Goal: Task Accomplishment & Management: Manage account settings

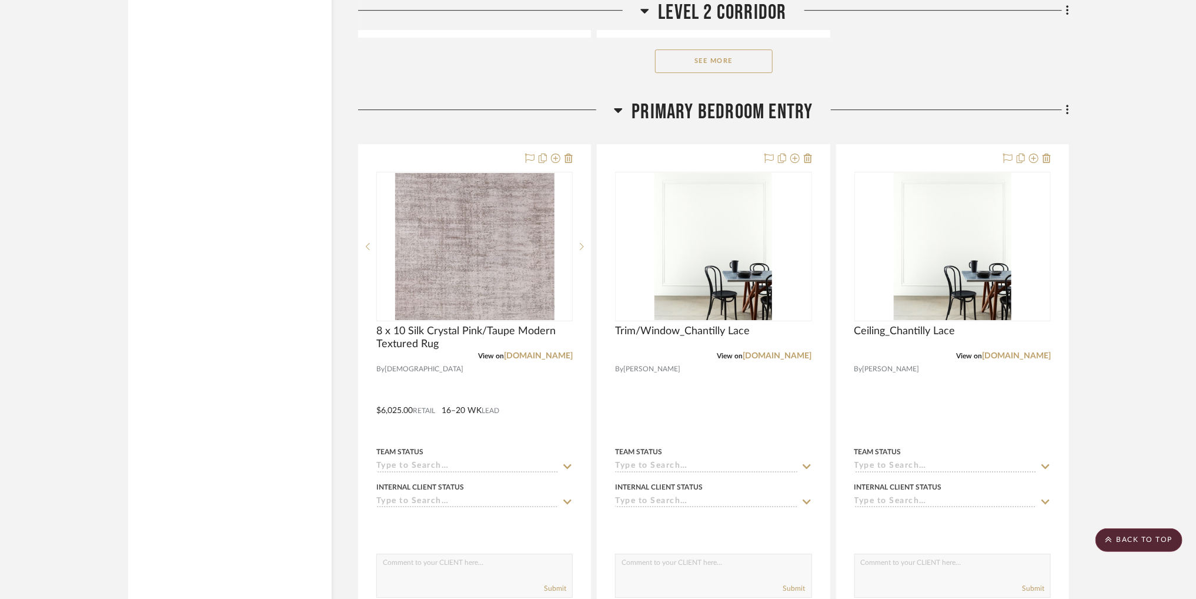
scroll to position [17140, 0]
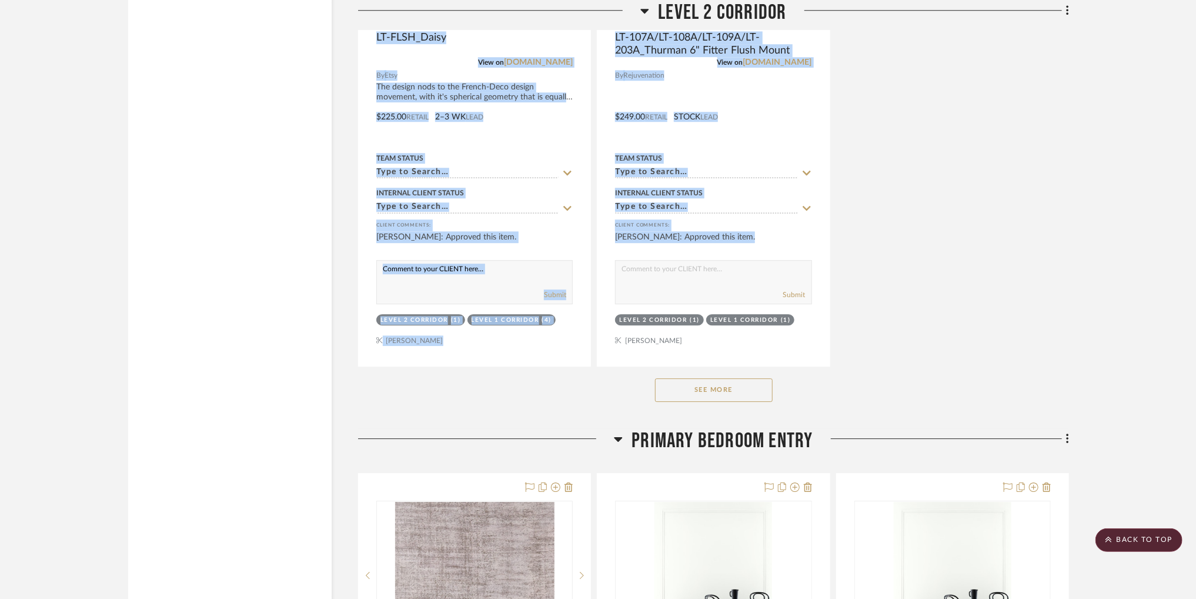
drag, startPoint x: 1195, startPoint y: 271, endPoint x: 1190, endPoint y: 59, distance: 211.8
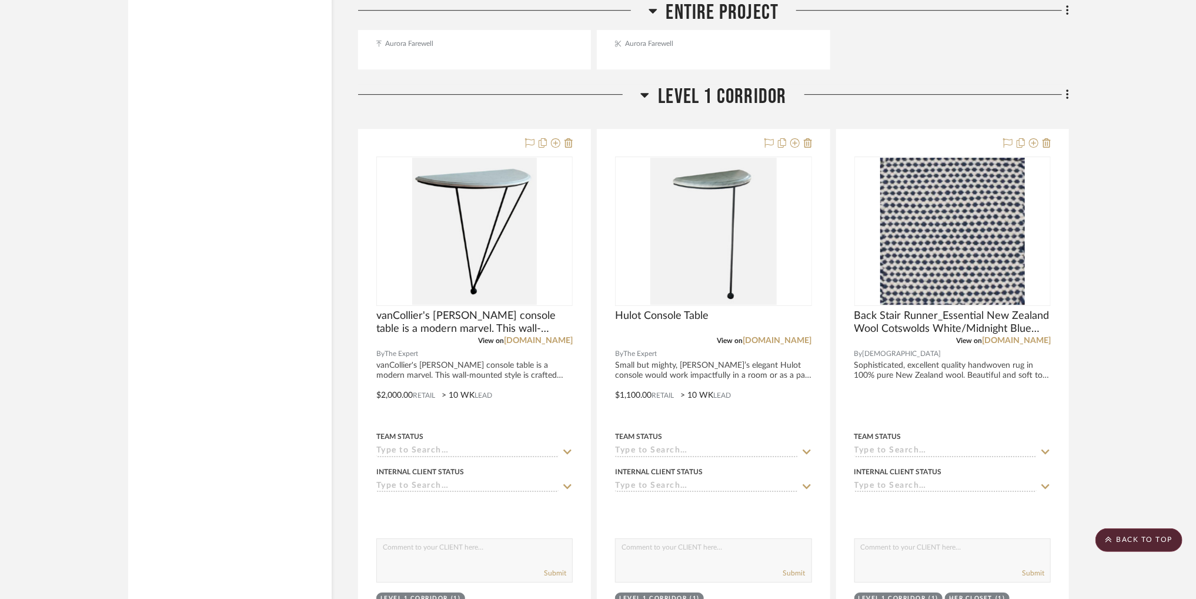
scroll to position [2494, 0]
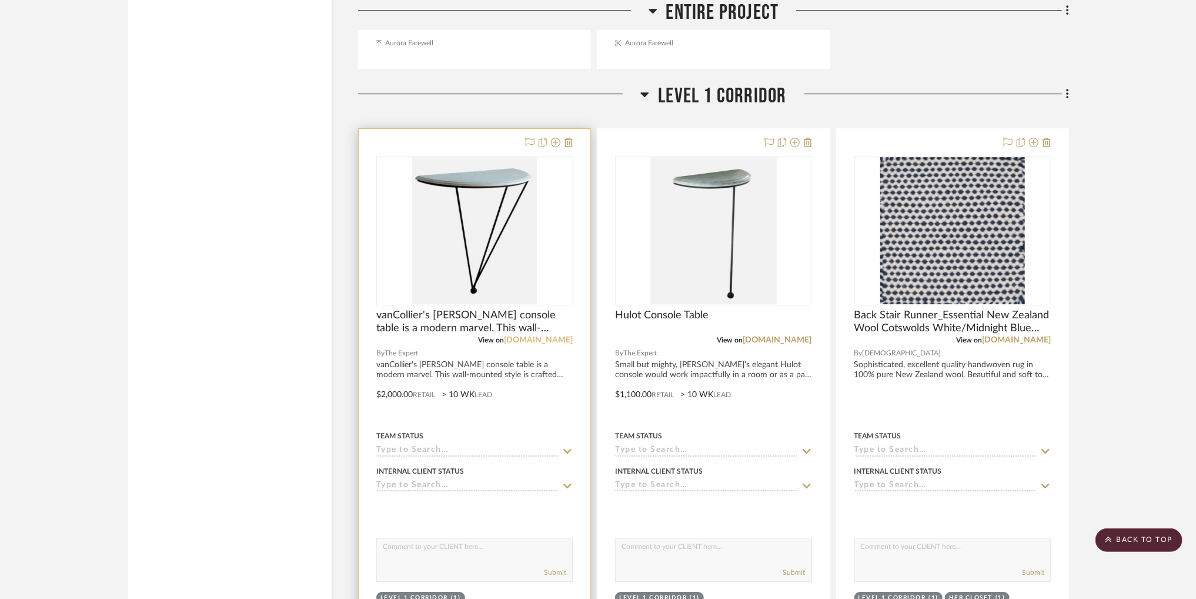
click at [539, 339] on link "[DOMAIN_NAME]" at bounding box center [538, 340] width 69 height 8
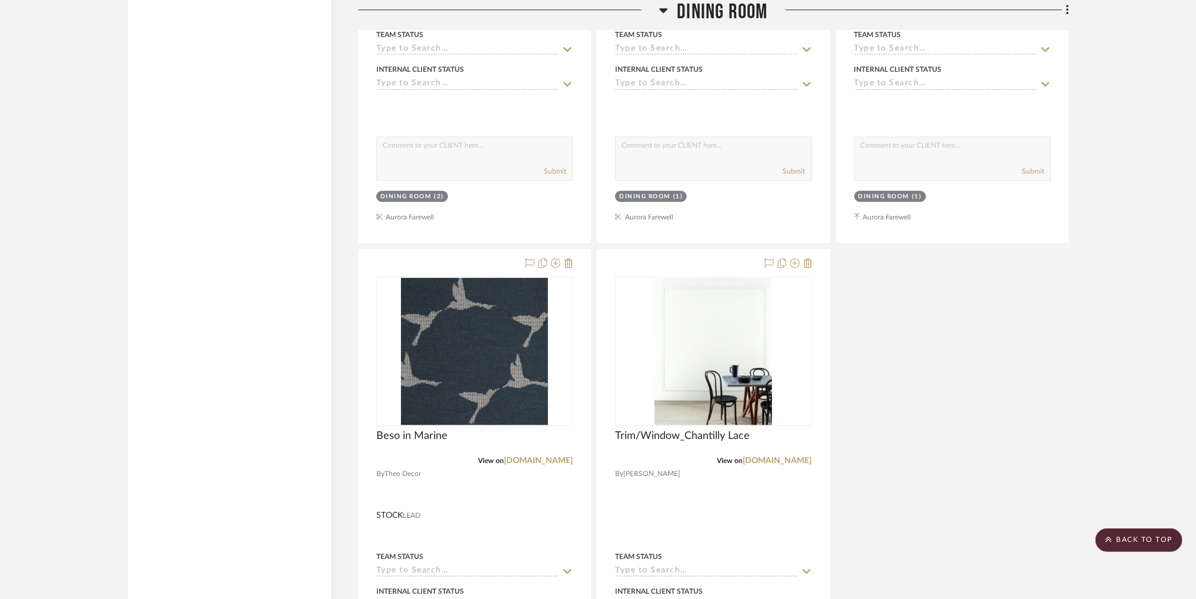
scroll to position [5105, 0]
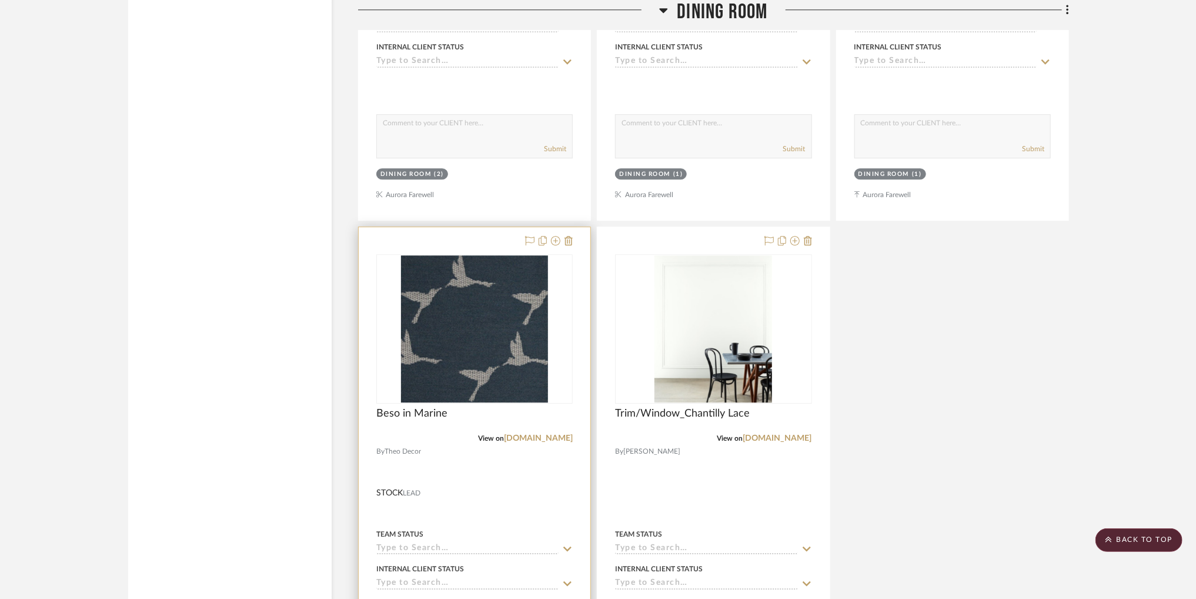
click at [430, 406] on div at bounding box center [475, 484] width 232 height 515
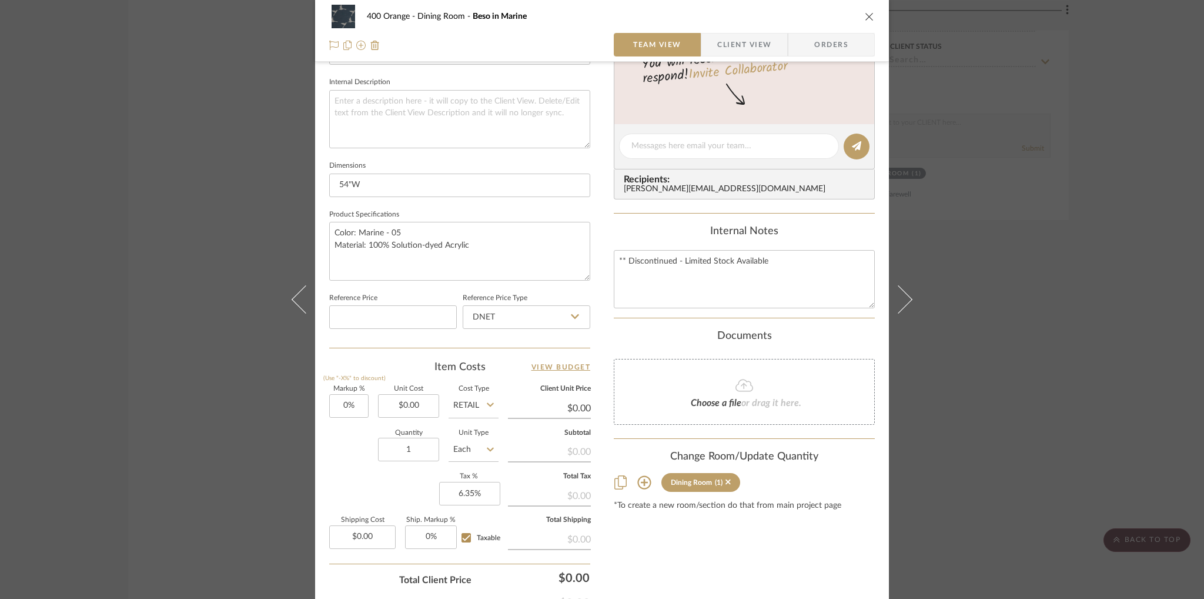
scroll to position [414, 0]
click at [416, 403] on input "0.00" at bounding box center [408, 406] width 61 height 24
type input "$156.25"
click at [348, 443] on div "Quantity 1 Unit Type Each" at bounding box center [413, 451] width 169 height 42
type input "$156.25"
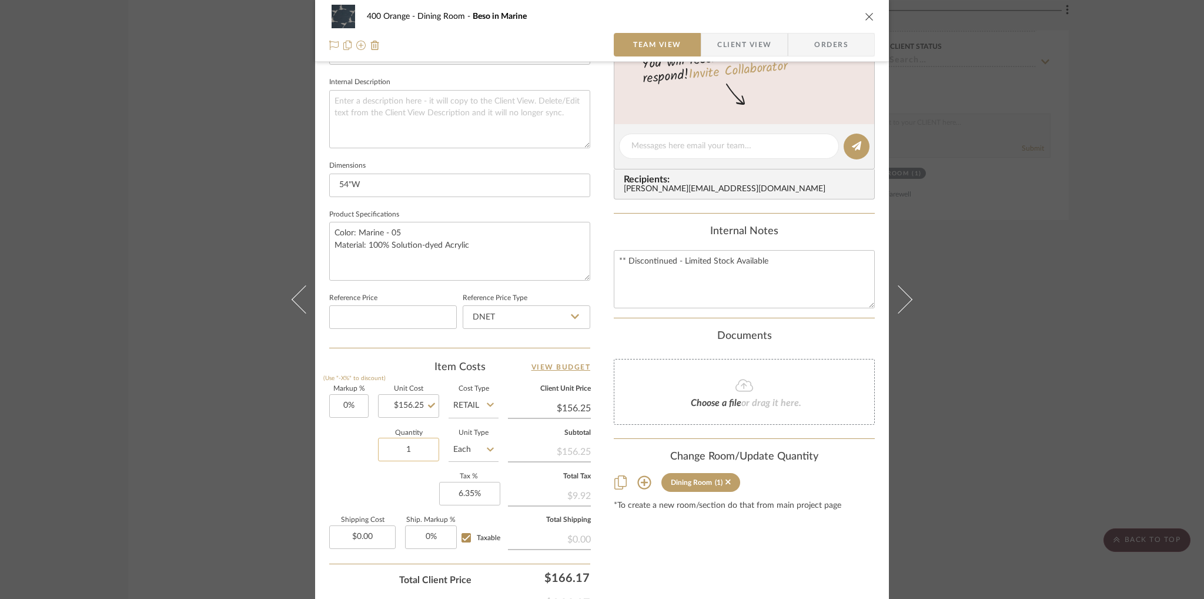
click at [420, 446] on input "1" at bounding box center [408, 450] width 61 height 24
type input "6"
click at [347, 464] on div "Quantity 6 Unit Type Each" at bounding box center [413, 451] width 169 height 42
click at [488, 445] on icon at bounding box center [490, 449] width 7 height 9
click at [502, 328] on div "YD" at bounding box center [517, 338] width 145 height 30
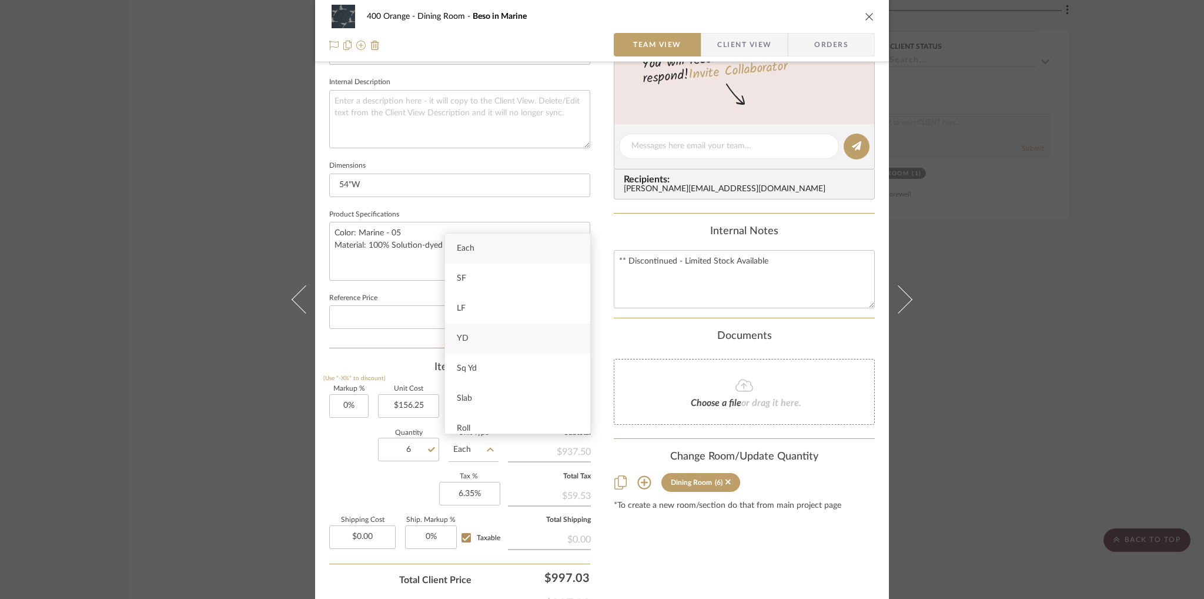
type input "YD"
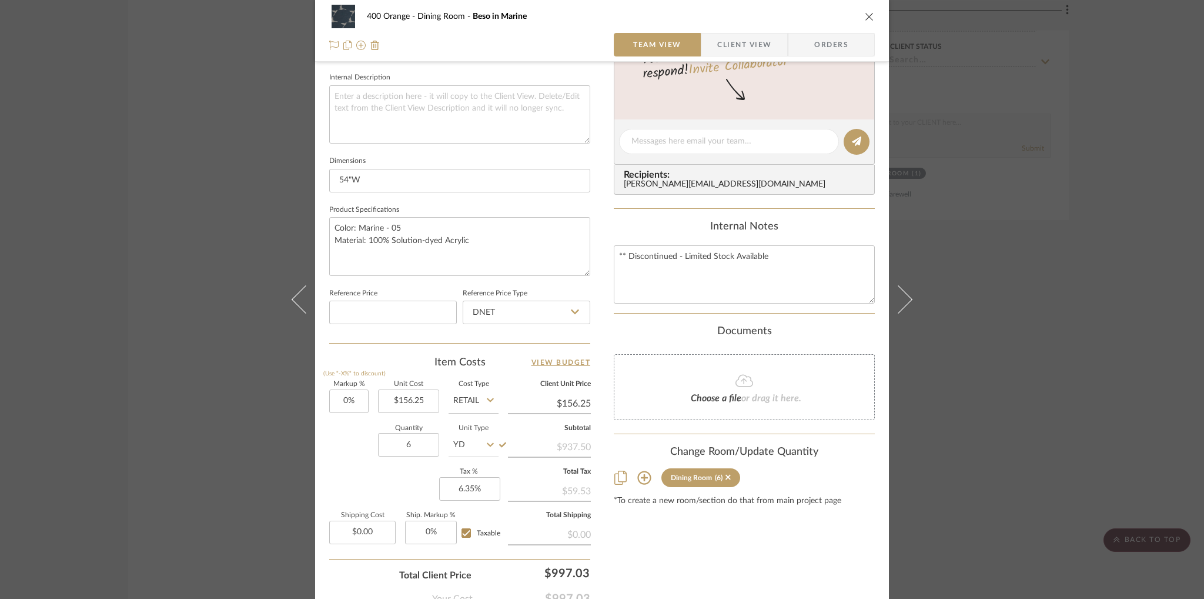
scroll to position [454, 0]
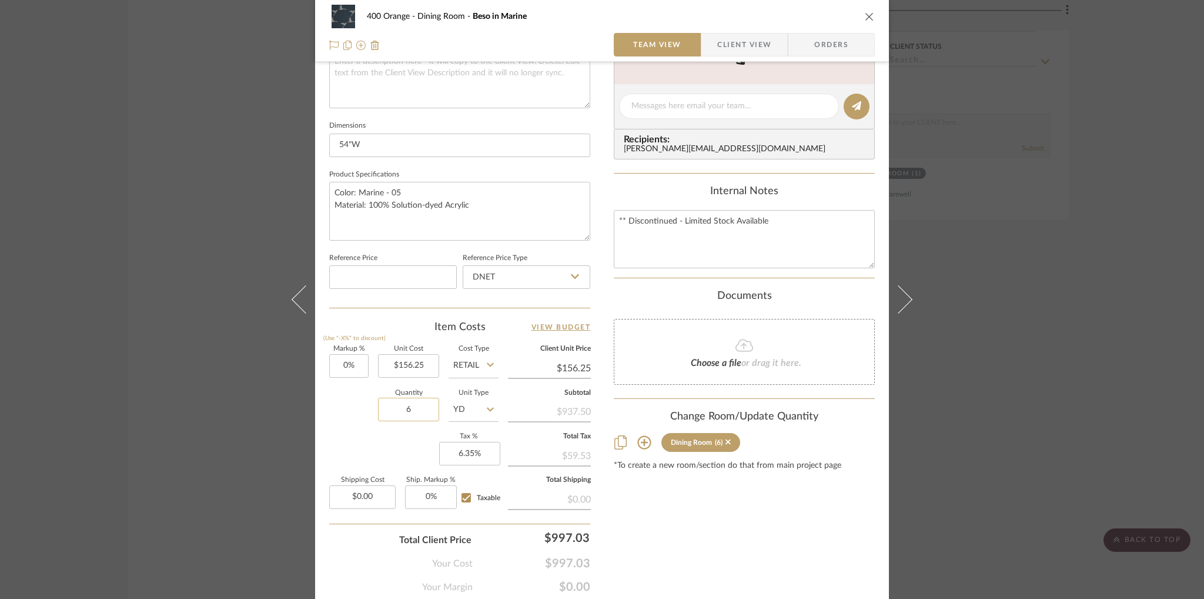
click at [411, 405] on input "6" at bounding box center [408, 410] width 61 height 24
type input "8"
click at [378, 433] on div "Markup % (Use "-X%" to discount) 0% Unit Cost $156.25 Cost Type Retail Client U…" at bounding box center [459, 432] width 261 height 172
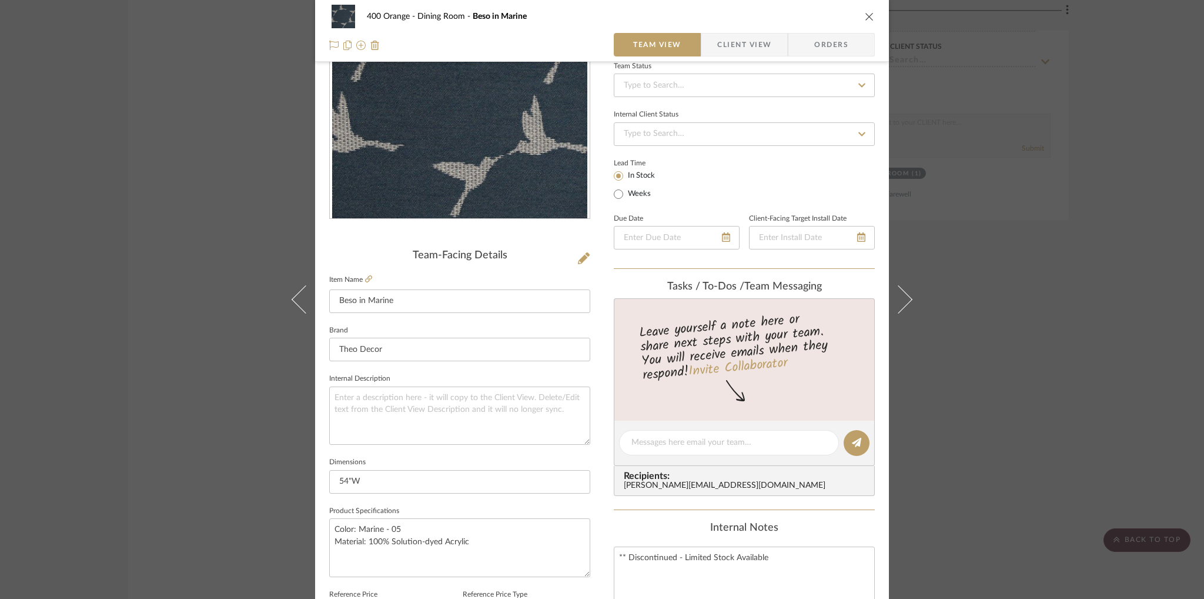
scroll to position [0, 0]
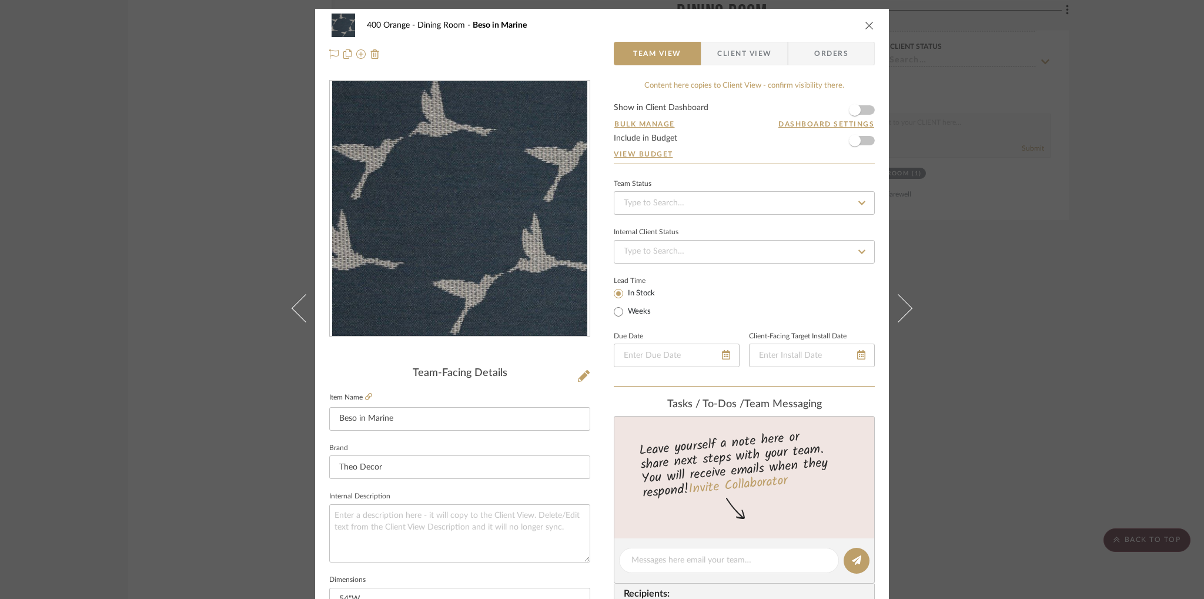
click at [866, 21] on icon "close" at bounding box center [869, 25] width 9 height 9
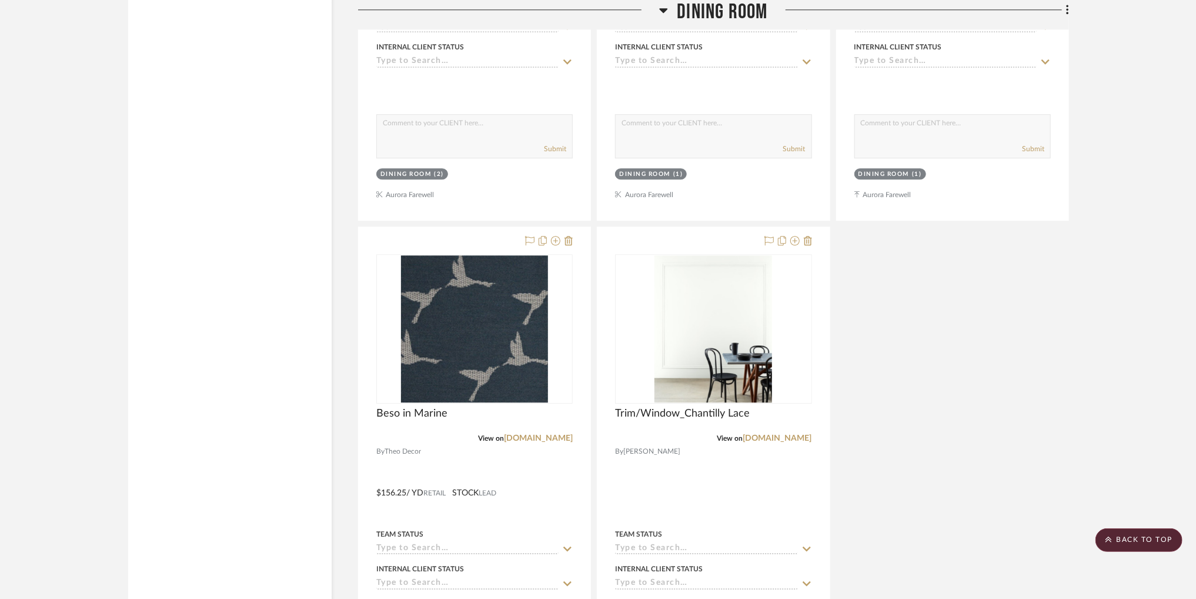
scroll to position [5215, 0]
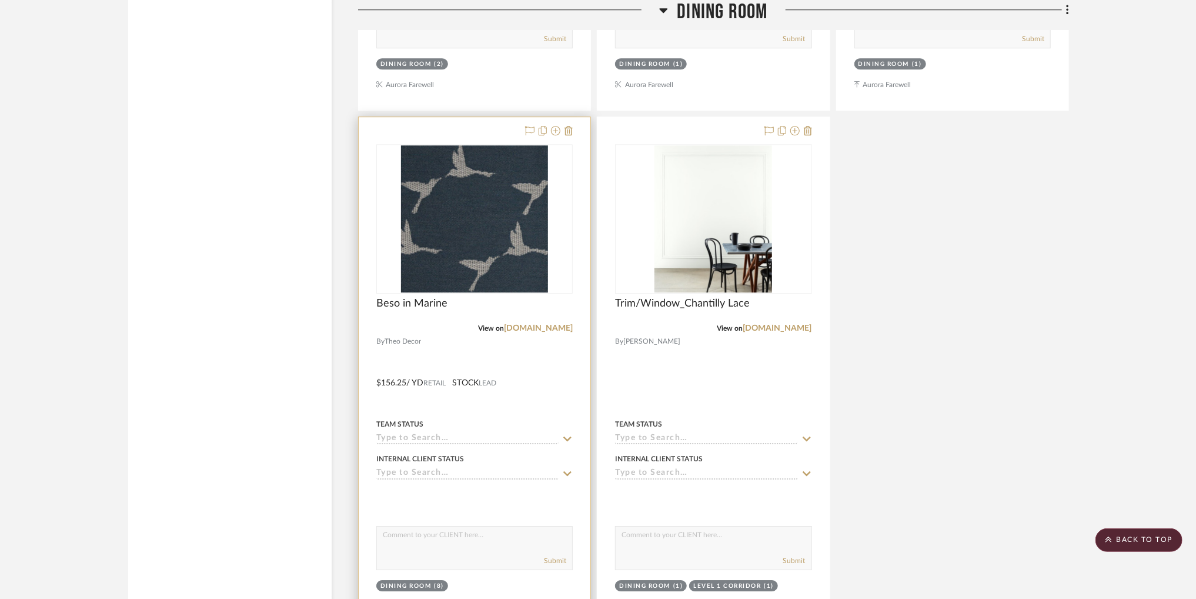
click at [460, 278] on img "0" at bounding box center [474, 218] width 147 height 147
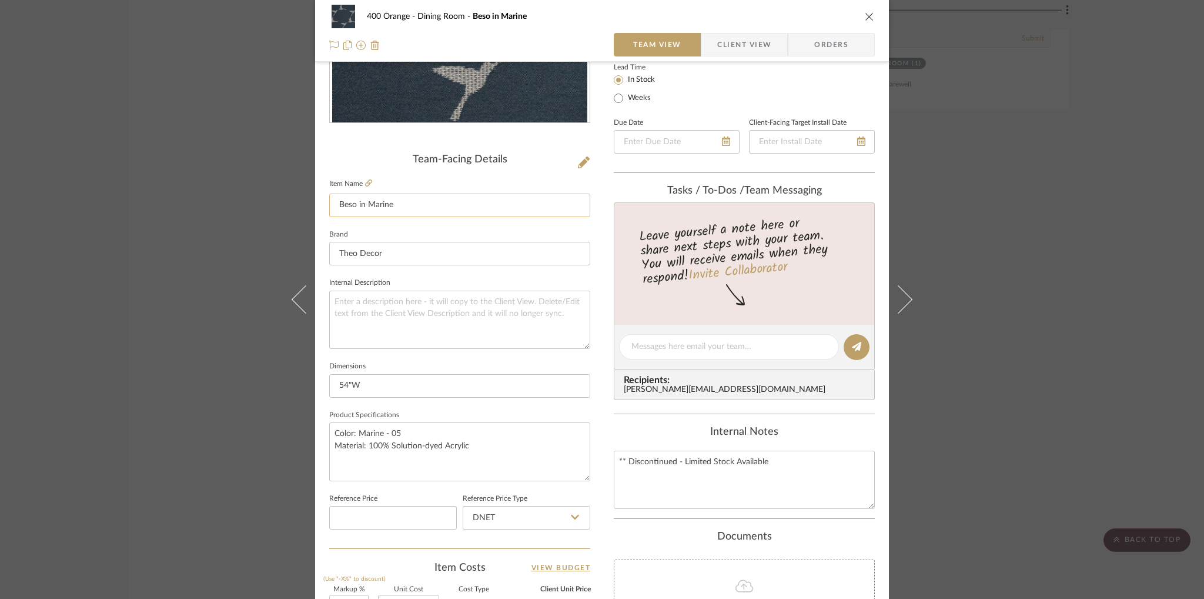
scroll to position [273, 0]
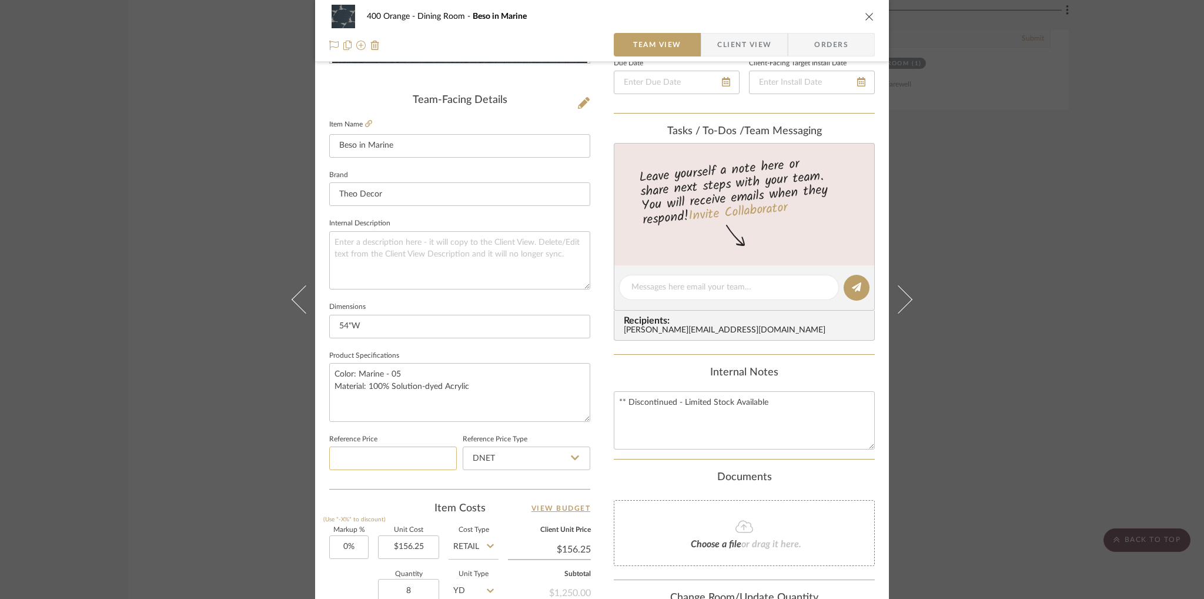
click at [372, 457] on input at bounding box center [393, 458] width 128 height 24
type input "$125.00"
click at [619, 361] on div "Content here copies to Client View - confirm visibility there. Show in Client D…" at bounding box center [744, 291] width 261 height 968
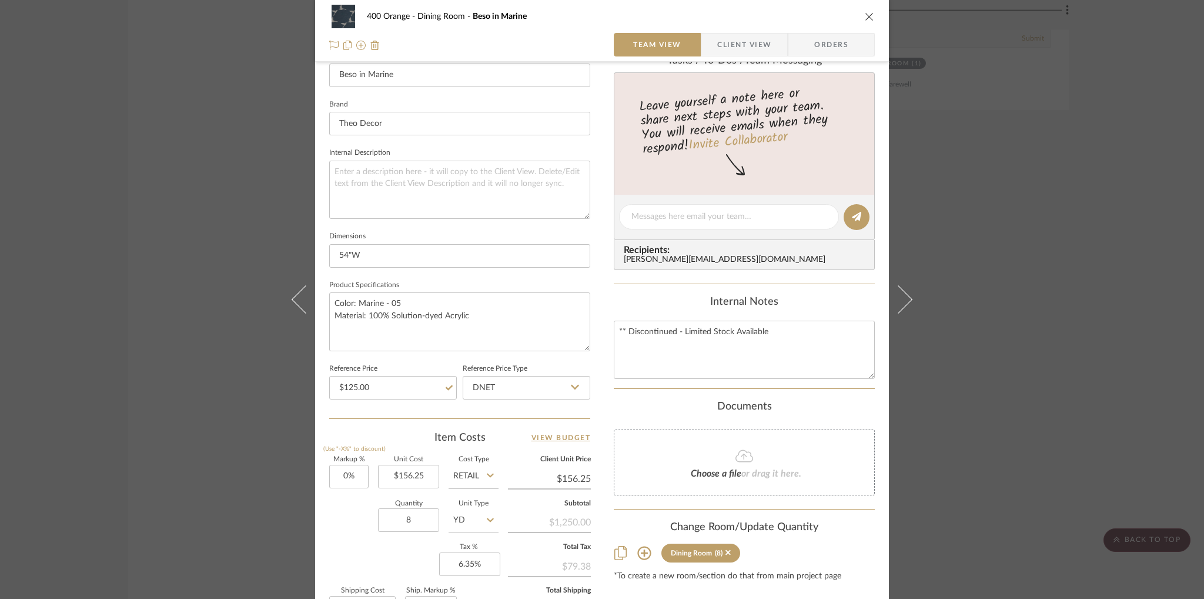
scroll to position [332, 0]
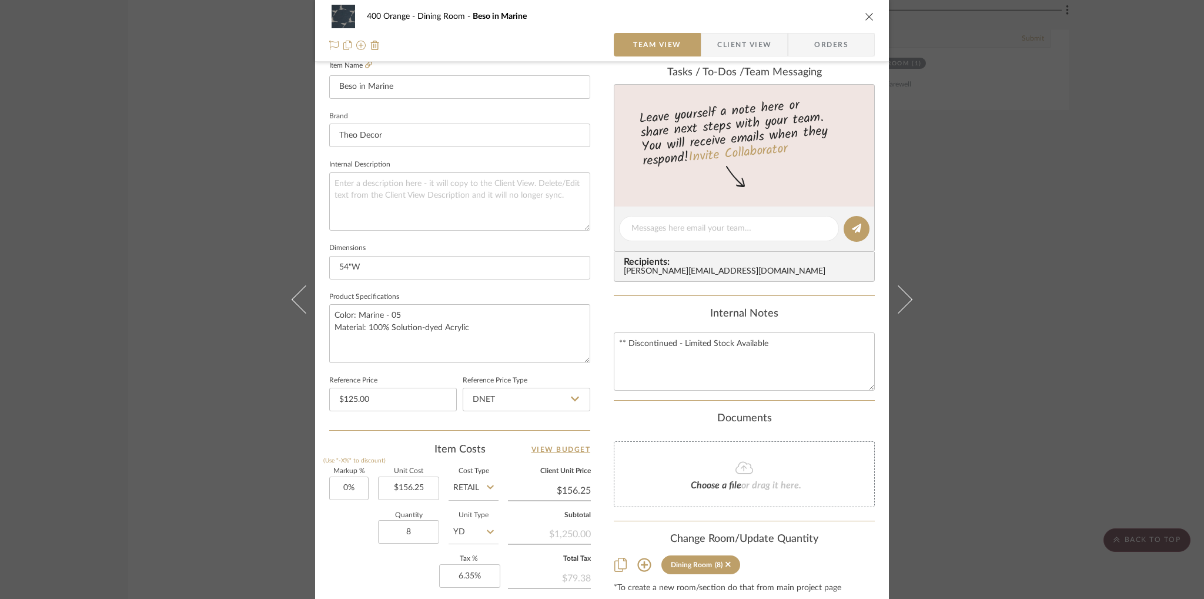
click at [870, 17] on button "close" at bounding box center [870, 16] width 11 height 11
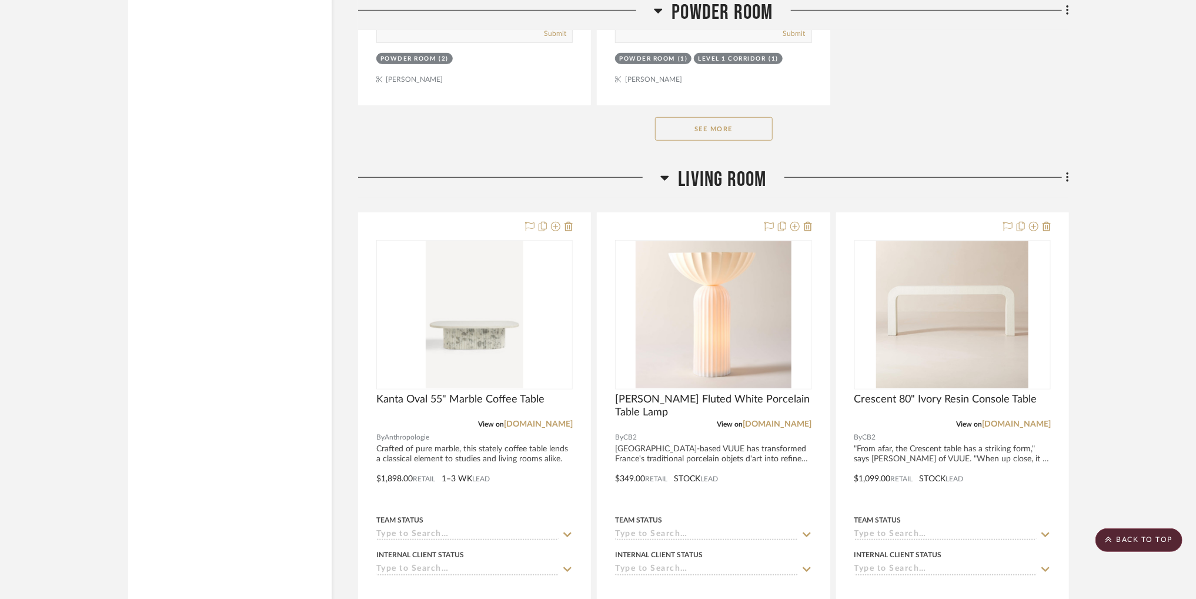
scroll to position [12400, 0]
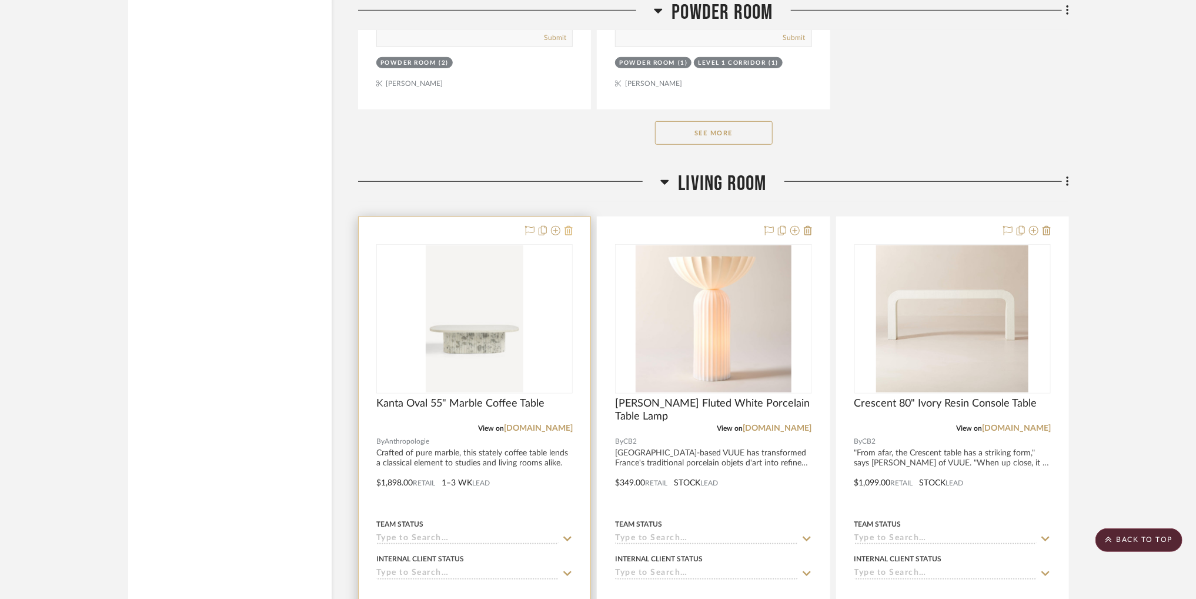
click at [572, 234] on icon at bounding box center [569, 230] width 8 height 9
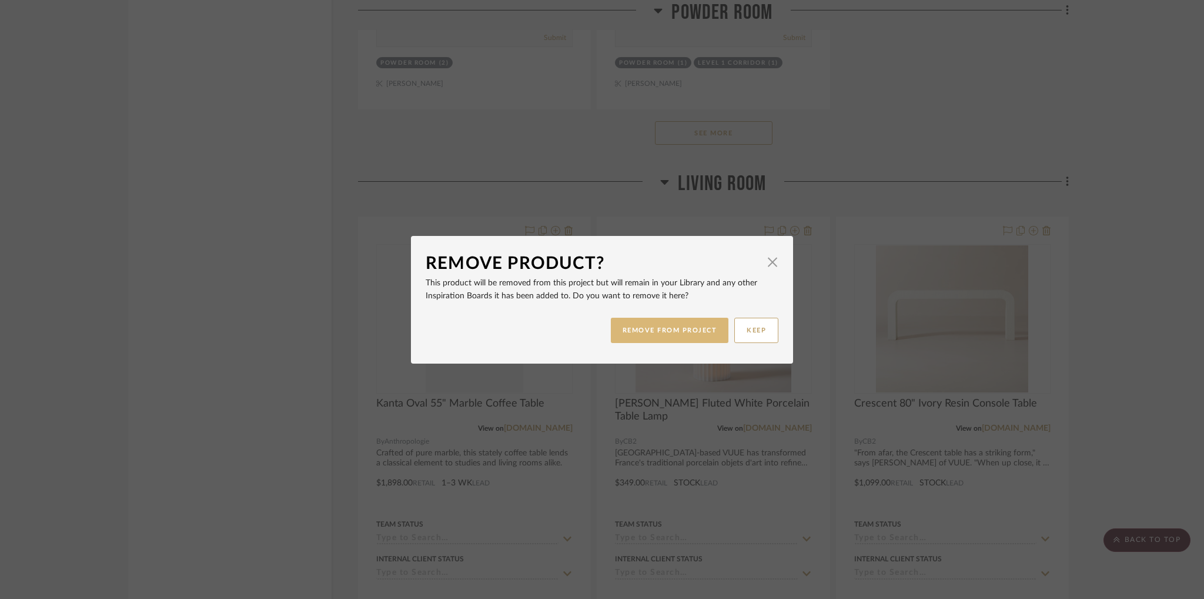
click at [660, 325] on button "REMOVE FROM PROJECT" at bounding box center [670, 330] width 118 height 25
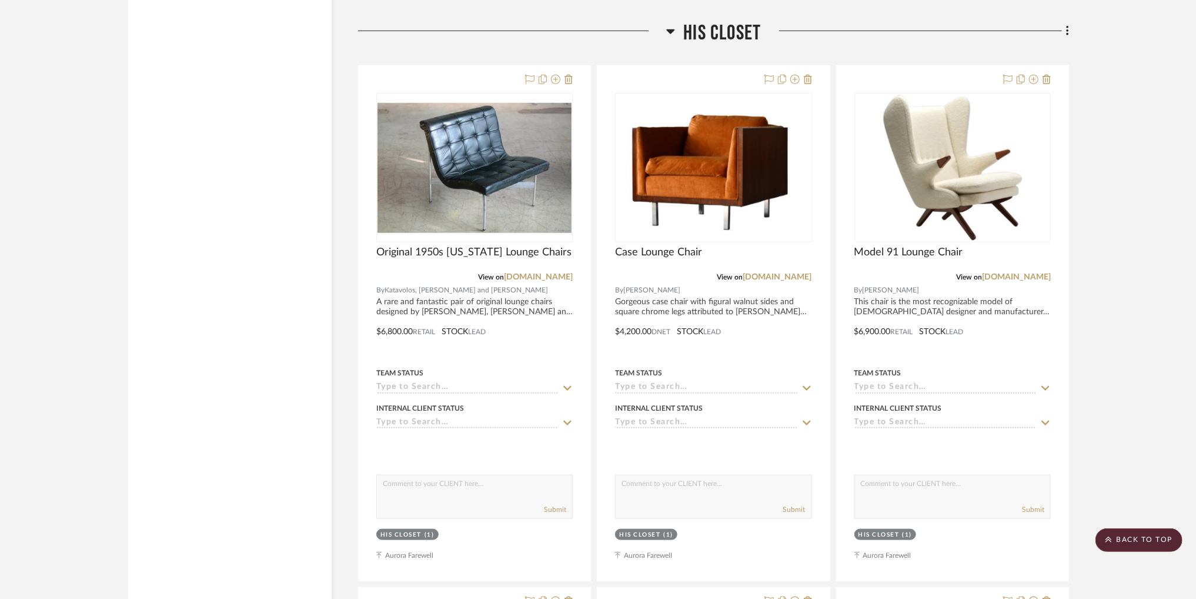
scroll to position [27537, 0]
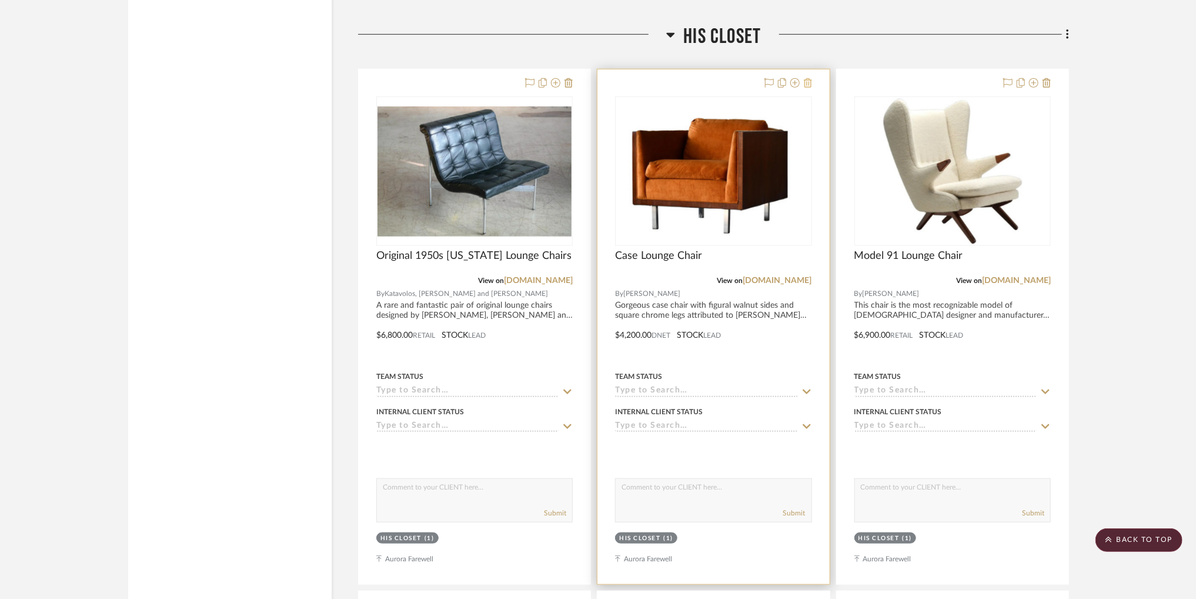
click at [809, 91] on button at bounding box center [808, 83] width 8 height 14
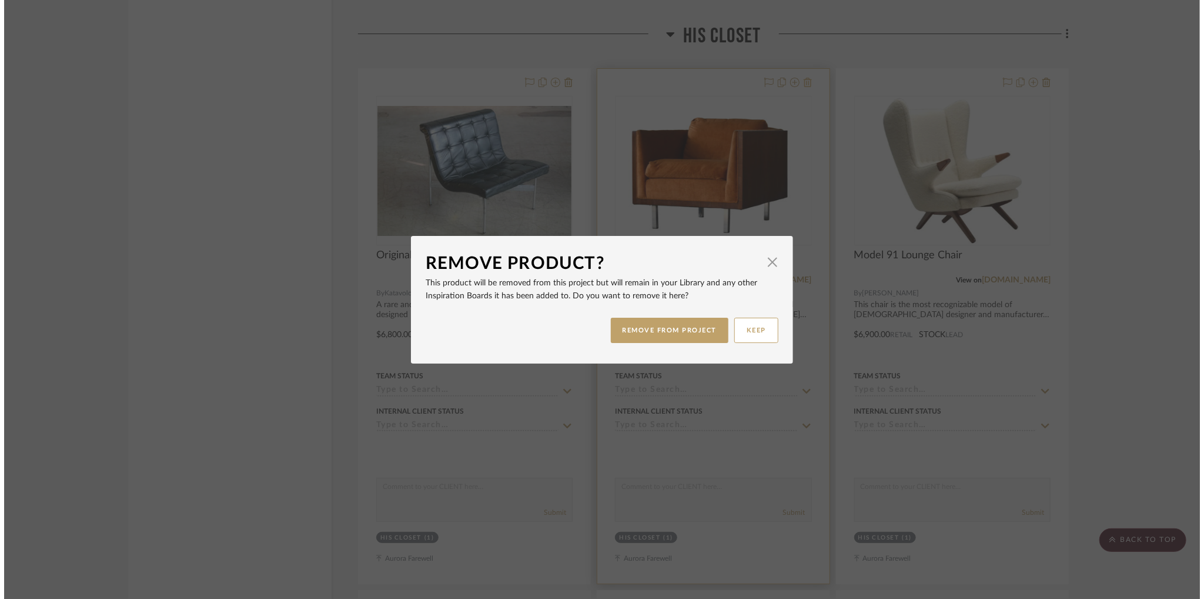
scroll to position [0, 0]
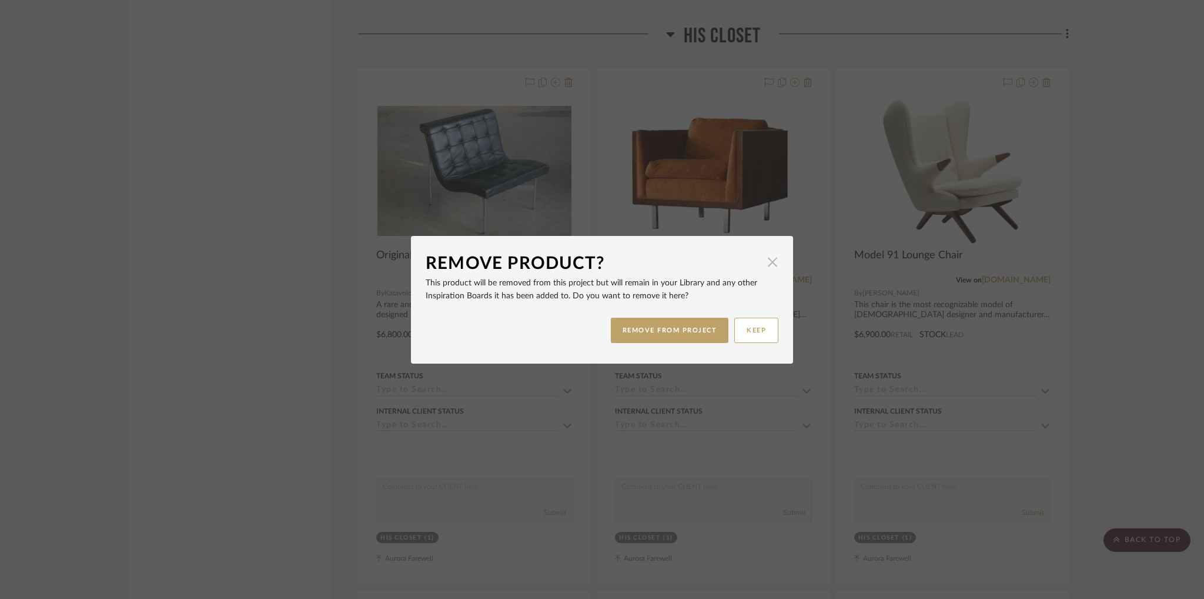
click at [766, 268] on span "button" at bounding box center [773, 263] width 24 height 24
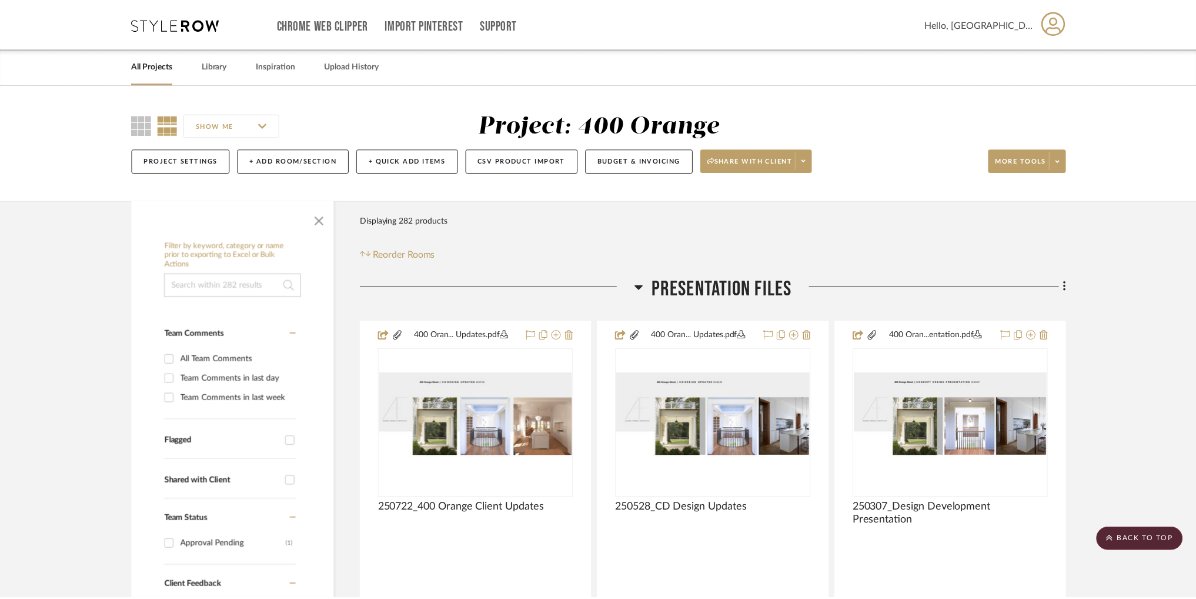
scroll to position [27537, 0]
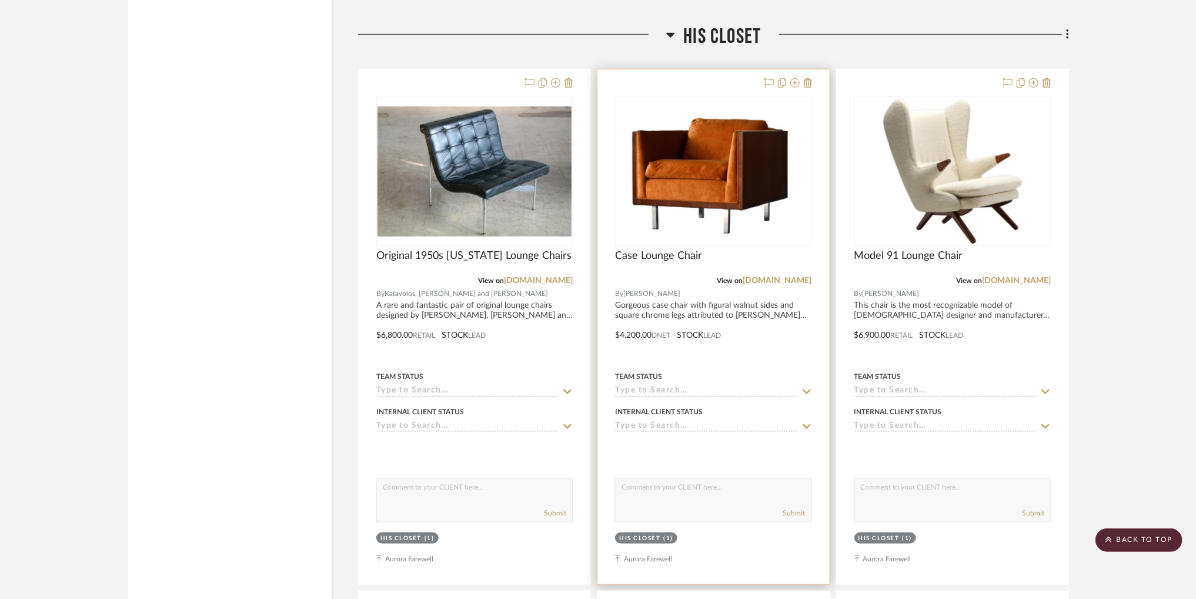
click at [714, 113] on img "0" at bounding box center [714, 171] width 178 height 147
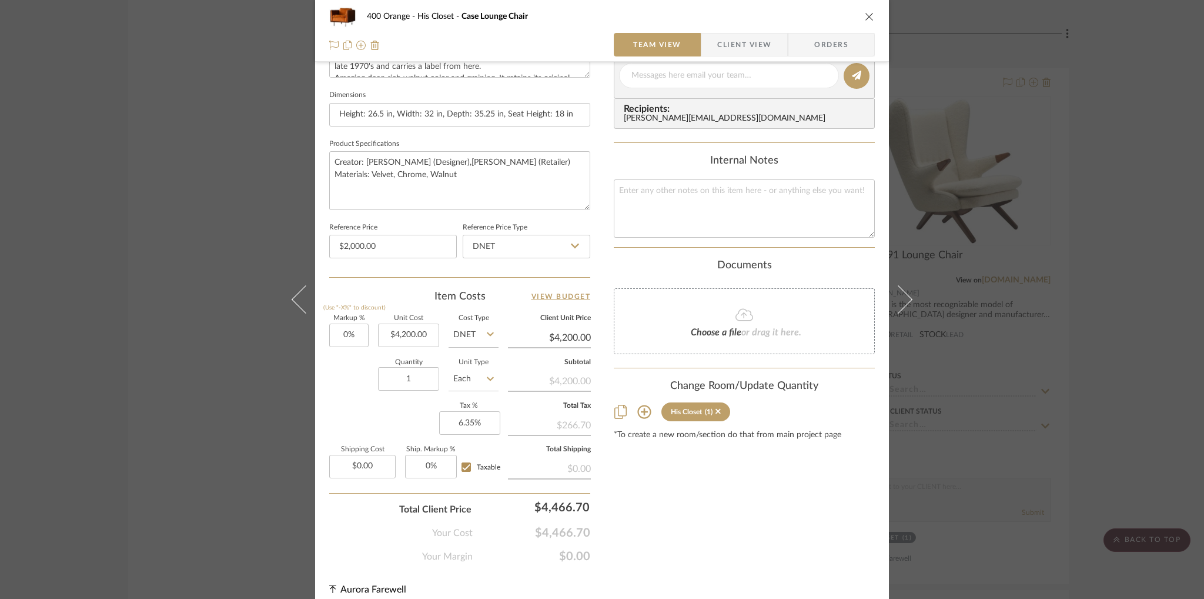
scroll to position [495, 0]
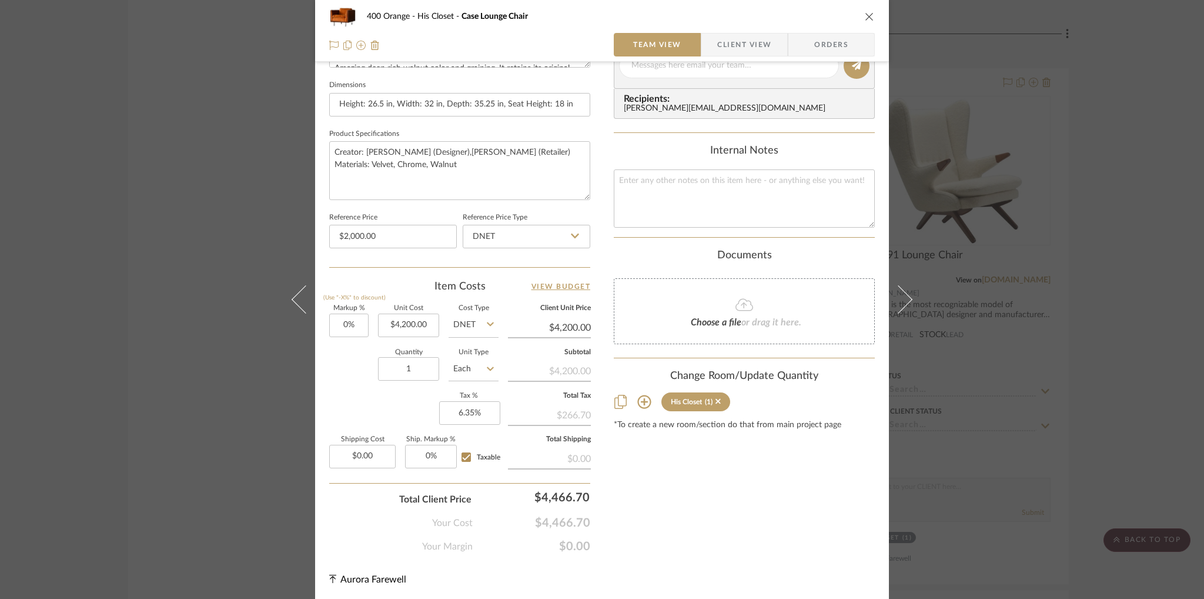
click at [717, 402] on sr-tag "His Closet (1)" at bounding box center [696, 401] width 69 height 19
click at [716, 400] on icon at bounding box center [718, 401] width 5 height 8
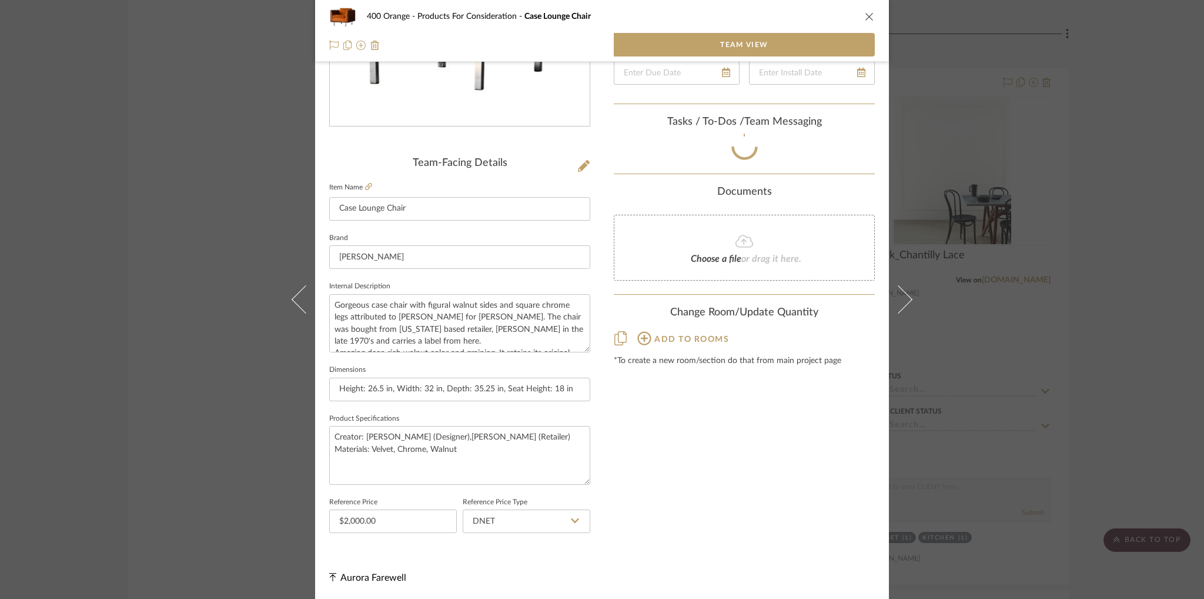
scroll to position [209, 0]
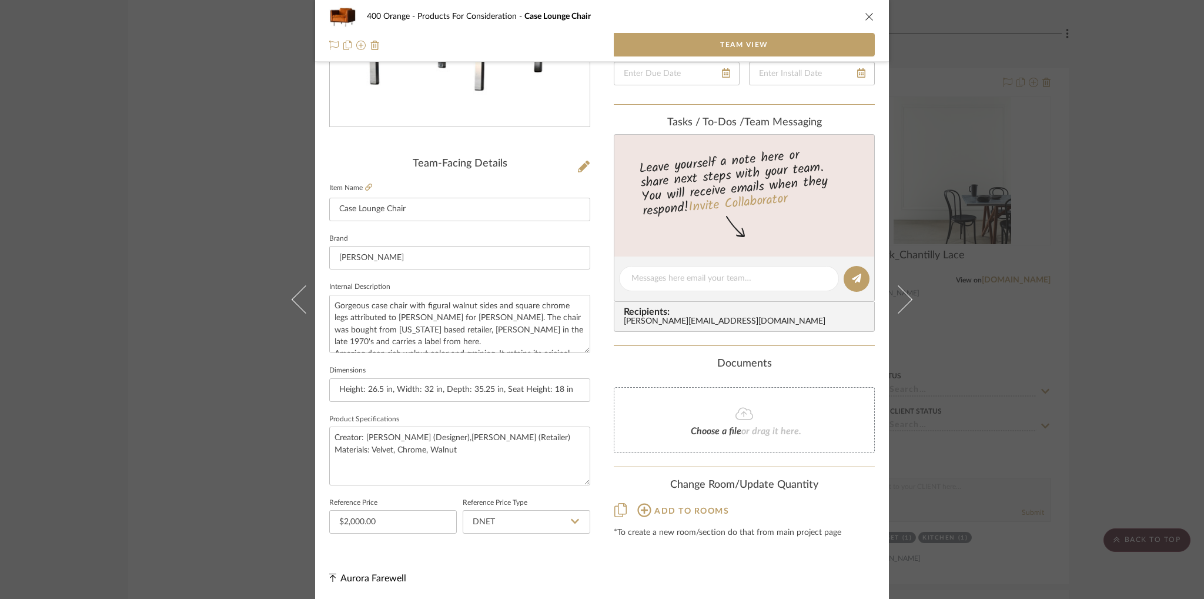
click at [866, 21] on icon "close" at bounding box center [869, 16] width 9 height 9
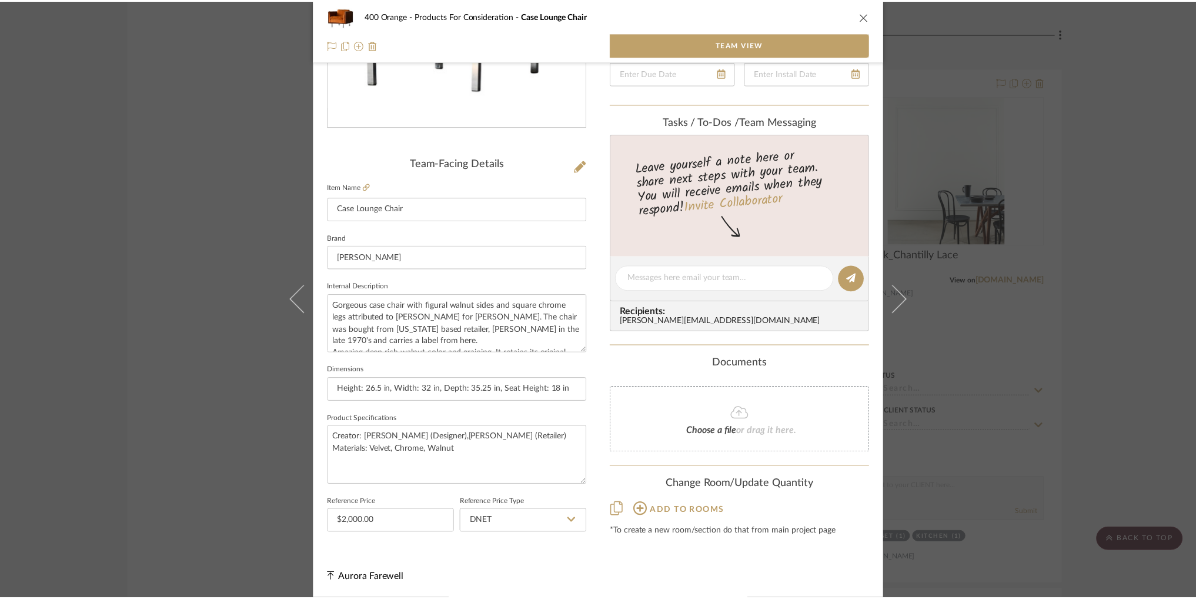
scroll to position [27537, 0]
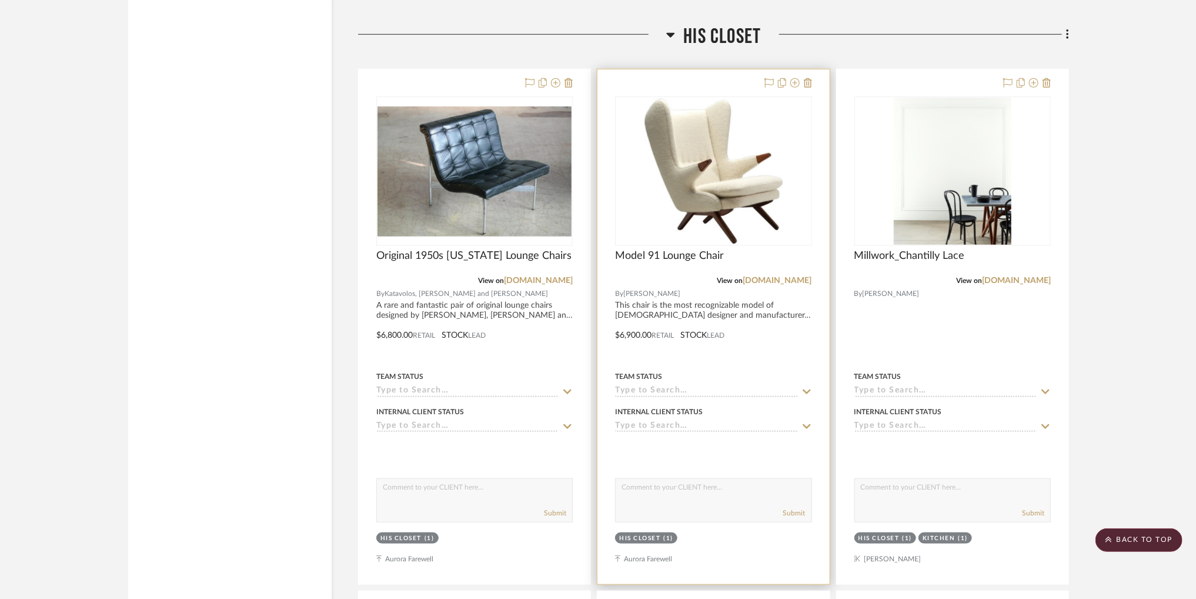
click at [748, 111] on img "0" at bounding box center [713, 171] width 143 height 147
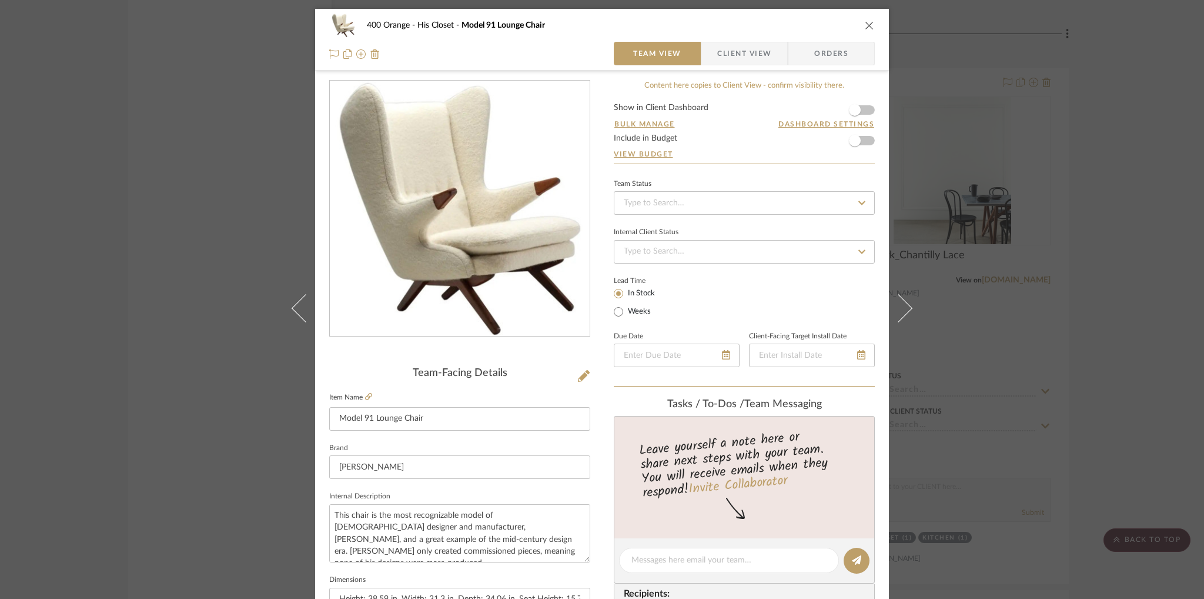
scroll to position [495, 0]
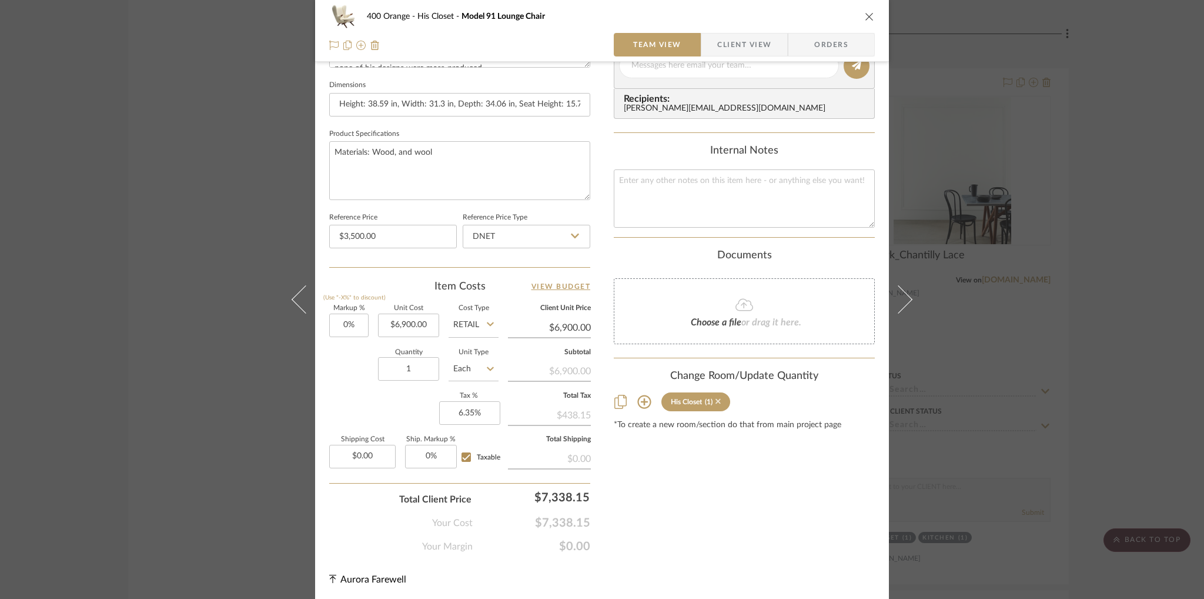
click at [716, 400] on icon at bounding box center [718, 401] width 5 height 5
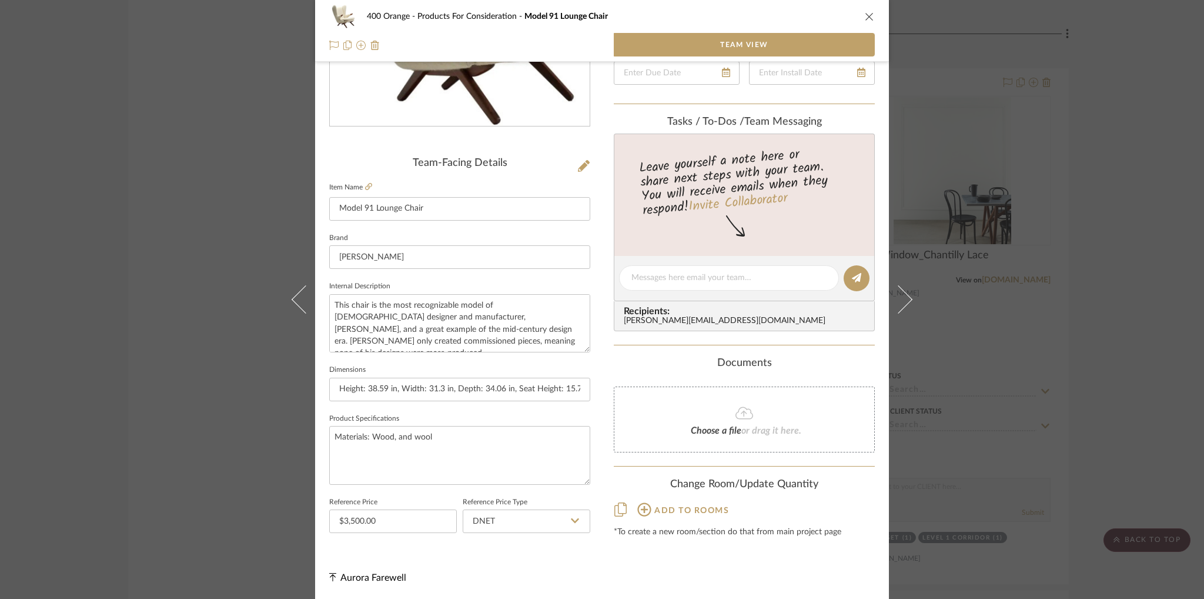
scroll to position [209, 0]
click at [866, 19] on icon "close" at bounding box center [869, 16] width 9 height 9
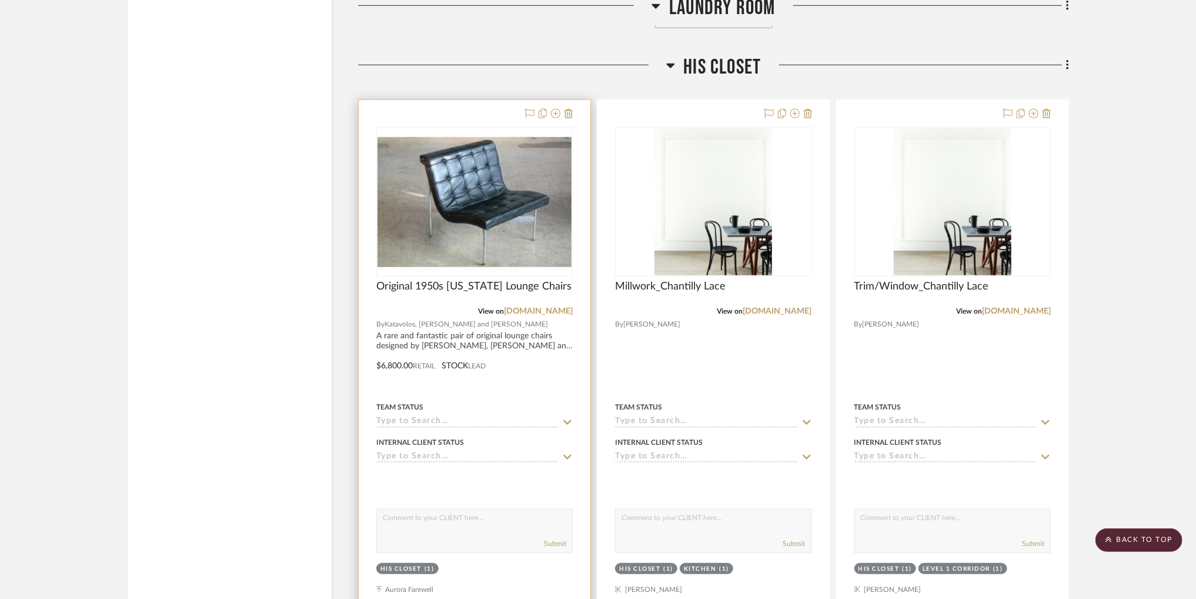
scroll to position [27509, 0]
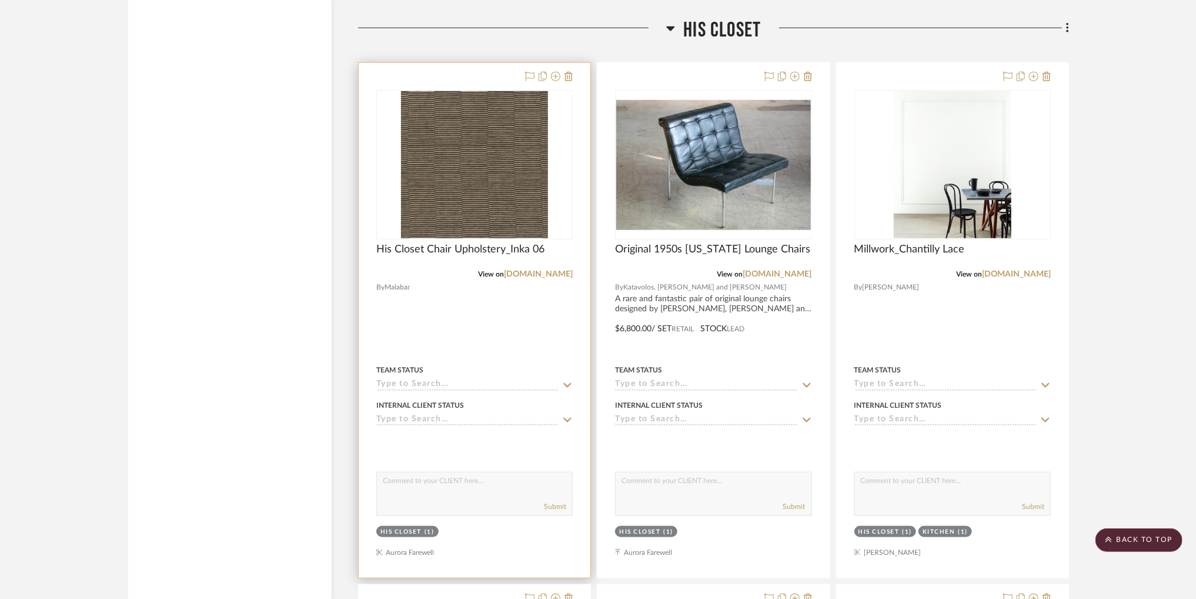
scroll to position [27545, 0]
click at [475, 224] on img "0" at bounding box center [474, 164] width 147 height 147
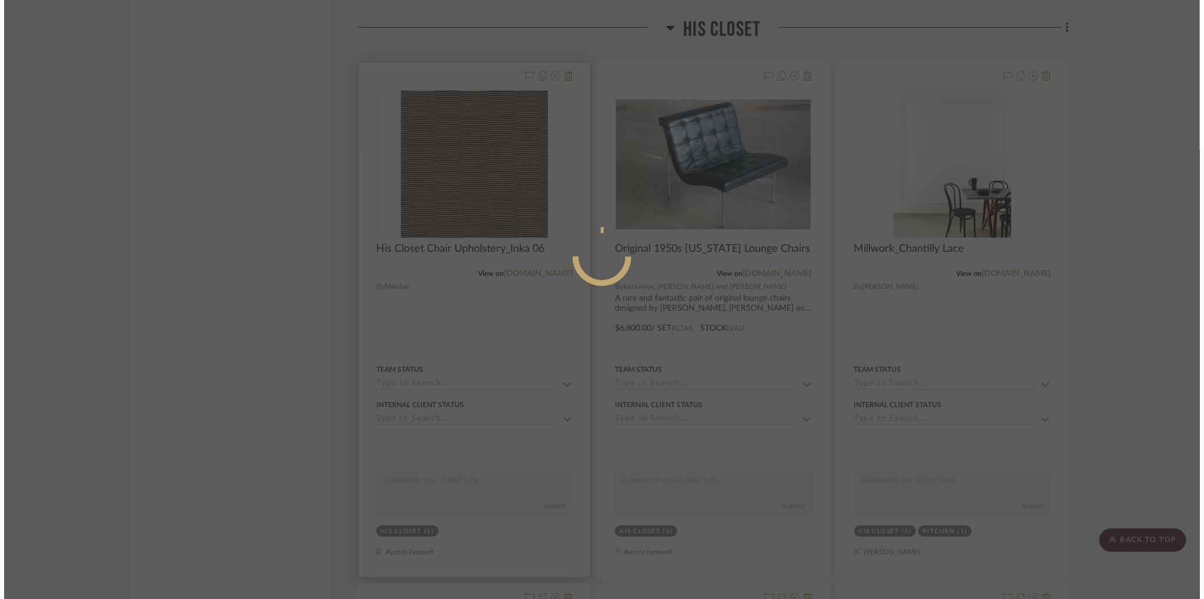
scroll to position [0, 0]
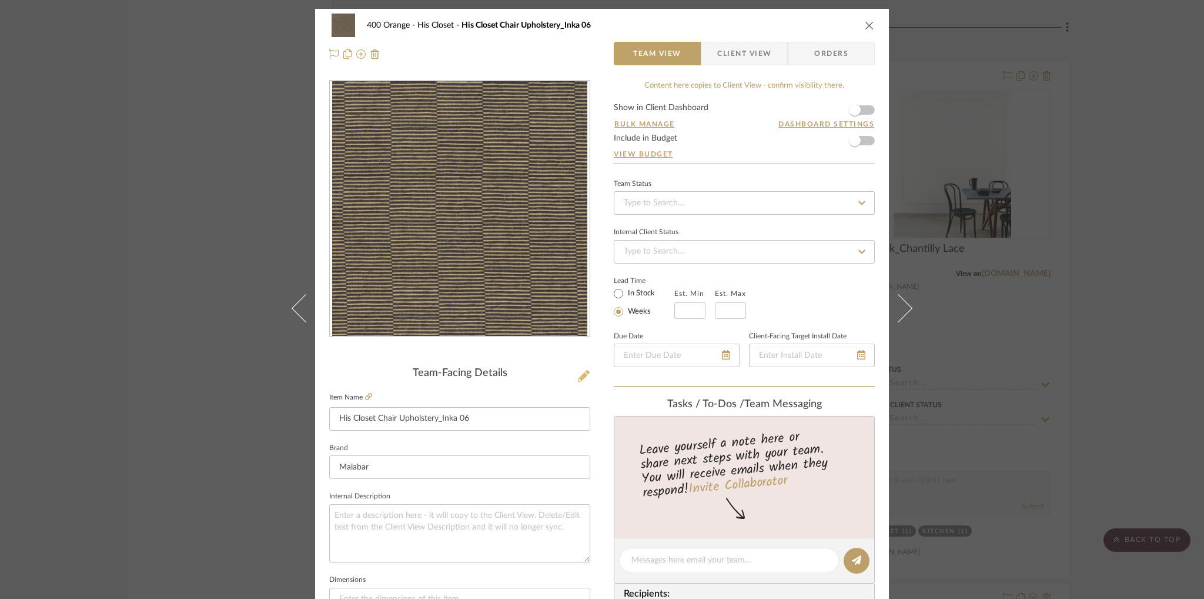
click at [579, 374] on icon at bounding box center [584, 376] width 12 height 12
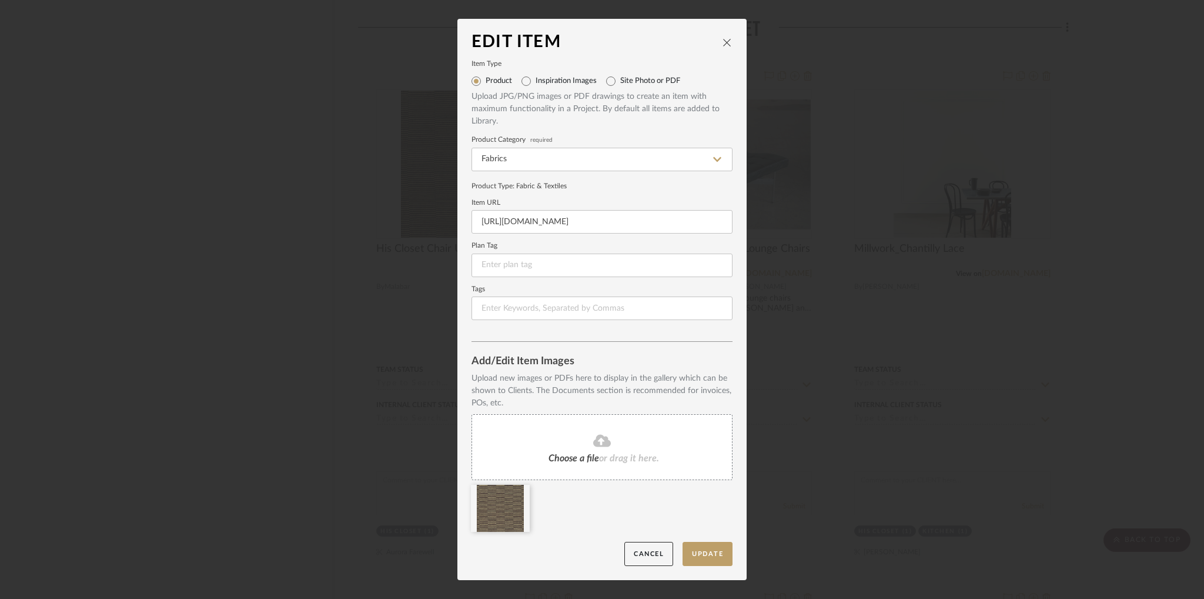
click at [727, 38] on icon "close" at bounding box center [727, 42] width 9 height 9
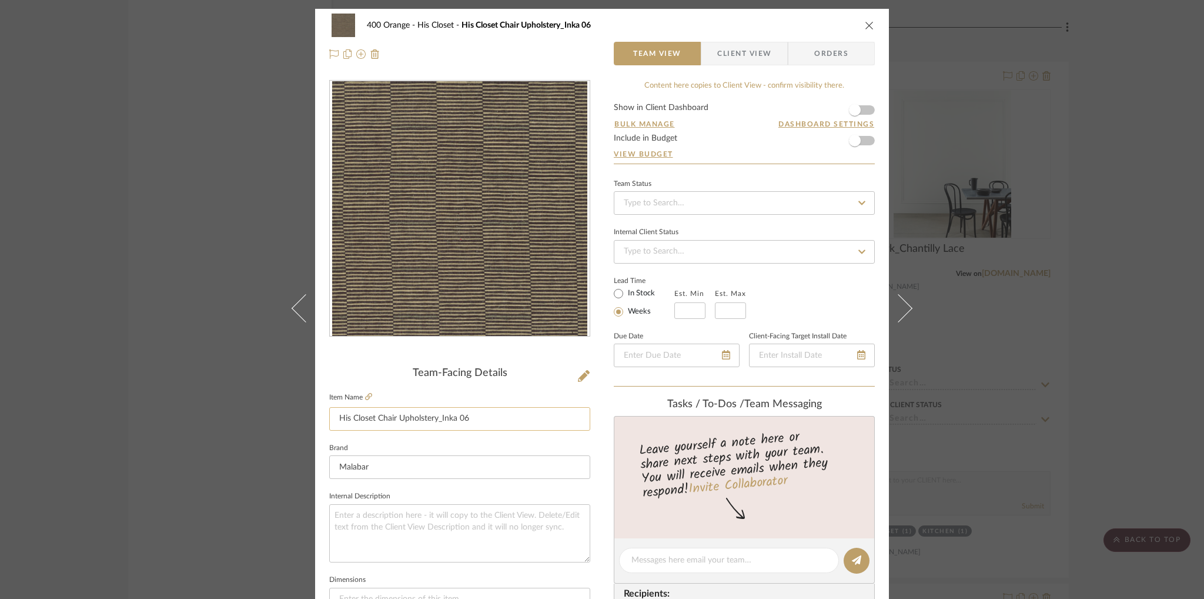
click at [435, 420] on input "His Closet Chair Upholstery_Inka 06" at bounding box center [459, 419] width 261 height 24
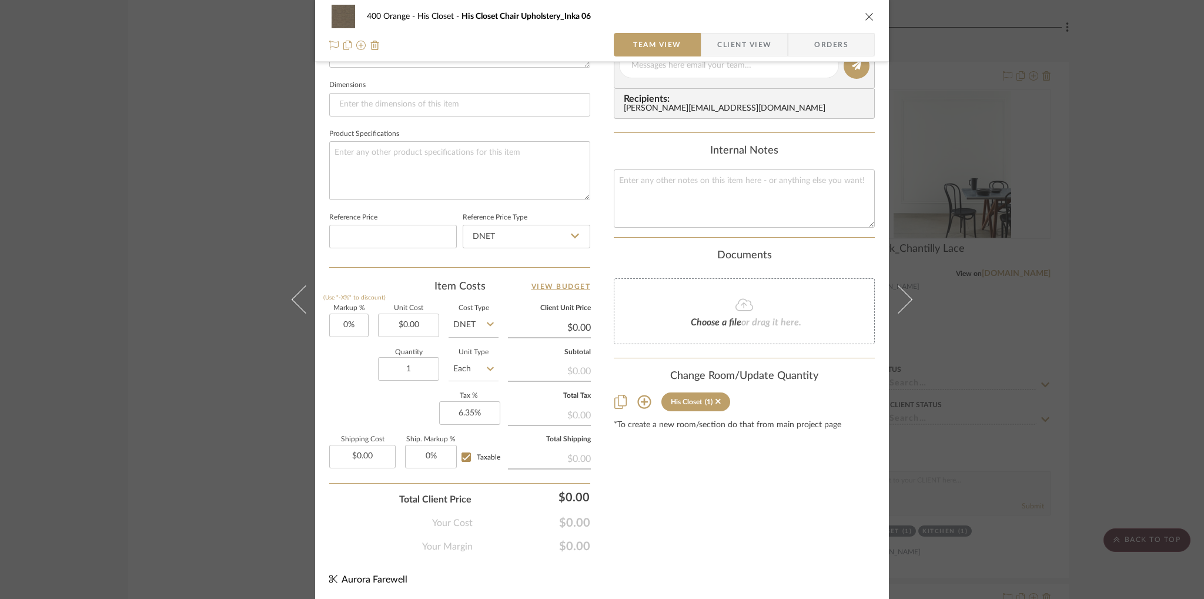
scroll to position [494, 0]
type input "His Closet Chair Upholstery Fabric_Inka 06"
type input "0.00"
click at [419, 318] on input "0.00" at bounding box center [408, 326] width 61 height 24
type input "$156.25"
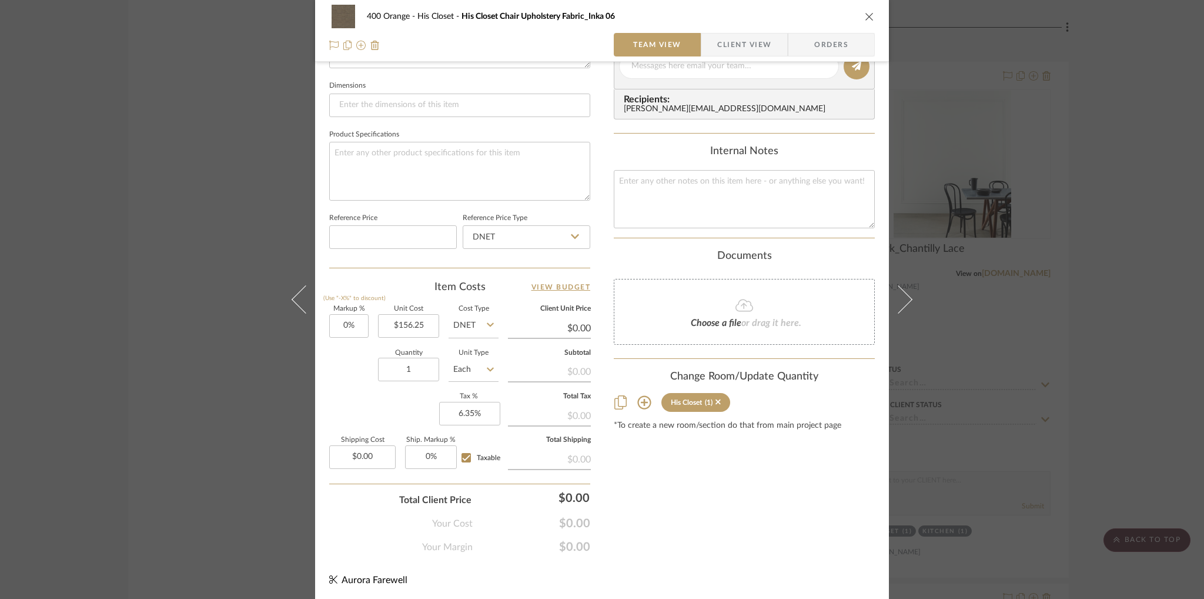
click at [360, 382] on div "Quantity 1 Unit Type Each" at bounding box center [413, 371] width 169 height 42
type input "$156.25"
click at [420, 370] on input "1" at bounding box center [408, 370] width 61 height 24
type input "8"
click at [361, 373] on div "Quantity 8 Unit Type Each" at bounding box center [413, 371] width 169 height 42
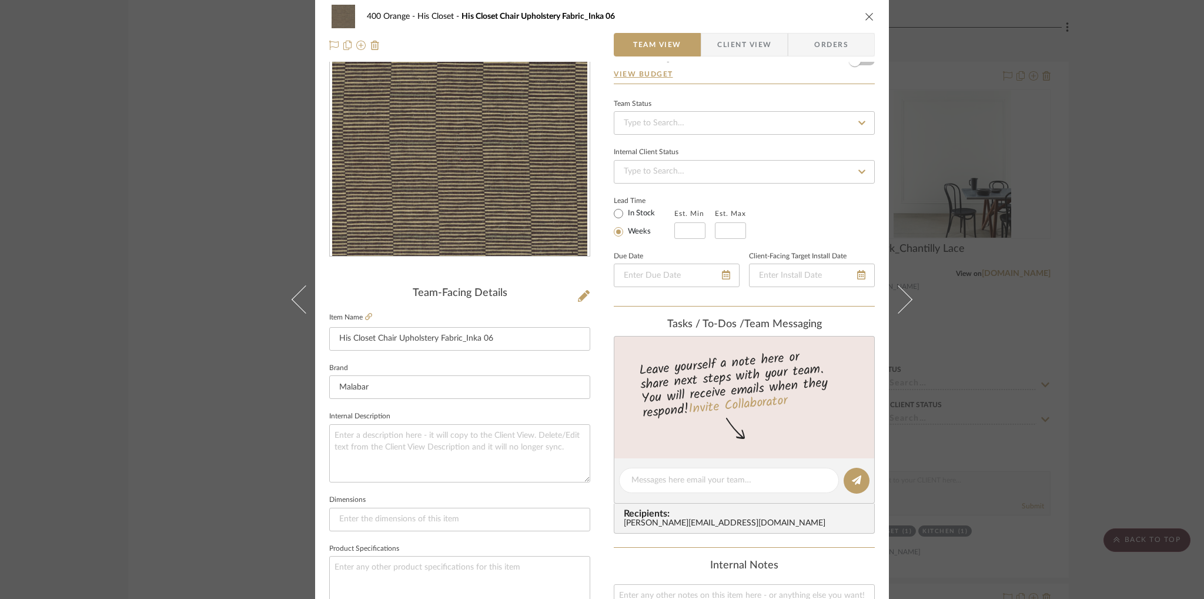
scroll to position [0, 0]
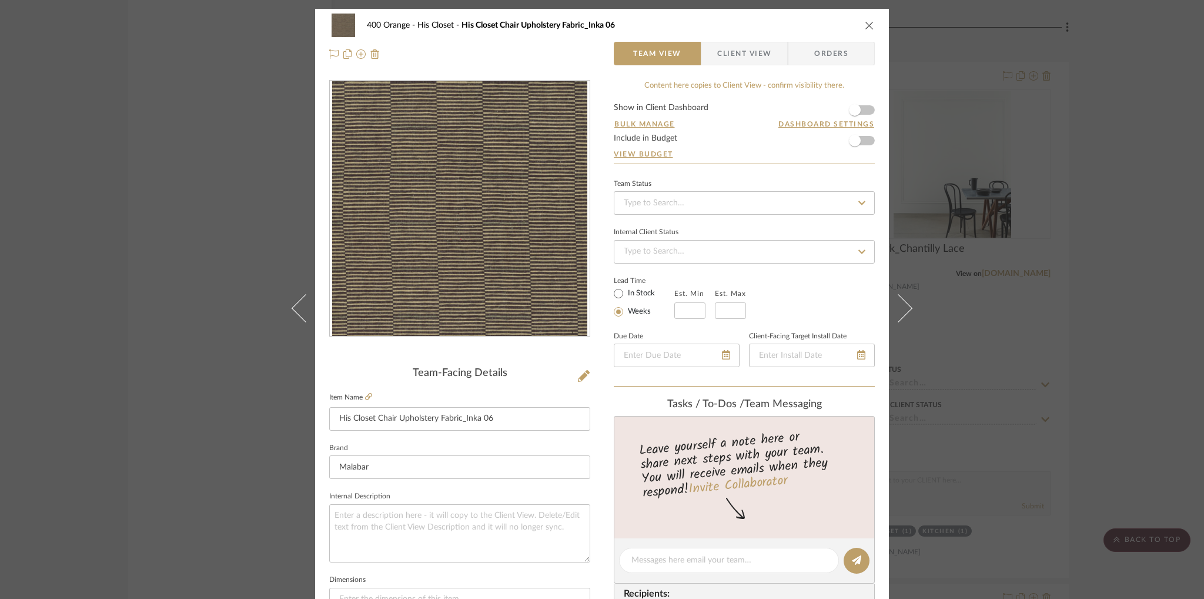
click at [865, 27] on icon "close" at bounding box center [869, 25] width 9 height 9
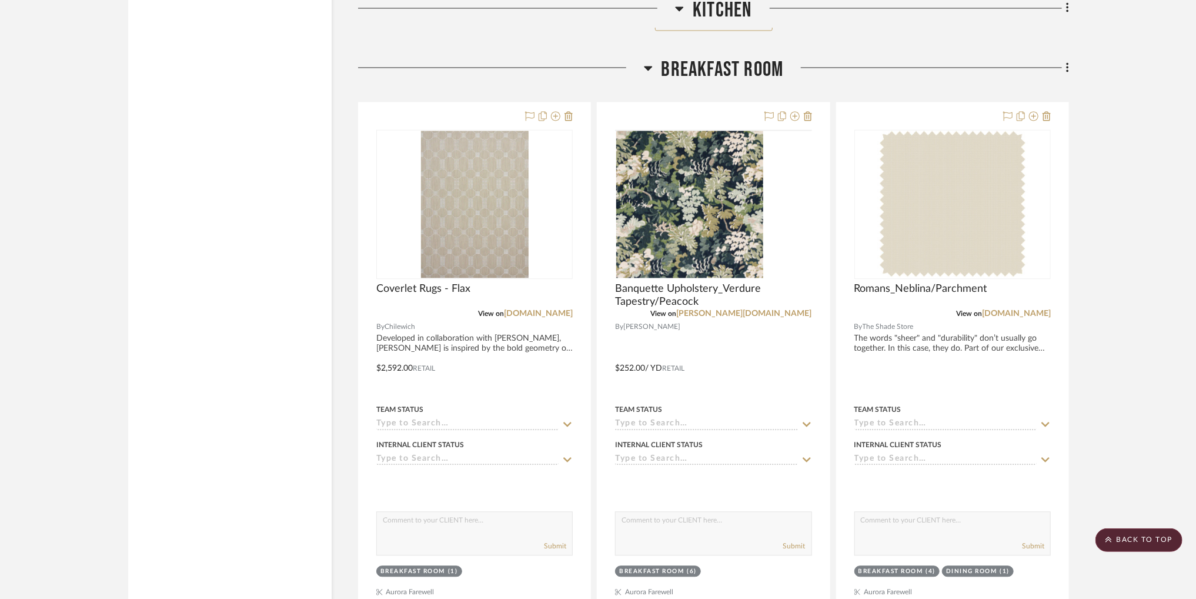
scroll to position [7516, 0]
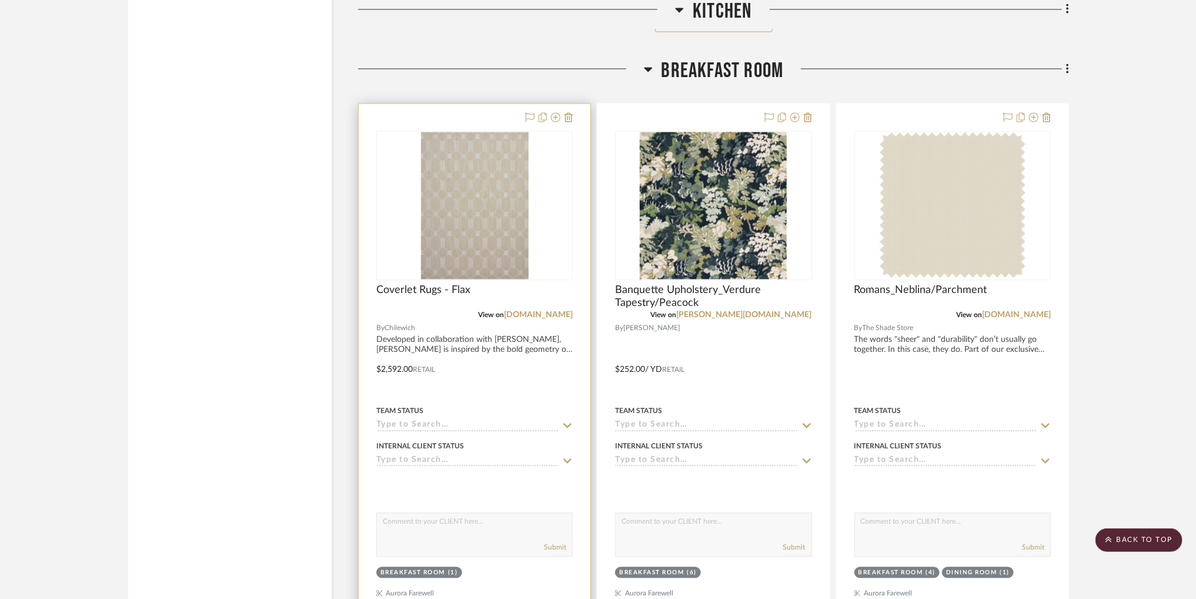
click at [566, 202] on div "0" at bounding box center [474, 205] width 195 height 148
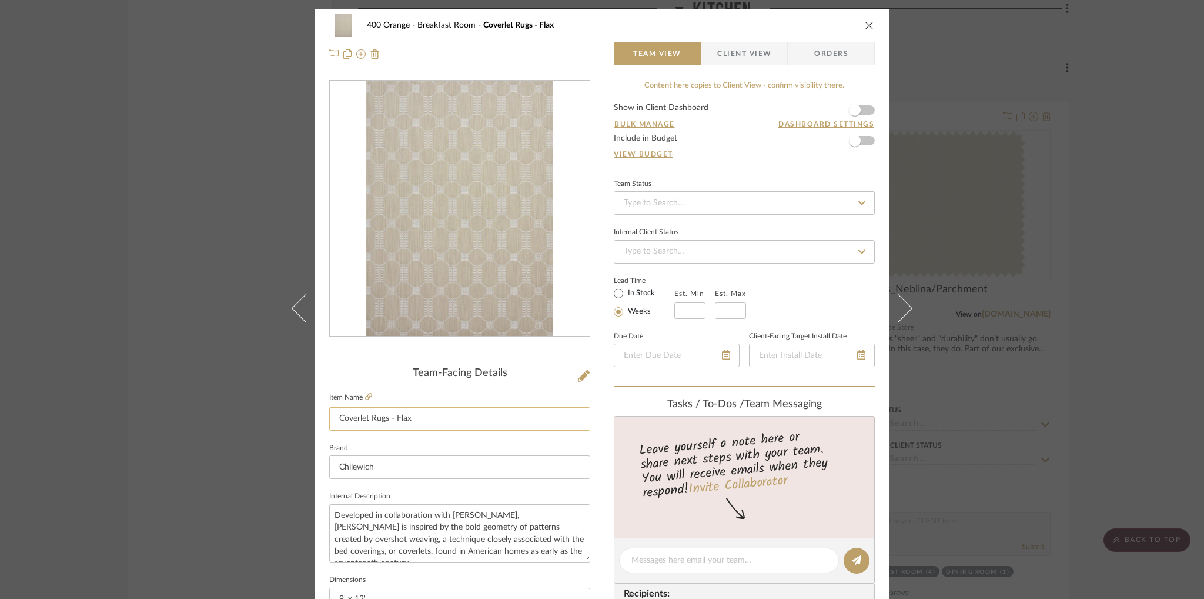
click at [338, 418] on input "Coverlet Rugs - Flax" at bounding box center [459, 419] width 261 height 24
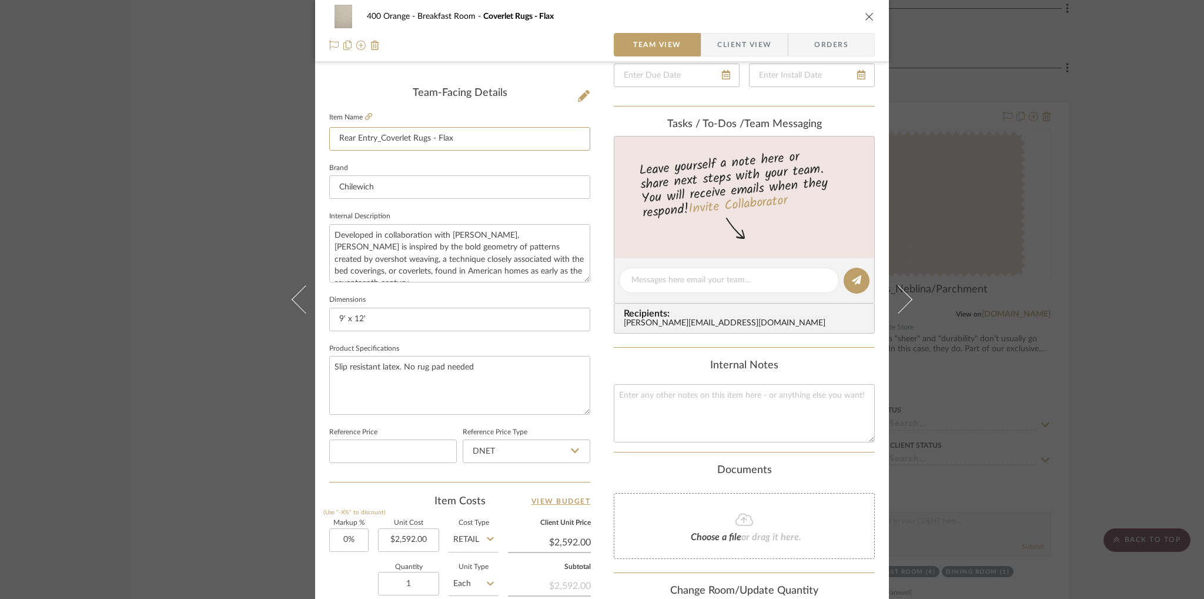
scroll to position [495, 0]
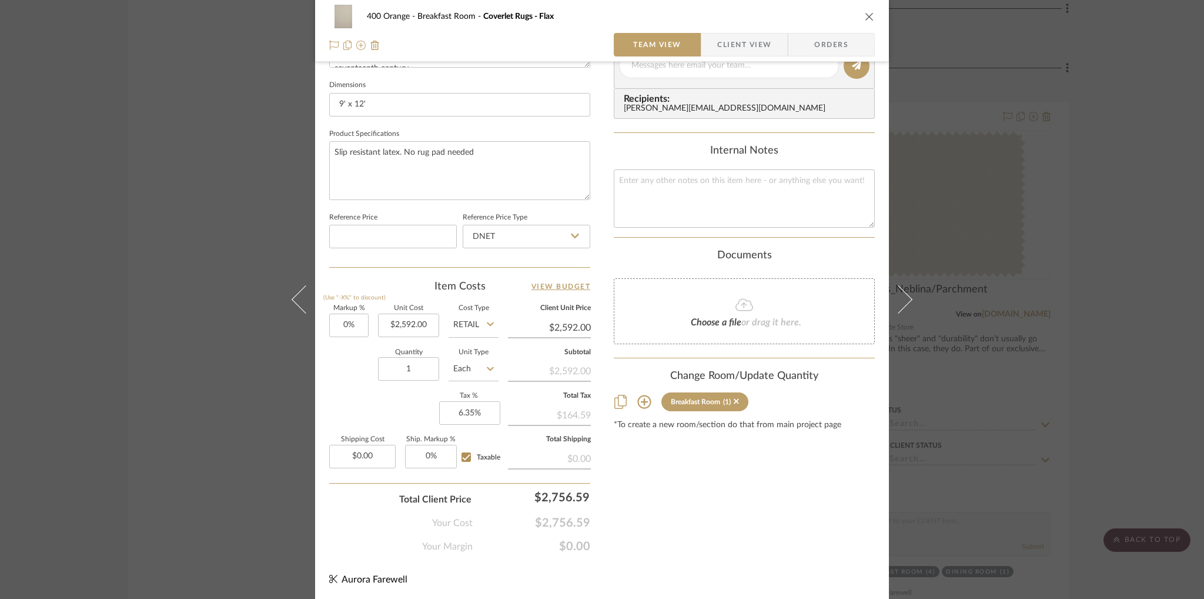
type input "Rear Entry_Coverlet Rugs - Flax"
click at [736, 402] on sr-tag "Breakfast Room (1)" at bounding box center [705, 401] width 87 height 19
click at [734, 400] on icon at bounding box center [736, 401] width 5 height 5
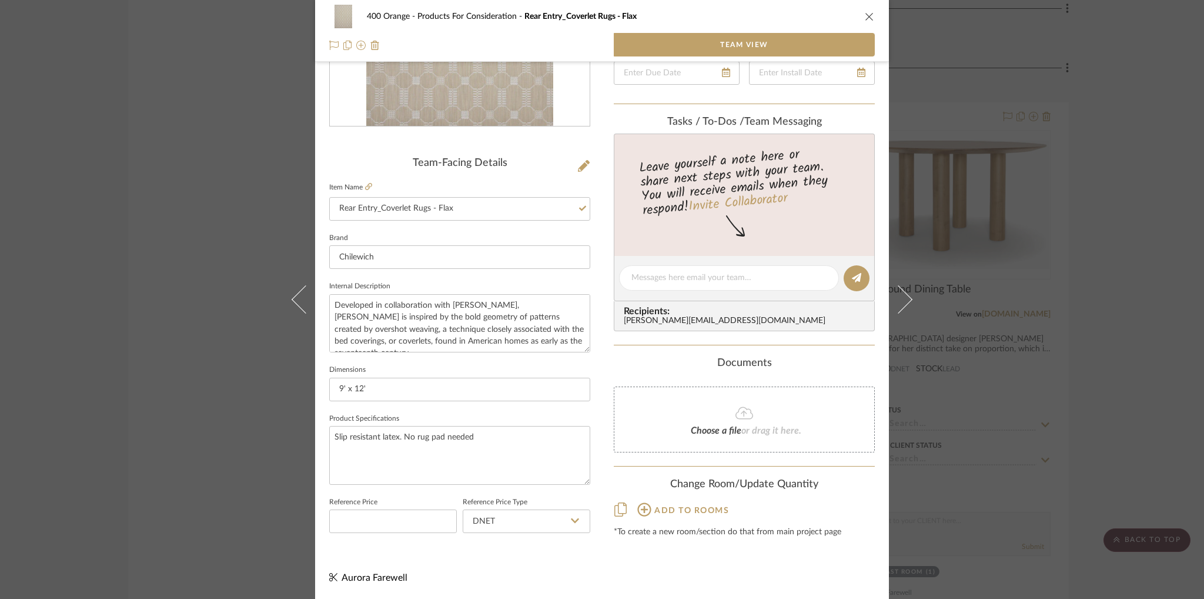
scroll to position [209, 0]
click at [643, 509] on icon at bounding box center [645, 510] width 14 height 14
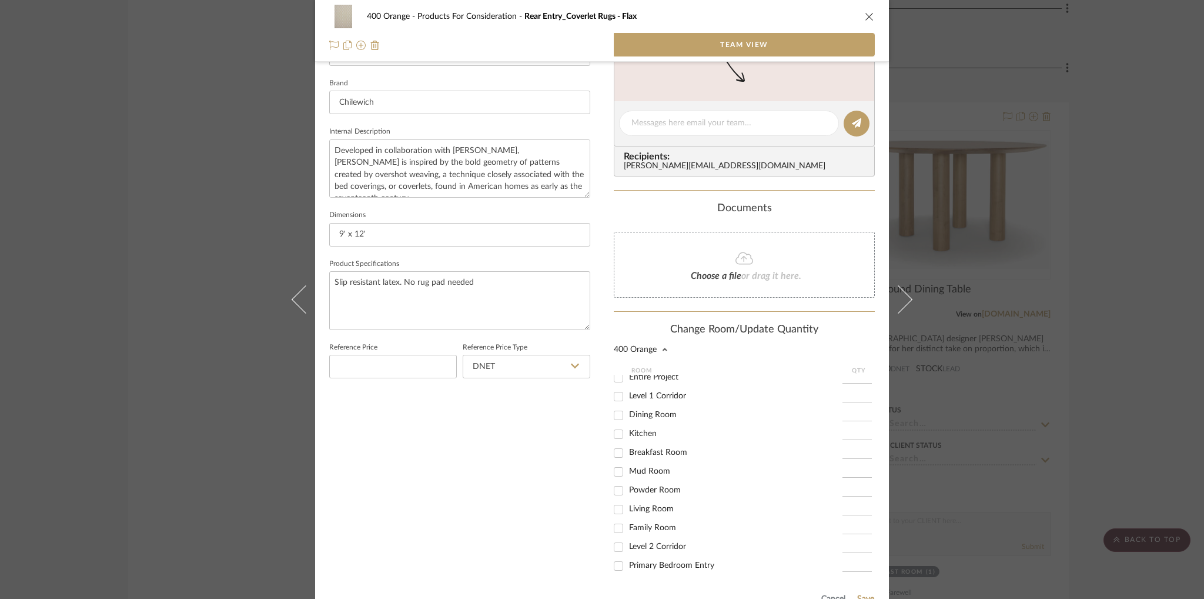
scroll to position [0, 0]
click at [650, 459] on span "Level 1 Corridor" at bounding box center [657, 459] width 57 height 8
click at [628, 459] on input "Level 1 Corridor" at bounding box center [618, 459] width 19 height 19
checkbox input "true"
type input "1"
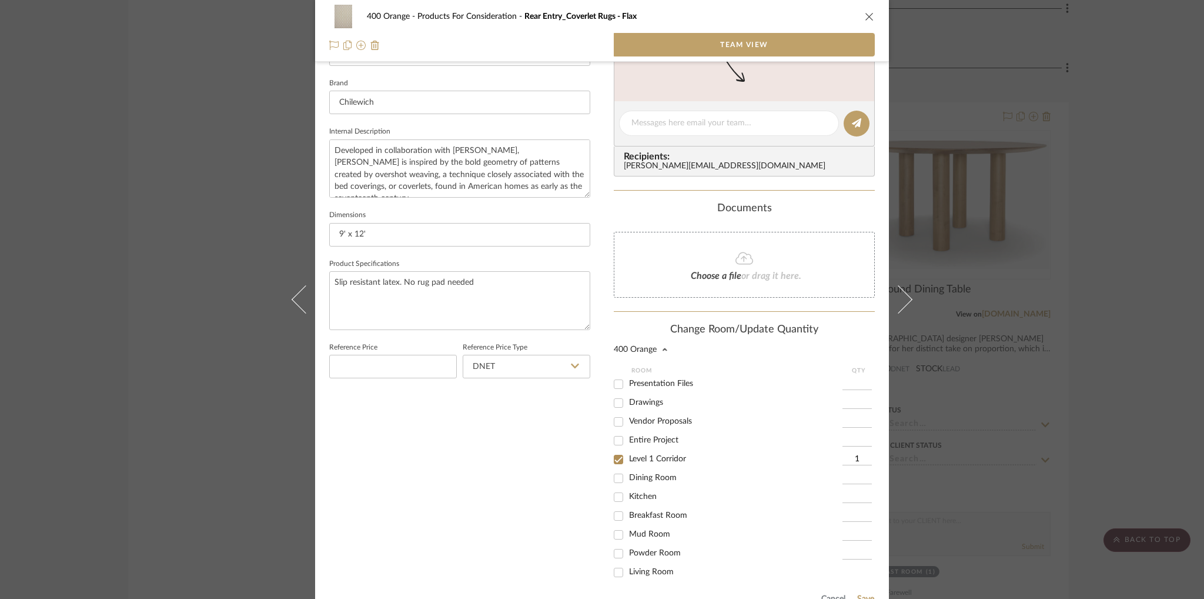
click at [536, 457] on div "Team-Facing Details Item Name Rear Entry_Coverlet Rugs - Flax Brand Chilewich I…" at bounding box center [459, 181] width 261 height 933
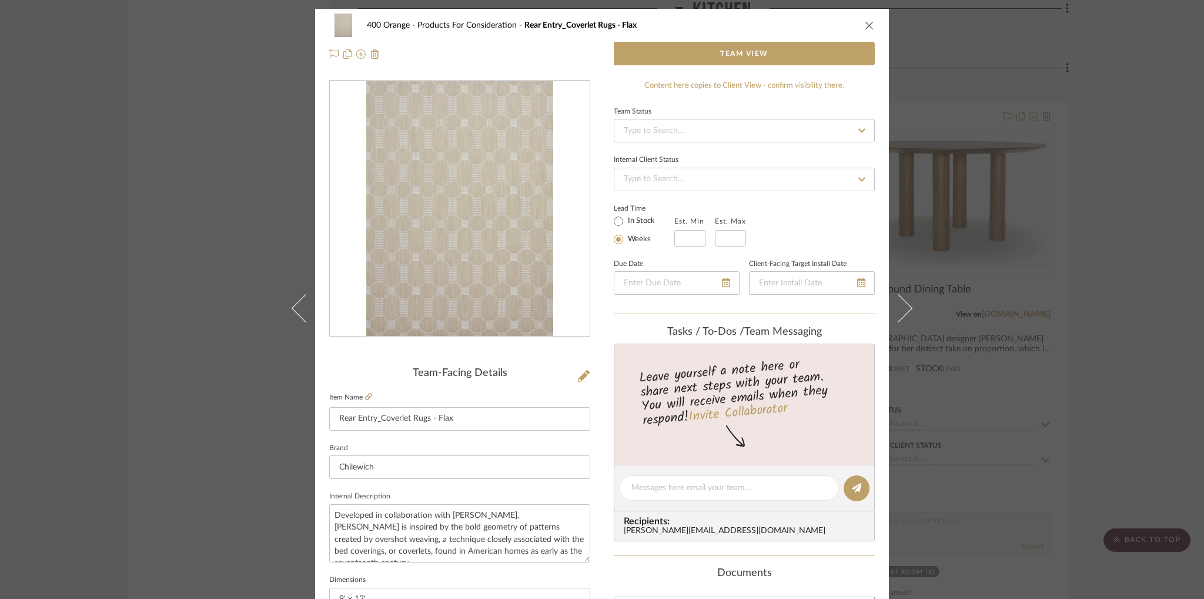
click at [866, 24] on icon "close" at bounding box center [869, 25] width 9 height 9
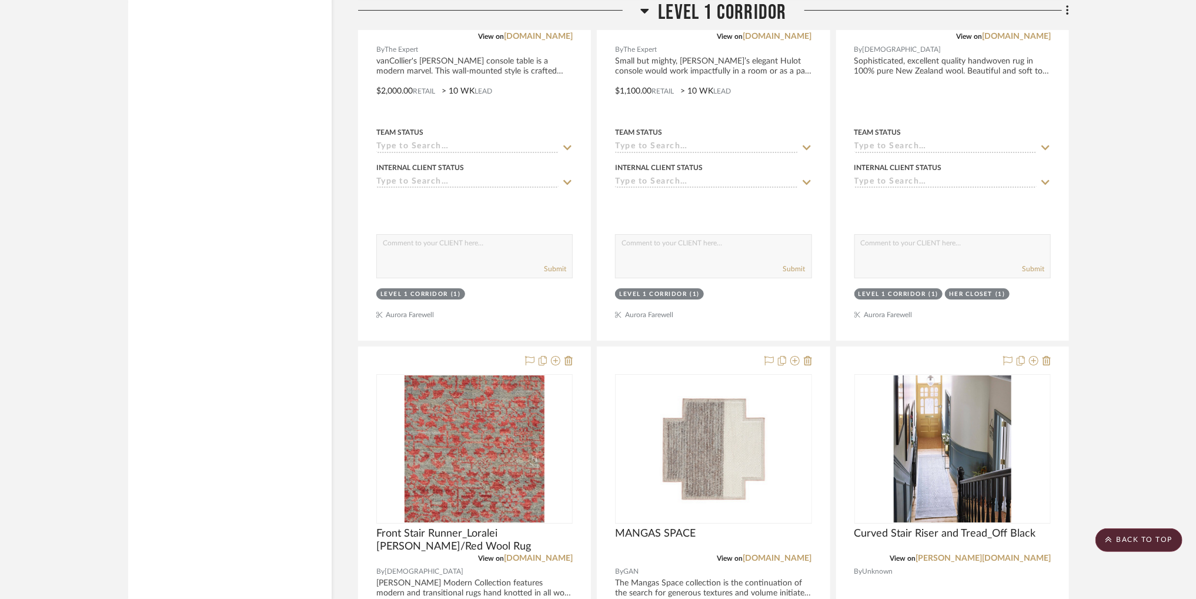
scroll to position [2792, 0]
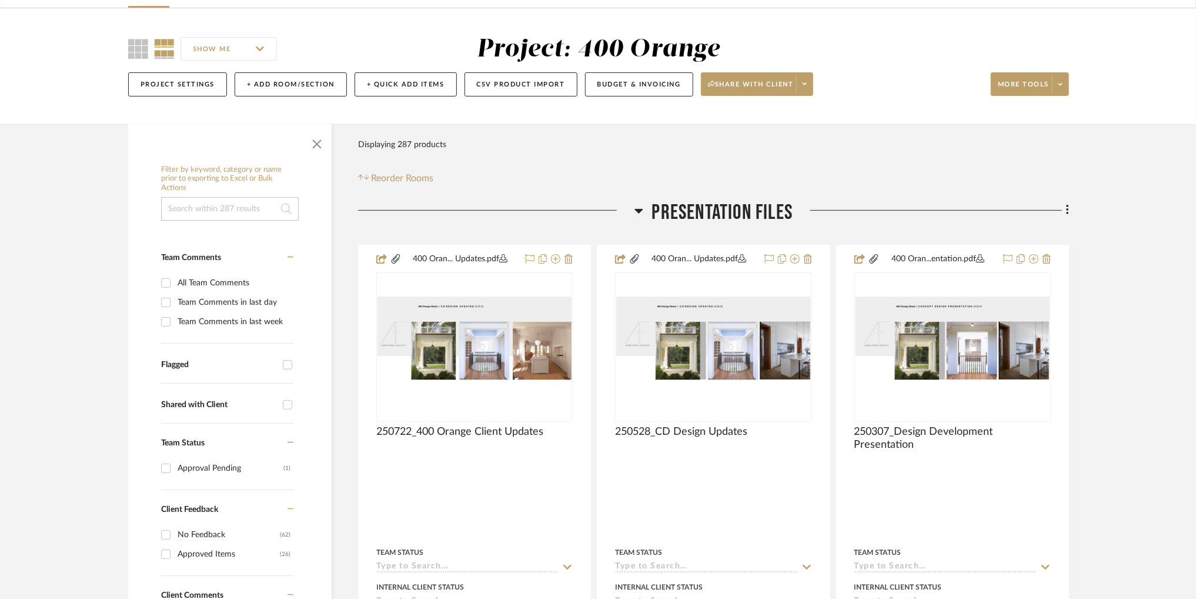
scroll to position [75, 0]
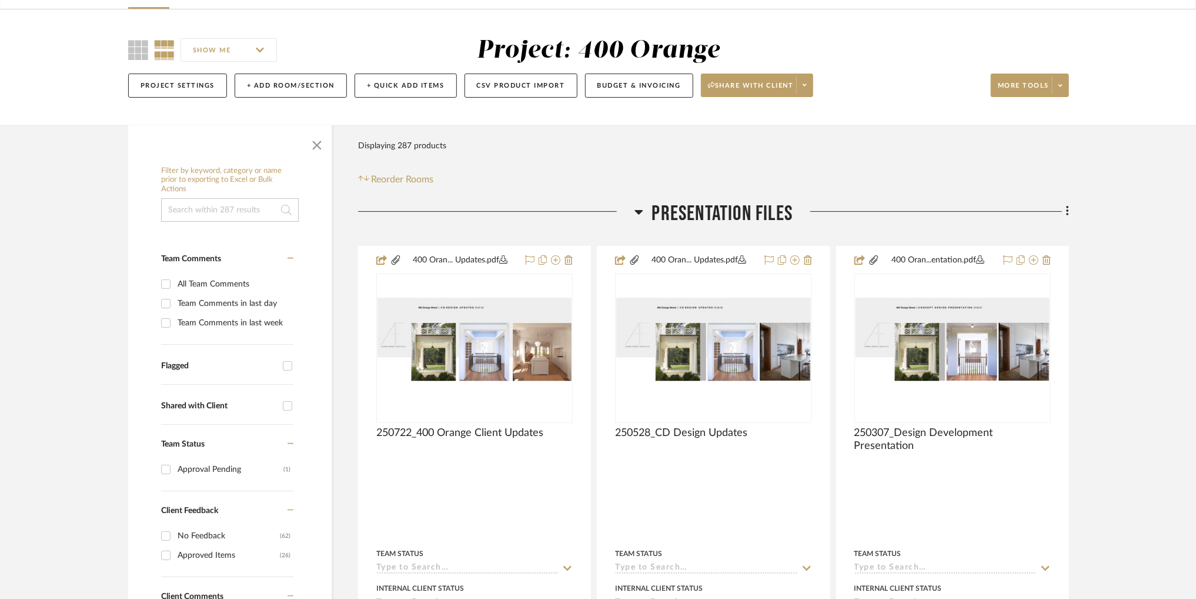
click at [238, 215] on input at bounding box center [230, 210] width 138 height 24
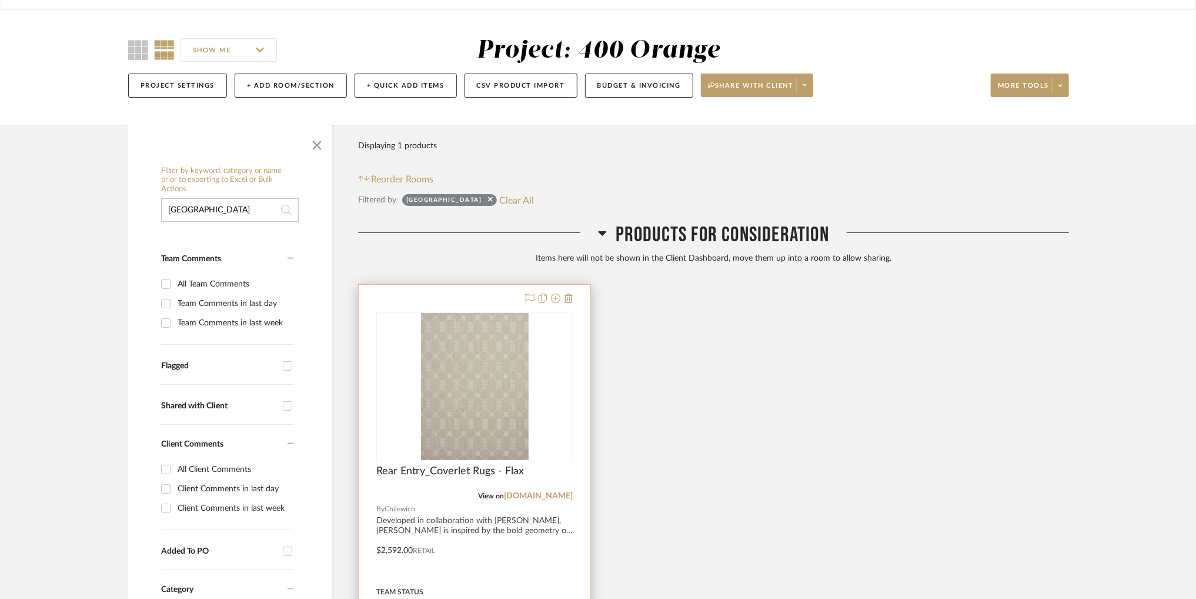
type input "[GEOGRAPHIC_DATA]"
click at [503, 348] on div at bounding box center [474, 386] width 196 height 149
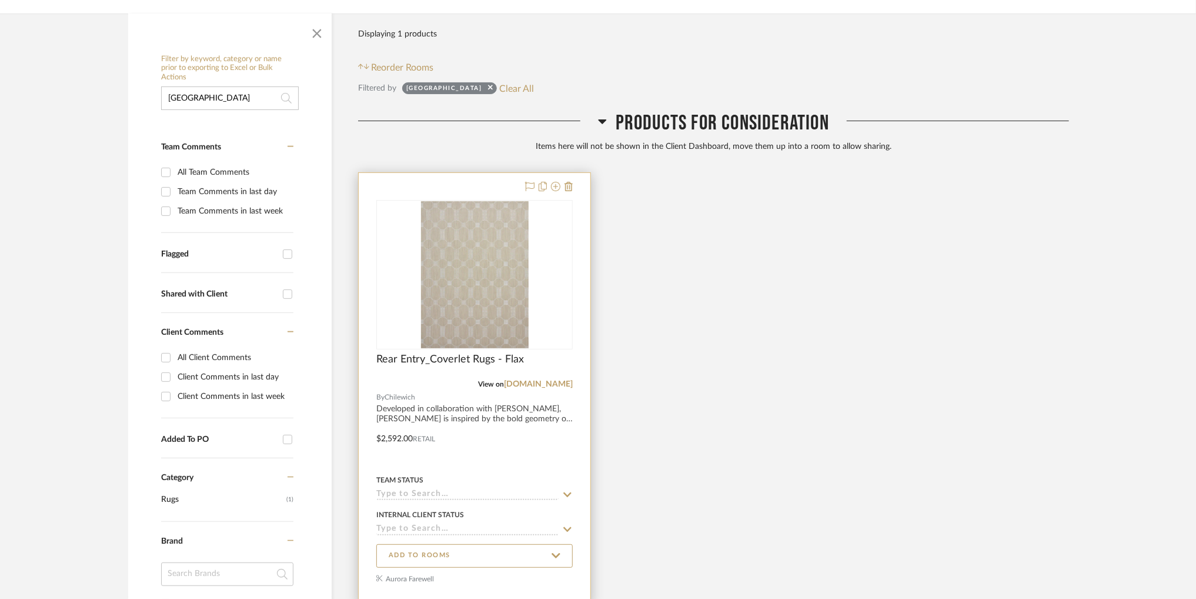
scroll to position [284, 0]
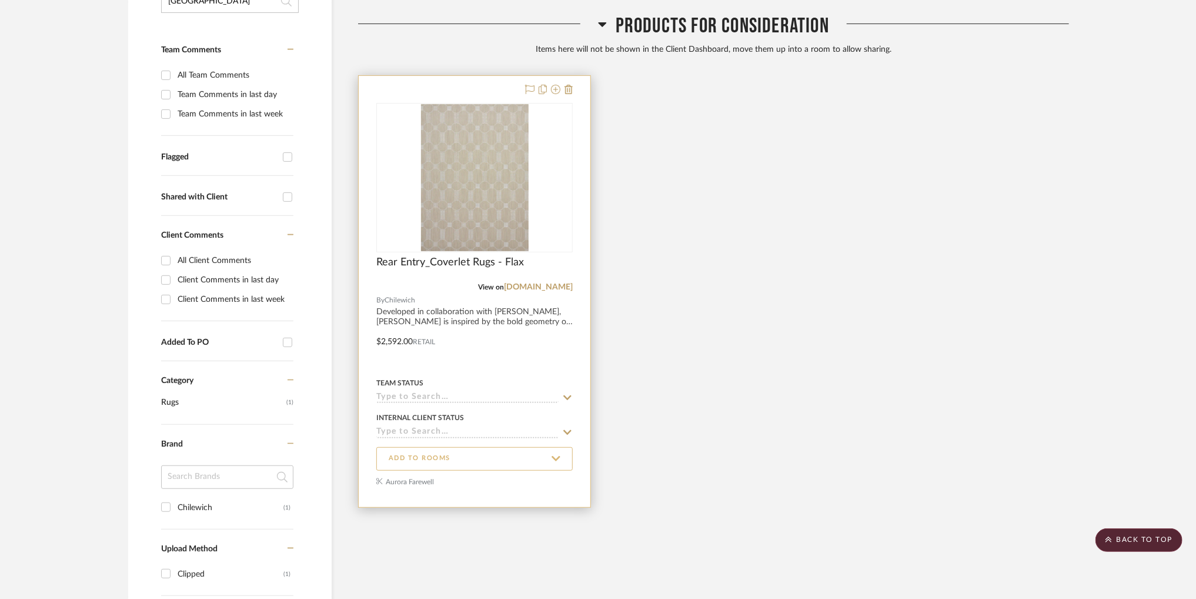
click at [553, 463] on icon at bounding box center [556, 458] width 9 height 11
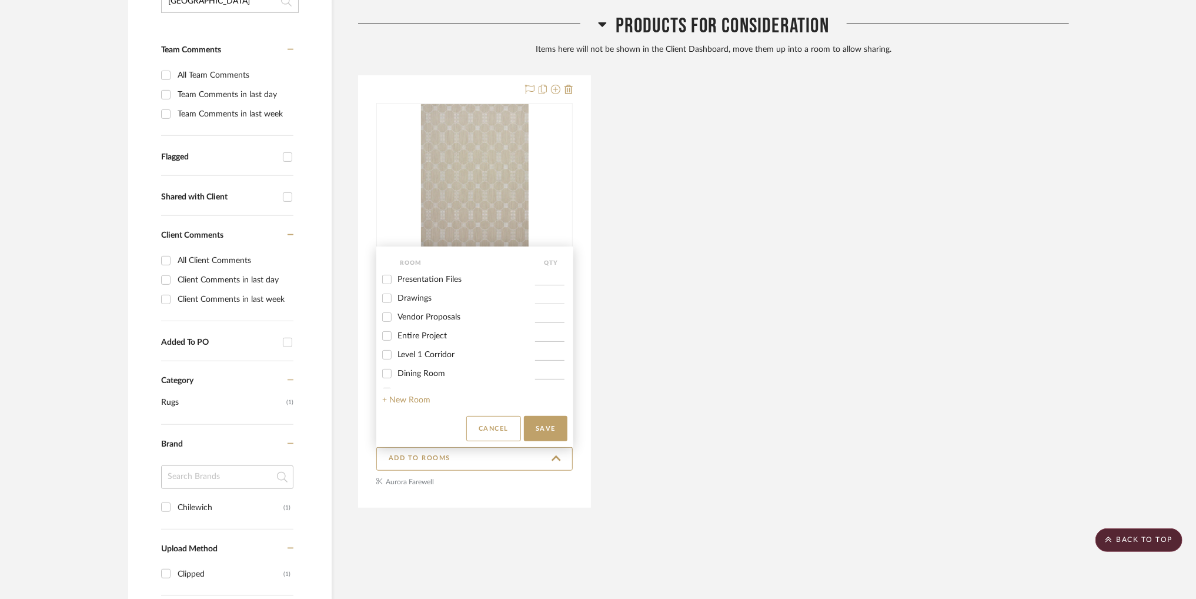
click at [393, 356] on input "Level 1 Corridor" at bounding box center [387, 354] width 19 height 19
checkbox input "true"
type input "1"
click at [551, 431] on button "Save" at bounding box center [546, 428] width 44 height 25
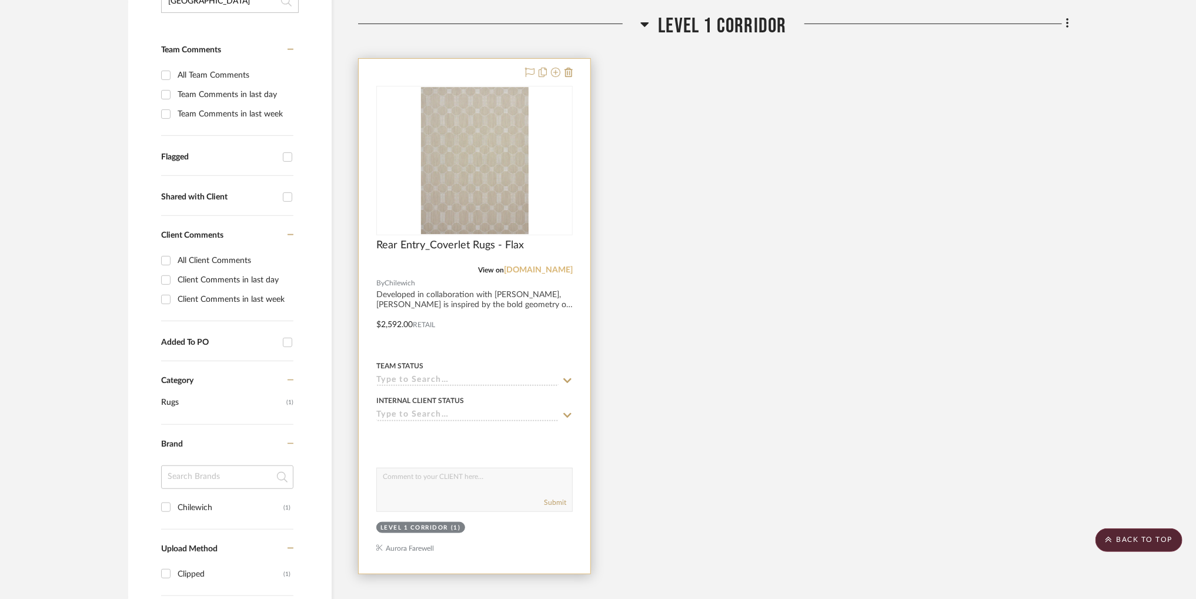
click at [565, 267] on link "[DOMAIN_NAME]" at bounding box center [538, 270] width 69 height 8
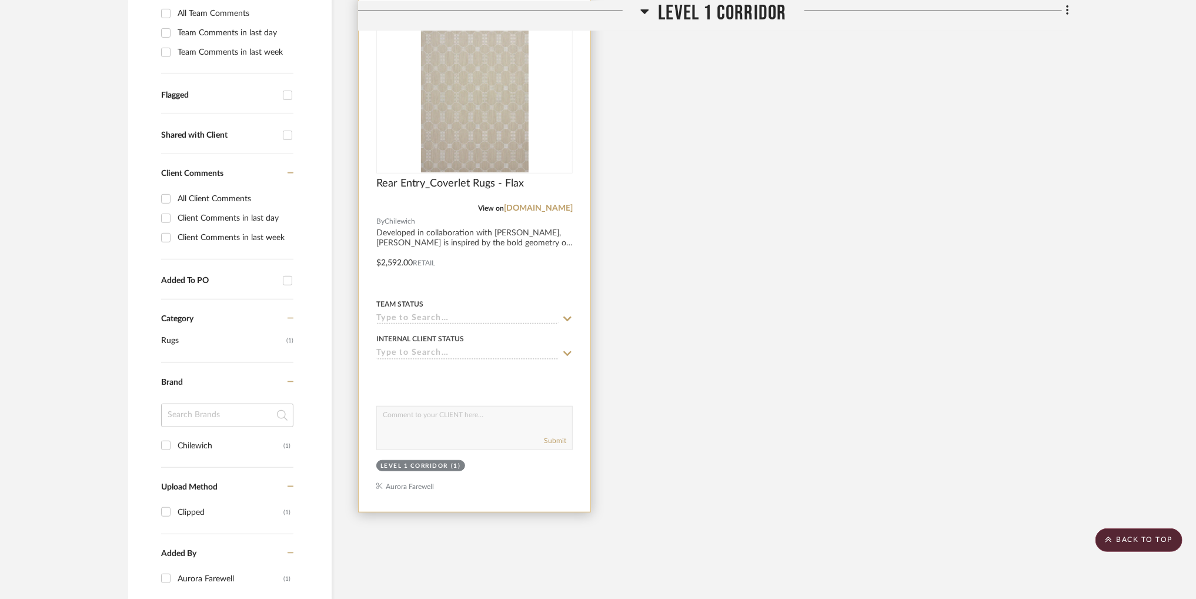
scroll to position [350, 0]
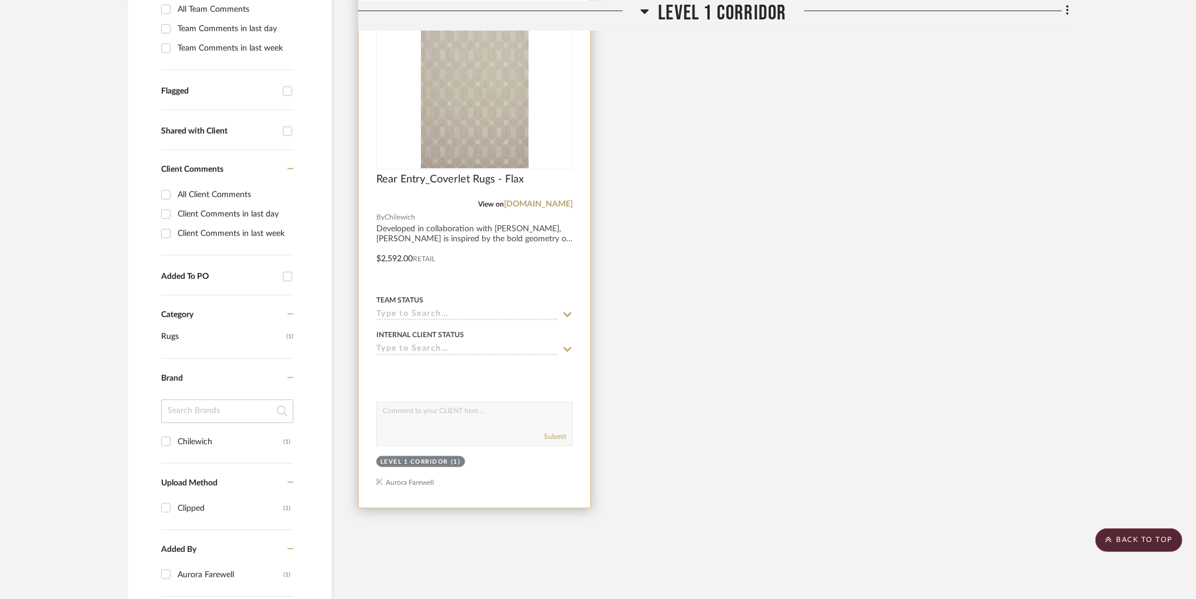
click at [485, 127] on img "0" at bounding box center [475, 94] width 108 height 147
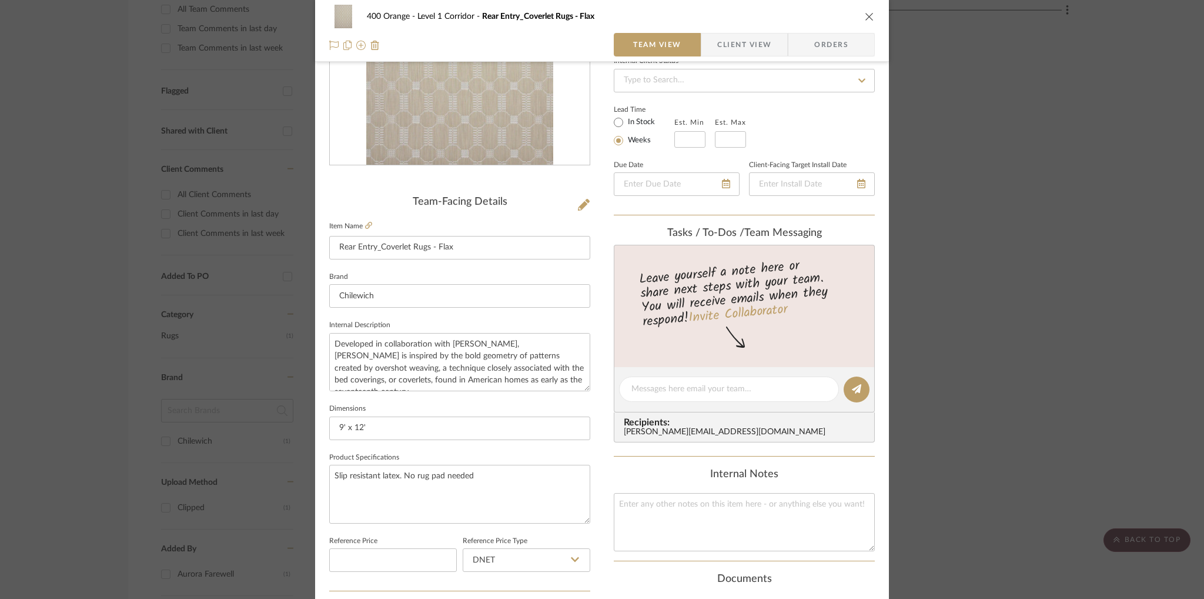
scroll to position [174, 0]
click at [362, 428] on input "9' x 12'" at bounding box center [459, 425] width 261 height 24
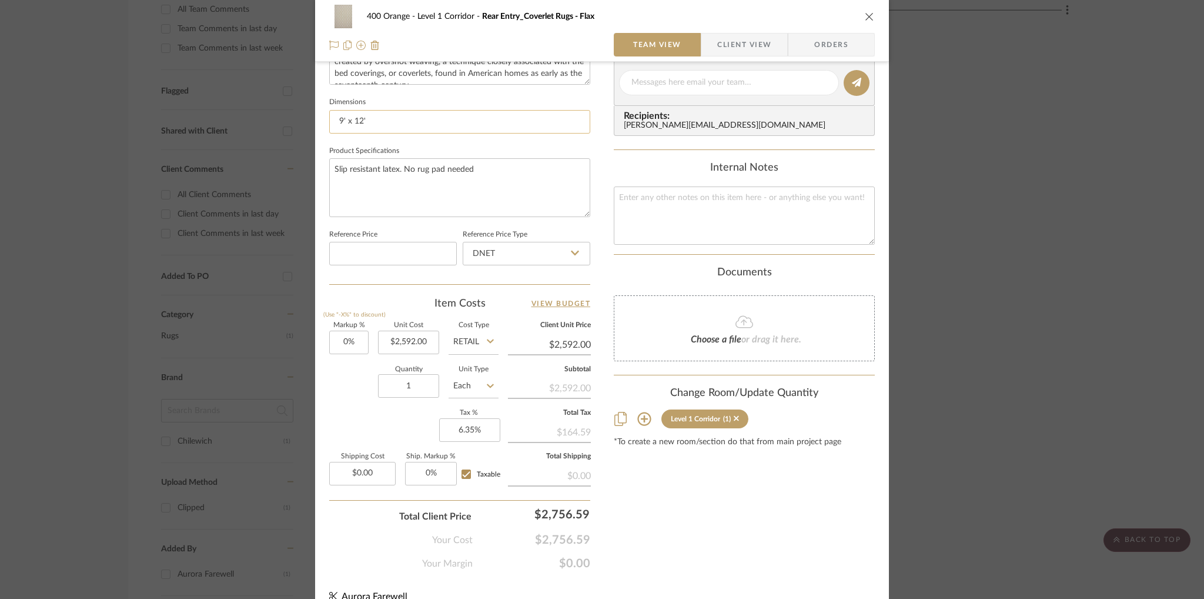
scroll to position [495, 0]
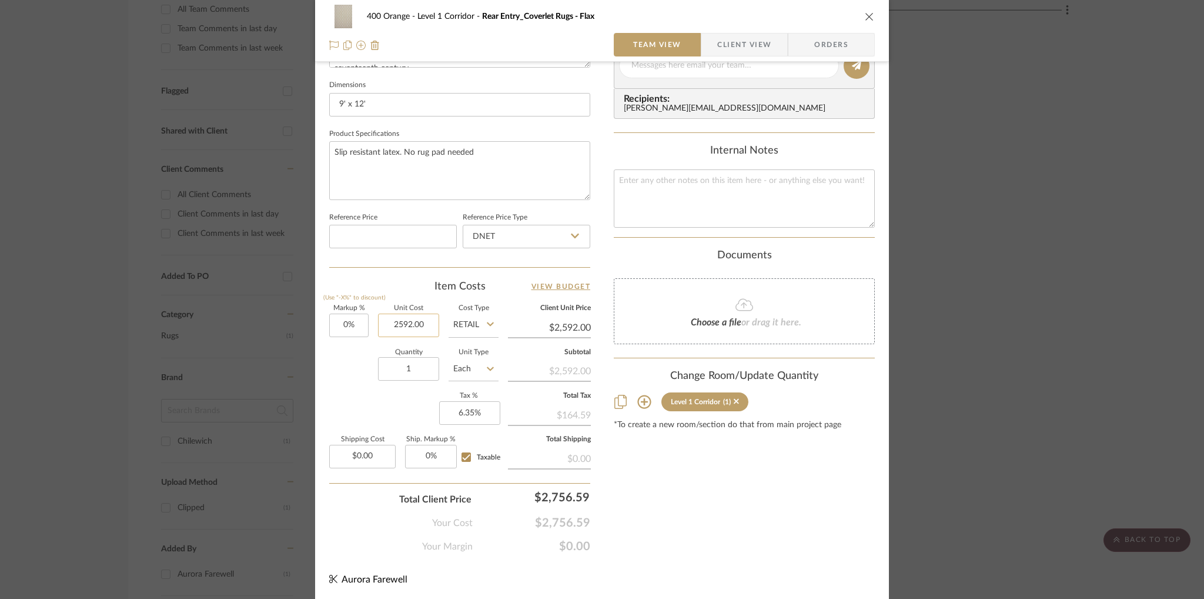
click at [409, 326] on input "2592.00" at bounding box center [408, 325] width 61 height 24
type input "$972.00"
click at [348, 363] on div "Quantity 1 Unit Type Each" at bounding box center [413, 370] width 169 height 42
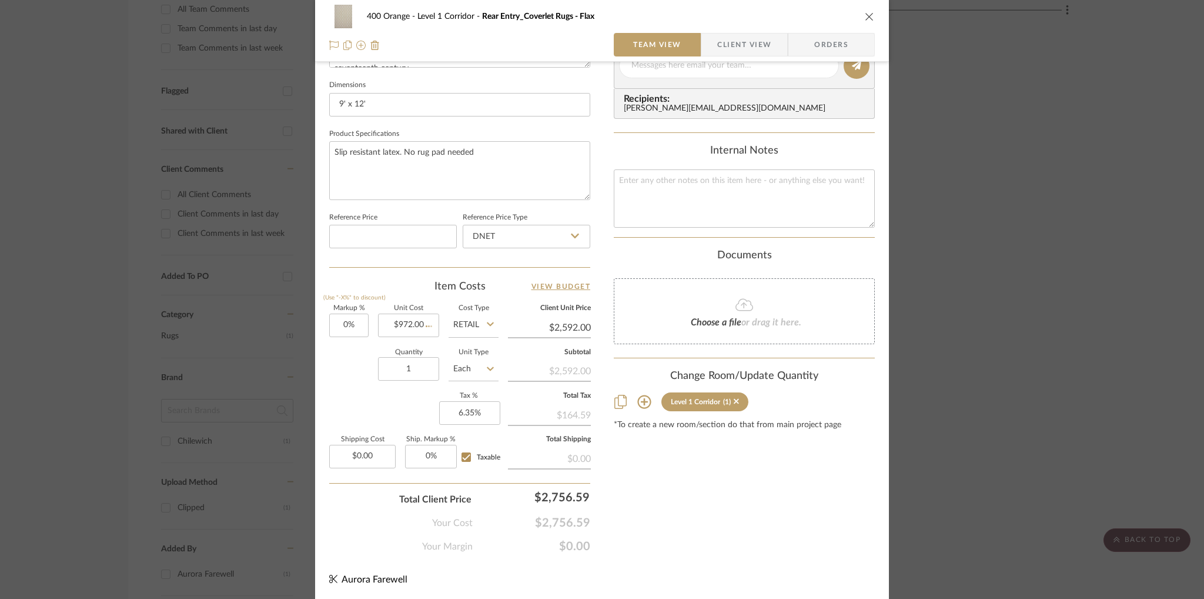
type input "$972.00"
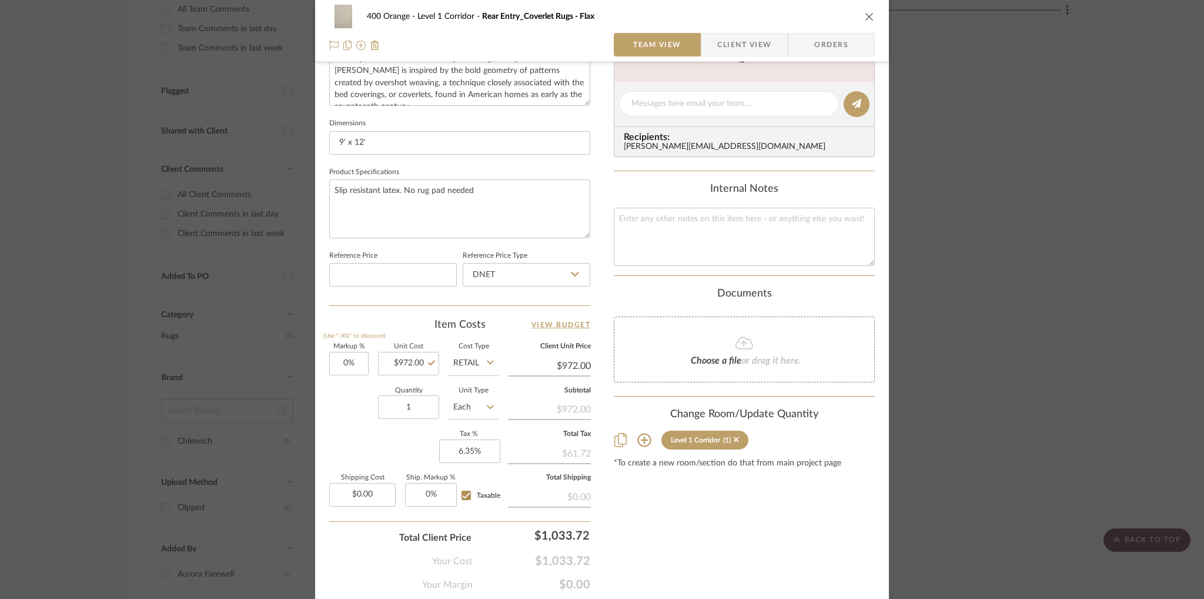
scroll to position [438, 0]
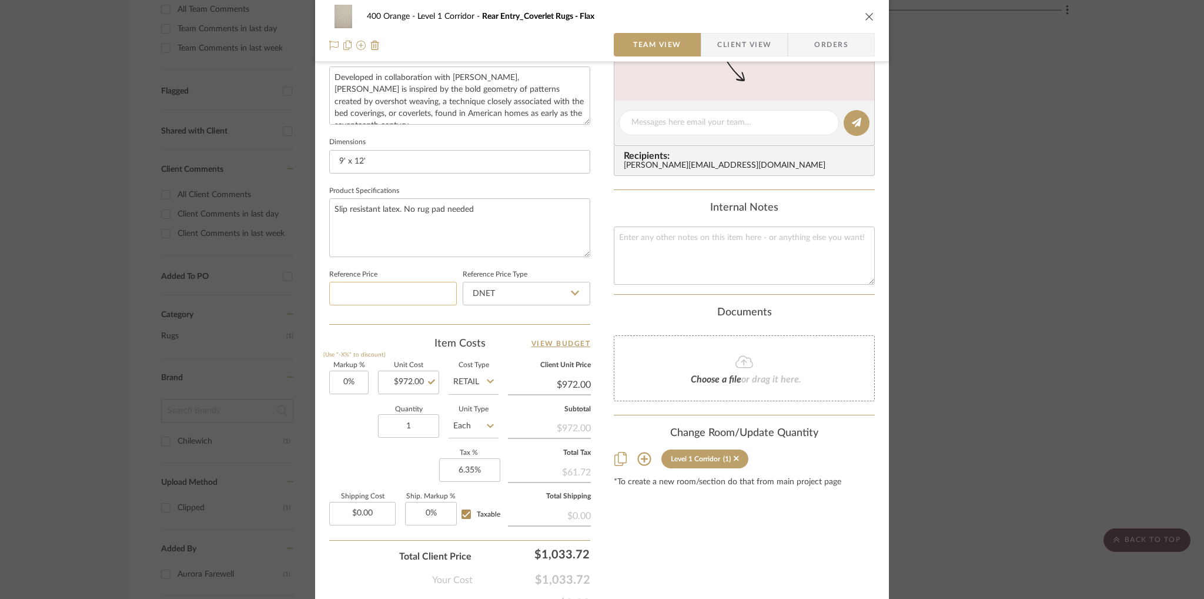
click at [425, 296] on input at bounding box center [393, 294] width 128 height 24
click at [410, 323] on summary-project-details "Team-Facing Details Item Name Rear Entry_Coverlet Rugs - Flax Brand Chilewich I…" at bounding box center [459, 126] width 261 height 395
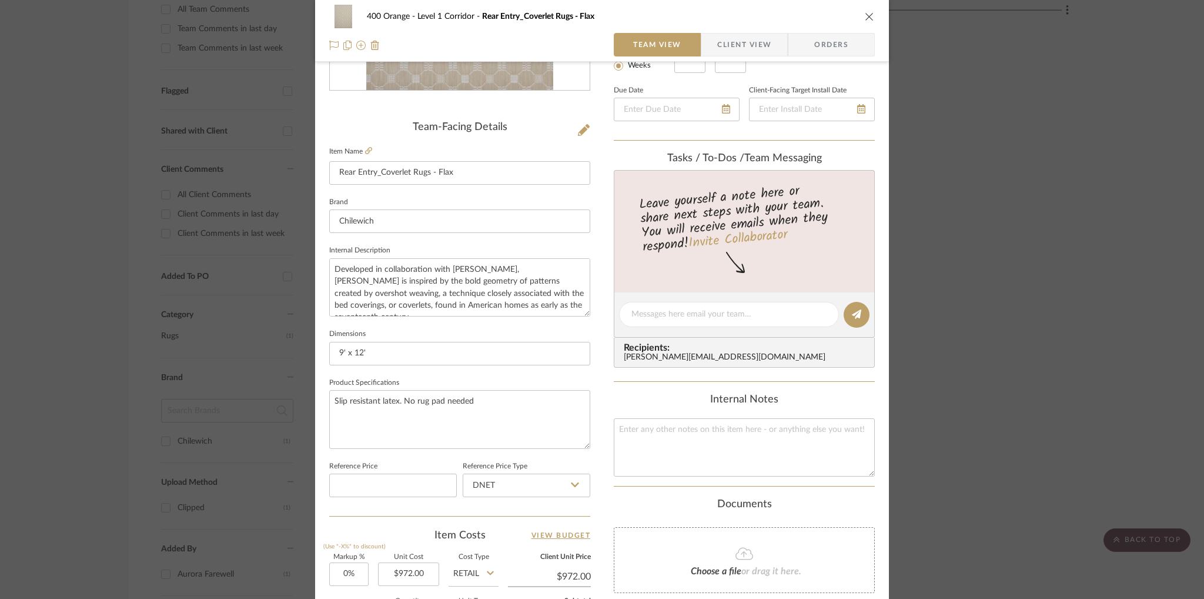
scroll to position [316, 0]
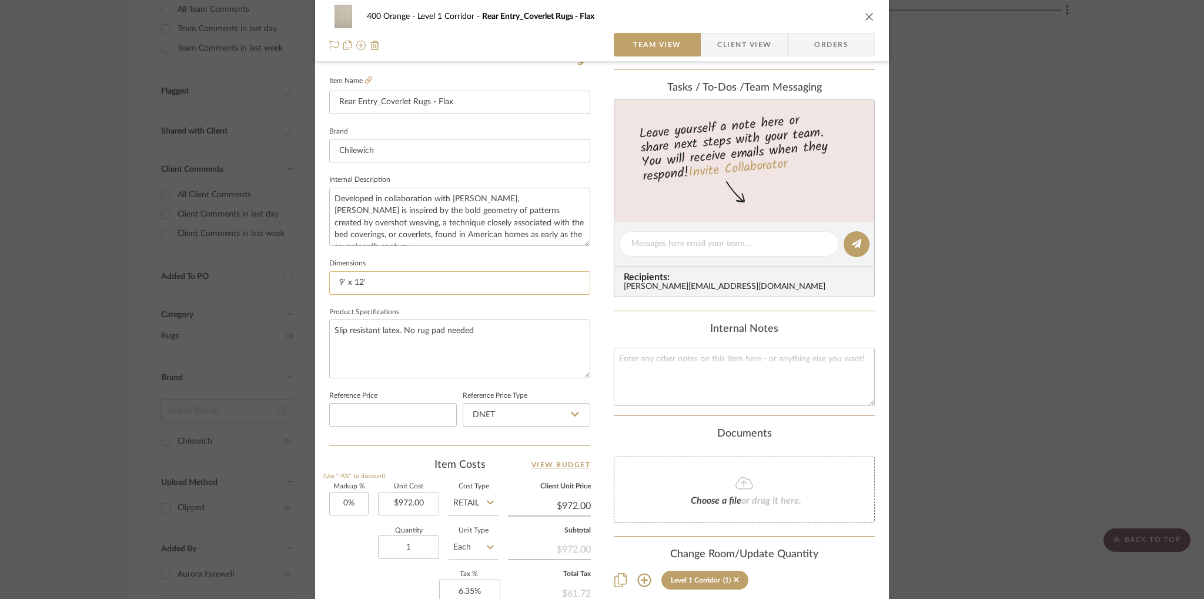
click at [502, 282] on input "9' x 12'" at bounding box center [459, 283] width 261 height 24
type input "6' x 9'"
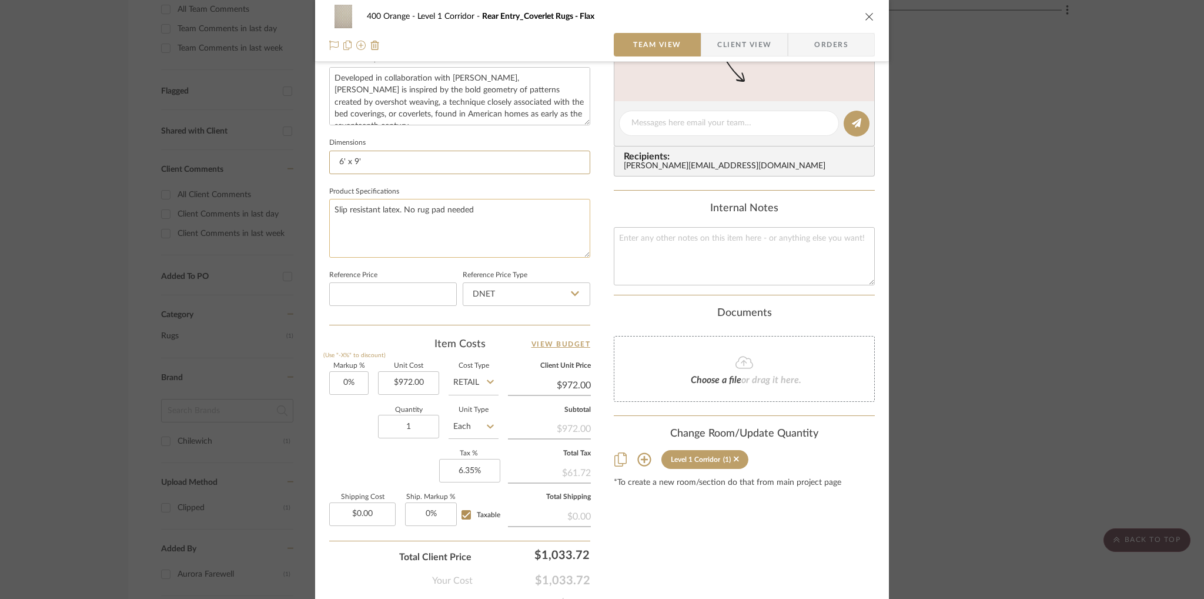
scroll to position [495, 0]
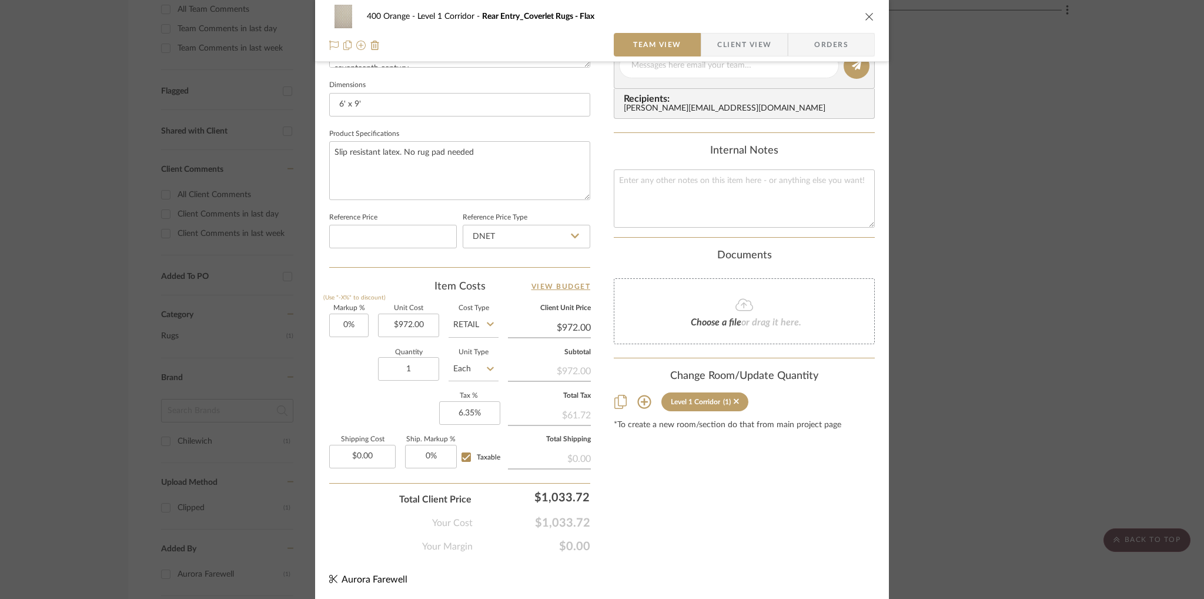
click at [866, 16] on icon "close" at bounding box center [869, 16] width 9 height 9
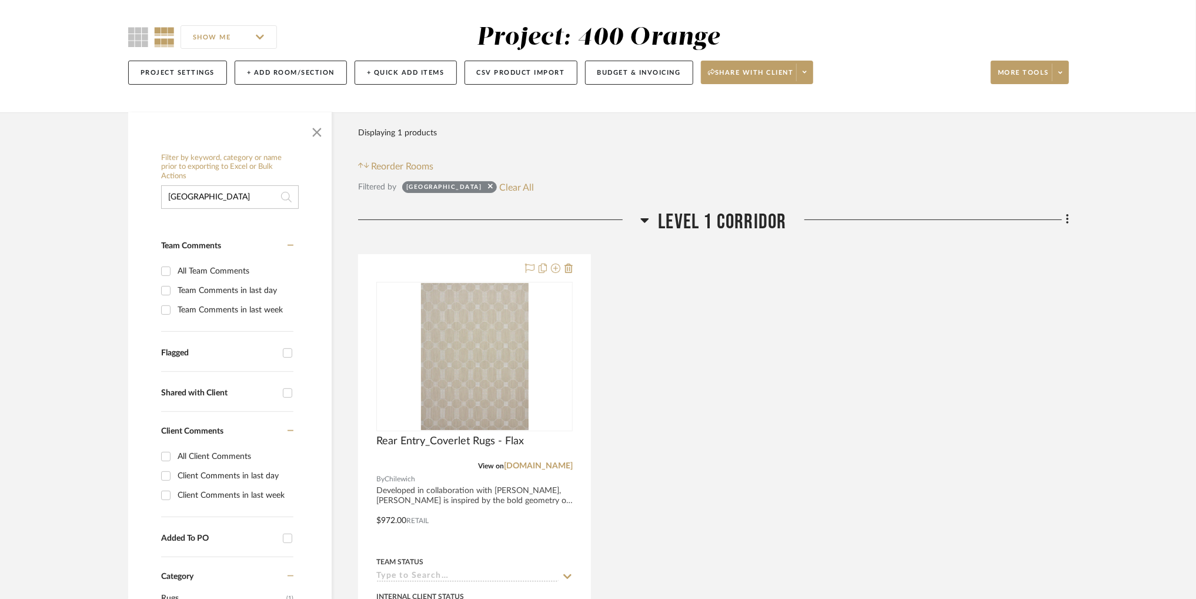
scroll to position [0, 0]
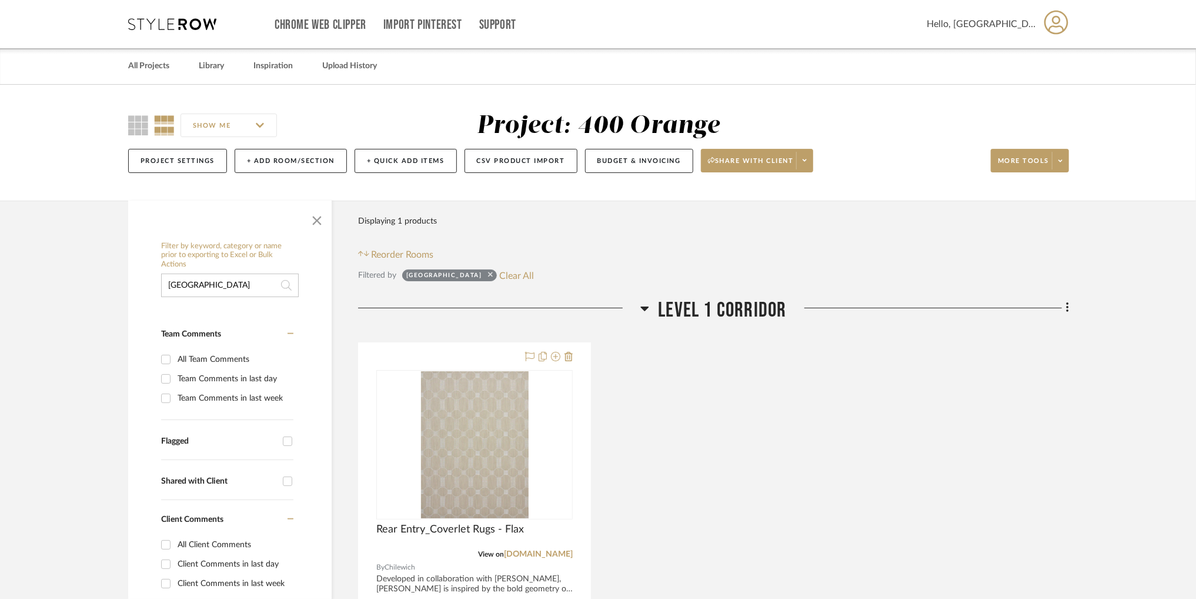
click at [488, 274] on icon at bounding box center [490, 274] width 5 height 5
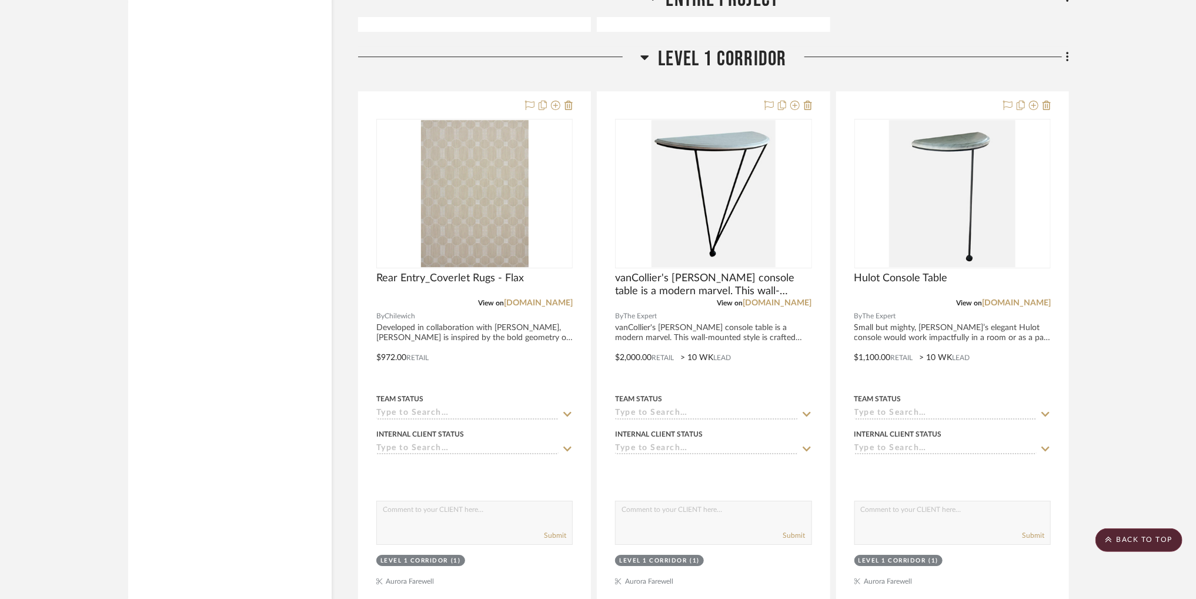
scroll to position [2519, 0]
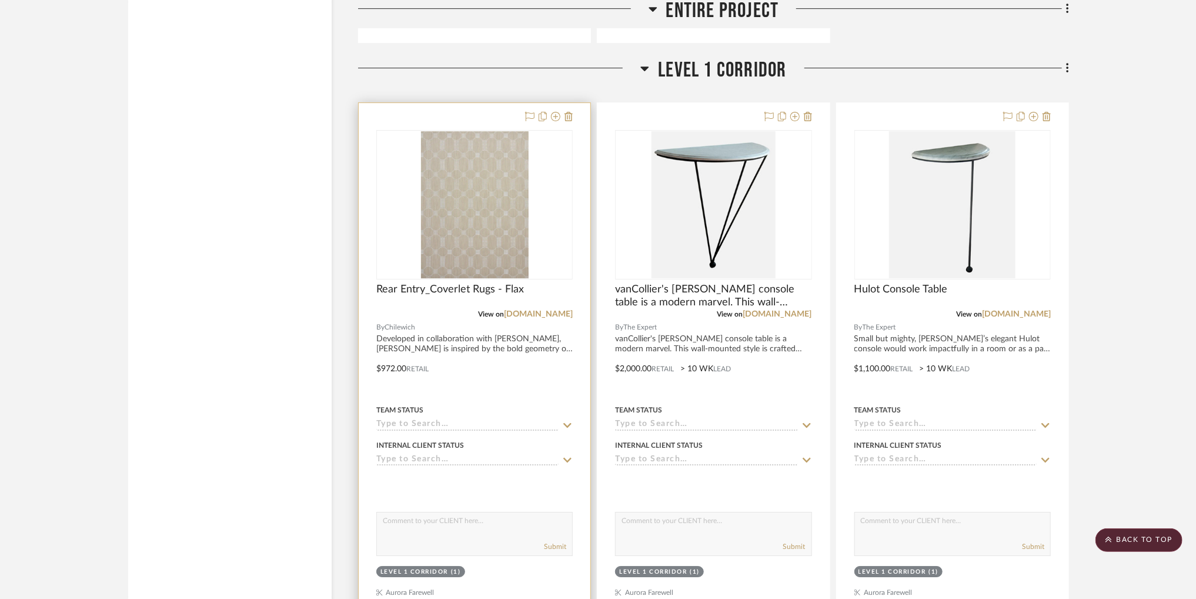
click at [498, 210] on img "0" at bounding box center [475, 204] width 108 height 147
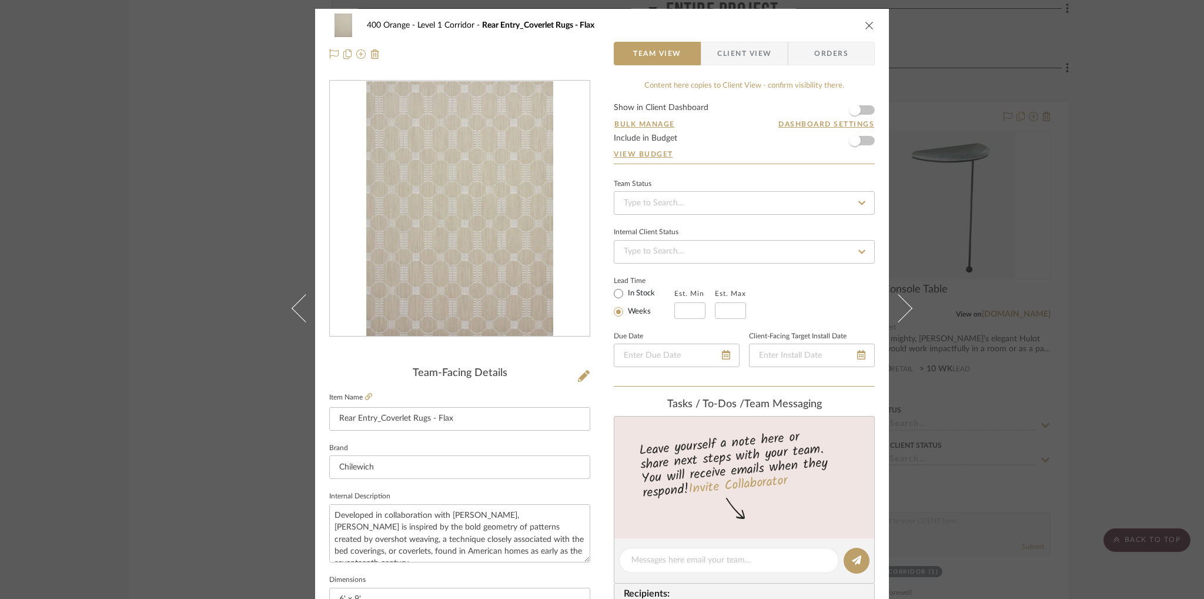
click at [866, 24] on icon "close" at bounding box center [869, 25] width 9 height 9
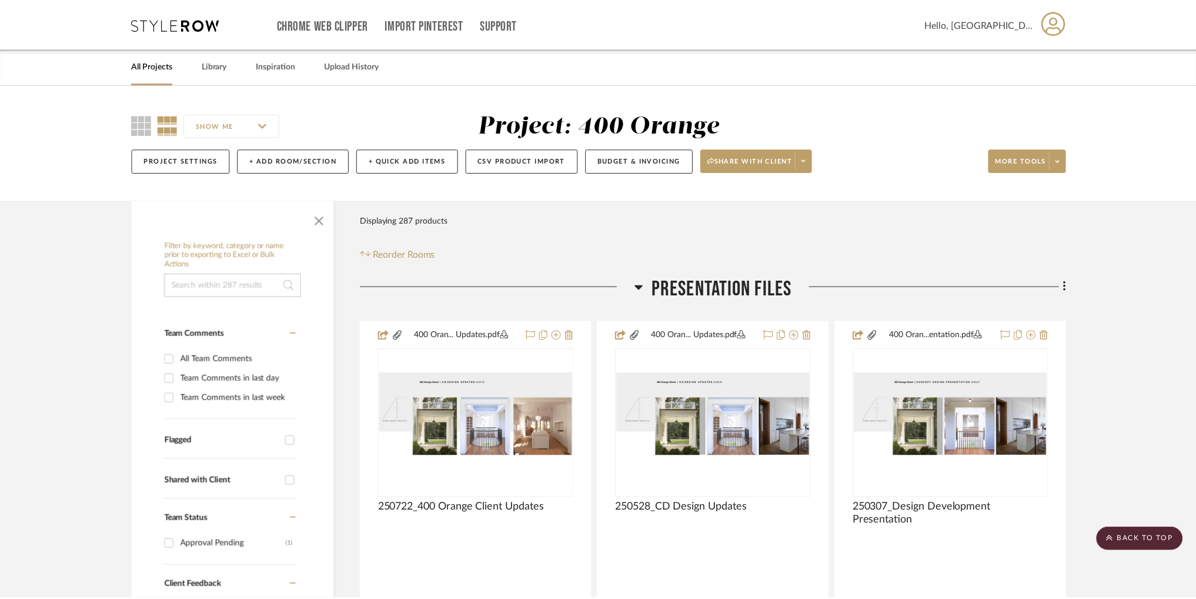
scroll to position [2519, 0]
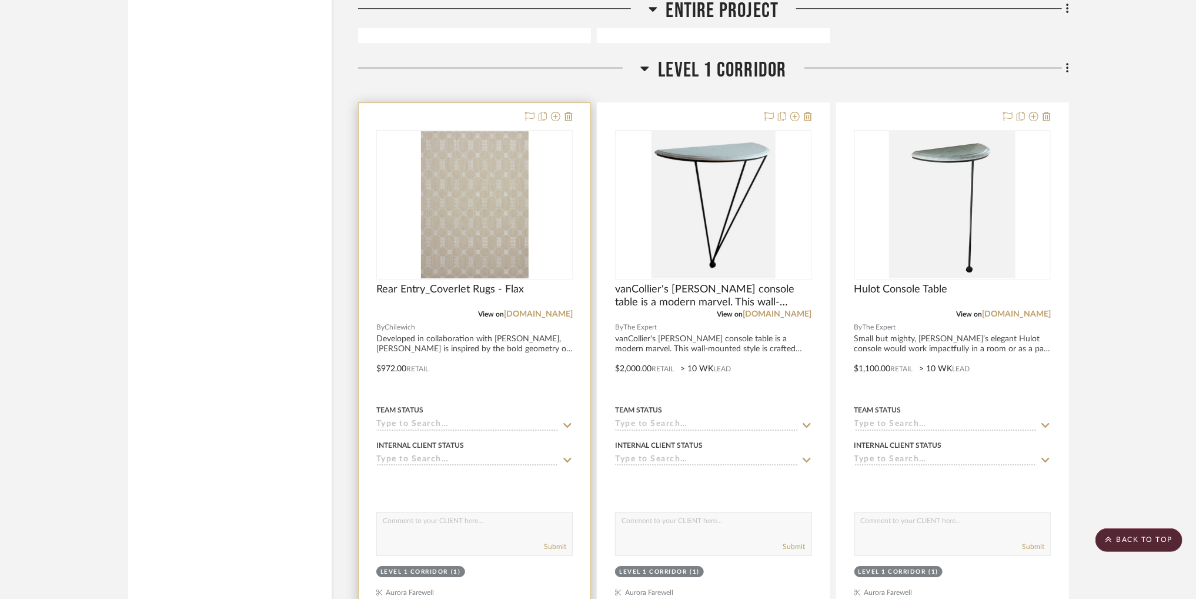
click at [485, 218] on img "0" at bounding box center [475, 204] width 108 height 147
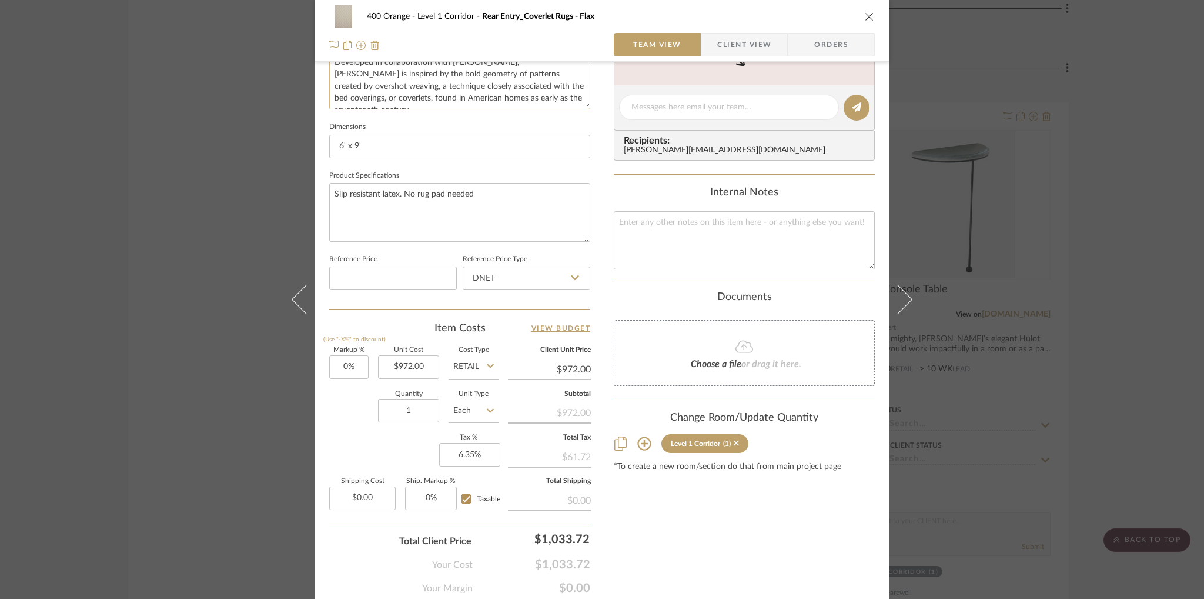
scroll to position [495, 0]
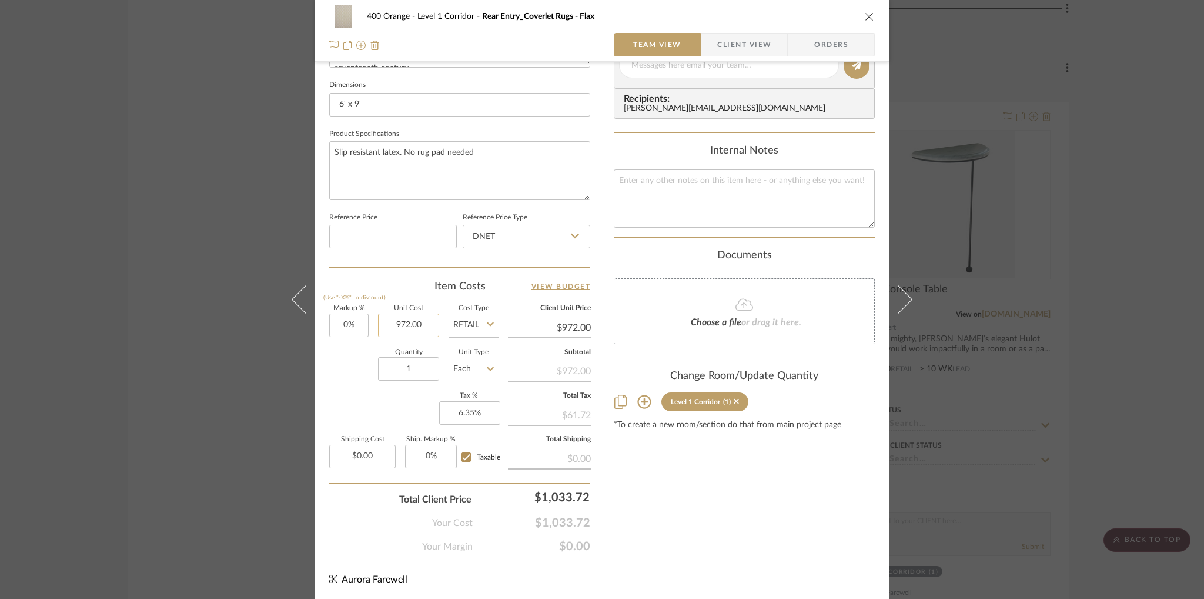
click at [420, 323] on input "972.00" at bounding box center [408, 325] width 61 height 24
type input "$648.00"
click at [406, 286] on div "Item Costs View Budget" at bounding box center [459, 286] width 261 height 14
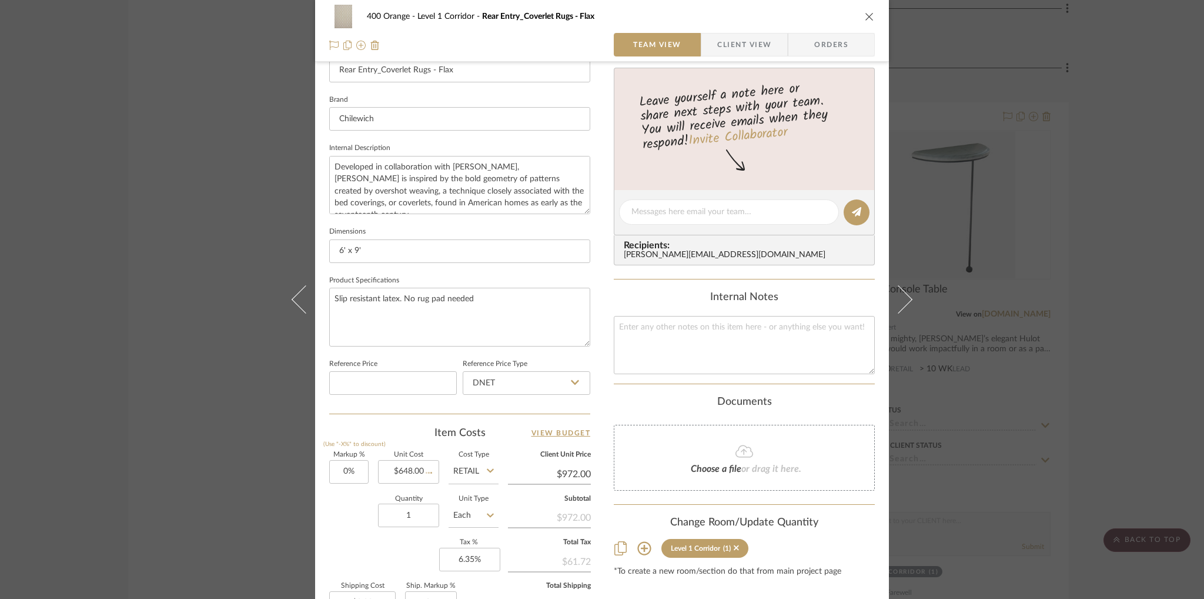
type input "$648.00"
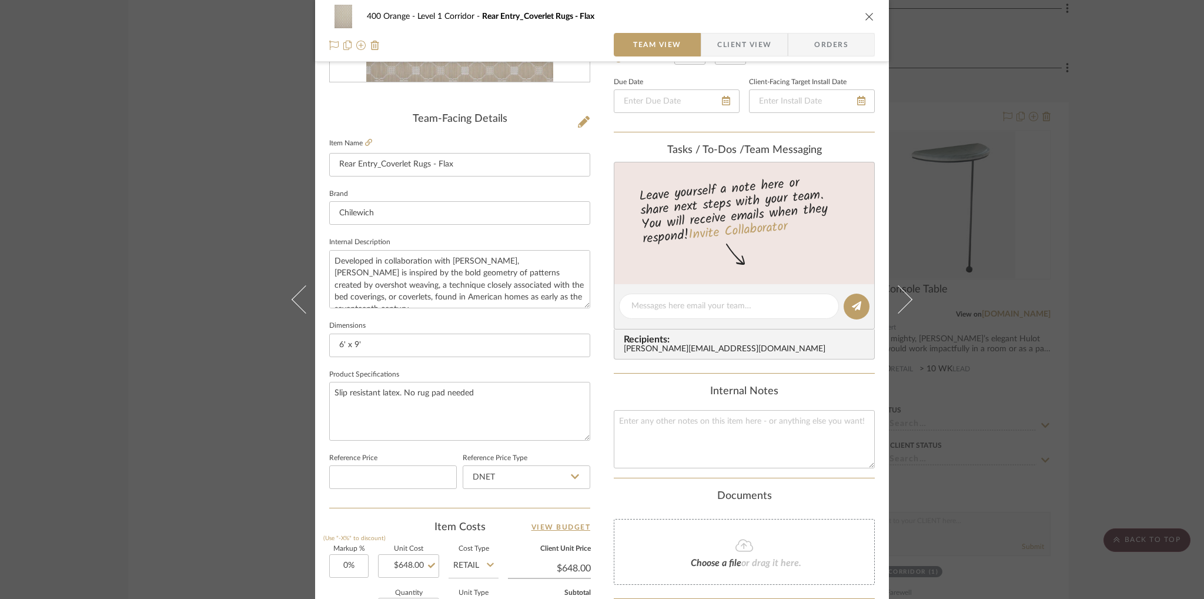
scroll to position [255, 0]
click at [355, 345] on input "6' x 9'" at bounding box center [459, 345] width 261 height 24
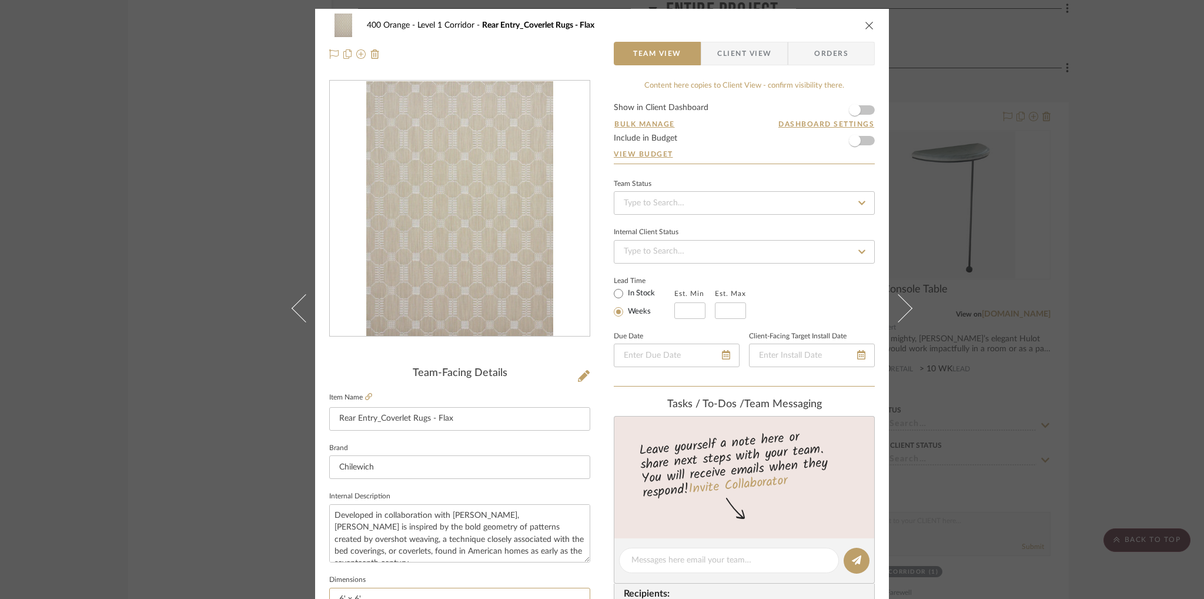
type input "6' x 6'"
click at [750, 139] on form "Show in Client Dashboard Bulk Manage Dashboard Settings Include in Budget View …" at bounding box center [744, 134] width 261 height 60
click at [865, 29] on icon "close" at bounding box center [869, 25] width 9 height 9
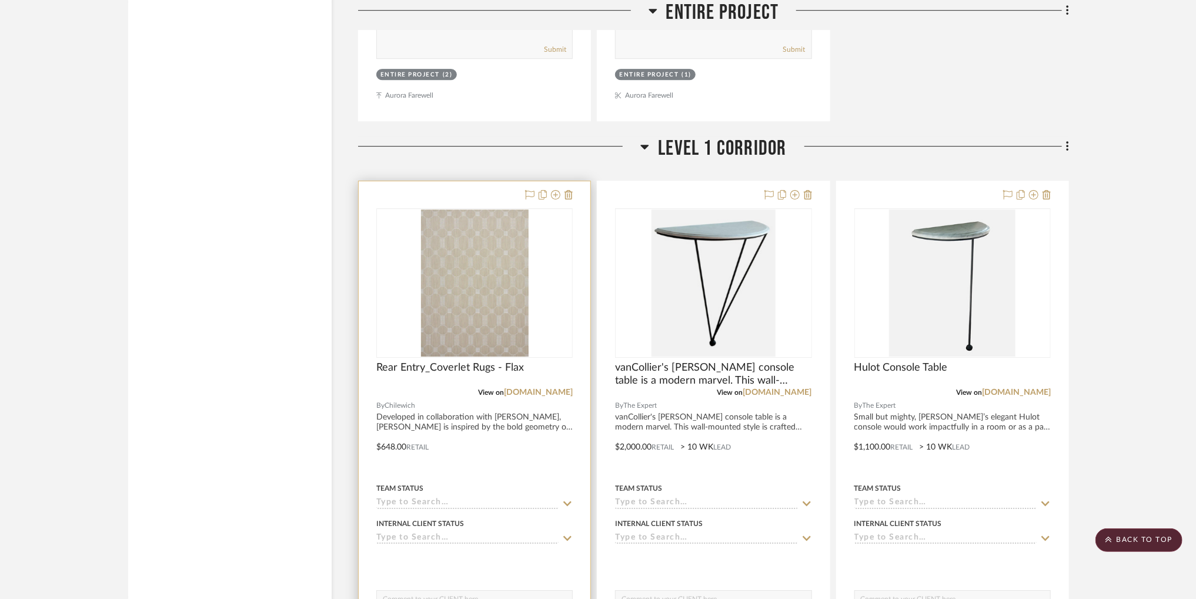
scroll to position [2435, 0]
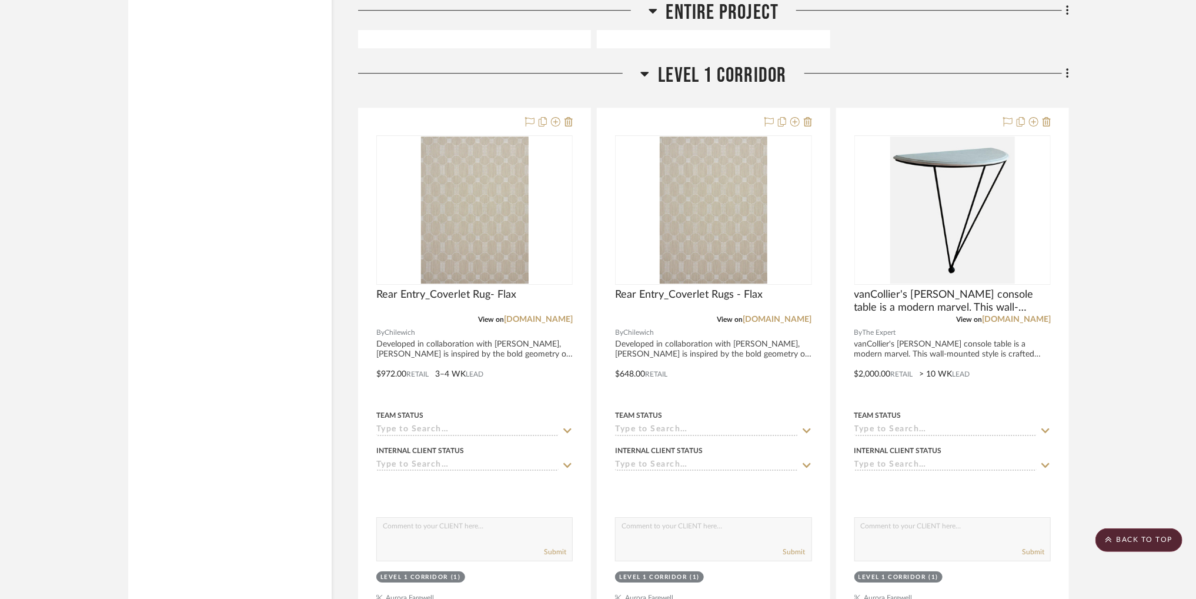
scroll to position [2511, 0]
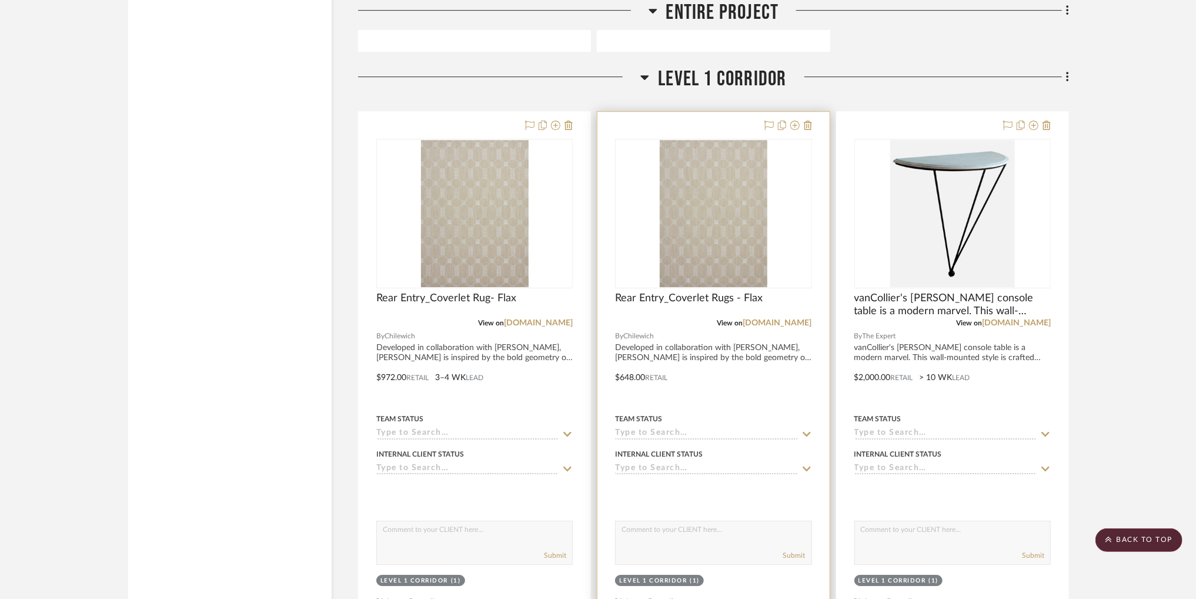
click at [679, 223] on img "0" at bounding box center [714, 213] width 108 height 147
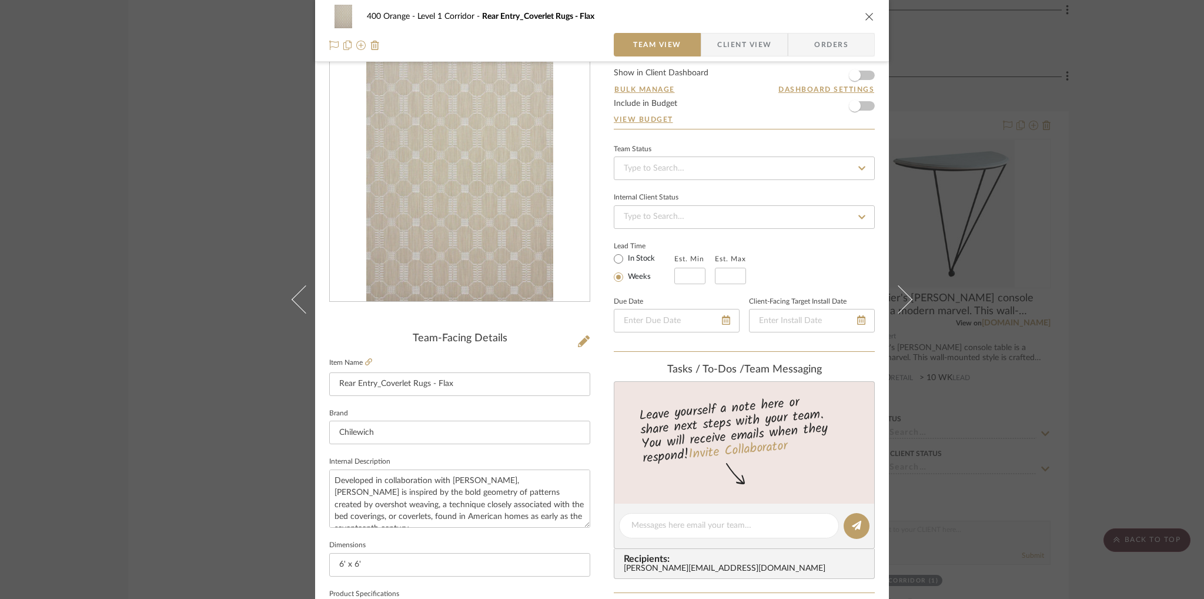
scroll to position [35, 0]
click at [353, 383] on input "Rear Entry_Coverlet Rugs - Flax" at bounding box center [459, 384] width 261 height 24
type input "Entry_Coverlet Rugs - Flax"
click at [805, 26] on div "400 Orange Level 1 Corridor Rear Entry_Coverlet Rugs - Flax" at bounding box center [602, 17] width 546 height 24
click at [865, 17] on icon "close" at bounding box center [869, 16] width 9 height 9
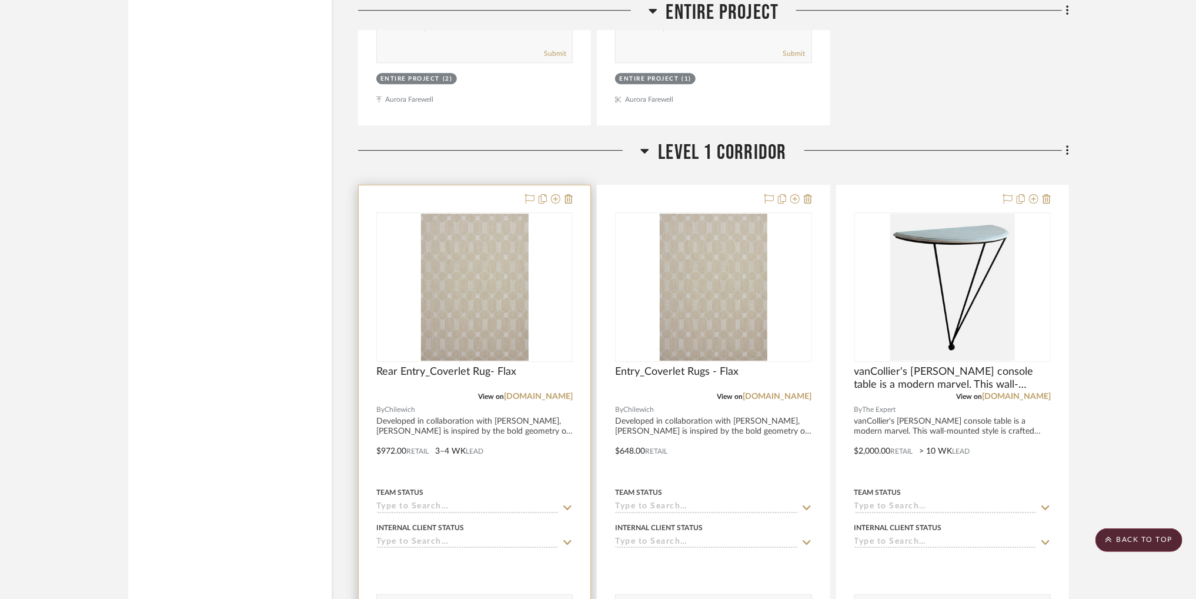
scroll to position [2435, 0]
click at [456, 250] on div "0" at bounding box center [474, 289] width 195 height 148
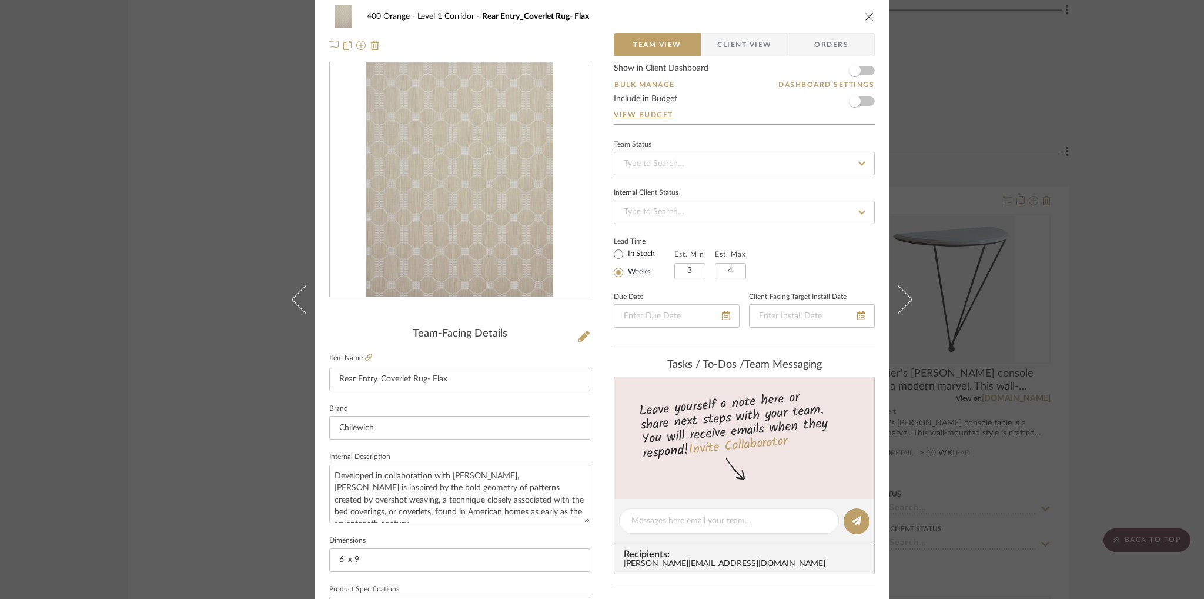
scroll to position [0, 0]
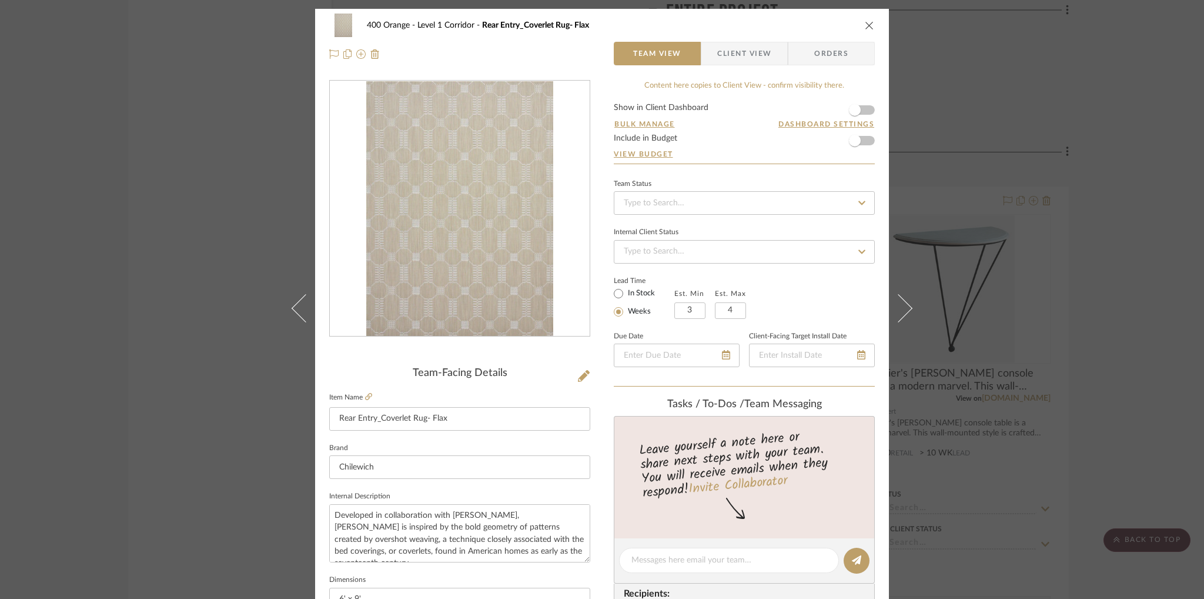
click at [866, 29] on icon "close" at bounding box center [869, 25] width 9 height 9
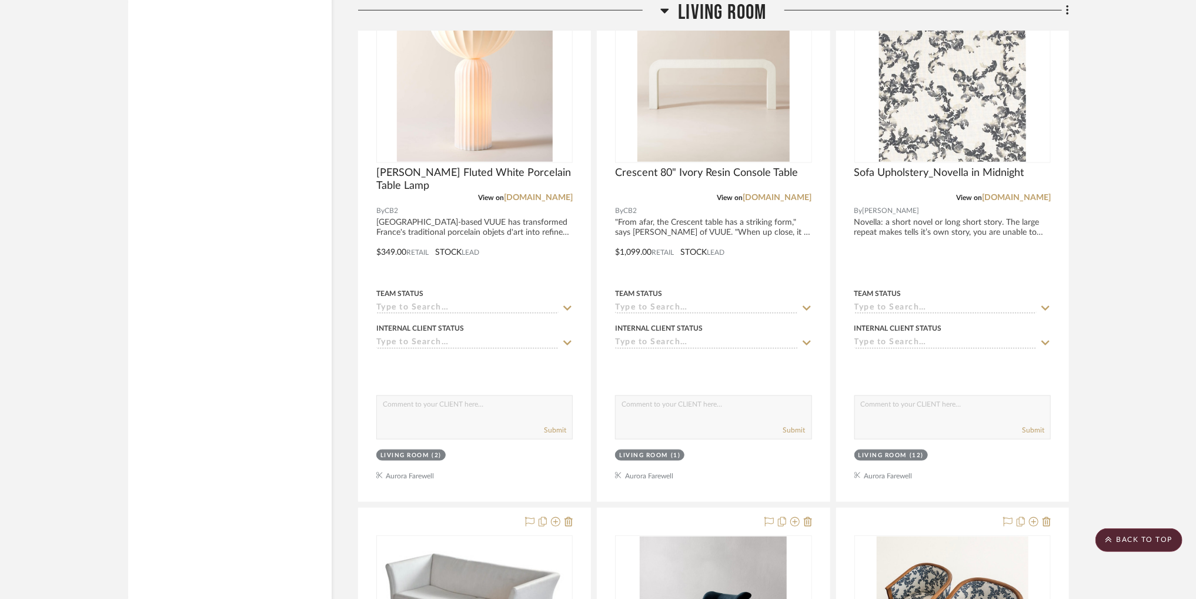
scroll to position [12650, 0]
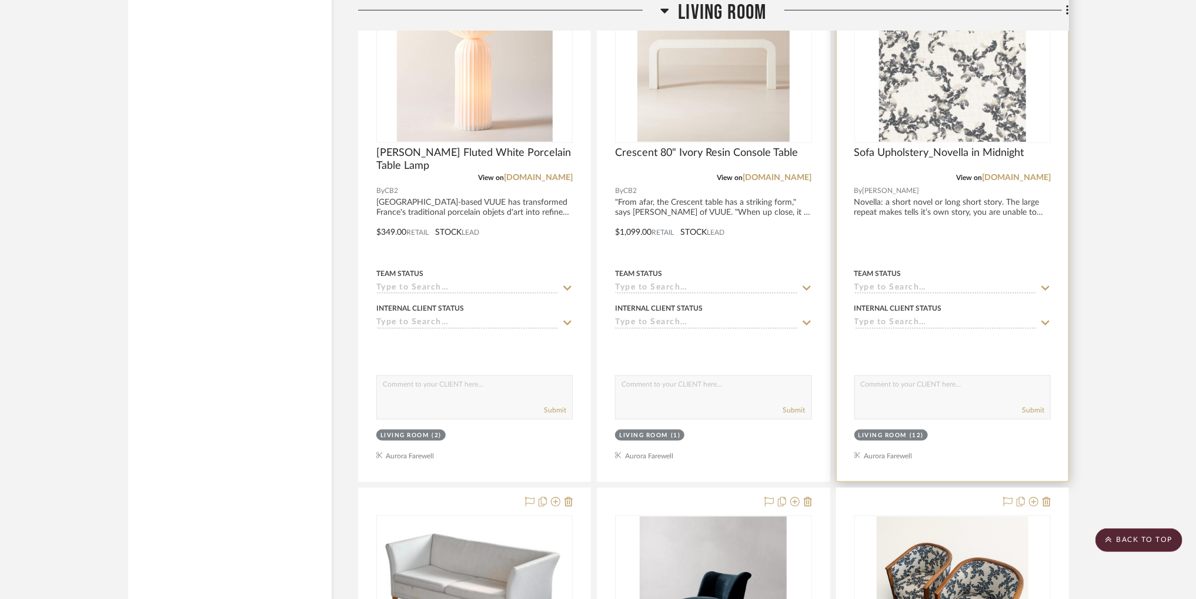
click at [0, 0] on img at bounding box center [0, 0] width 0 height 0
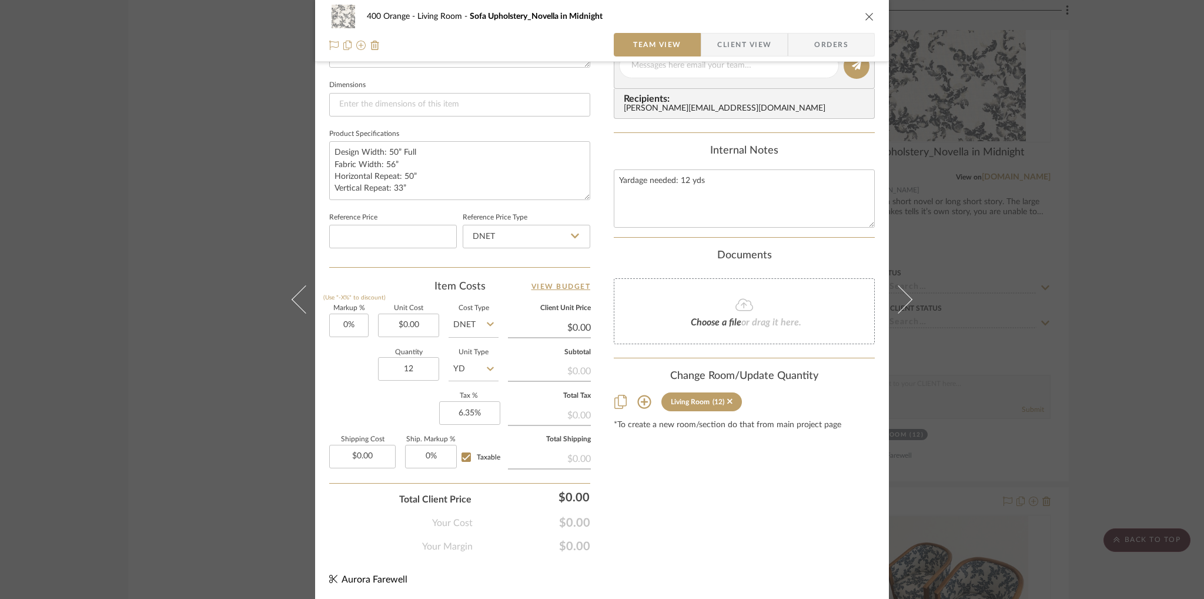
scroll to position [134, 0]
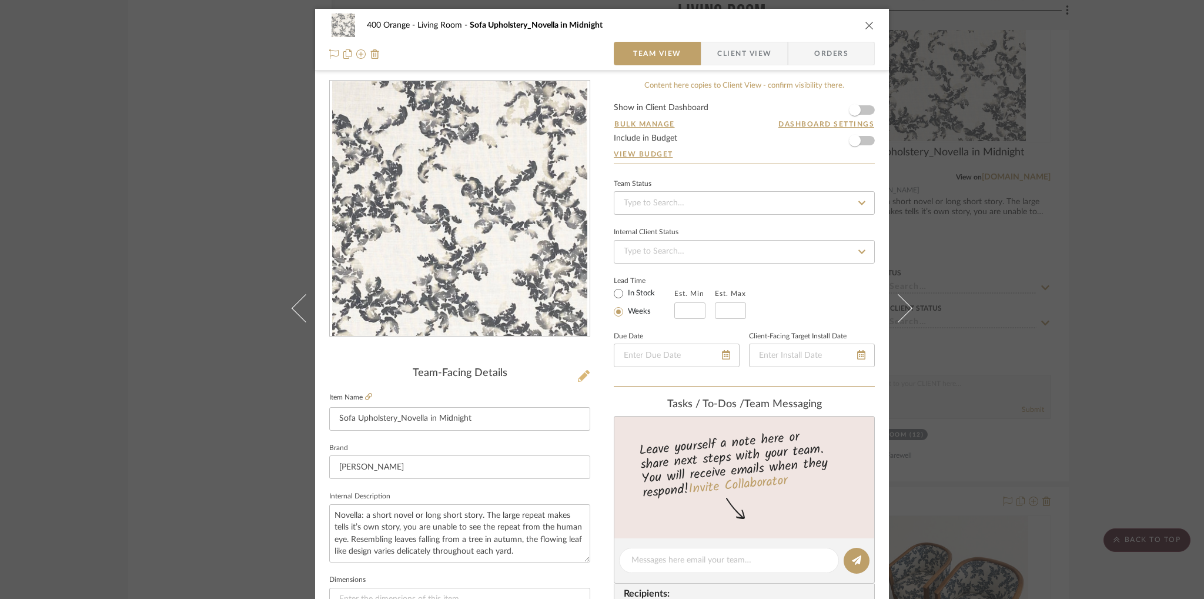
click at [580, 379] on icon at bounding box center [584, 376] width 12 height 12
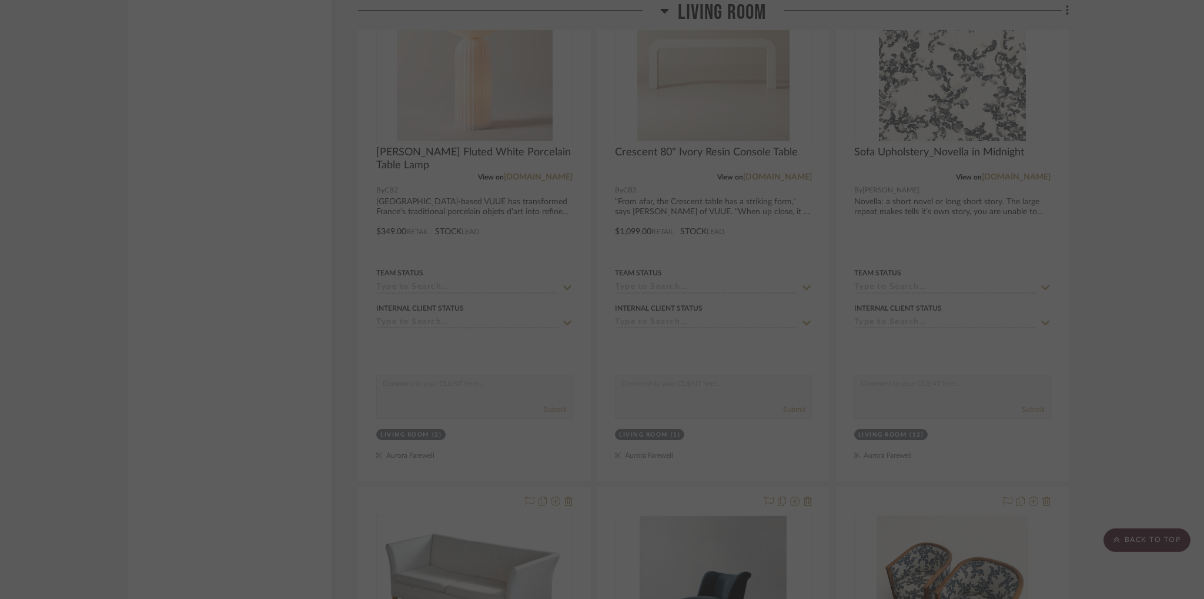
scroll to position [0, 0]
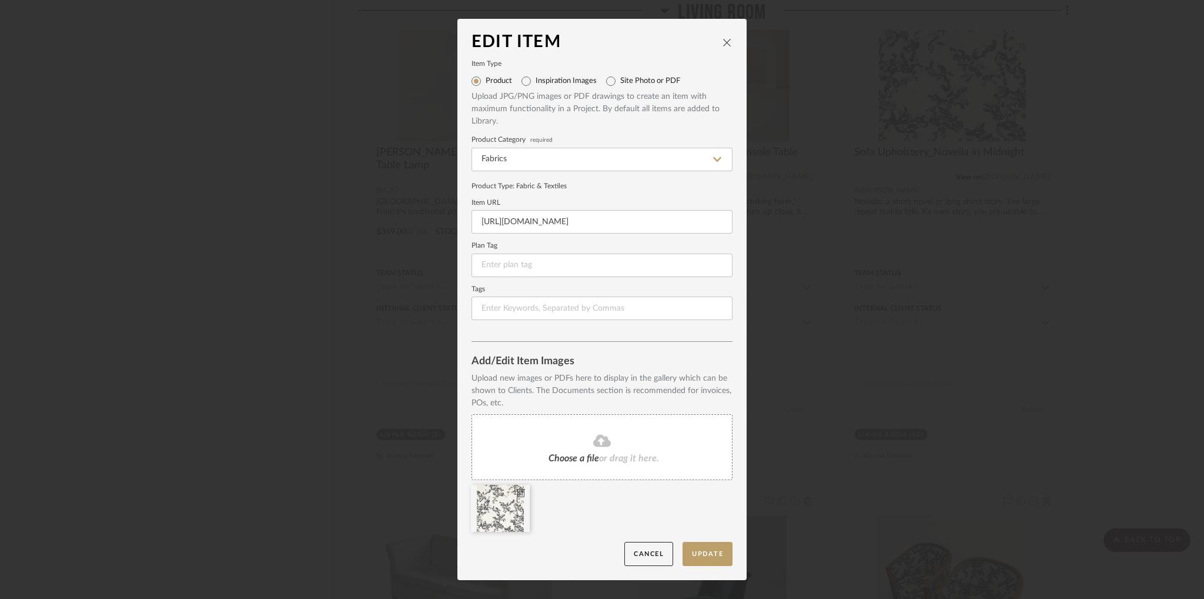
click at [521, 495] on div at bounding box center [500, 508] width 59 height 47
click at [518, 492] on icon at bounding box center [521, 492] width 8 height 9
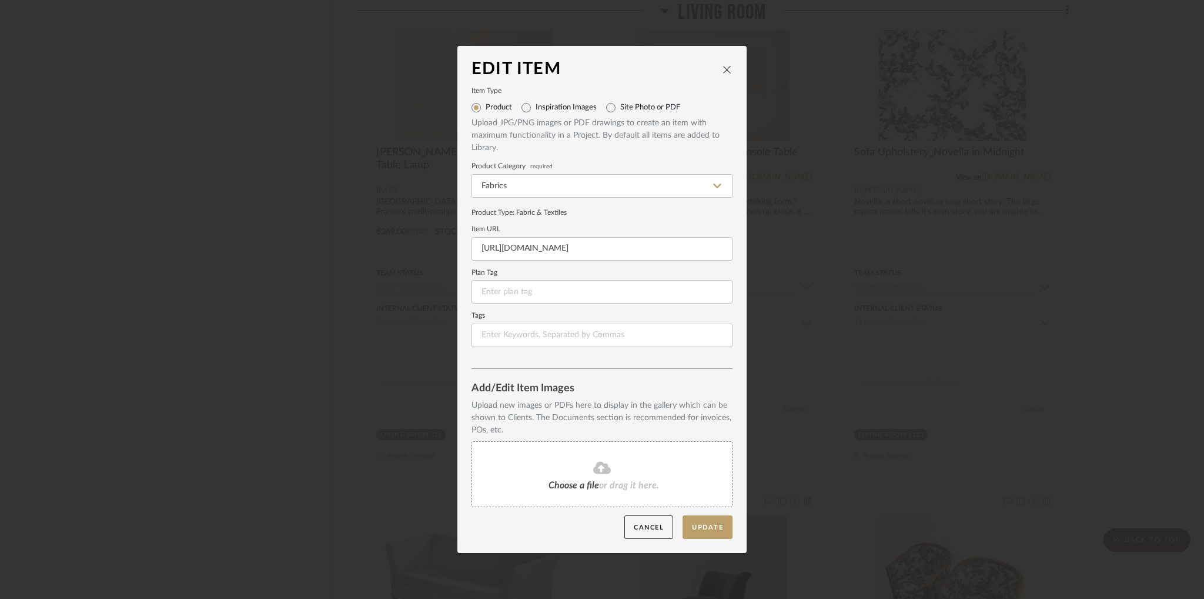
click at [539, 475] on div "Choose a file or drag it here." at bounding box center [602, 474] width 261 height 66
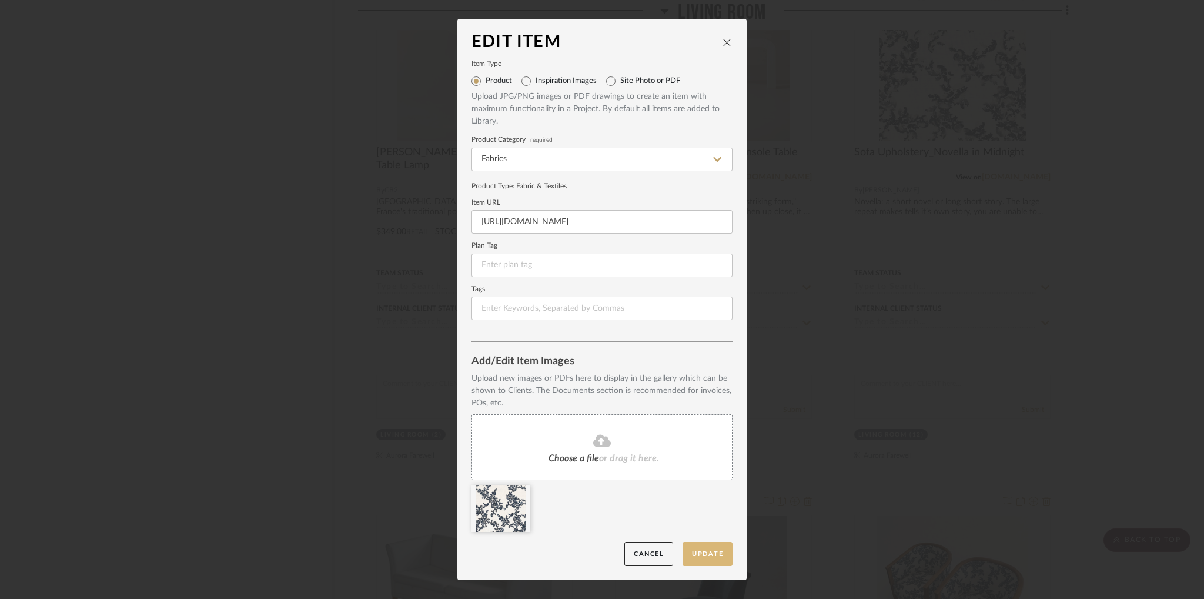
click at [710, 549] on button "Update" at bounding box center [708, 554] width 50 height 24
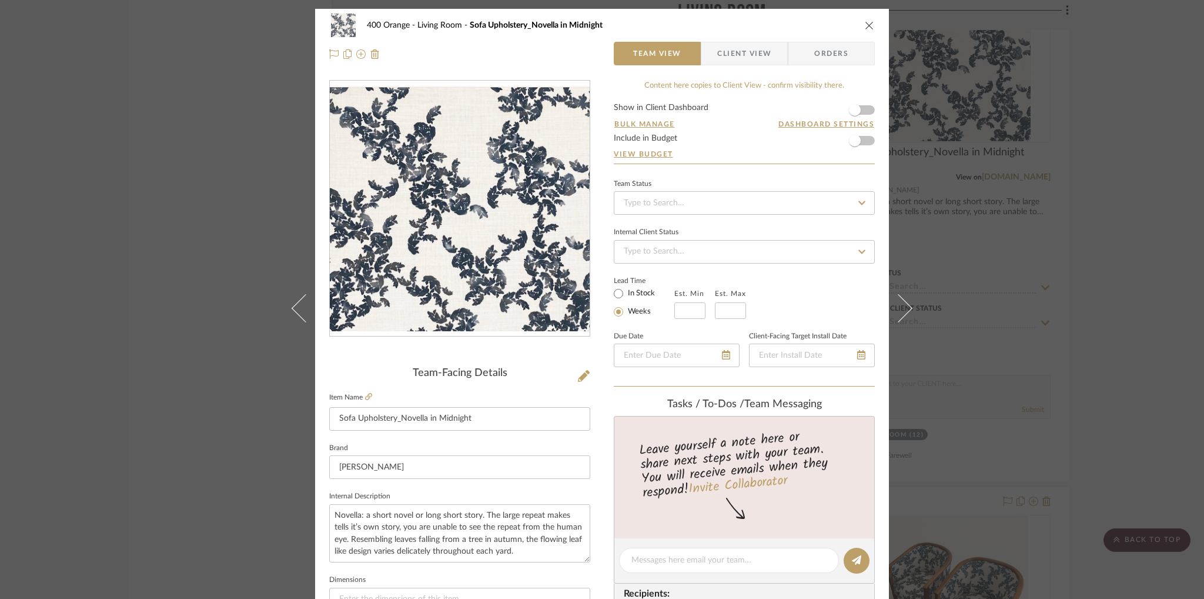
scroll to position [64, 0]
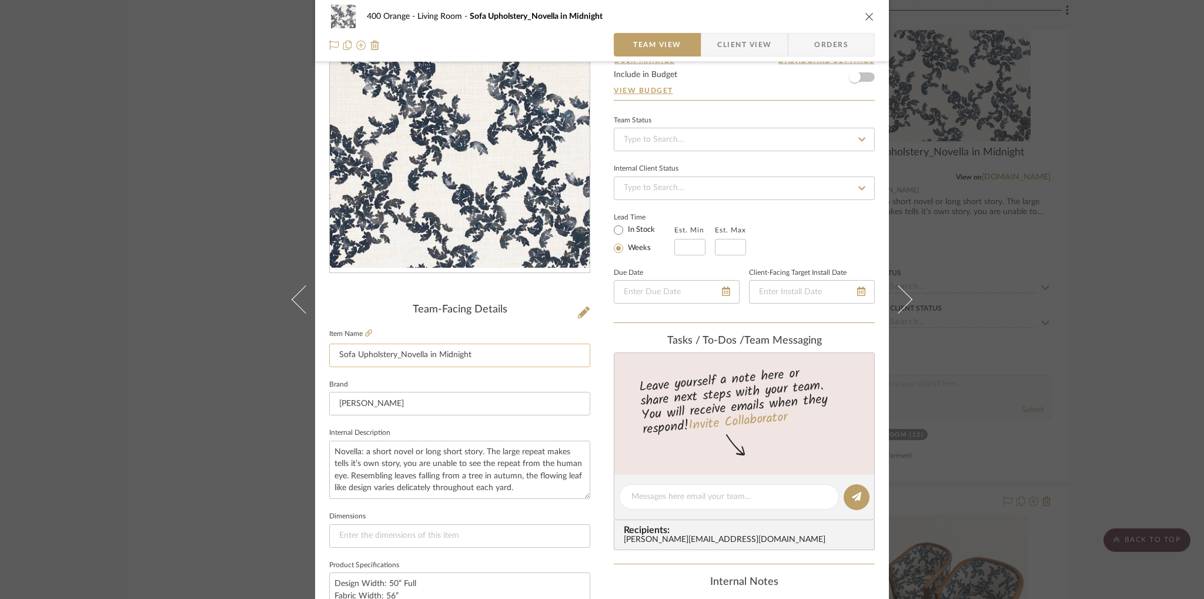
click at [456, 353] on input "Sofa Upholstery_Novella in Midnight" at bounding box center [459, 355] width 261 height 24
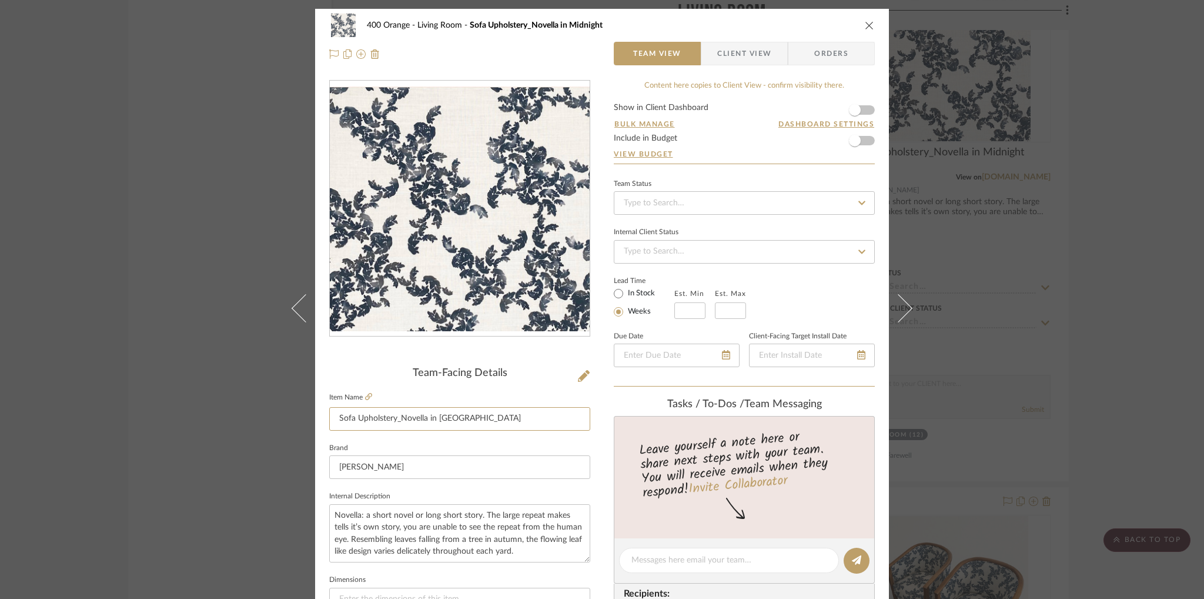
type input "Sofa Upholstery_Novella in Indigo"
click at [580, 74] on div "400 Orange Living Room Sofa Upholstery_Novella in Midnight Team View Client Vie…" at bounding box center [602, 552] width 574 height 1086
click at [865, 23] on icon "close" at bounding box center [869, 25] width 9 height 9
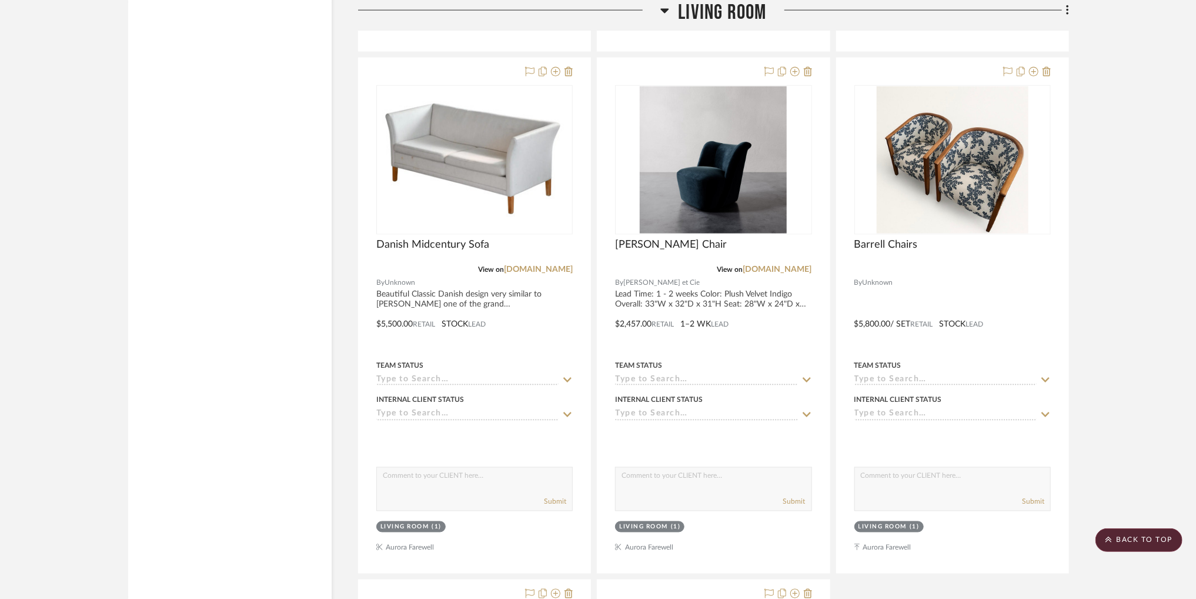
scroll to position [13104, 0]
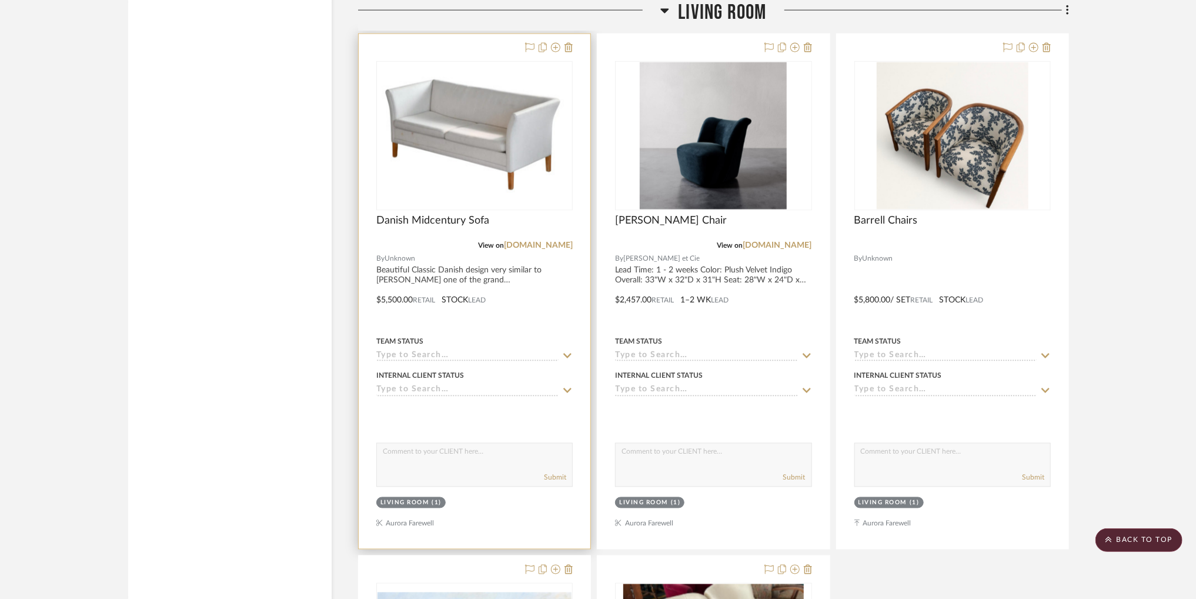
click at [518, 171] on img "0" at bounding box center [475, 135] width 194 height 134
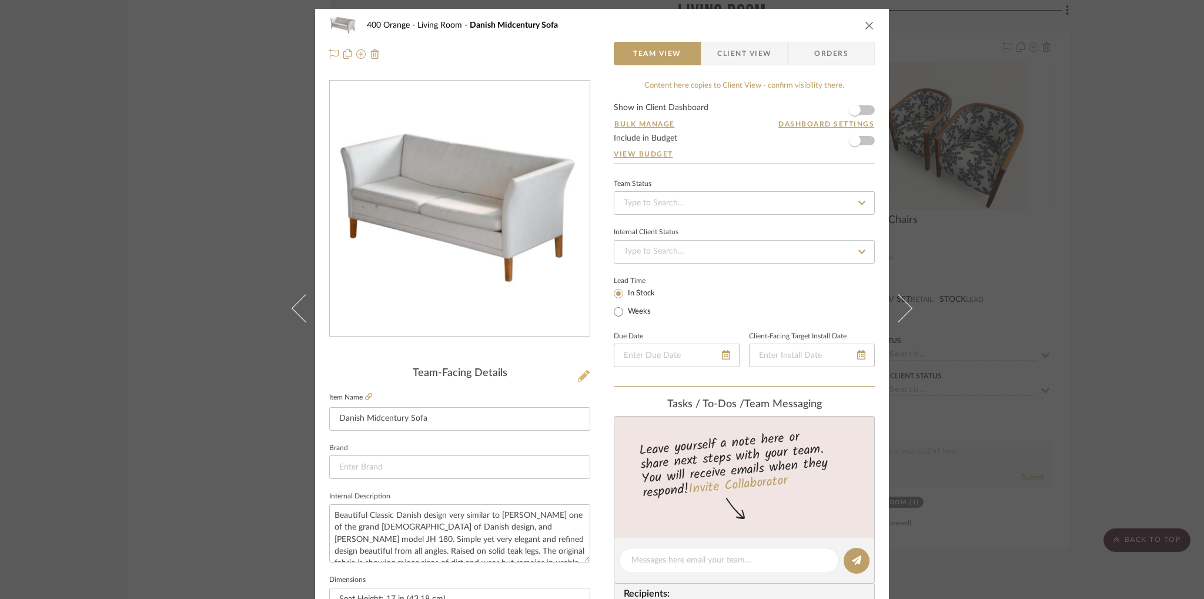
click at [586, 369] on button at bounding box center [584, 376] width 13 height 19
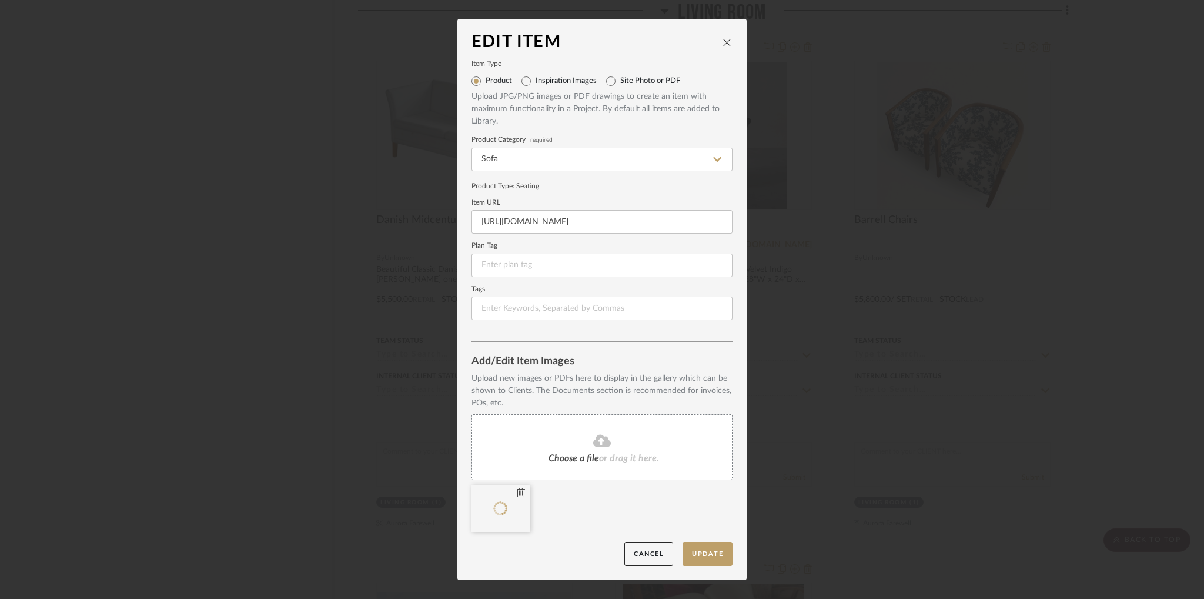
click at [517, 494] on icon at bounding box center [521, 492] width 8 height 9
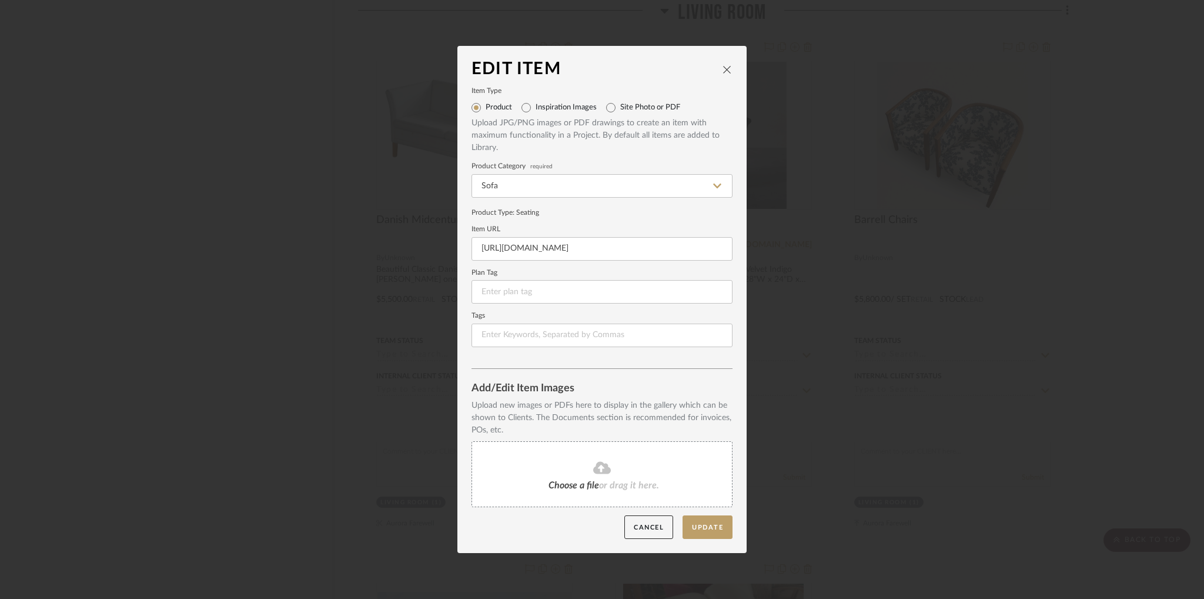
click at [571, 478] on div "Choose a file or drag it here." at bounding box center [602, 474] width 261 height 66
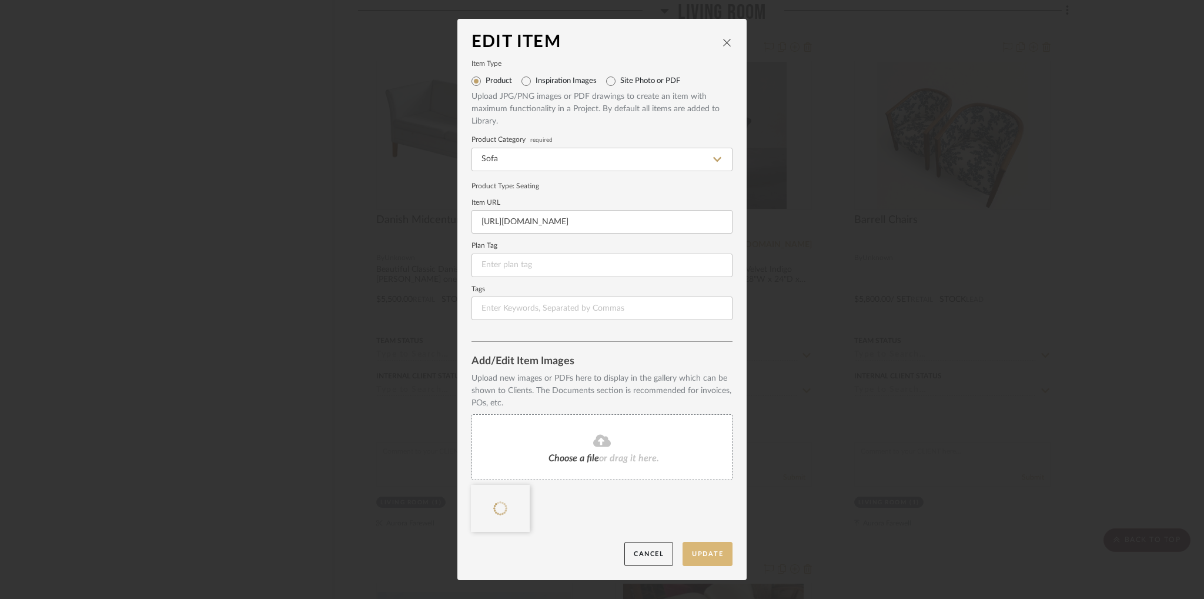
click at [701, 550] on button "Update" at bounding box center [708, 554] width 50 height 24
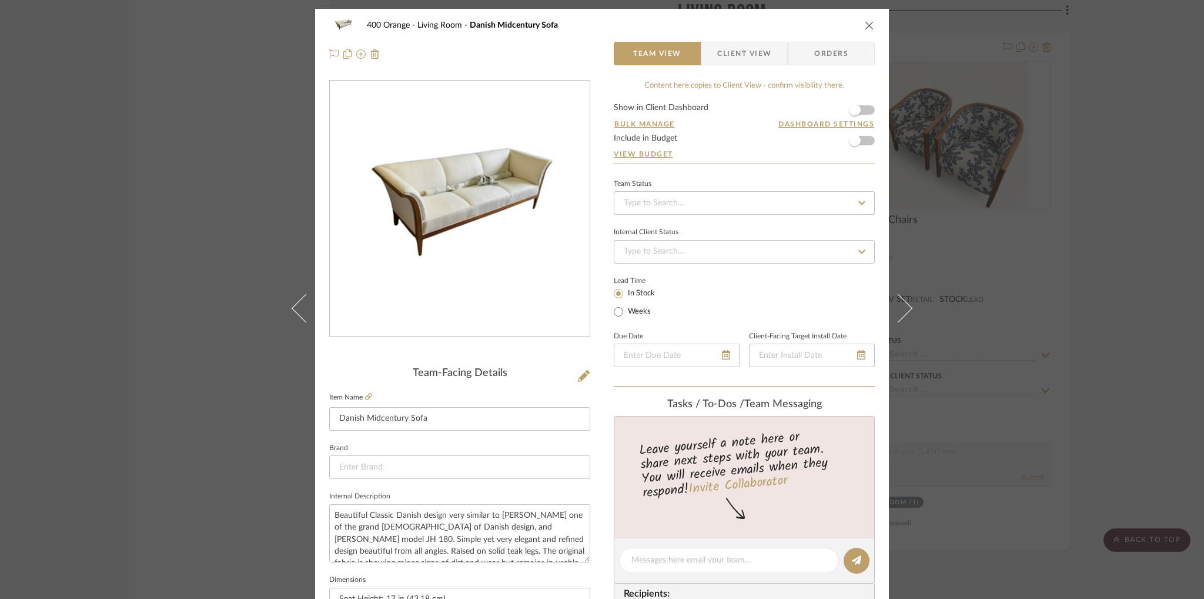
click at [865, 26] on icon "close" at bounding box center [869, 25] width 9 height 9
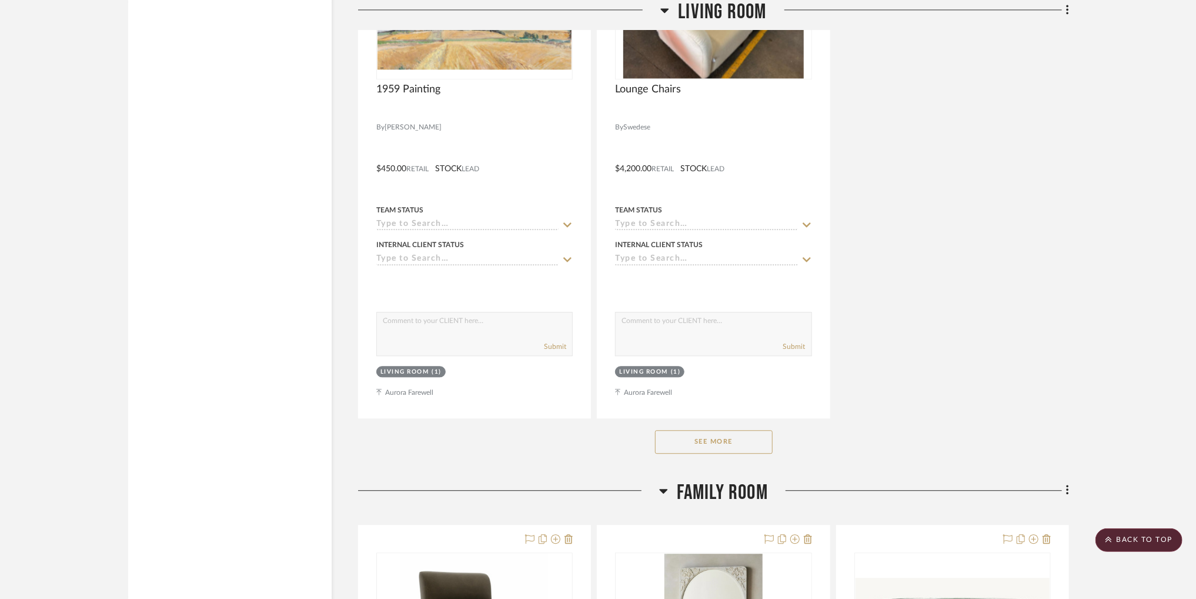
scroll to position [13861, 0]
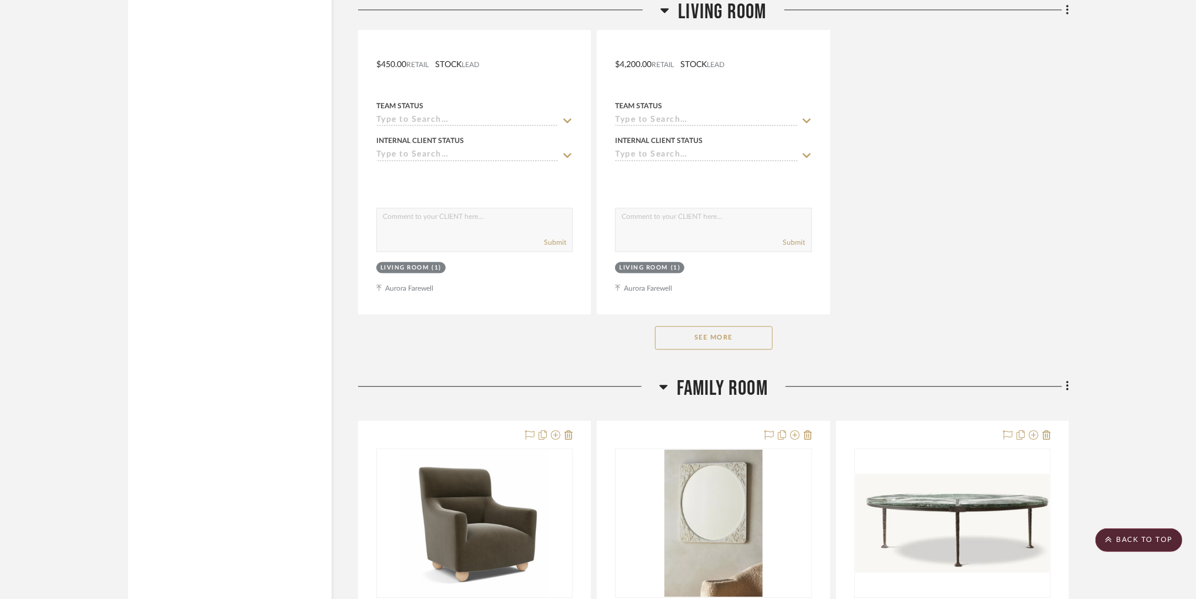
click at [707, 345] on button "See More" at bounding box center [714, 338] width 118 height 24
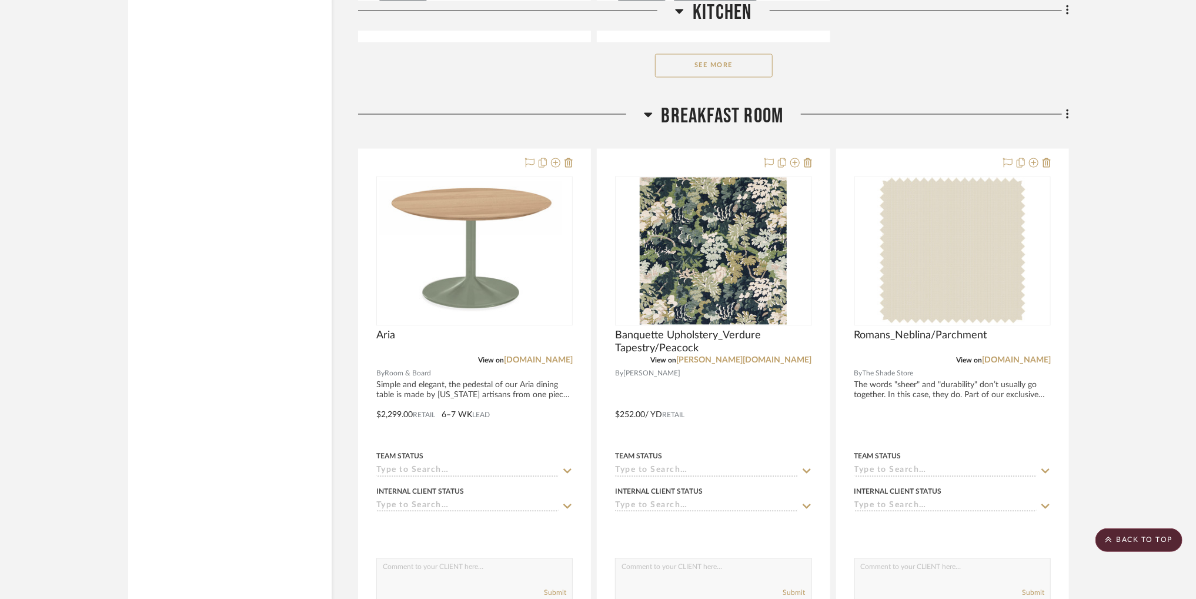
scroll to position [7472, 0]
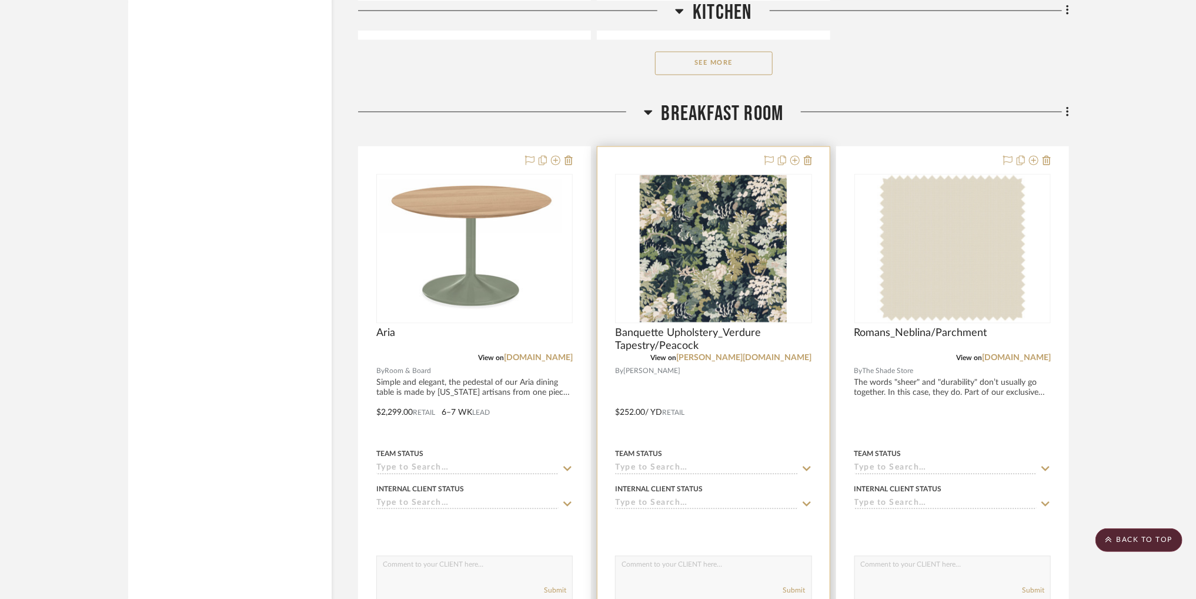
click at [0, 0] on img at bounding box center [0, 0] width 0 height 0
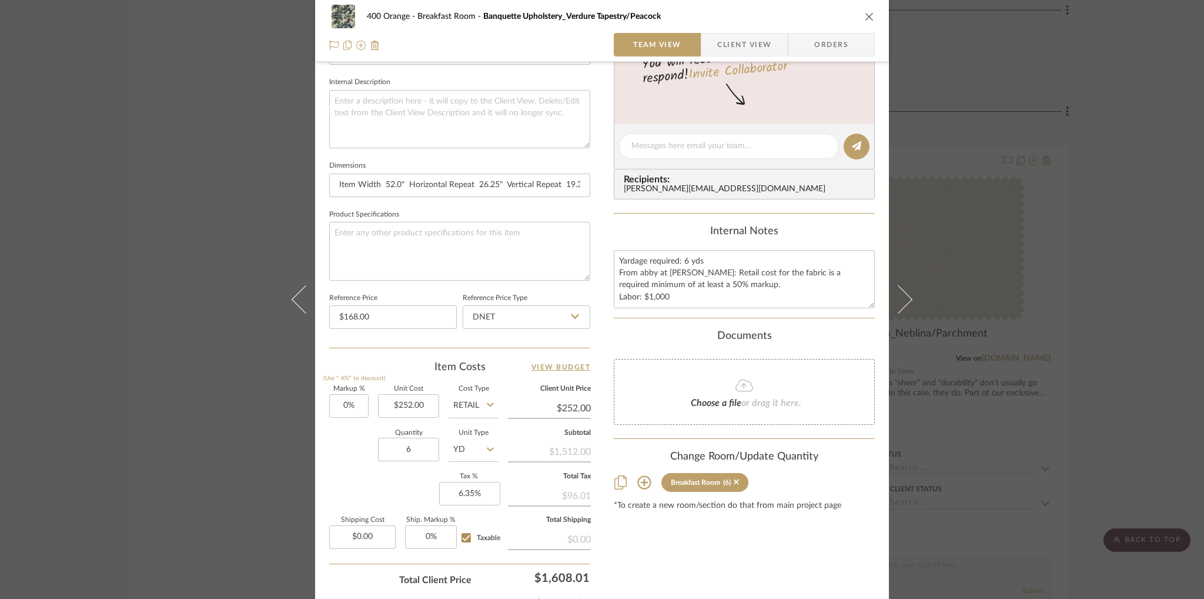
scroll to position [412, 0]
click at [865, 12] on icon "close" at bounding box center [869, 16] width 9 height 9
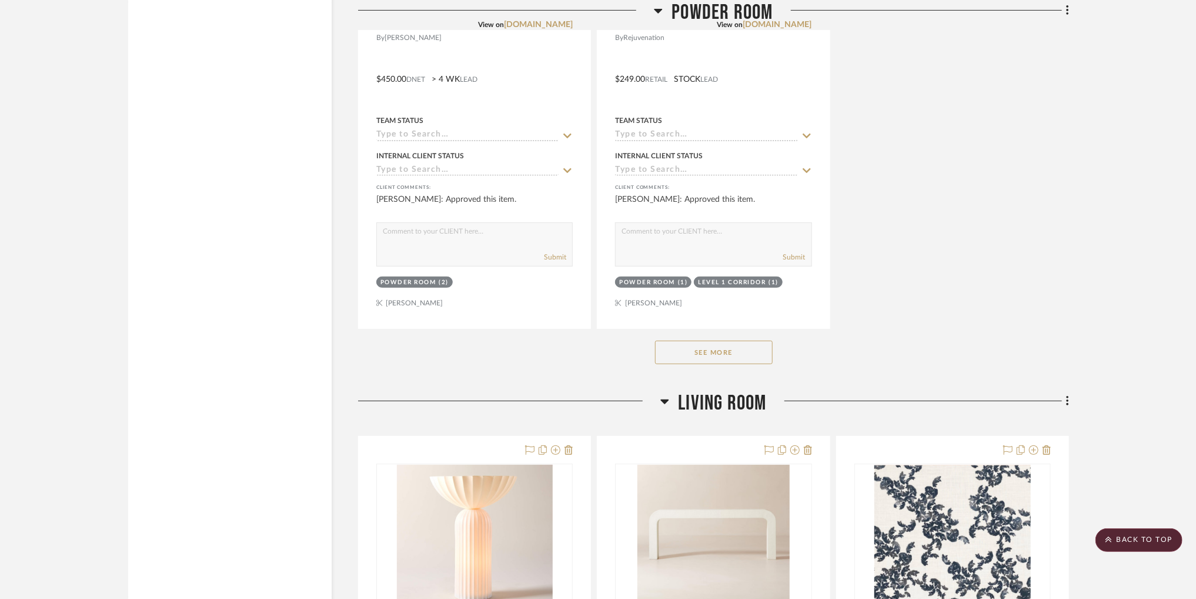
scroll to position [12180, 0]
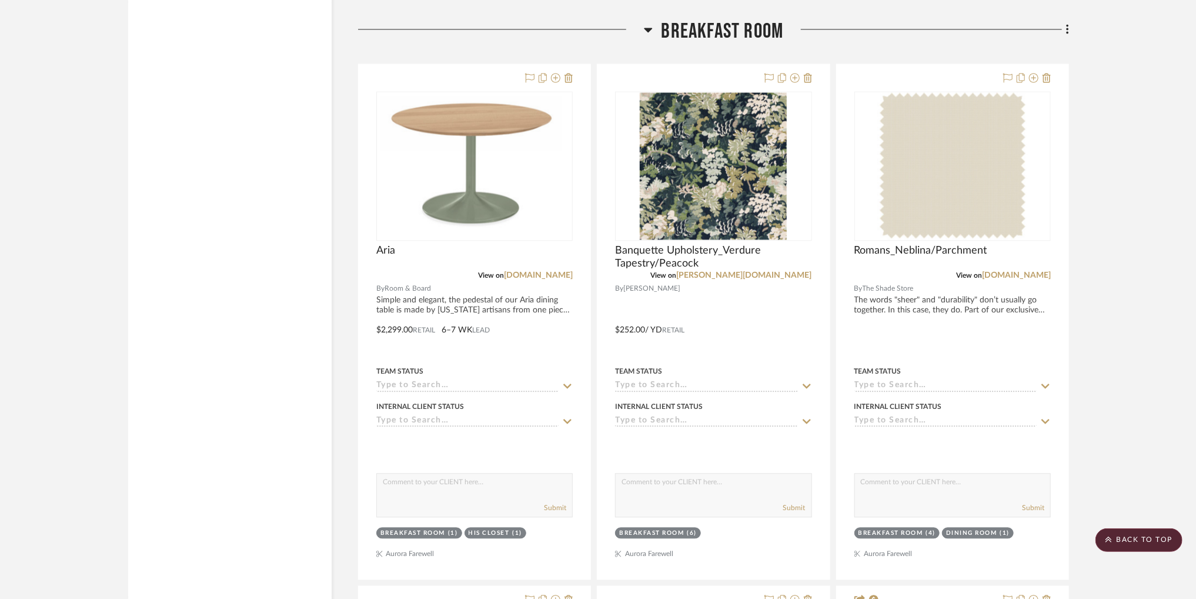
scroll to position [7556, 0]
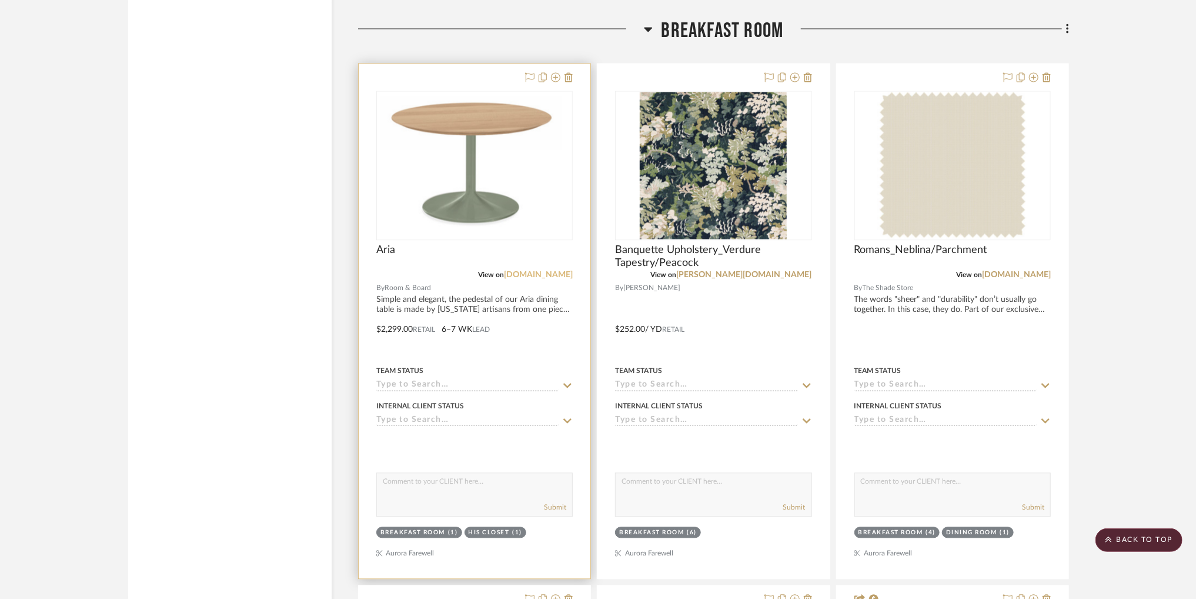
click at [541, 276] on link "[DOMAIN_NAME]" at bounding box center [538, 275] width 69 height 8
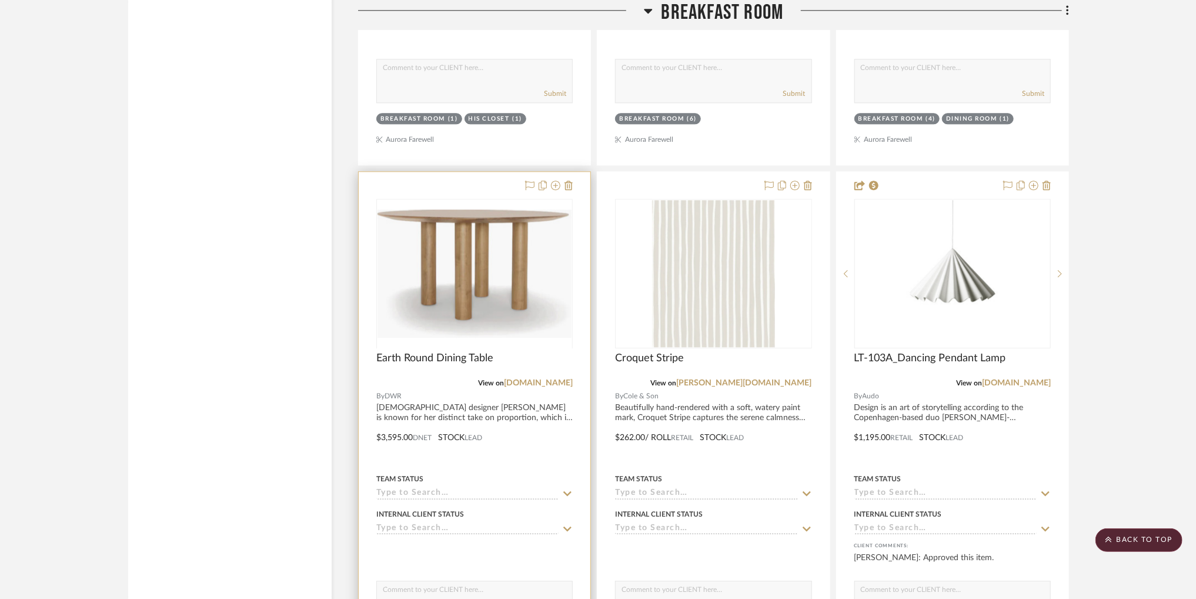
scroll to position [8041, 0]
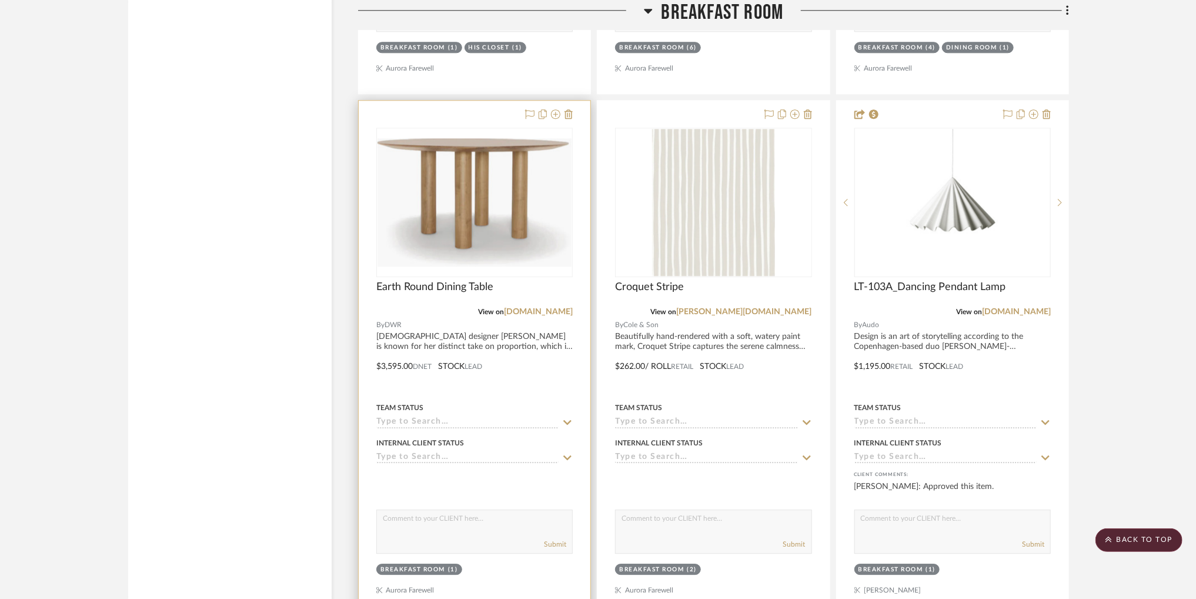
click at [508, 270] on div "0" at bounding box center [474, 202] width 195 height 148
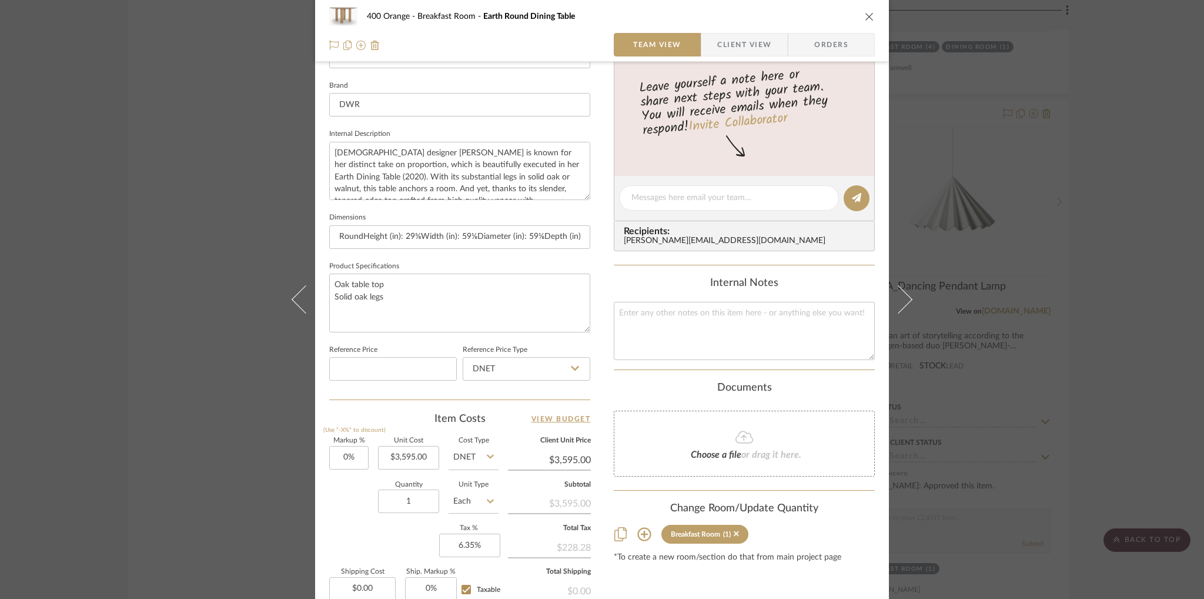
scroll to position [383, 0]
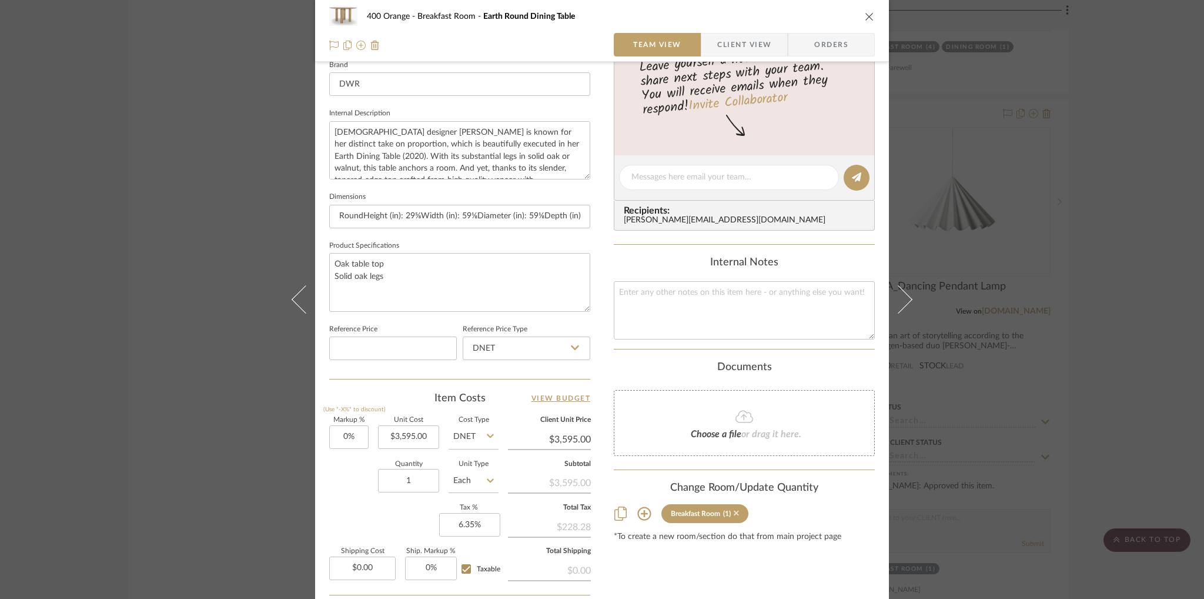
click at [734, 510] on icon at bounding box center [736, 513] width 5 height 8
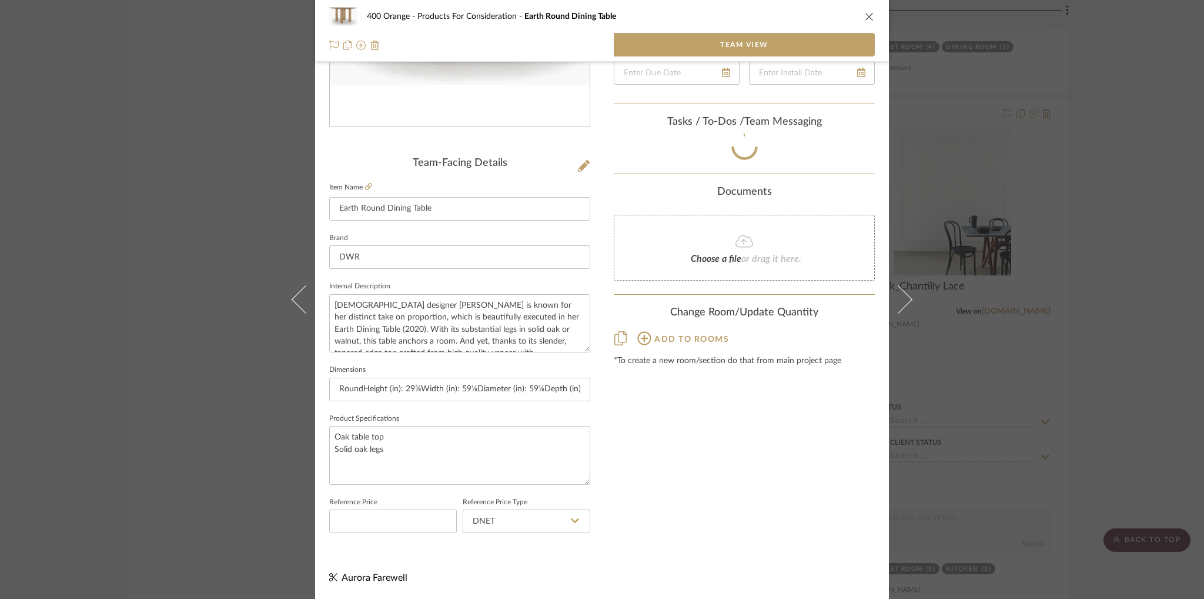
scroll to position [209, 0]
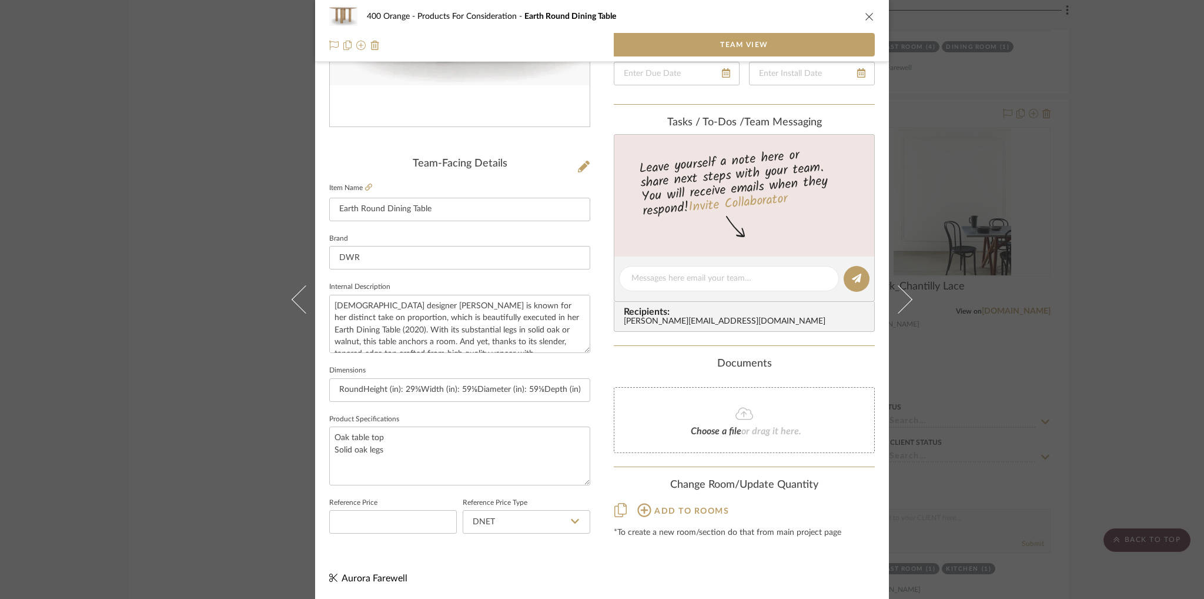
click at [867, 18] on icon "close" at bounding box center [869, 16] width 9 height 9
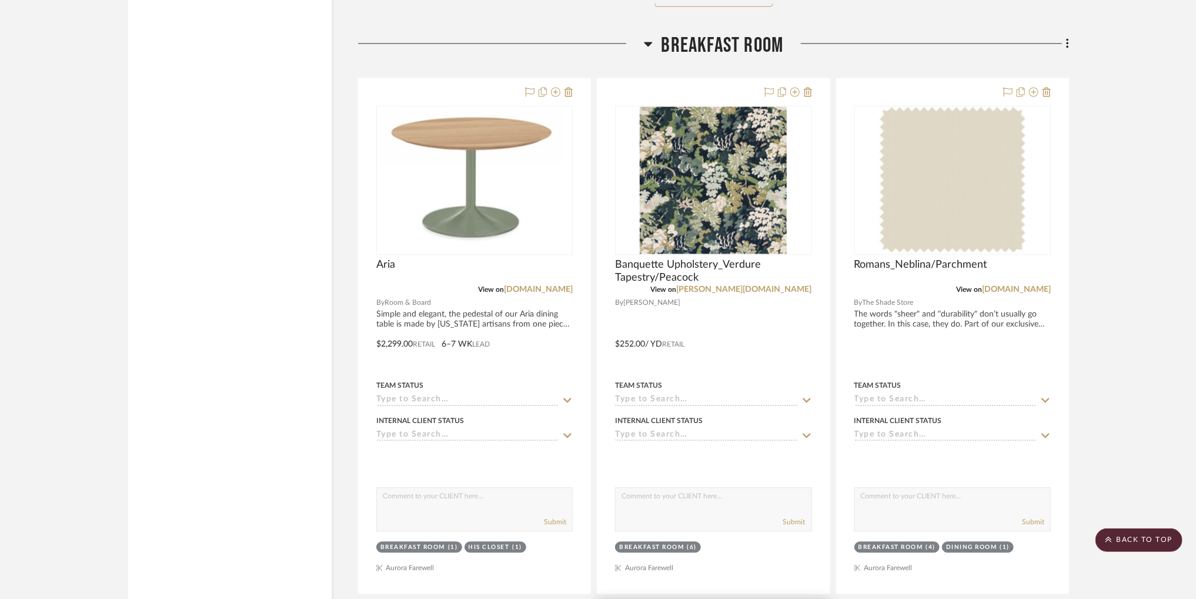
scroll to position [7547, 0]
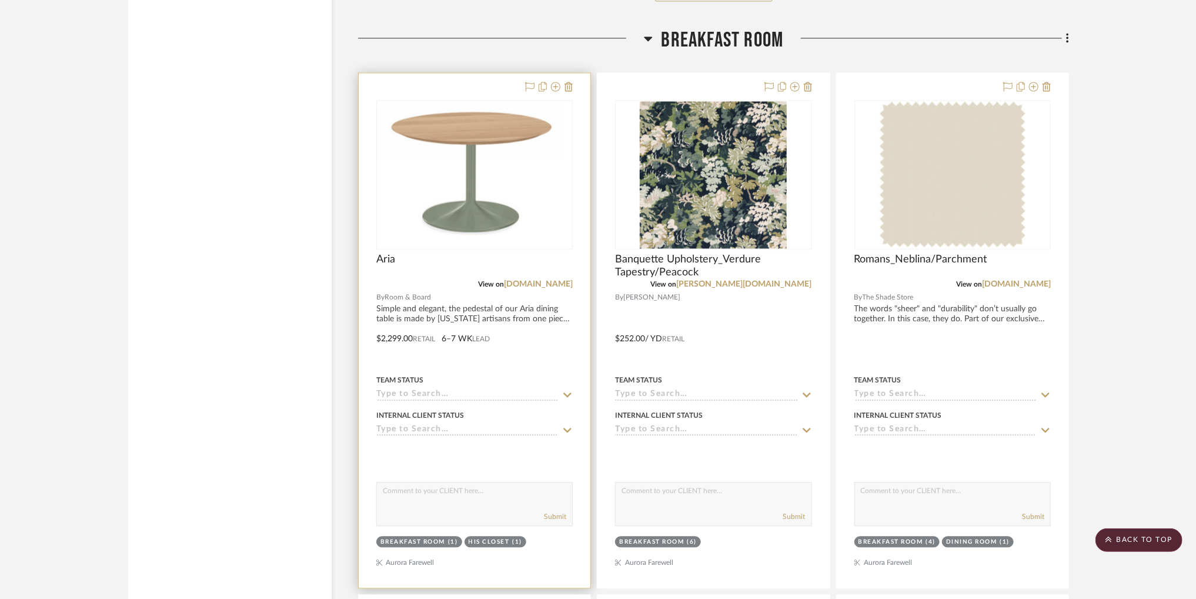
click at [489, 212] on img "0" at bounding box center [475, 174] width 190 height 147
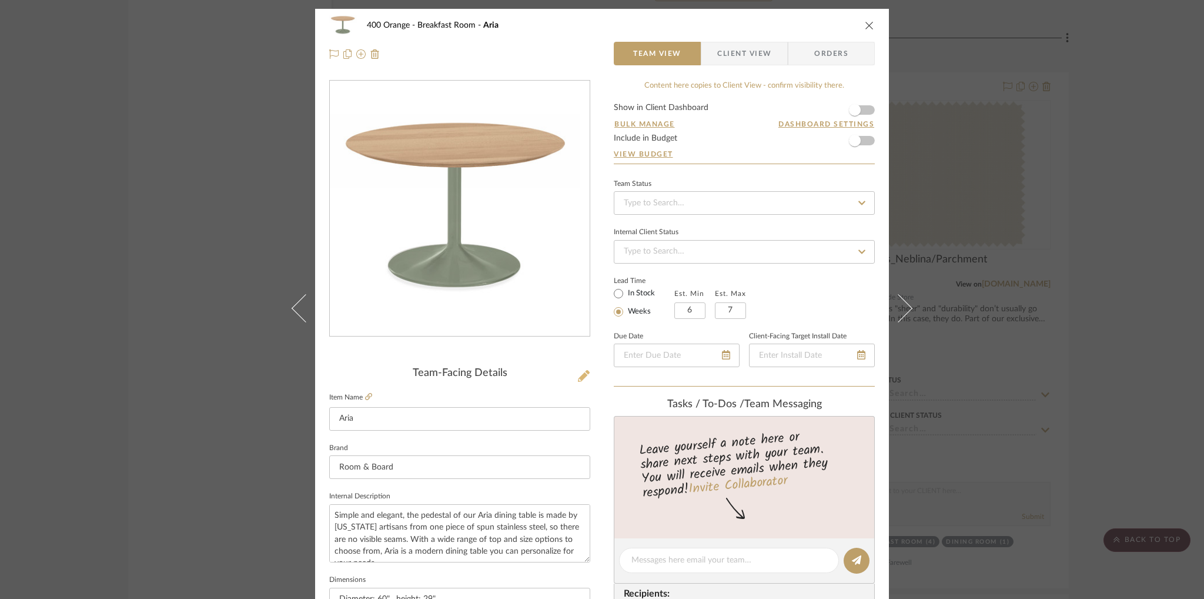
click at [579, 373] on icon at bounding box center [584, 376] width 12 height 12
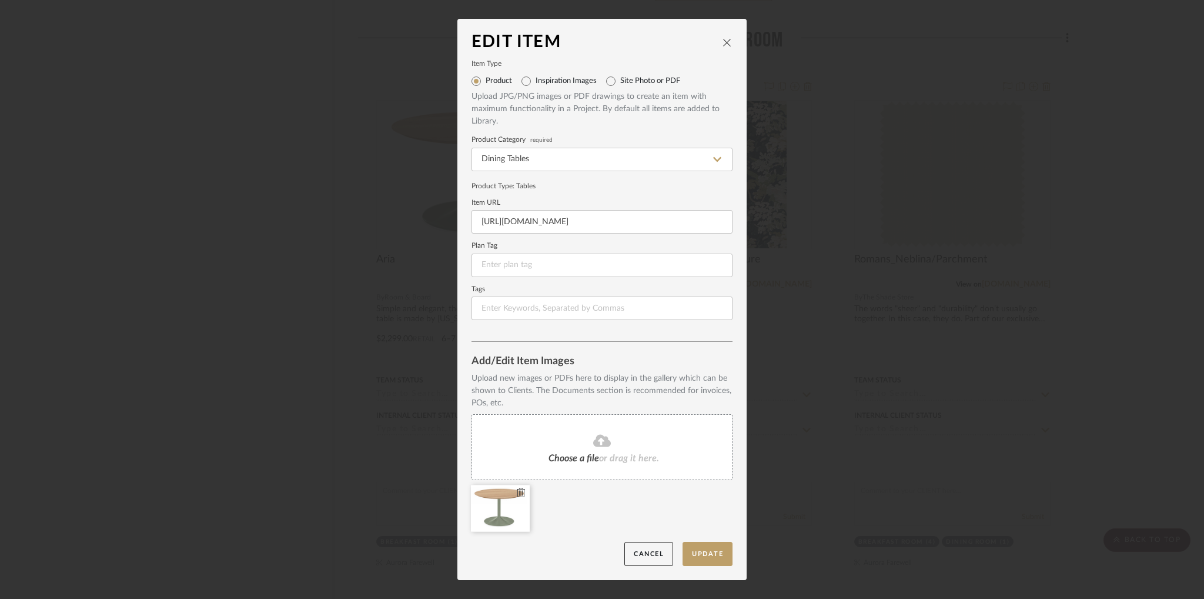
click at [518, 491] on icon at bounding box center [521, 492] width 8 height 9
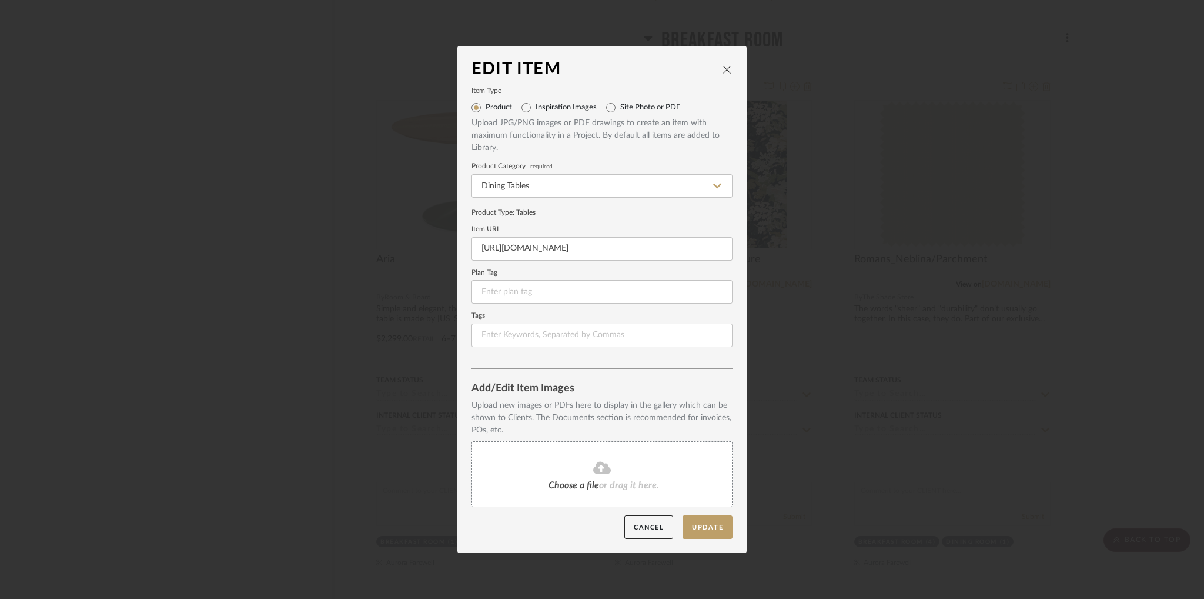
click at [548, 478] on div "Choose a file or drag it here." at bounding box center [602, 474] width 261 height 66
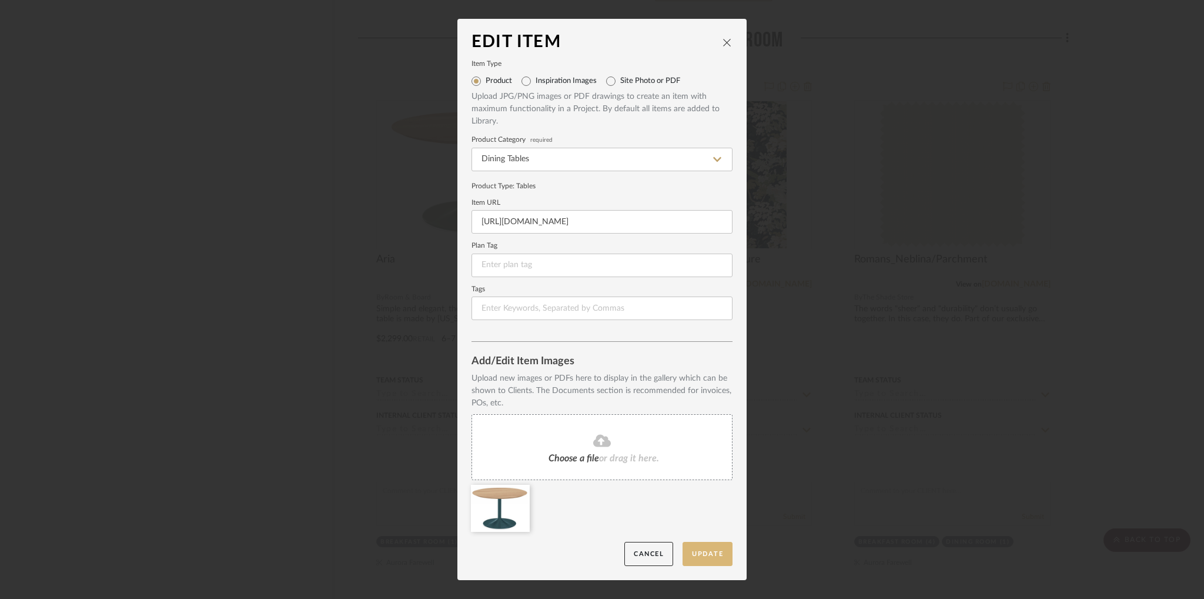
click at [705, 553] on button "Update" at bounding box center [708, 554] width 50 height 24
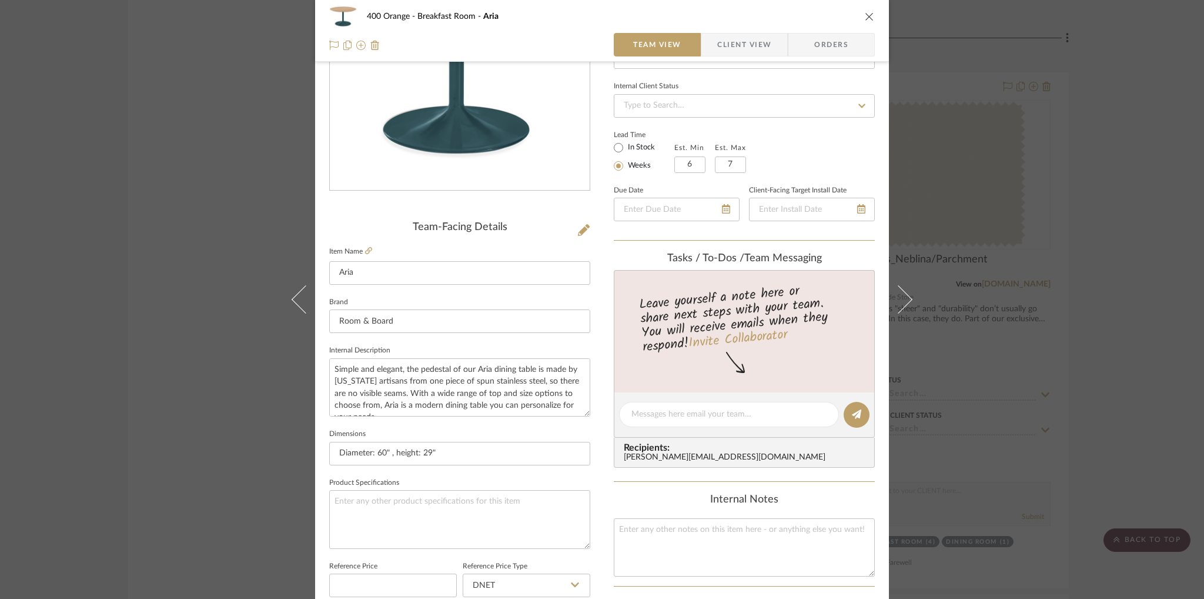
scroll to position [150, 0]
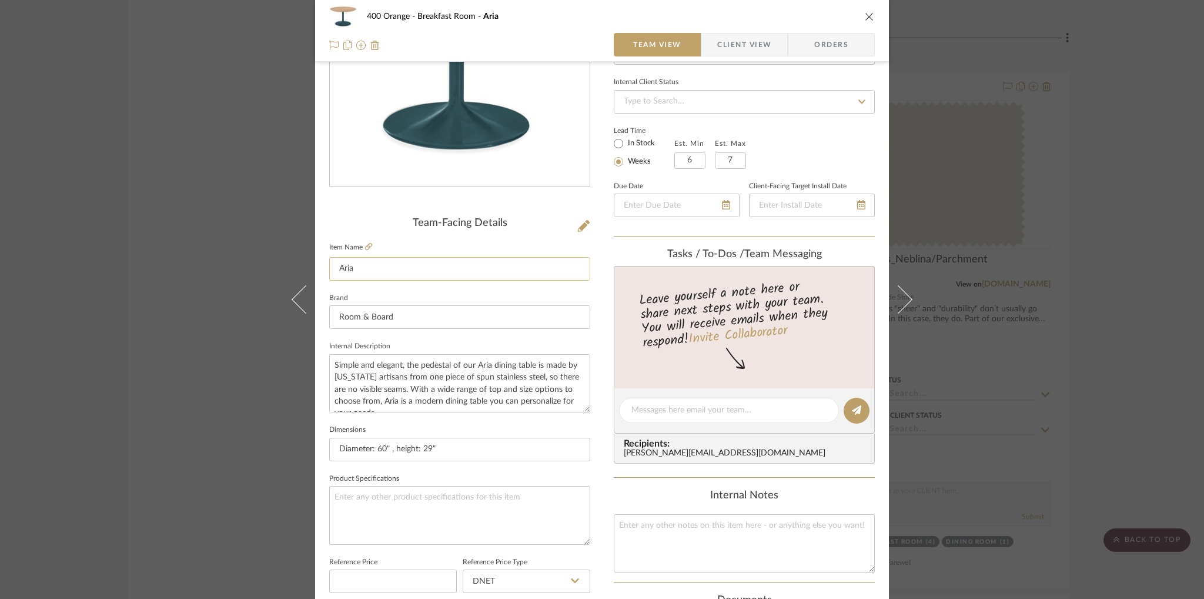
click at [482, 271] on input "Aria" at bounding box center [459, 269] width 261 height 24
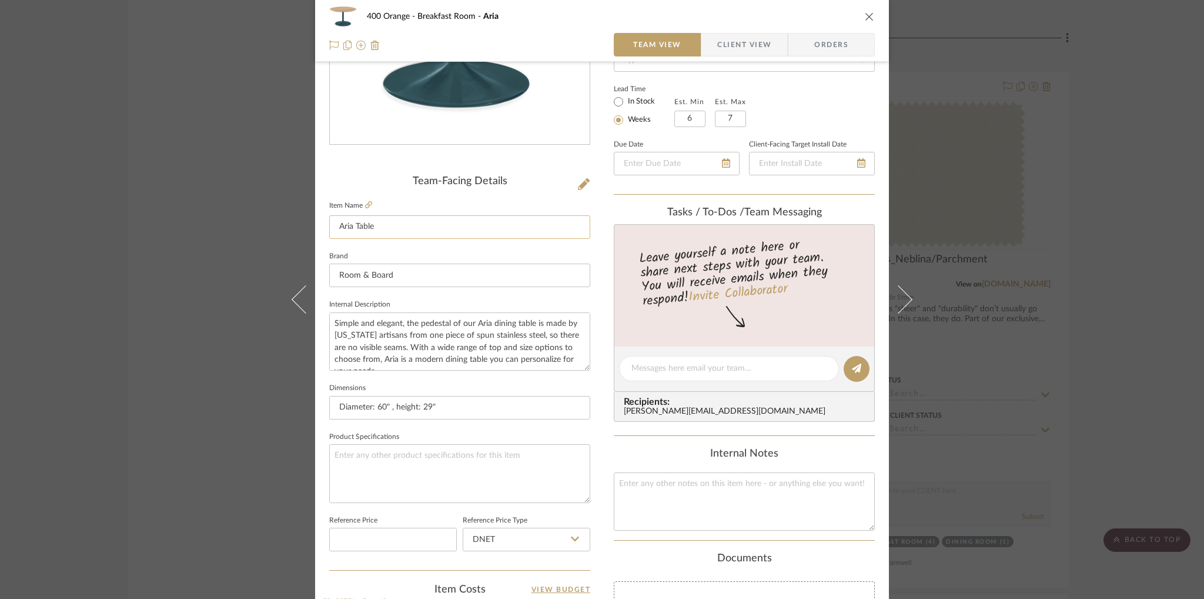
scroll to position [188, 0]
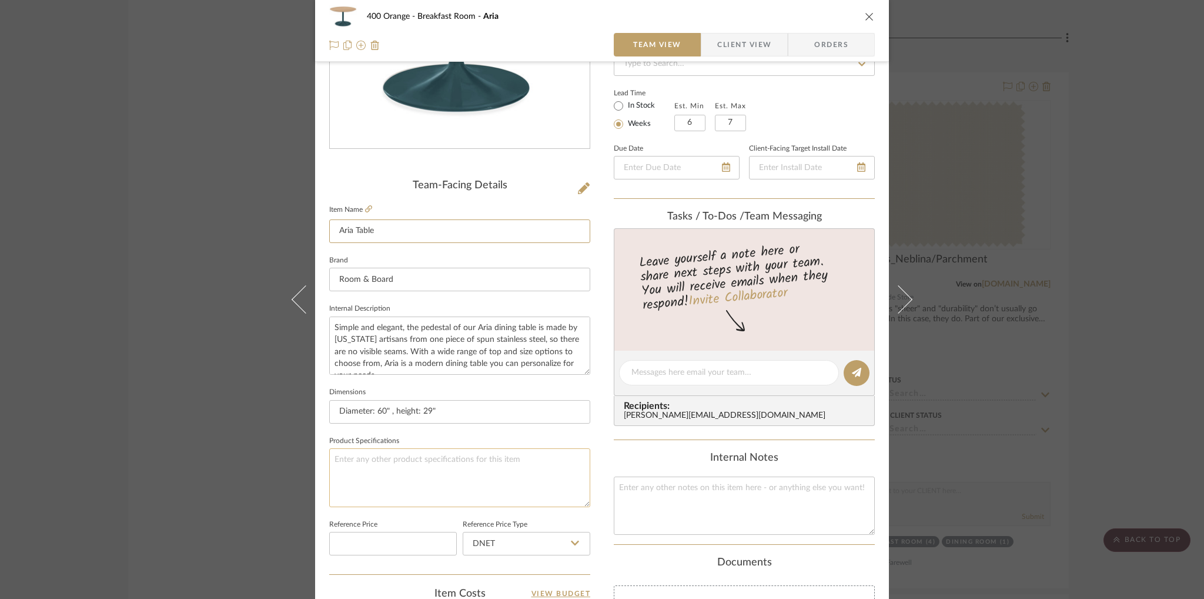
type input "Aria Table"
click at [436, 458] on textarea at bounding box center [459, 477] width 261 height 58
click at [329, 459] on textarea "Color: Slate" at bounding box center [459, 477] width 261 height 58
type textarea "Table Color: Base Color: Slate"
click at [344, 455] on textarea "Table Color: Base Color: Slate" at bounding box center [459, 477] width 261 height 58
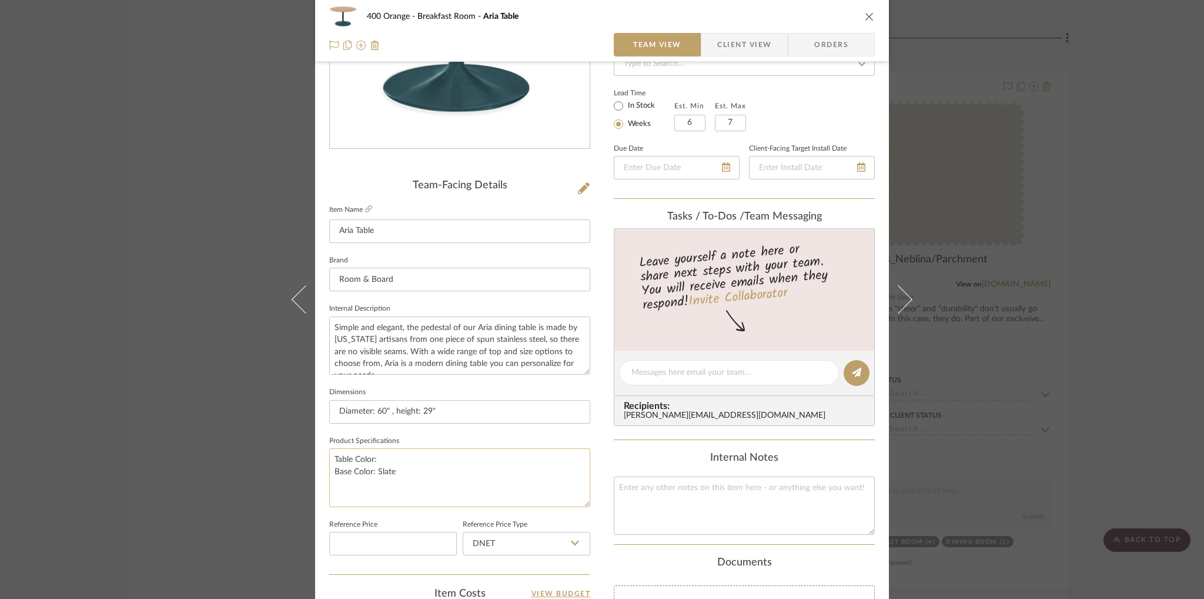
click at [344, 455] on textarea "Table Color: Base Color: Slate" at bounding box center [459, 477] width 261 height 58
click at [399, 462] on textarea "Top Color: Base Color: Slate" at bounding box center [459, 477] width 261 height 58
type textarea "Top Color: Oak with Salt Stain Base Color: Slate"
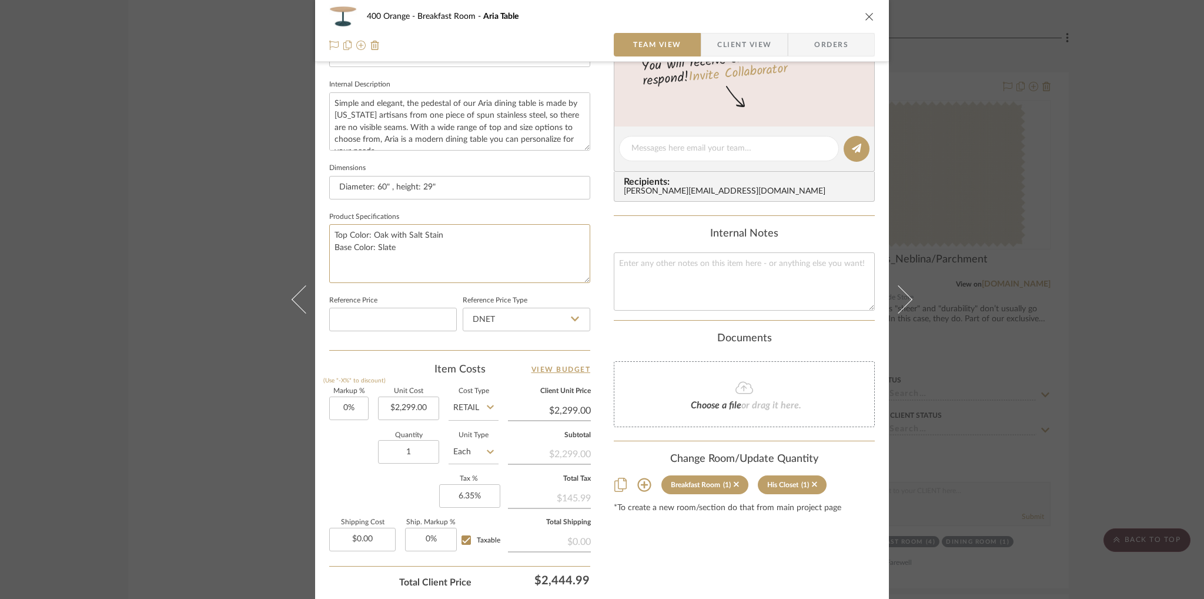
scroll to position [495, 0]
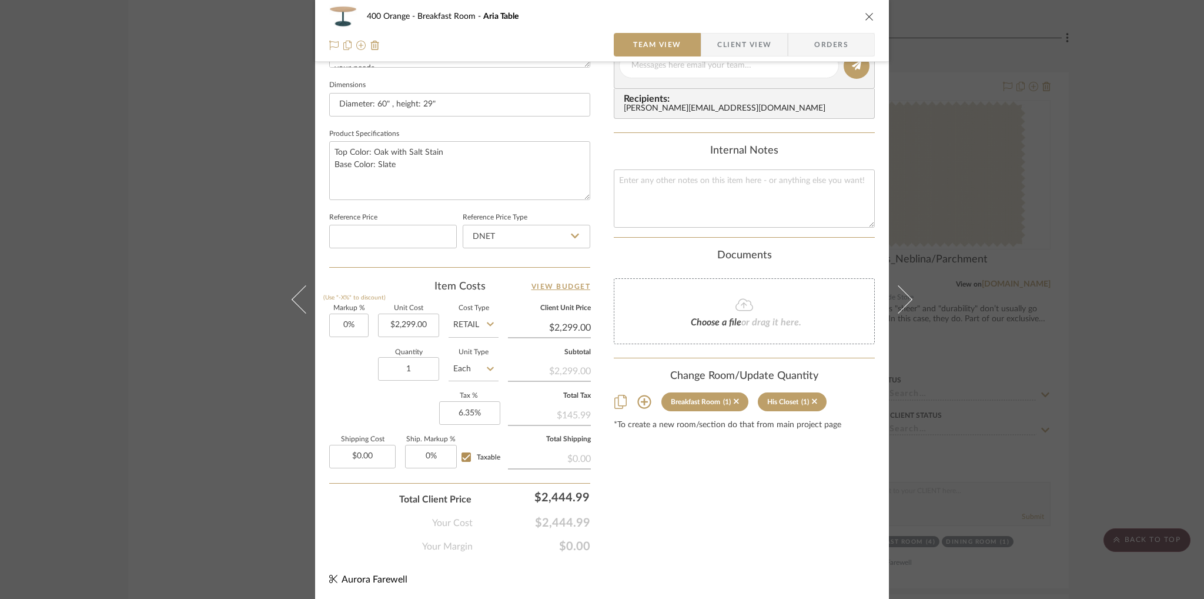
click at [865, 16] on icon "close" at bounding box center [869, 16] width 9 height 9
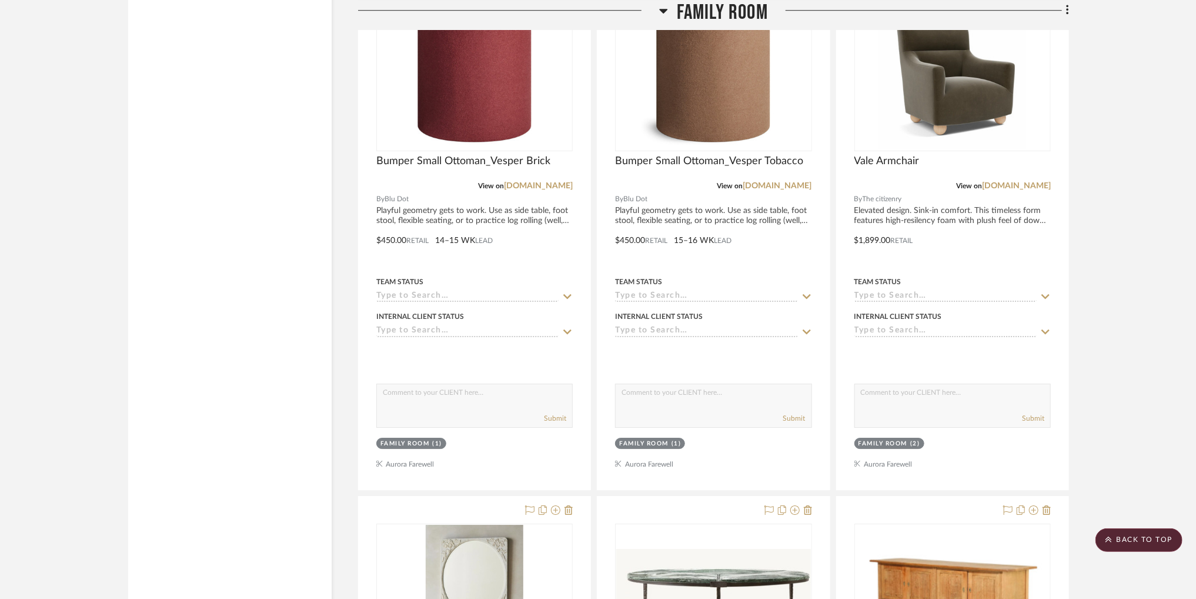
scroll to position [14131, 0]
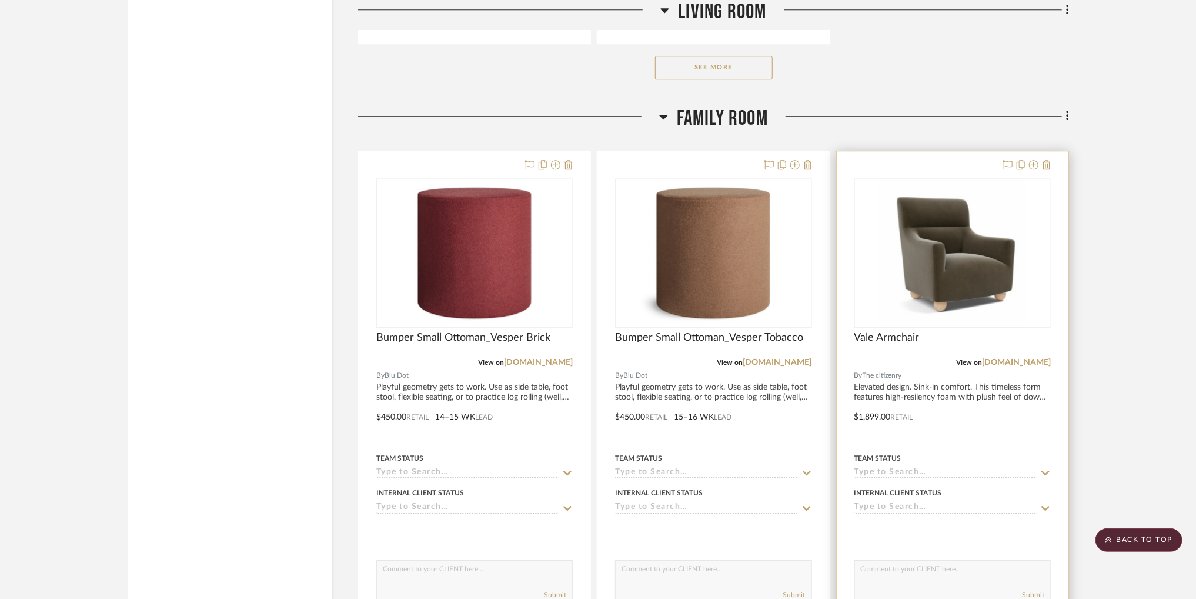
click at [0, 0] on img at bounding box center [0, 0] width 0 height 0
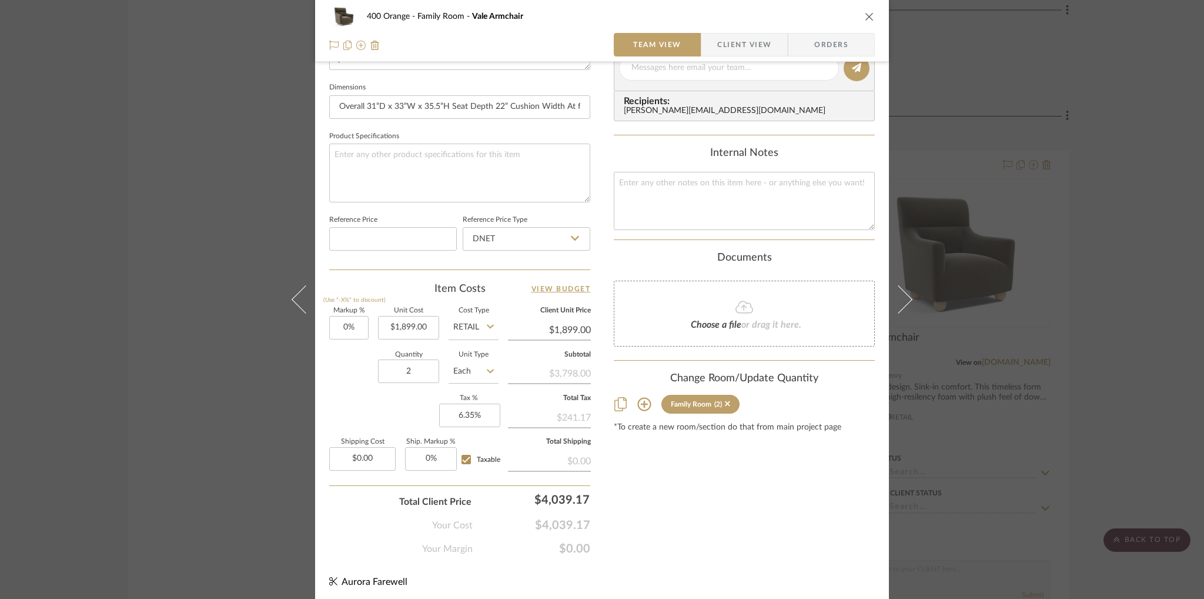
scroll to position [495, 0]
click at [725, 400] on icon at bounding box center [727, 401] width 5 height 5
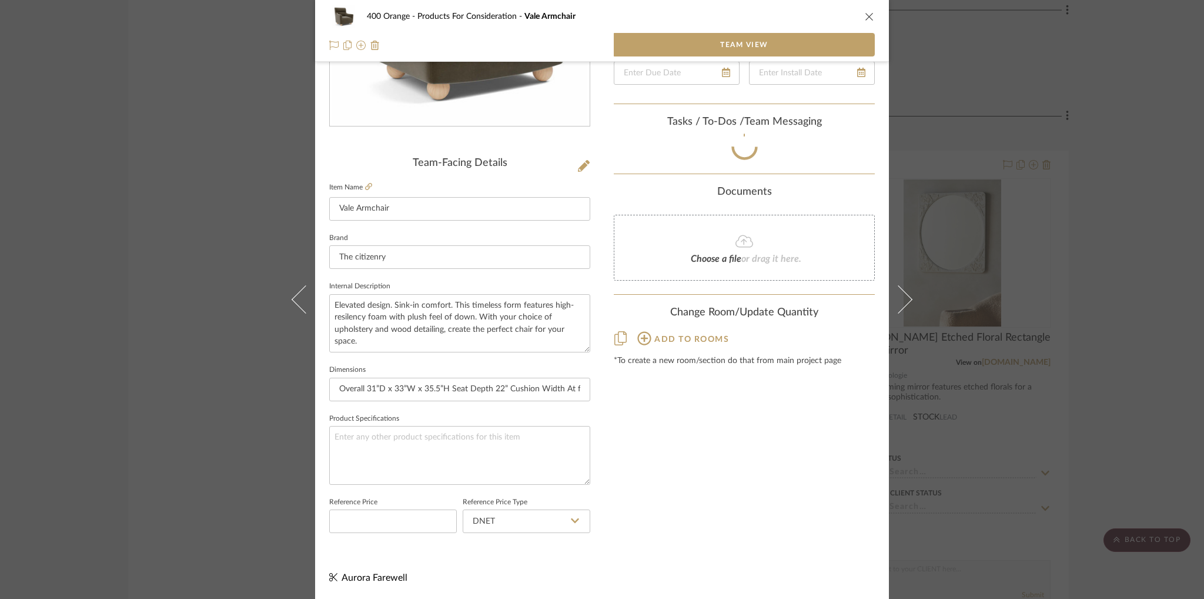
scroll to position [209, 0]
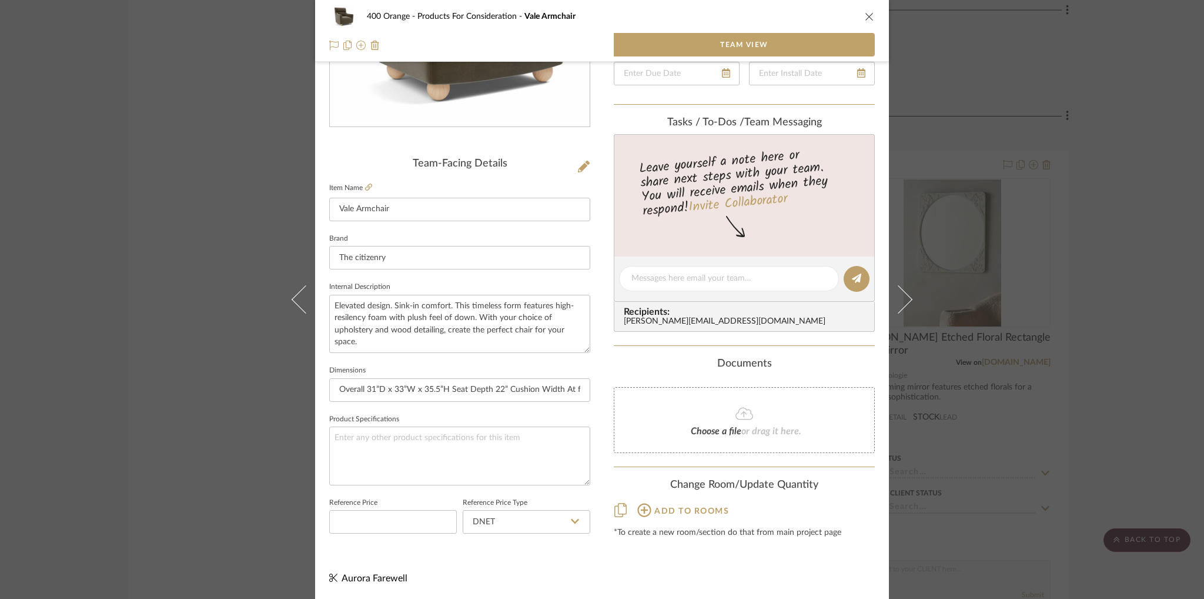
click at [865, 15] on icon "close" at bounding box center [869, 16] width 9 height 9
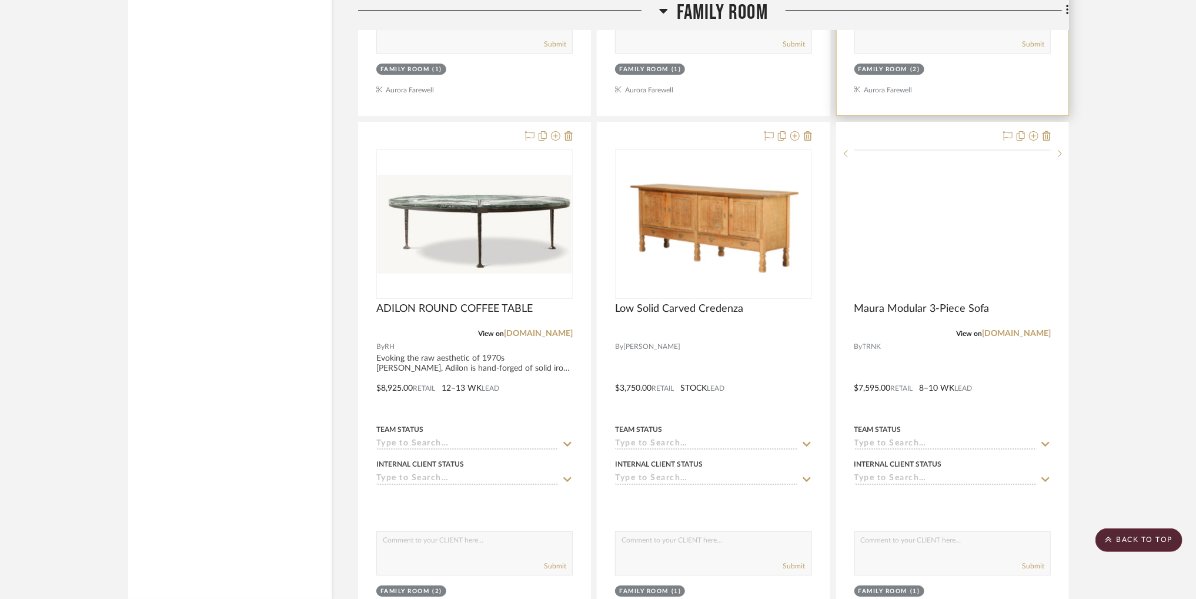
scroll to position [14681, 0]
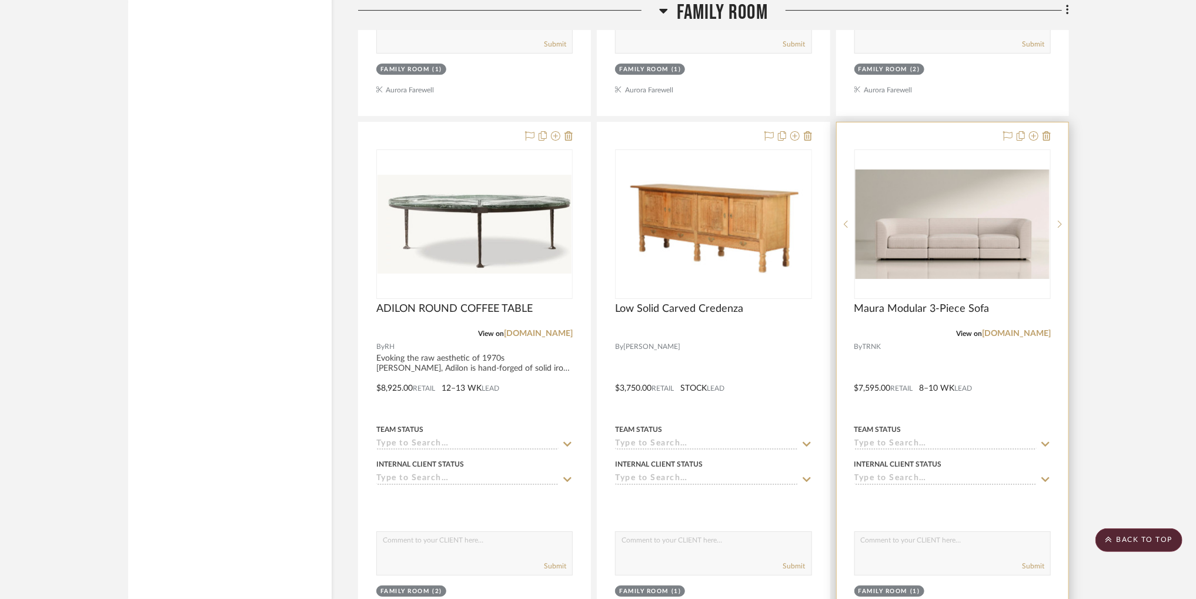
click at [925, 247] on img "0" at bounding box center [953, 223] width 194 height 109
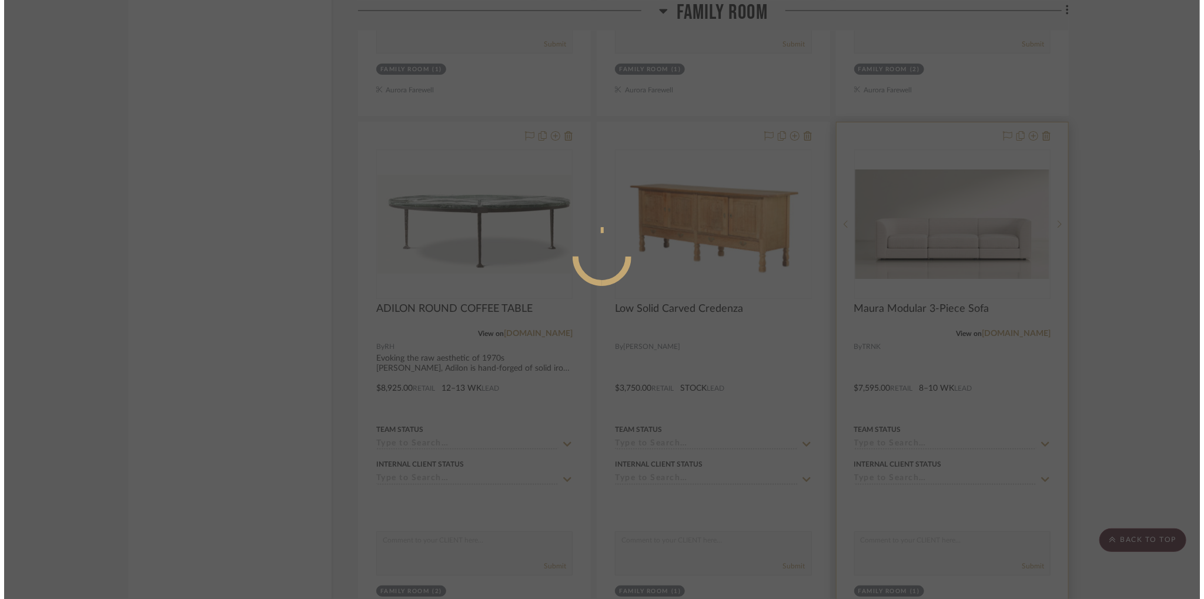
scroll to position [0, 0]
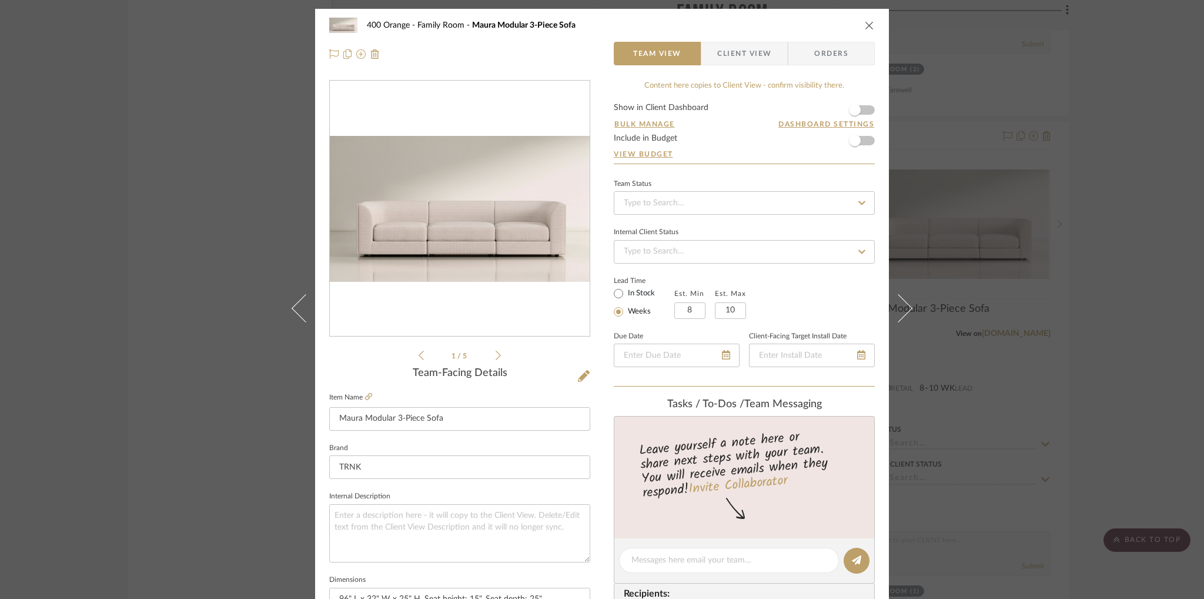
click at [868, 25] on icon "close" at bounding box center [869, 25] width 9 height 9
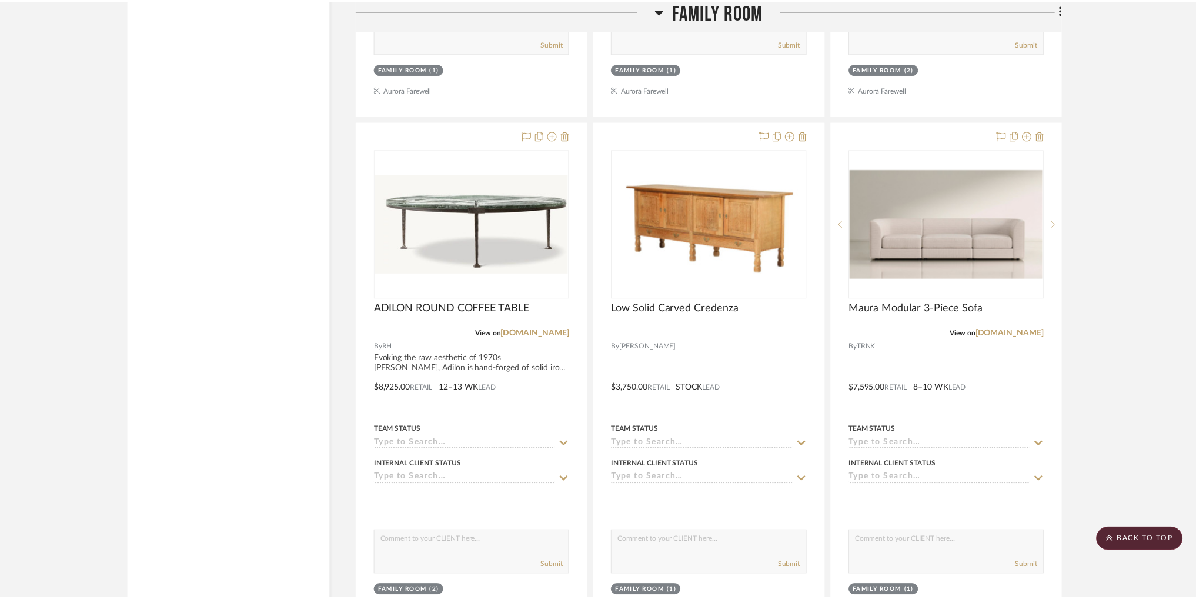
scroll to position [14681, 0]
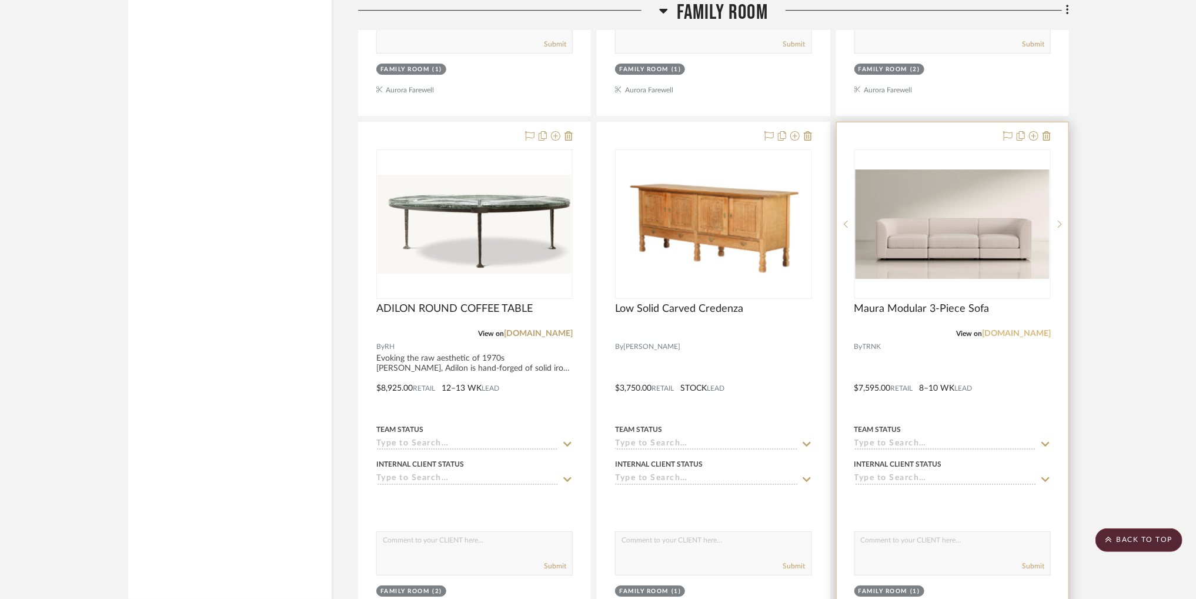
click at [1022, 338] on link "[DOMAIN_NAME]" at bounding box center [1016, 333] width 69 height 8
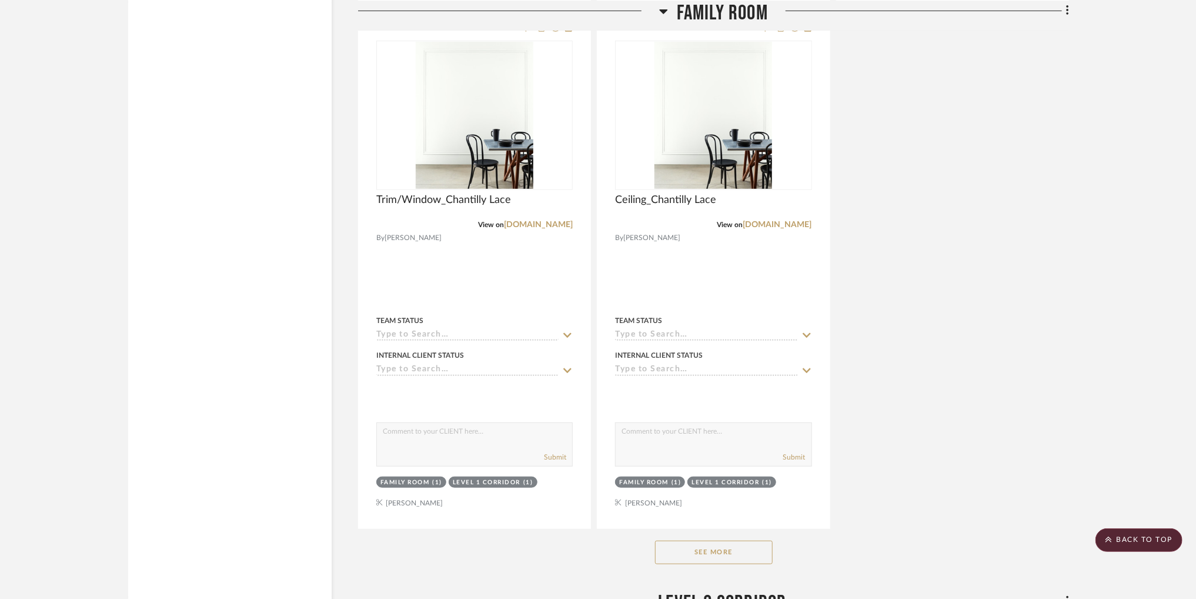
scroll to position [15314, 0]
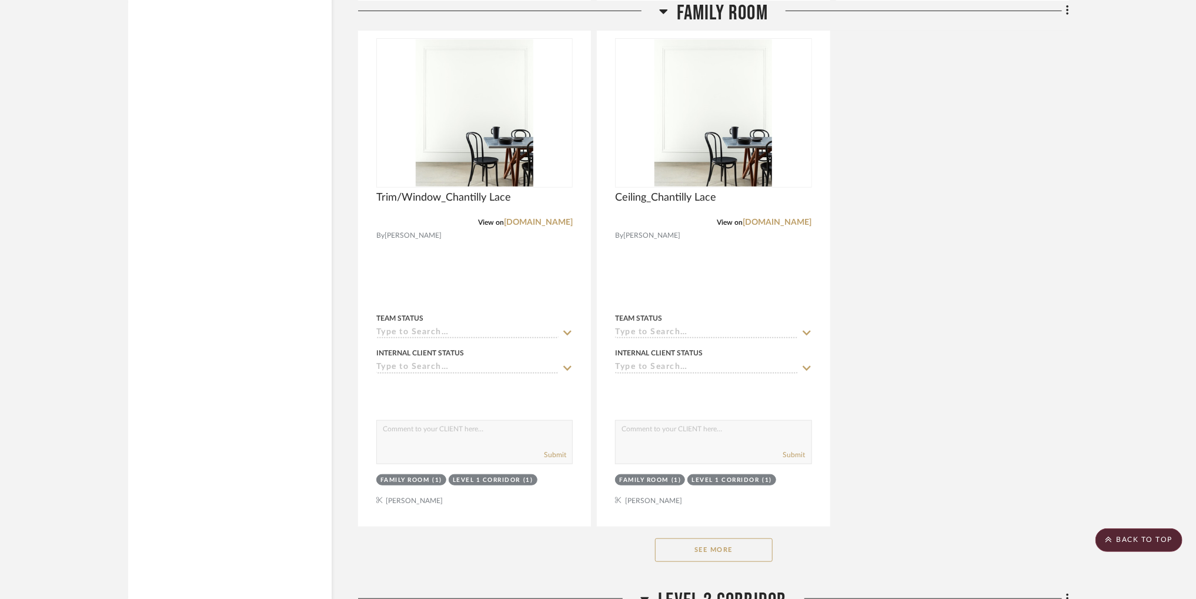
click at [719, 557] on button "See More" at bounding box center [714, 550] width 118 height 24
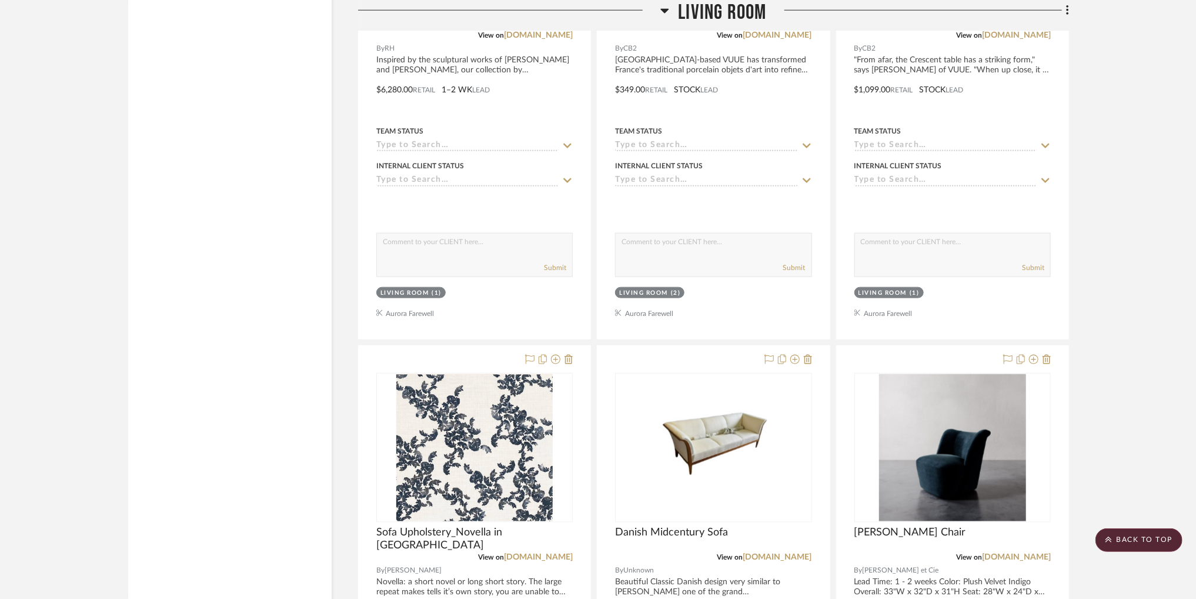
scroll to position [12835, 0]
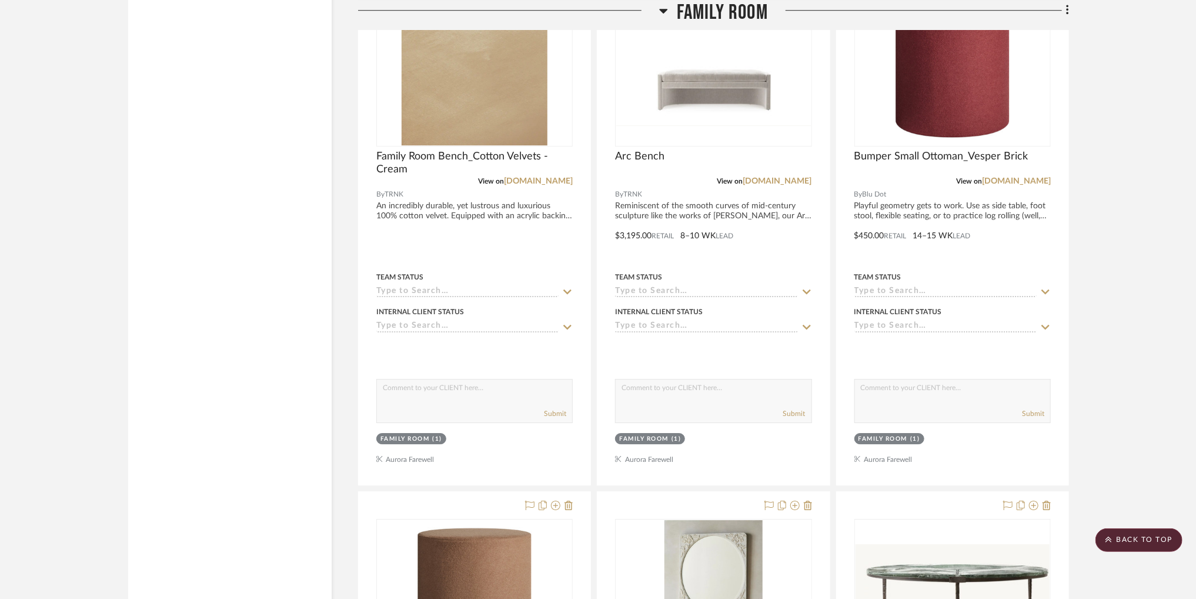
scroll to position [14249, 0]
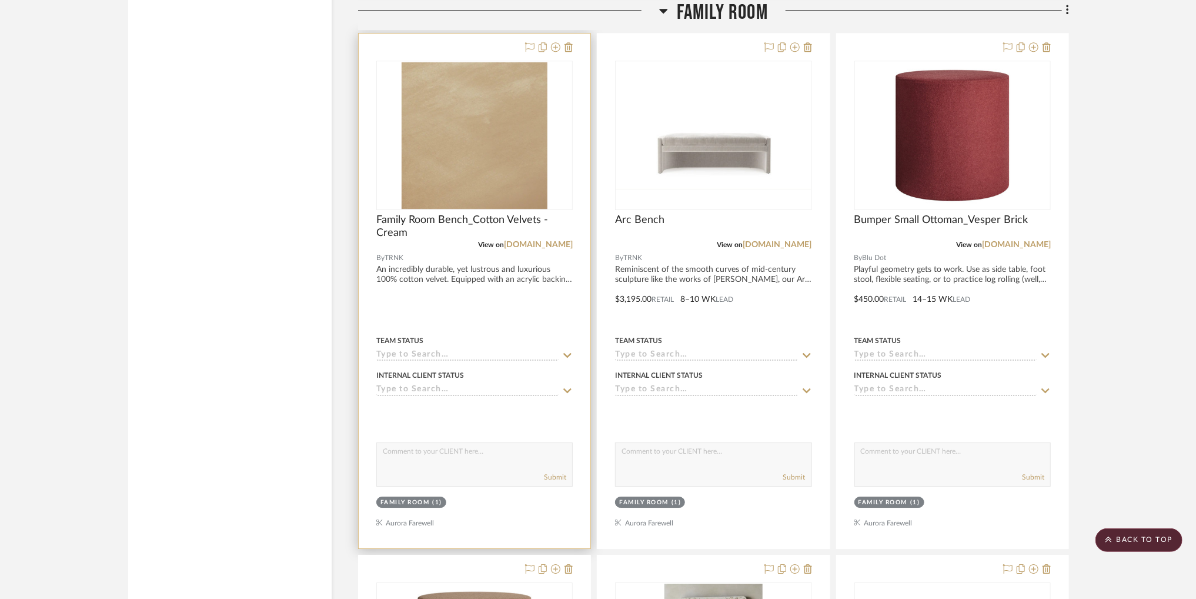
click at [460, 139] on div "0" at bounding box center [474, 135] width 195 height 148
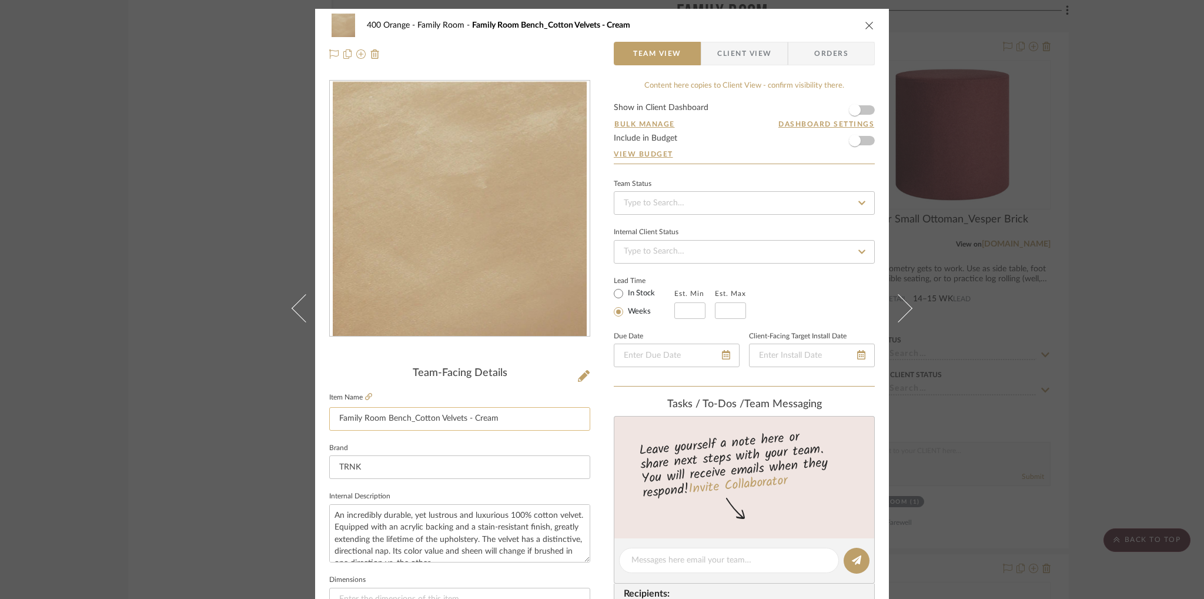
click at [407, 420] on input "Family Room Bench_Cotton Velvets - Cream" at bounding box center [459, 419] width 261 height 24
type input "Family Room Bench Upholstery_Cotton Velvets - Cream"
click at [519, 377] on div "Team-Facing Details" at bounding box center [459, 373] width 261 height 13
click at [865, 25] on icon "close" at bounding box center [869, 25] width 9 height 9
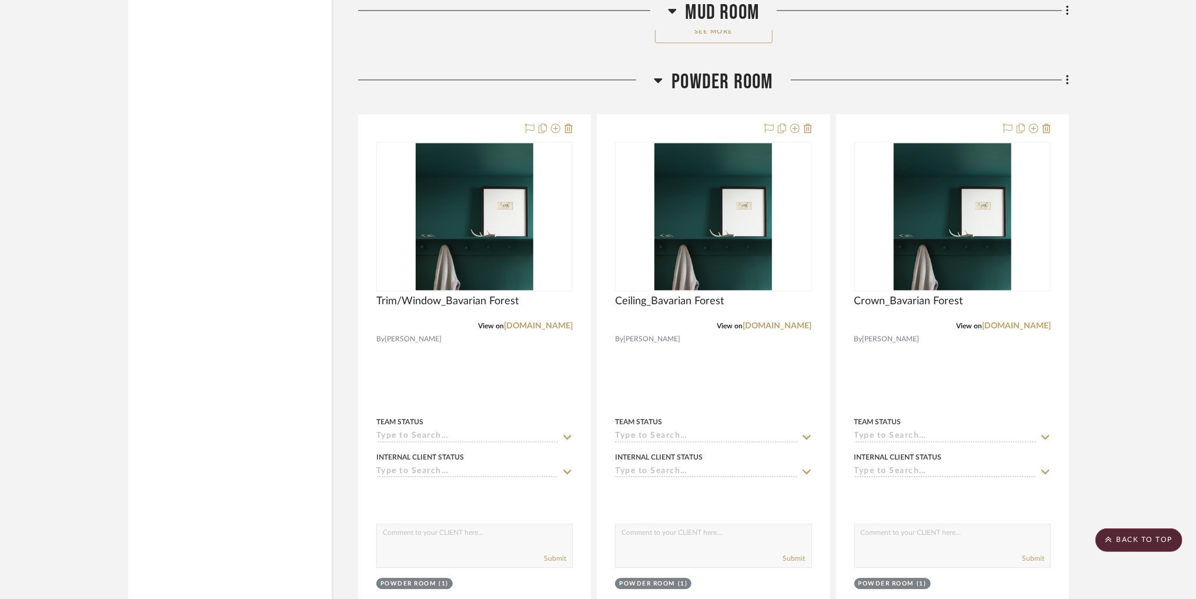
scroll to position [10835, 0]
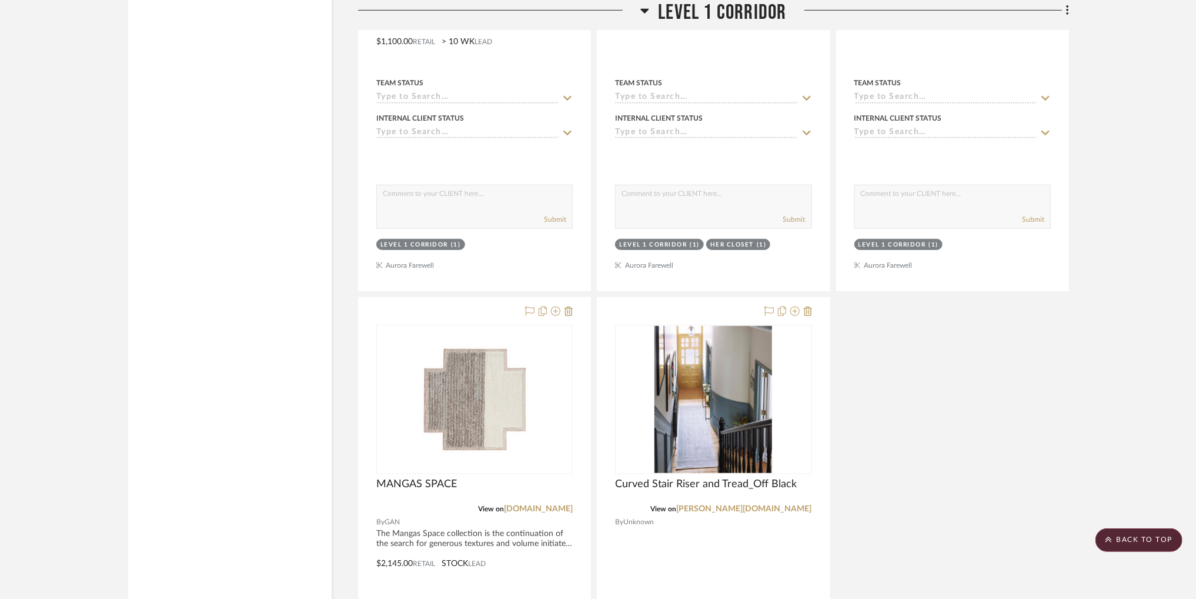
scroll to position [3433, 0]
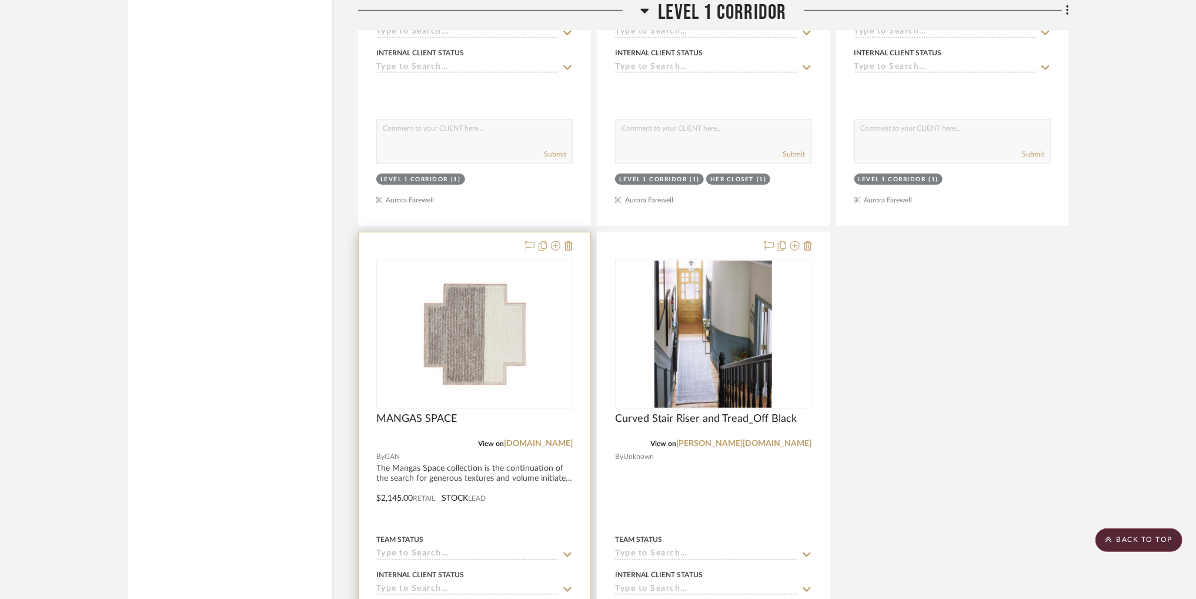
click at [0, 0] on img at bounding box center [0, 0] width 0 height 0
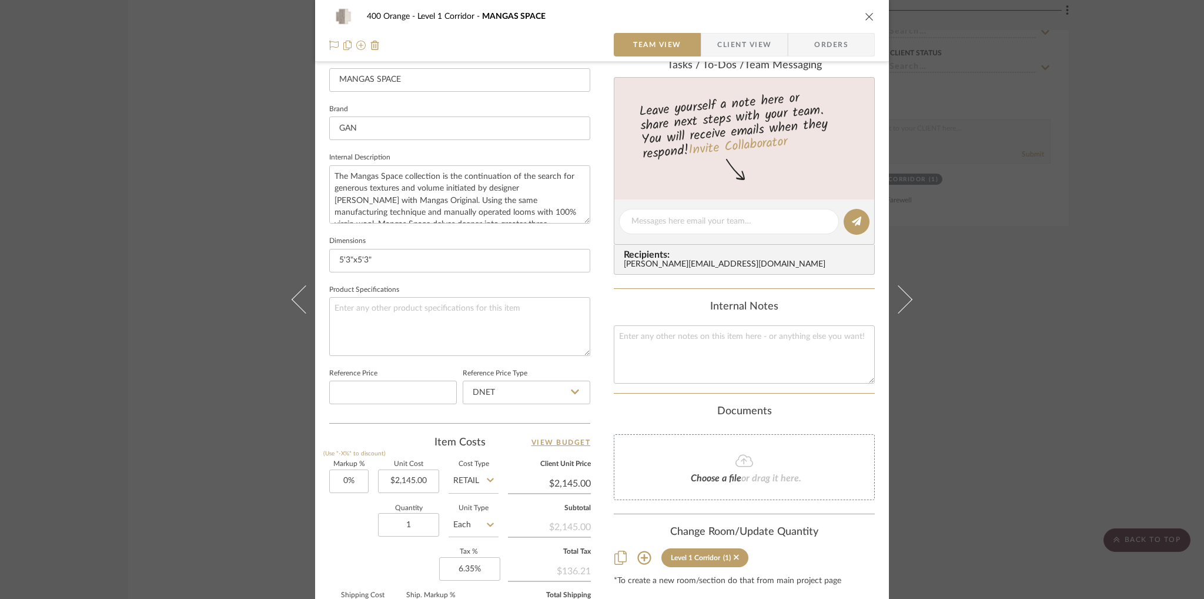
scroll to position [495, 0]
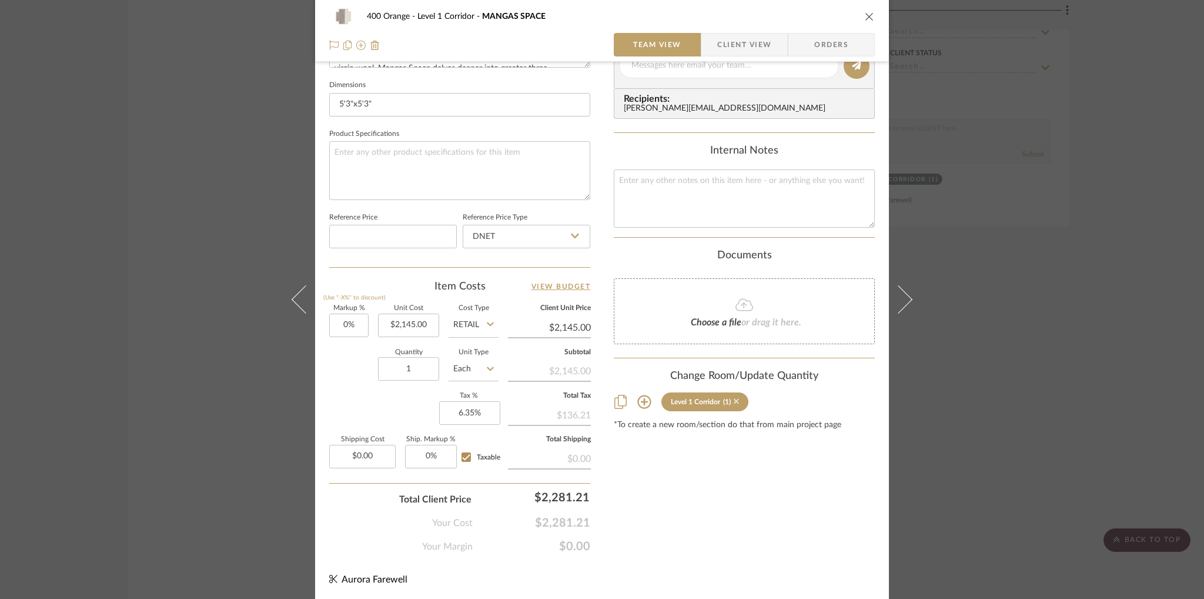
click at [734, 400] on icon at bounding box center [736, 401] width 5 height 5
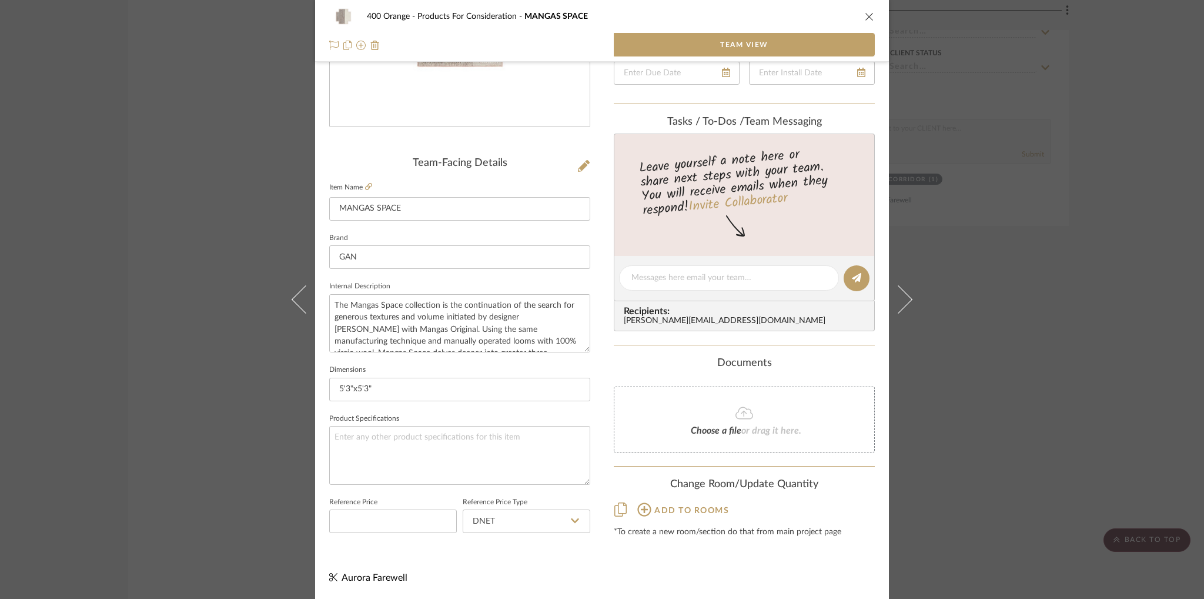
scroll to position [209, 0]
click at [645, 508] on icon at bounding box center [645, 510] width 14 height 14
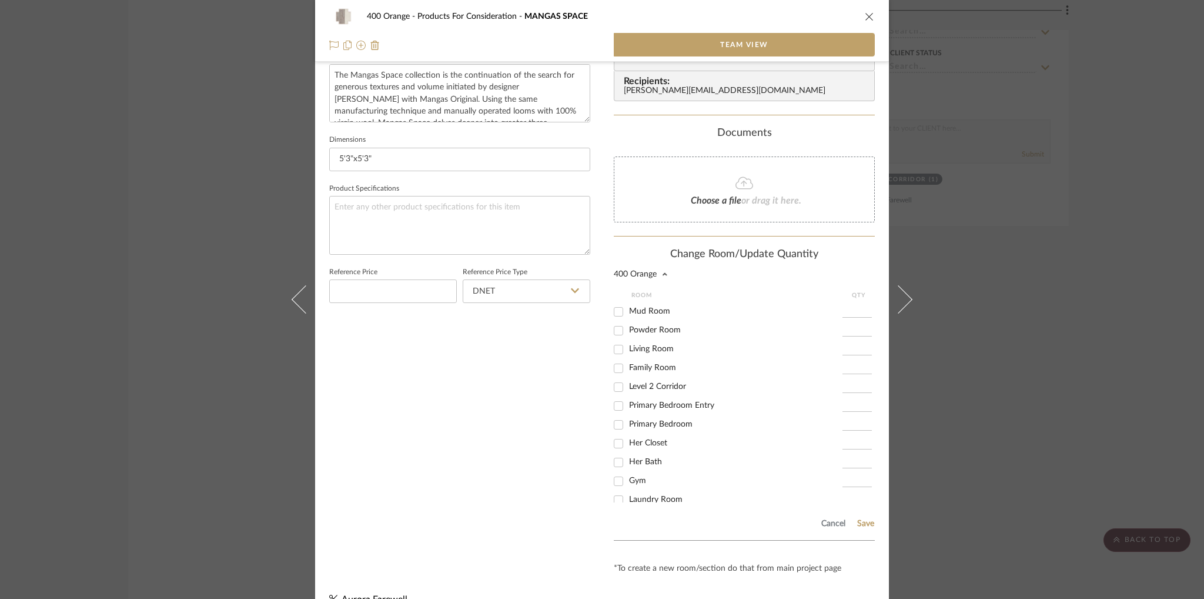
scroll to position [440, 0]
click at [675, 403] on span "Primary Bedroom Entry" at bounding box center [671, 405] width 85 height 8
click at [628, 403] on input "Primary Bedroom Entry" at bounding box center [618, 405] width 19 height 19
checkbox input "true"
type input "1"
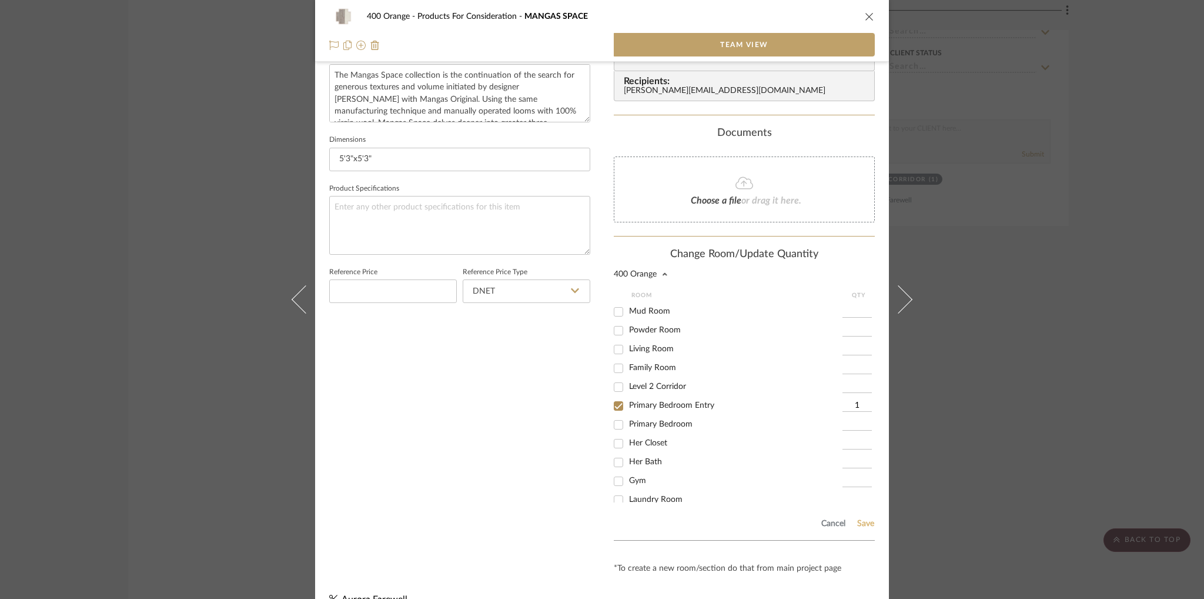
click at [859, 519] on button "Save" at bounding box center [866, 523] width 18 height 9
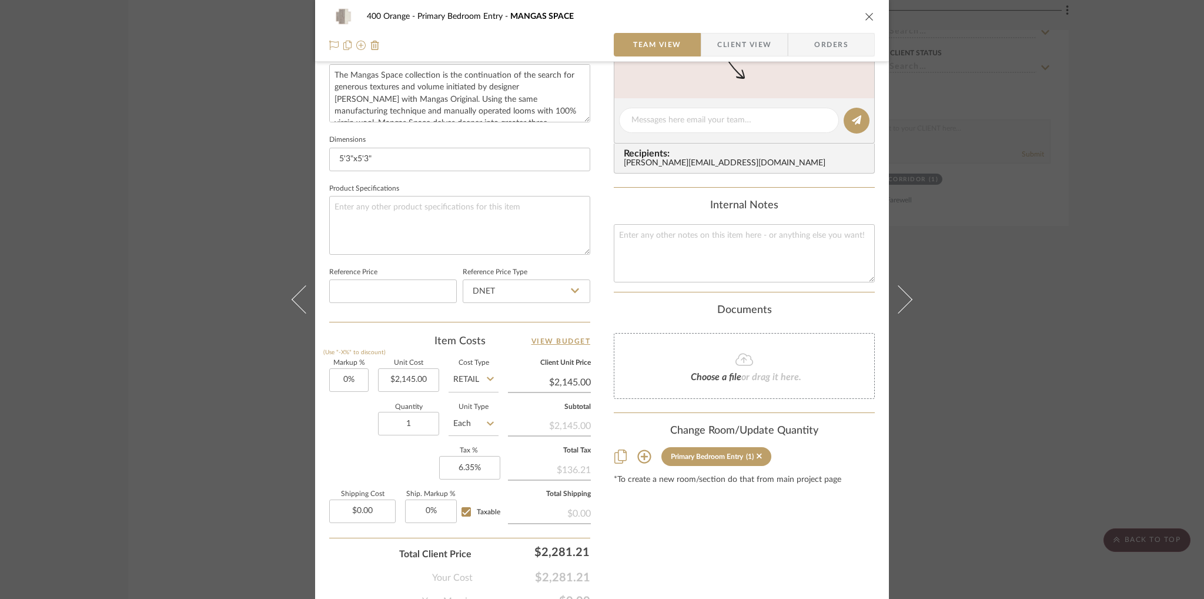
click at [865, 19] on icon "close" at bounding box center [869, 16] width 9 height 9
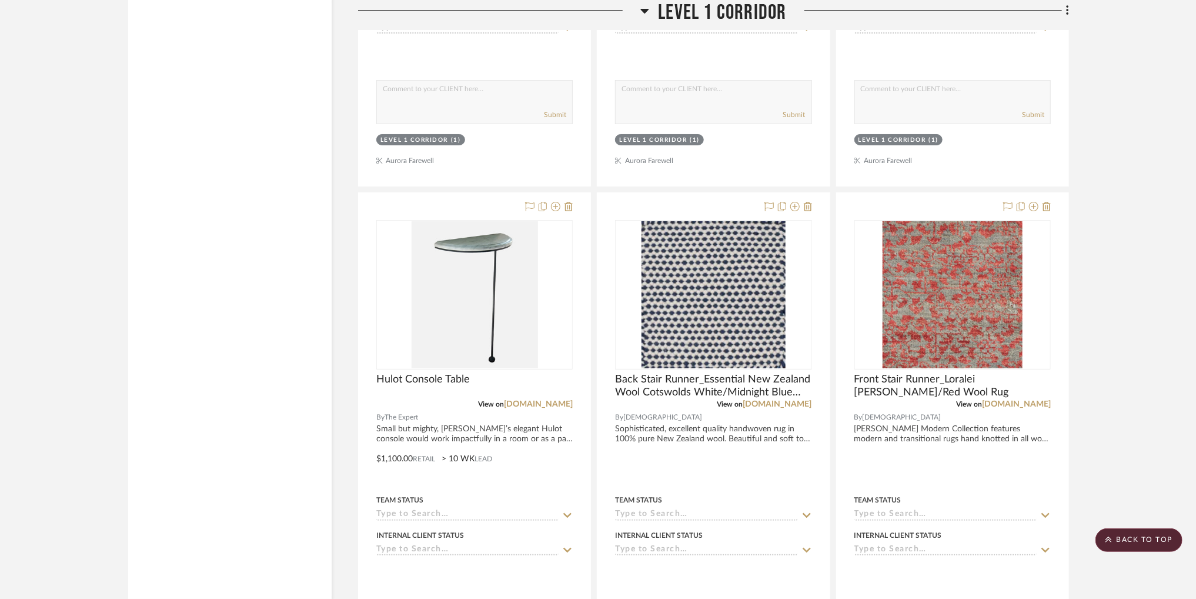
scroll to position [2951, 0]
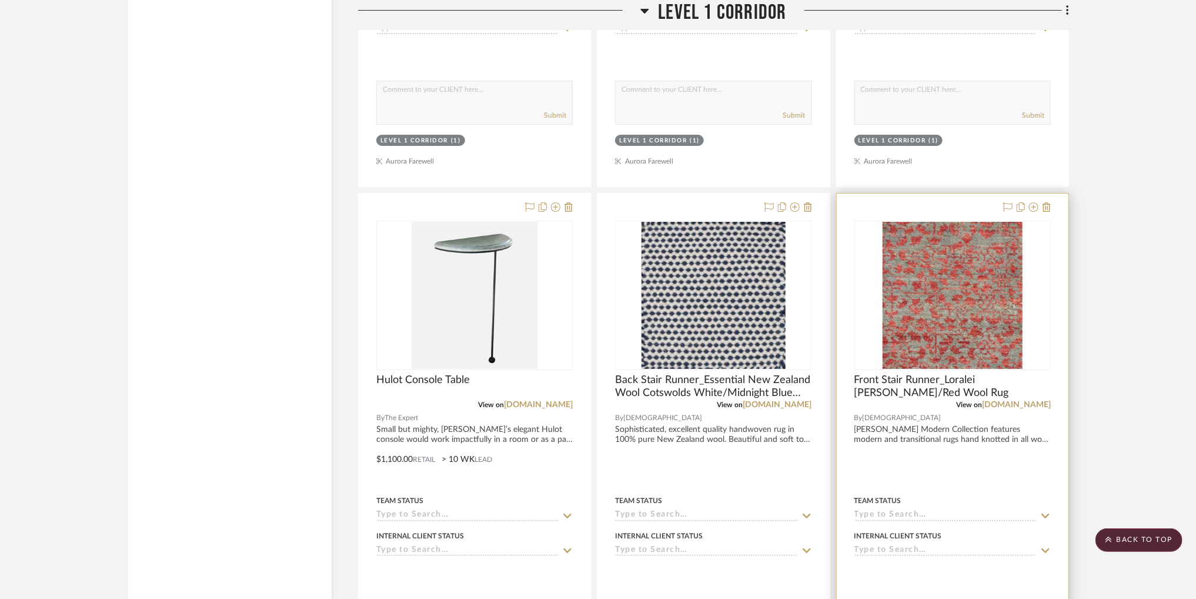
click at [0, 0] on img at bounding box center [0, 0] width 0 height 0
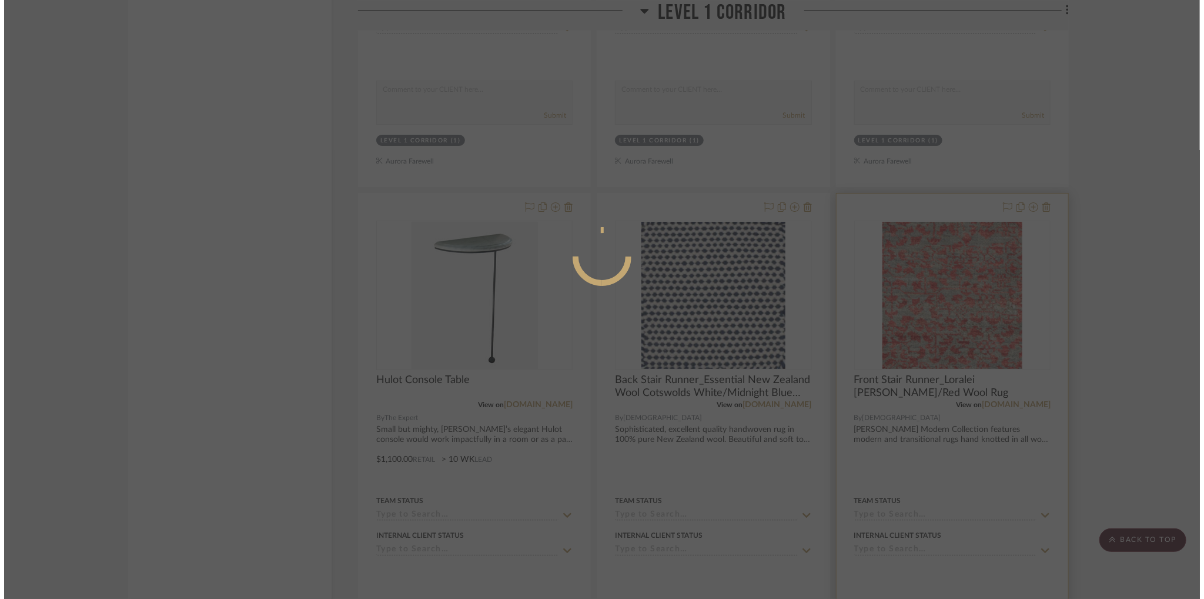
scroll to position [0, 0]
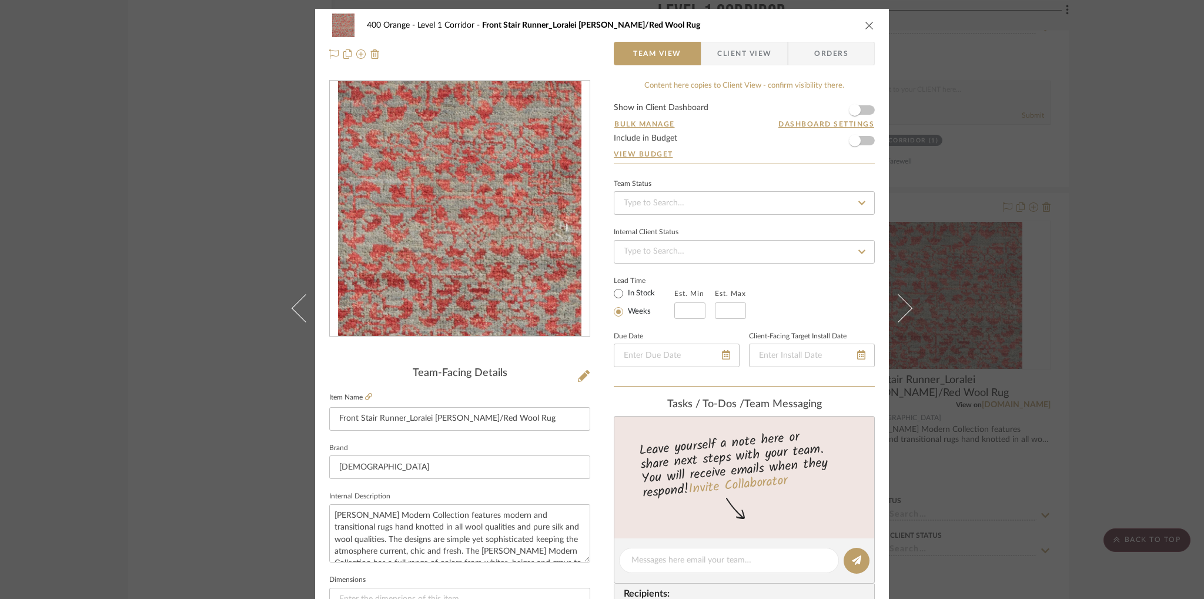
click at [865, 26] on icon "close" at bounding box center [869, 25] width 9 height 9
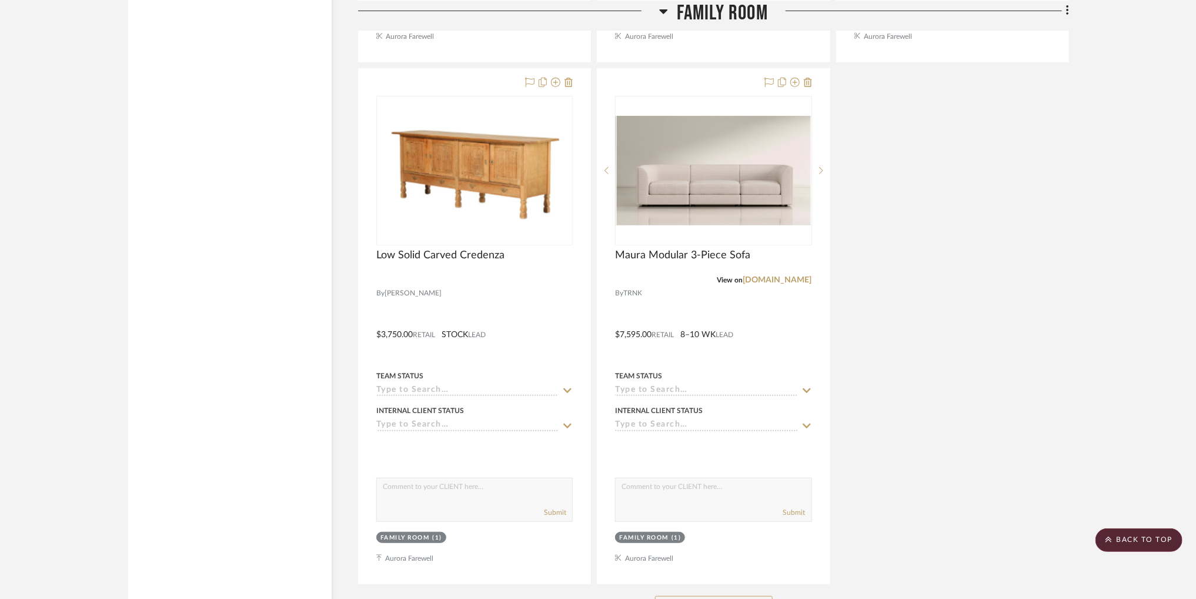
scroll to position [15255, 0]
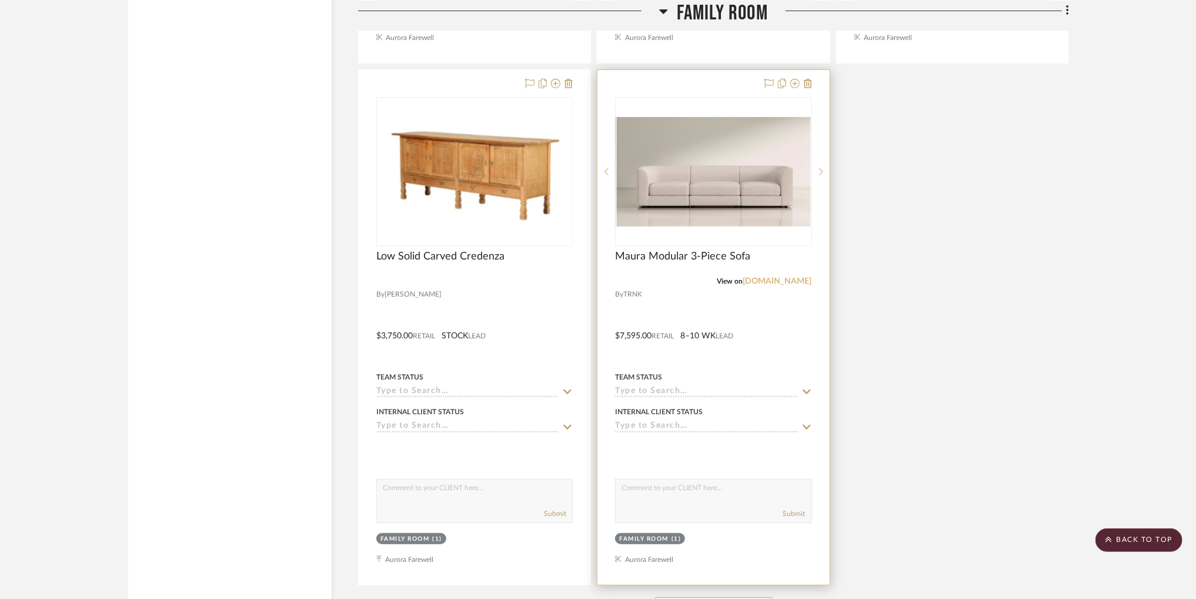
click at [789, 285] on link "[DOMAIN_NAME]" at bounding box center [777, 281] width 69 height 8
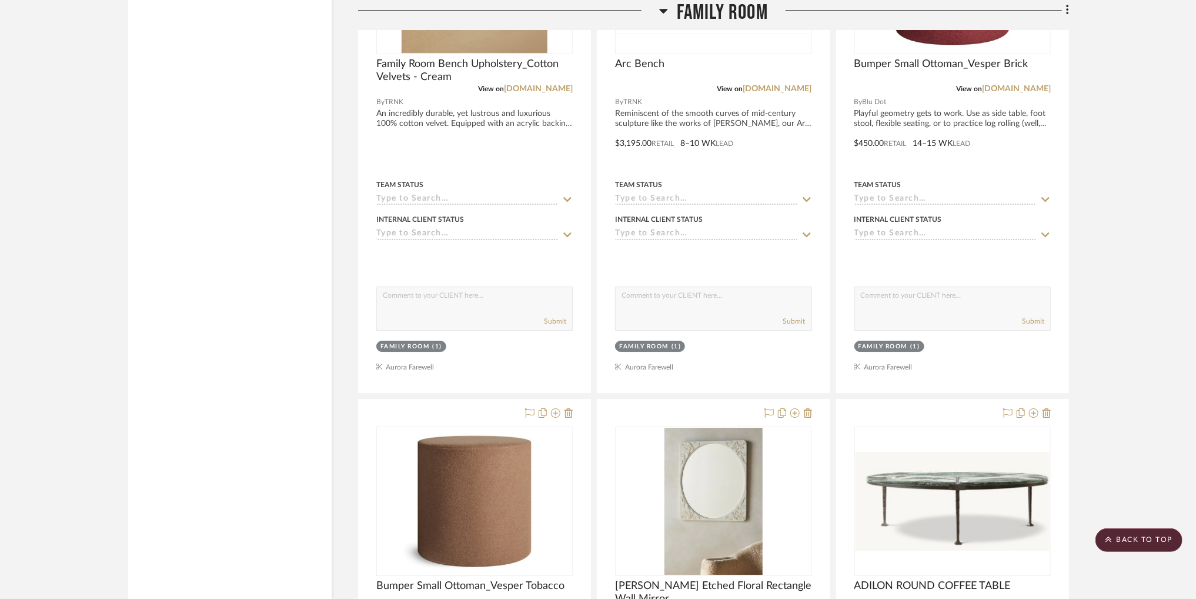
scroll to position [14155, 0]
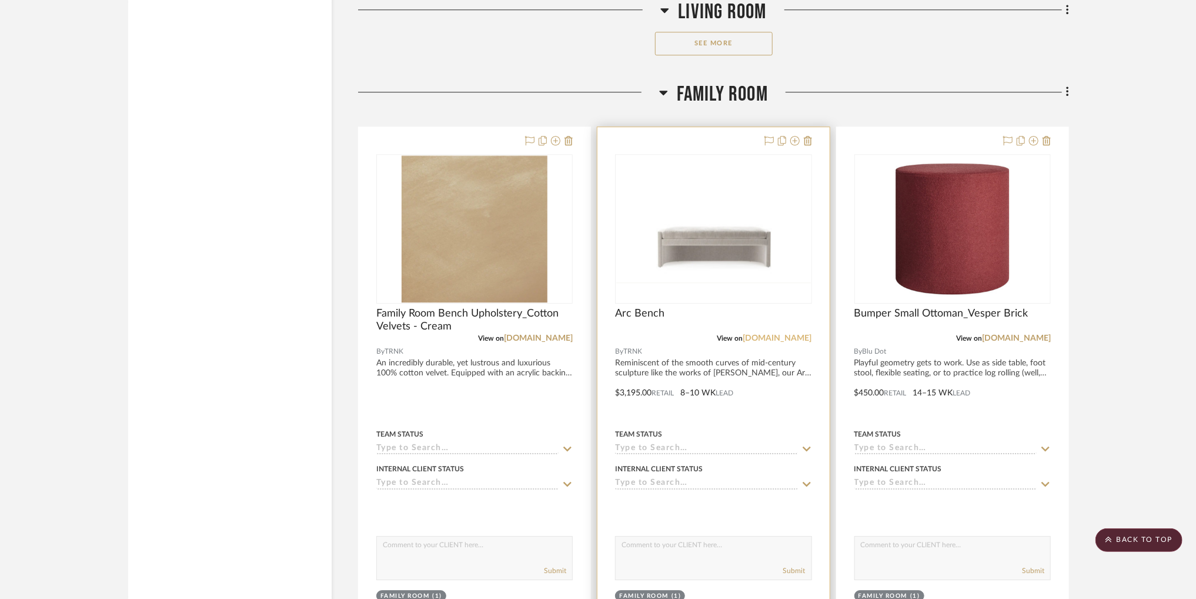
click at [769, 342] on link "[DOMAIN_NAME]" at bounding box center [777, 338] width 69 height 8
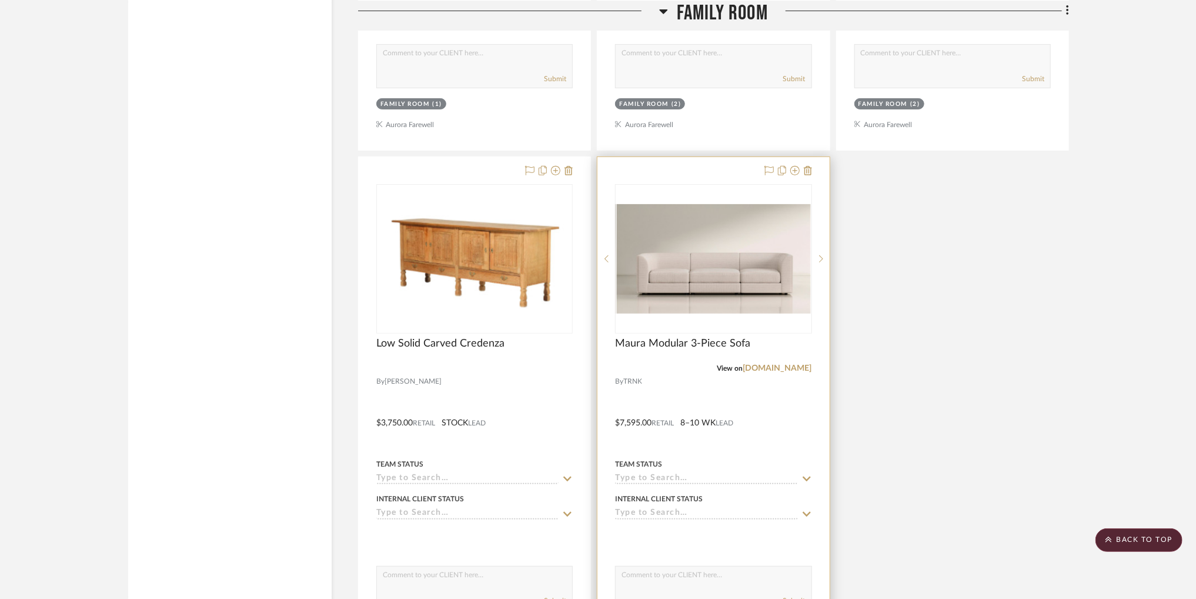
scroll to position [15246, 0]
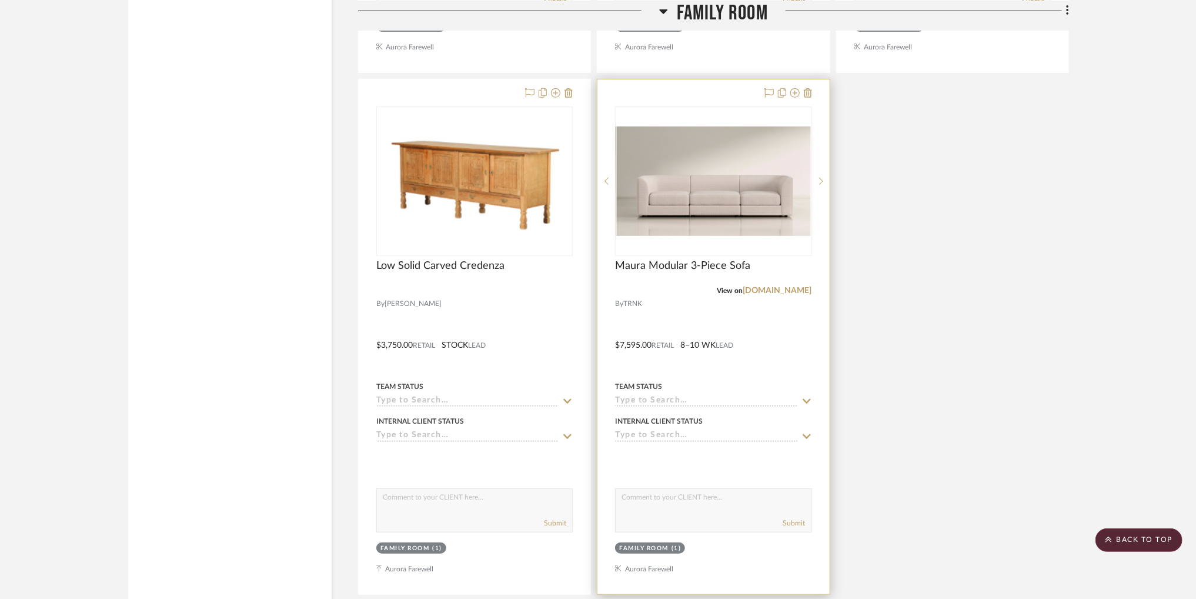
click at [726, 188] on img "0" at bounding box center [713, 180] width 194 height 109
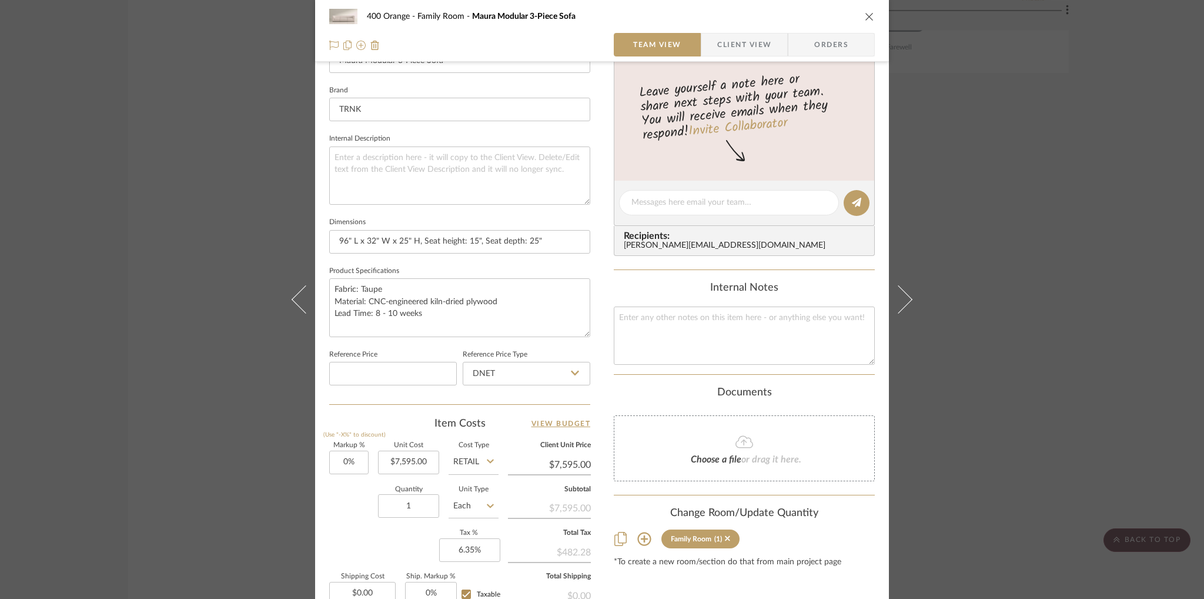
scroll to position [358, 0]
click at [403, 285] on textarea "Fabric: Taupe Material: CNC-engineered kiln-dried plywood Lead Time: 8 - 10 wee…" at bounding box center [459, 307] width 261 height 58
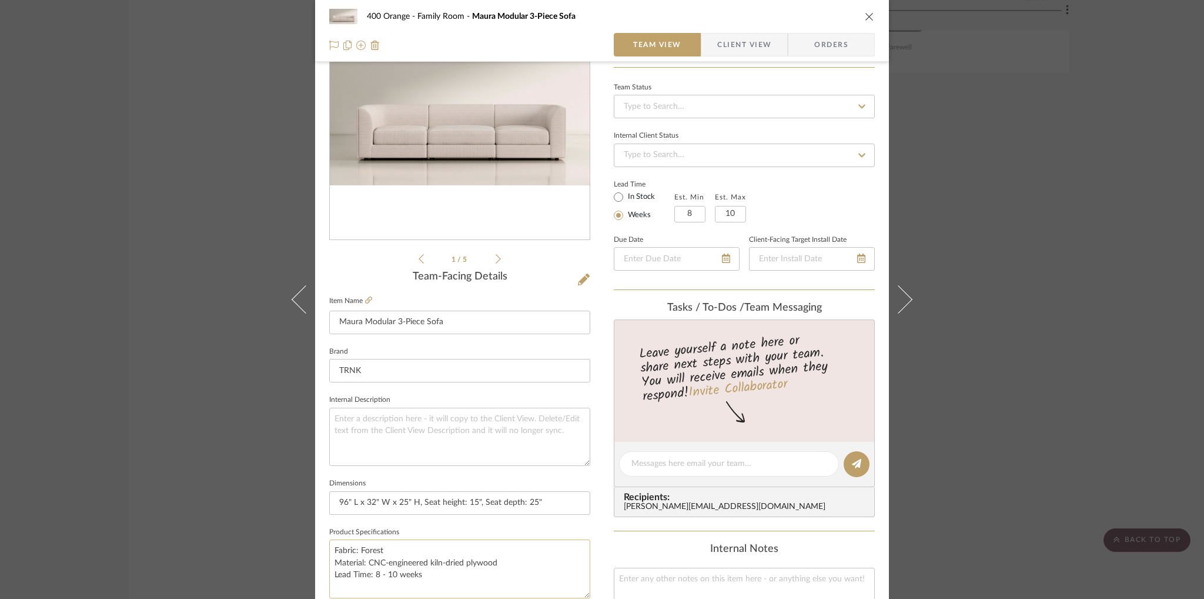
scroll to position [5, 0]
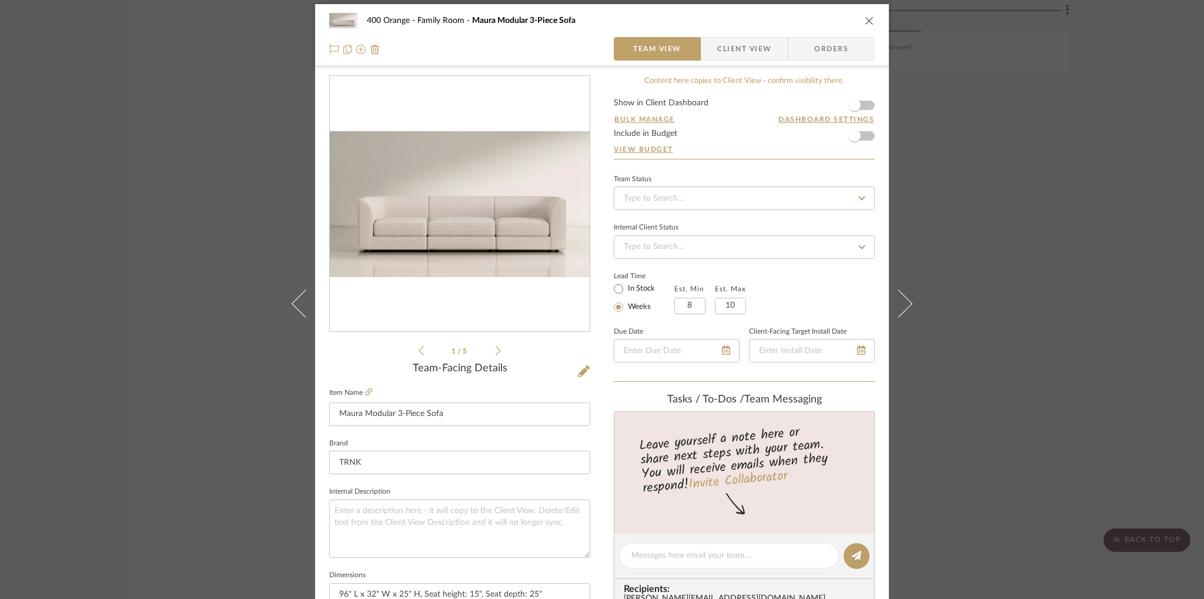
type textarea "Fabric: Forest Material: CNC-engineered kiln-dried plywood Lead Time: 8 - 10 we…"
click at [832, 17] on div "400 Orange Family Room Maura Modular 3-Piece Sofa" at bounding box center [611, 20] width 488 height 8
click at [865, 22] on icon "close" at bounding box center [869, 20] width 9 height 9
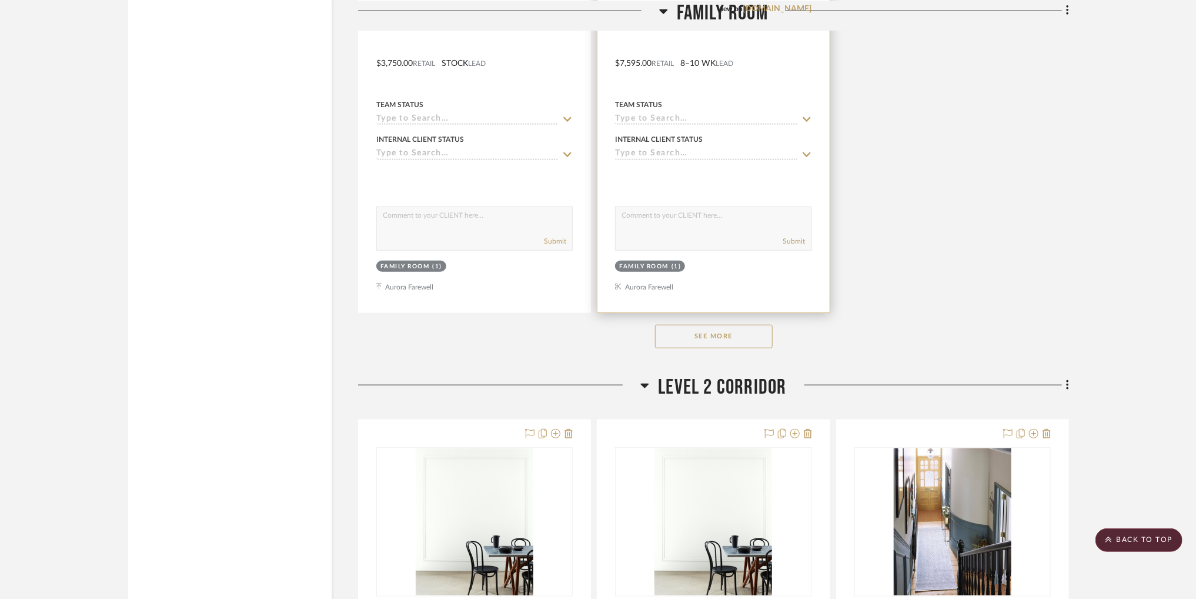
scroll to position [15526, 0]
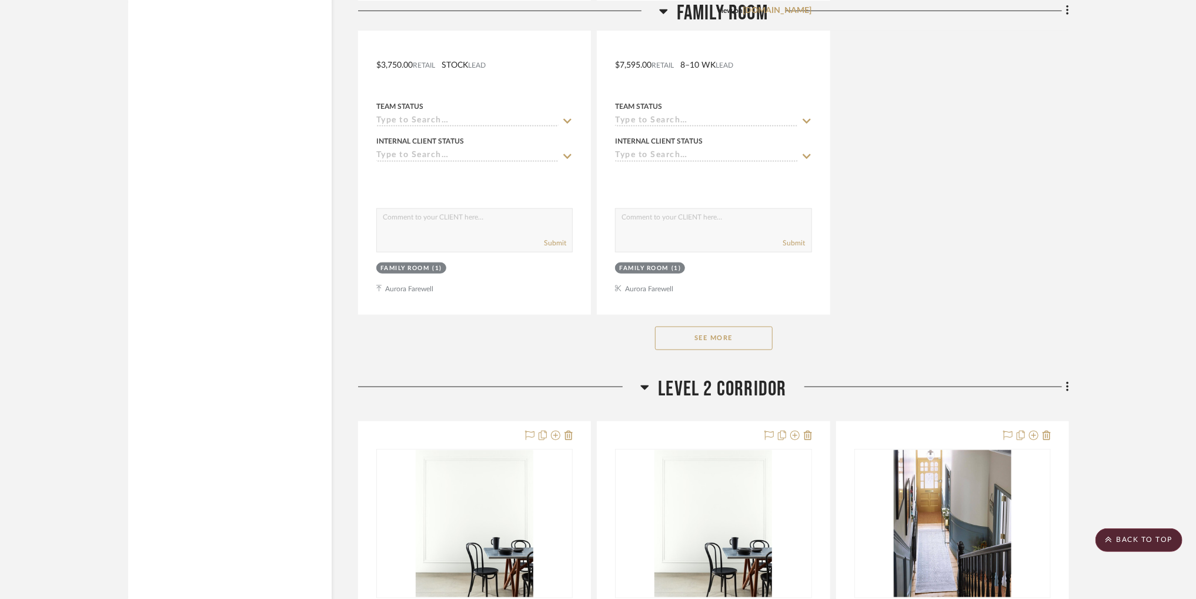
click at [738, 344] on button "See More" at bounding box center [714, 338] width 118 height 24
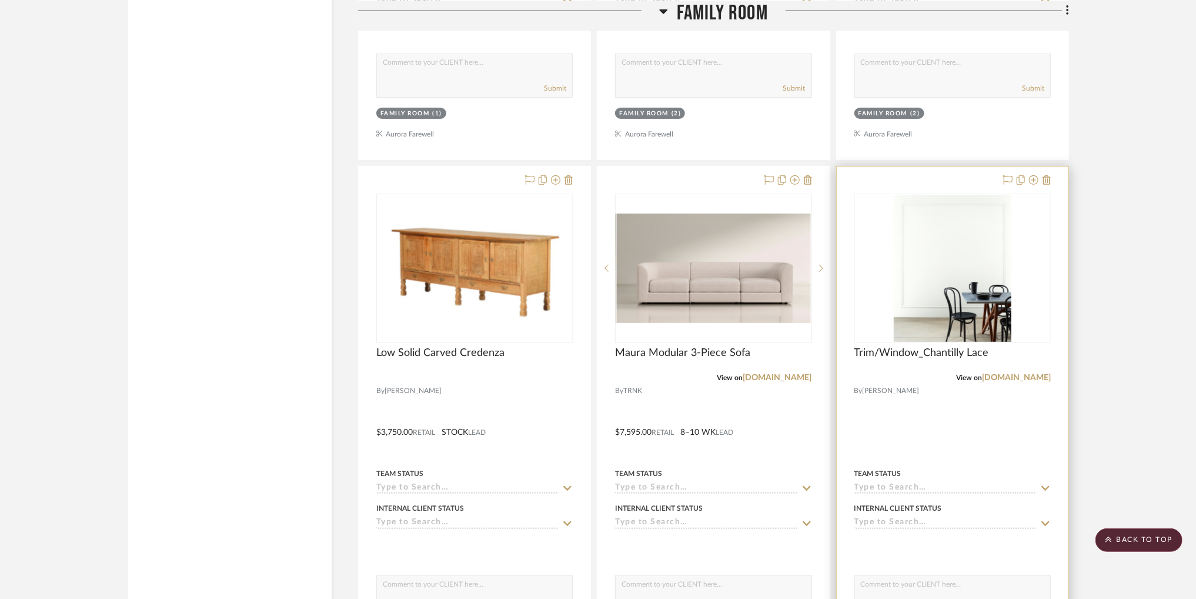
scroll to position [15107, 0]
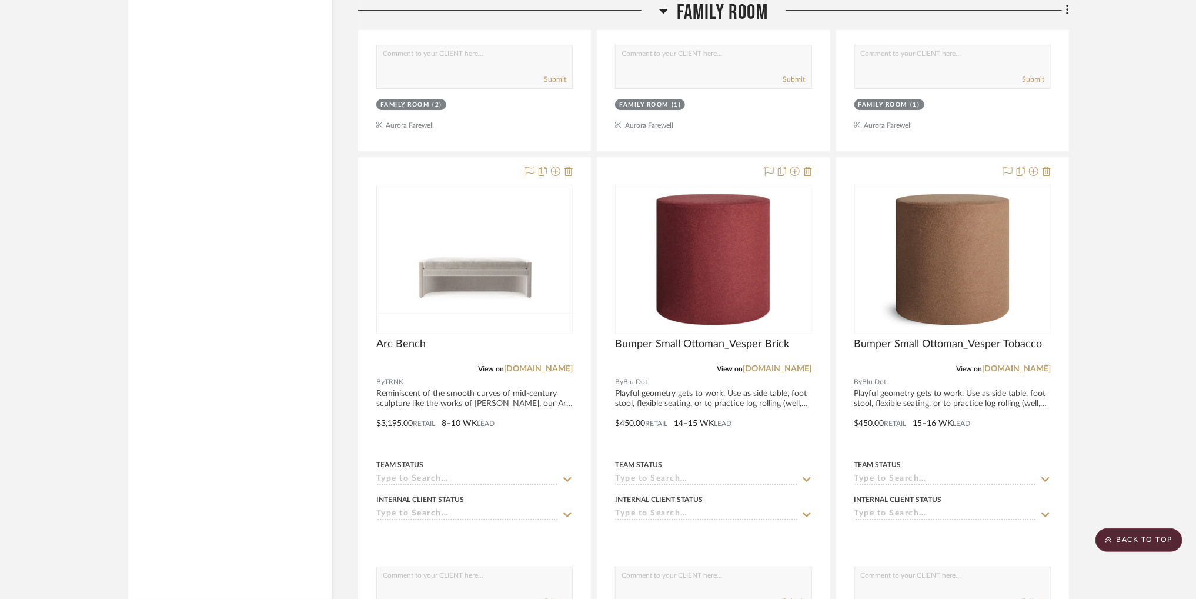
scroll to position [14646, 0]
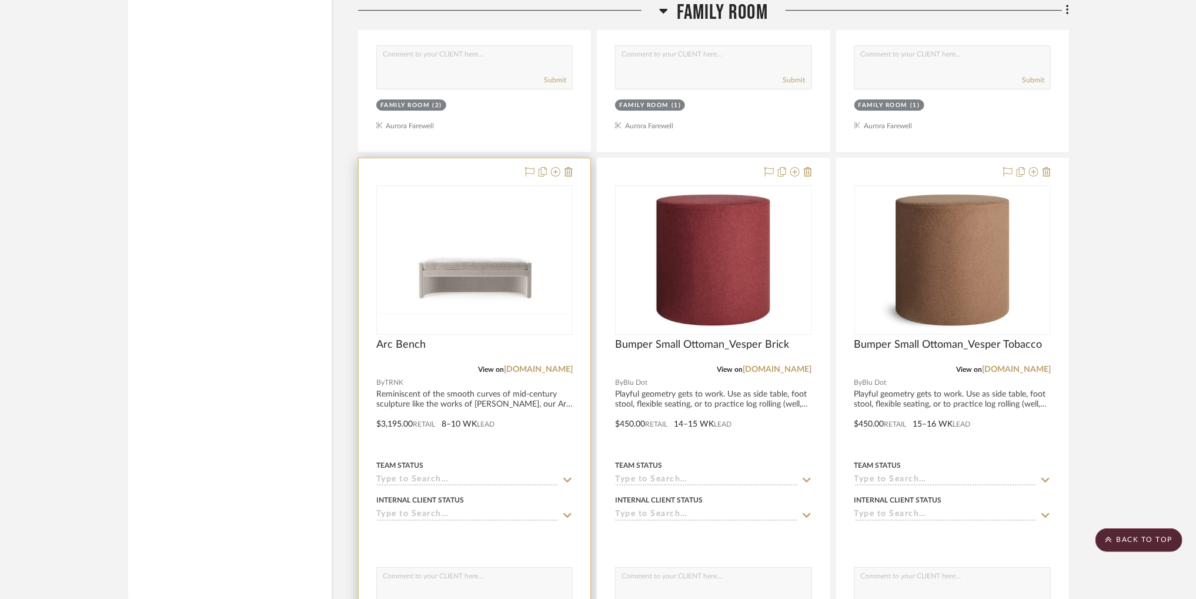
click at [0, 0] on img at bounding box center [0, 0] width 0 height 0
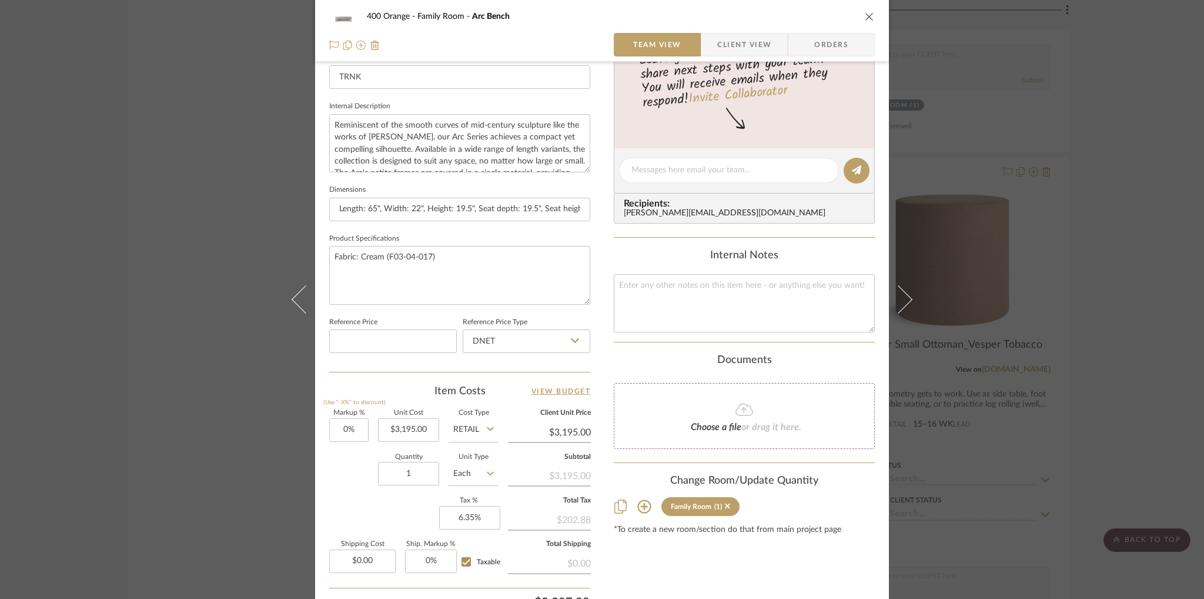
scroll to position [425, 0]
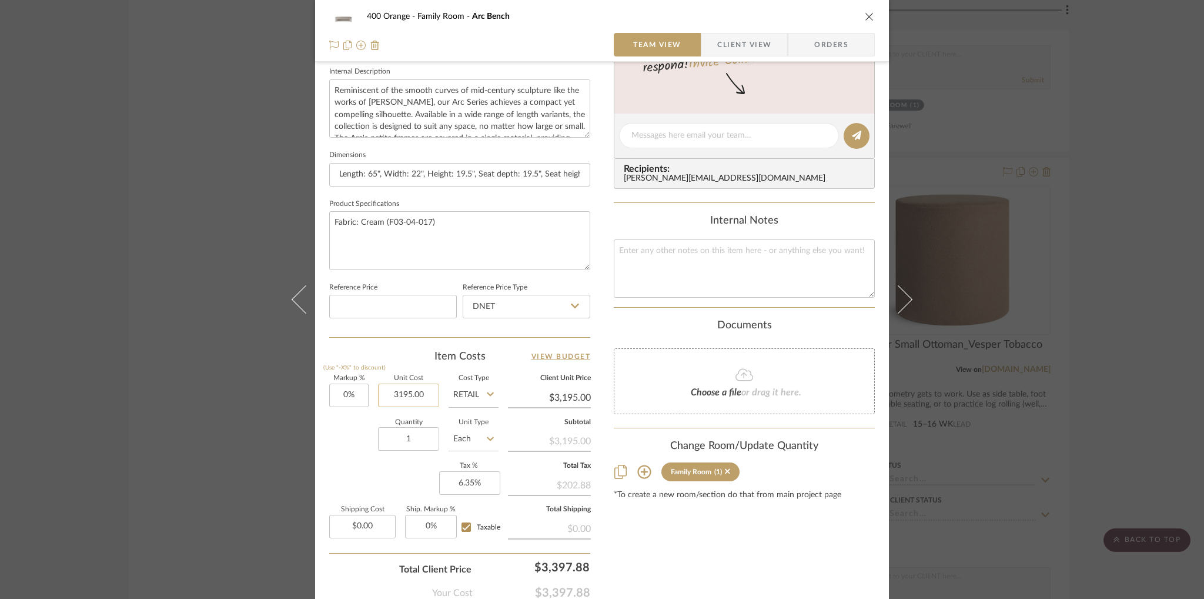
click at [416, 395] on input "3195.00" at bounding box center [408, 395] width 61 height 24
type input "$2,595.00"
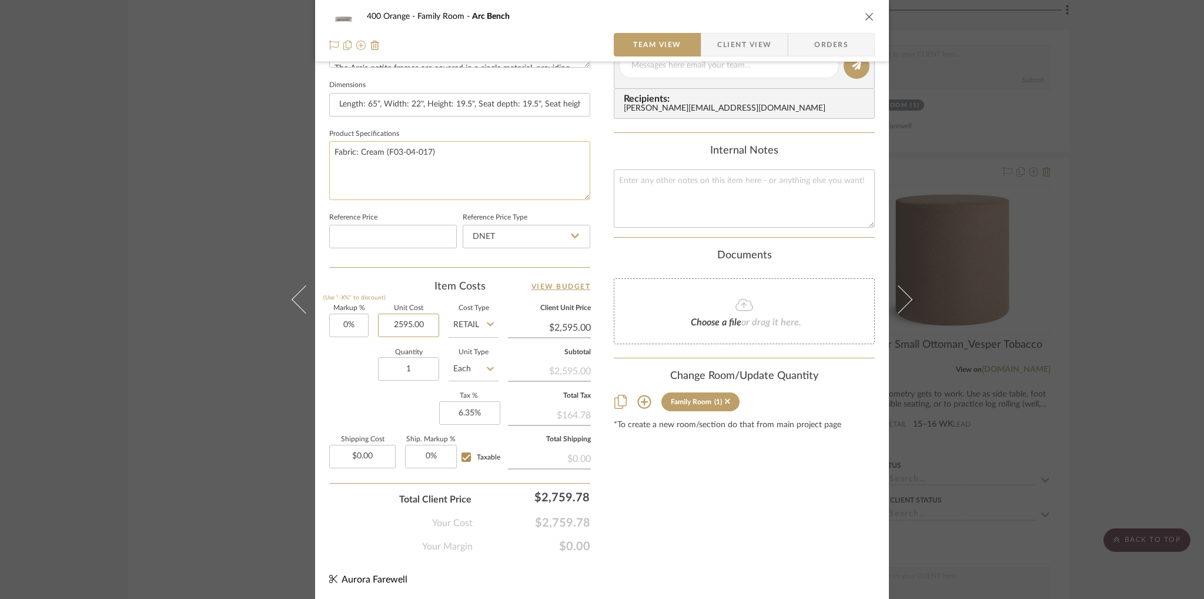
scroll to position [494, 0]
type input "$2,595.00"
click at [660, 449] on div "Content here copies to Client View - confirm visibility there. Show in Client D…" at bounding box center [744, 70] width 261 height 968
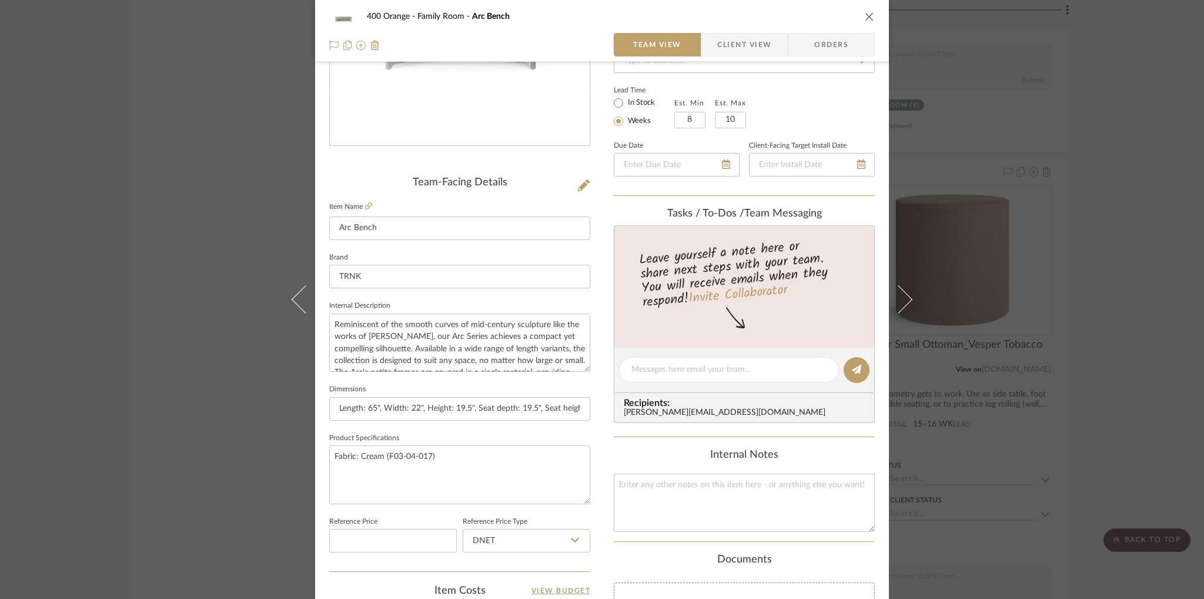
scroll to position [146, 0]
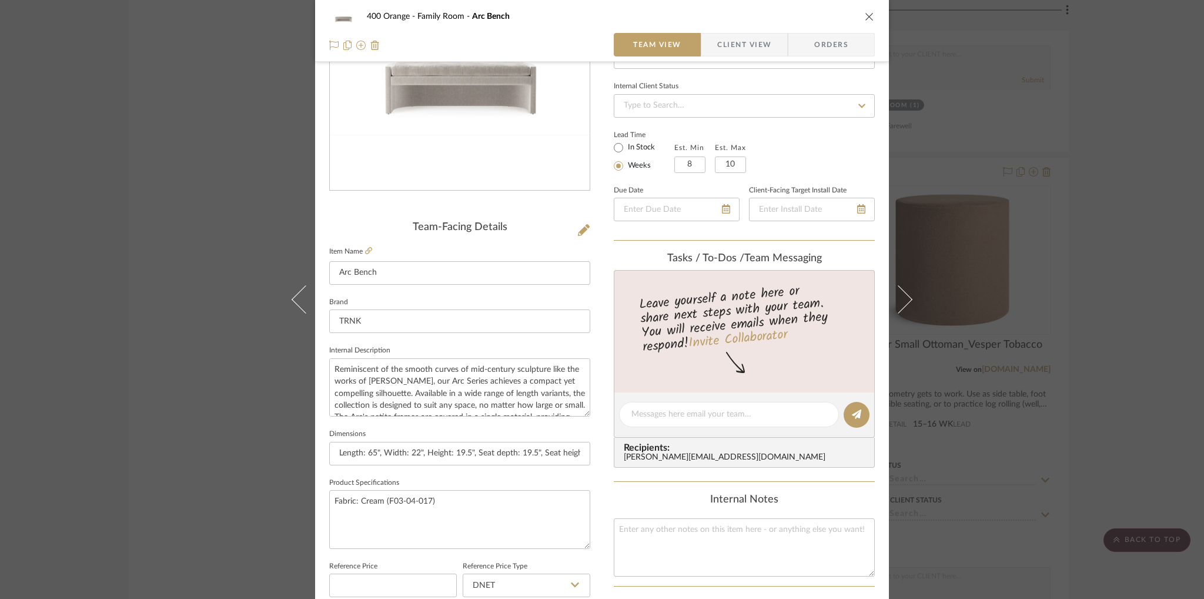
click at [867, 20] on icon "close" at bounding box center [869, 16] width 9 height 9
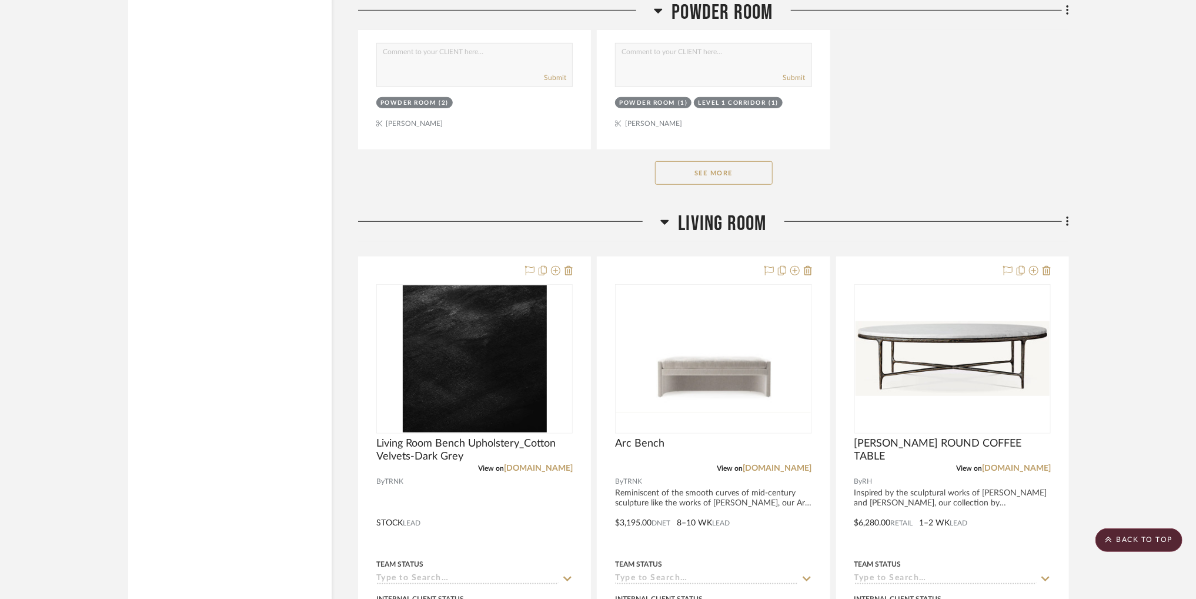
scroll to position [12464, 0]
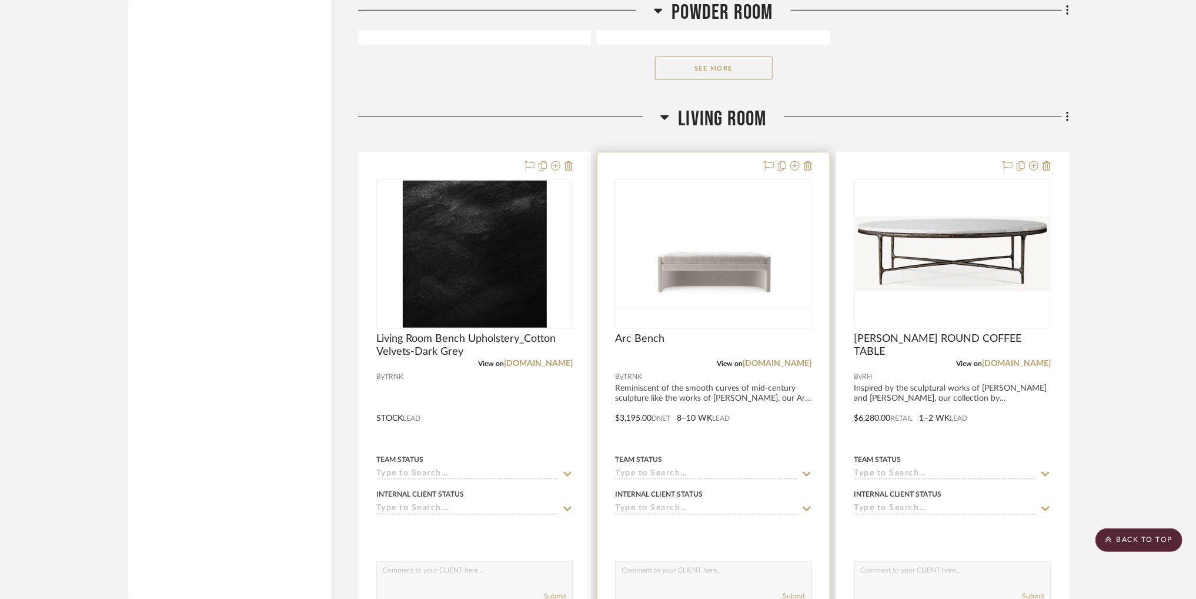
click at [646, 241] on img "0" at bounding box center [713, 254] width 194 height 108
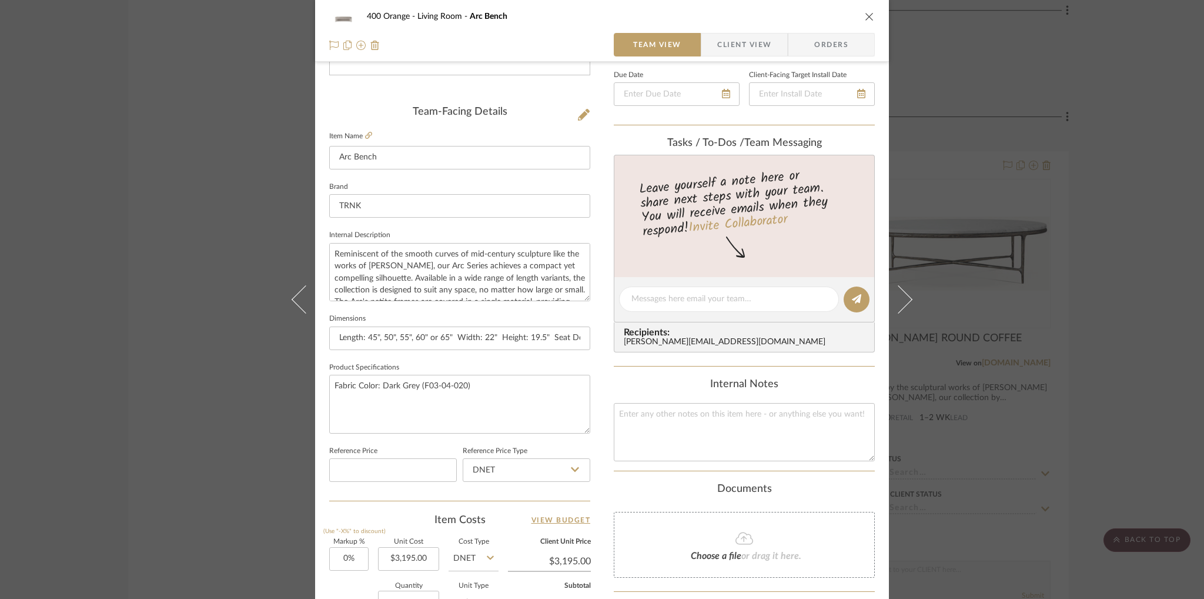
scroll to position [445, 0]
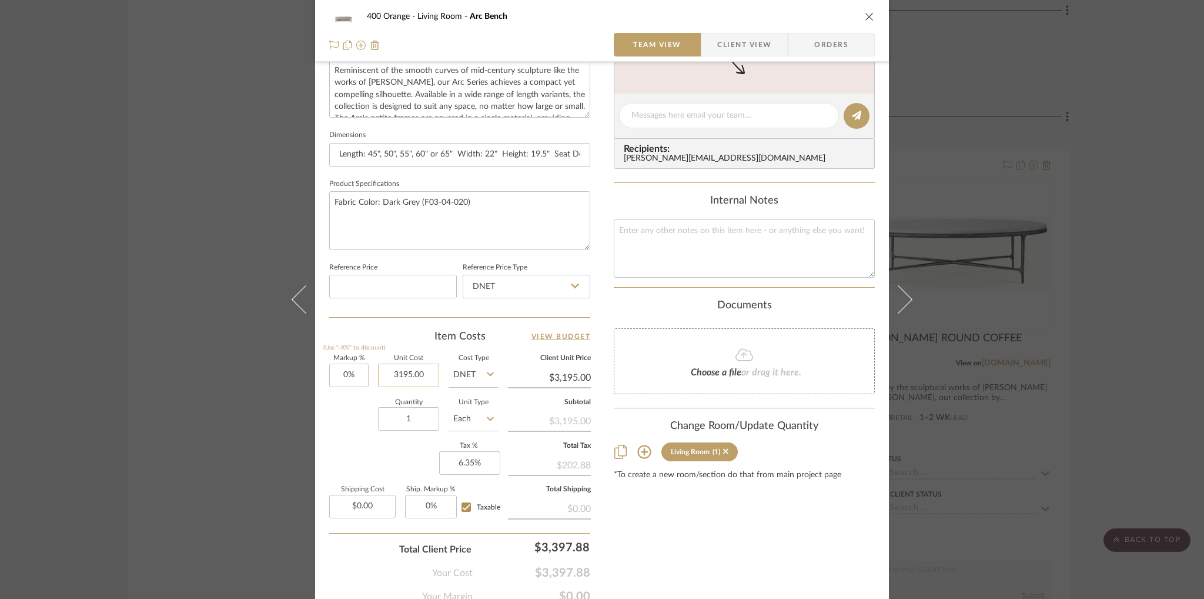
click at [409, 376] on input "3195.00" at bounding box center [408, 375] width 61 height 24
type input "$2,595.00"
click at [336, 432] on div "Quantity 1 Unit Type Each" at bounding box center [413, 420] width 169 height 42
type input "$2,595.00"
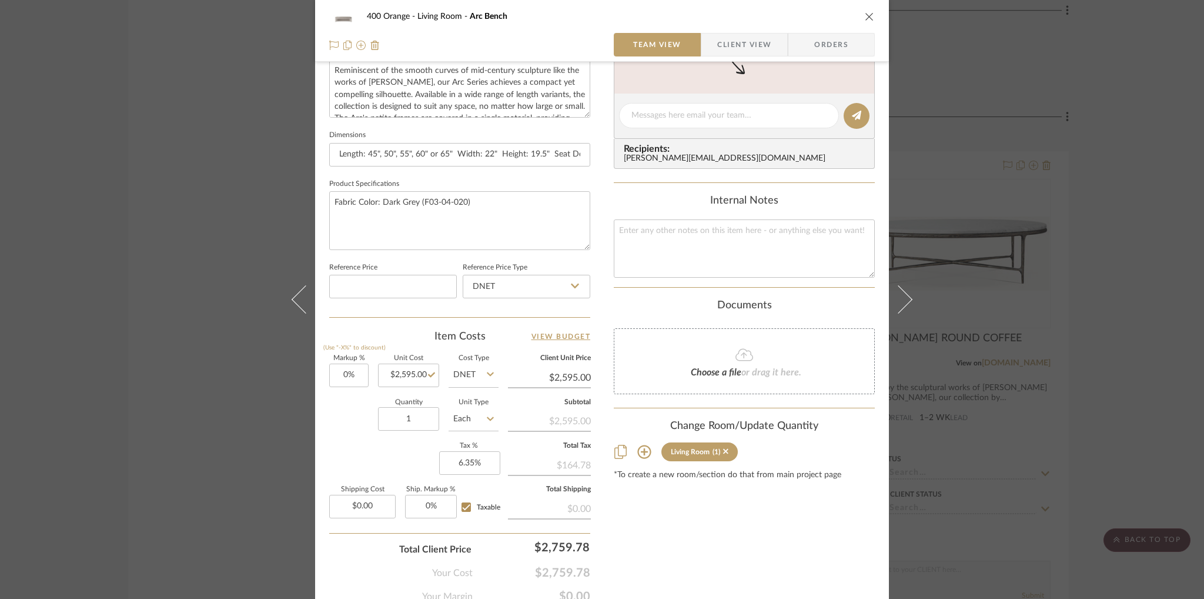
click at [865, 18] on icon "close" at bounding box center [869, 16] width 9 height 9
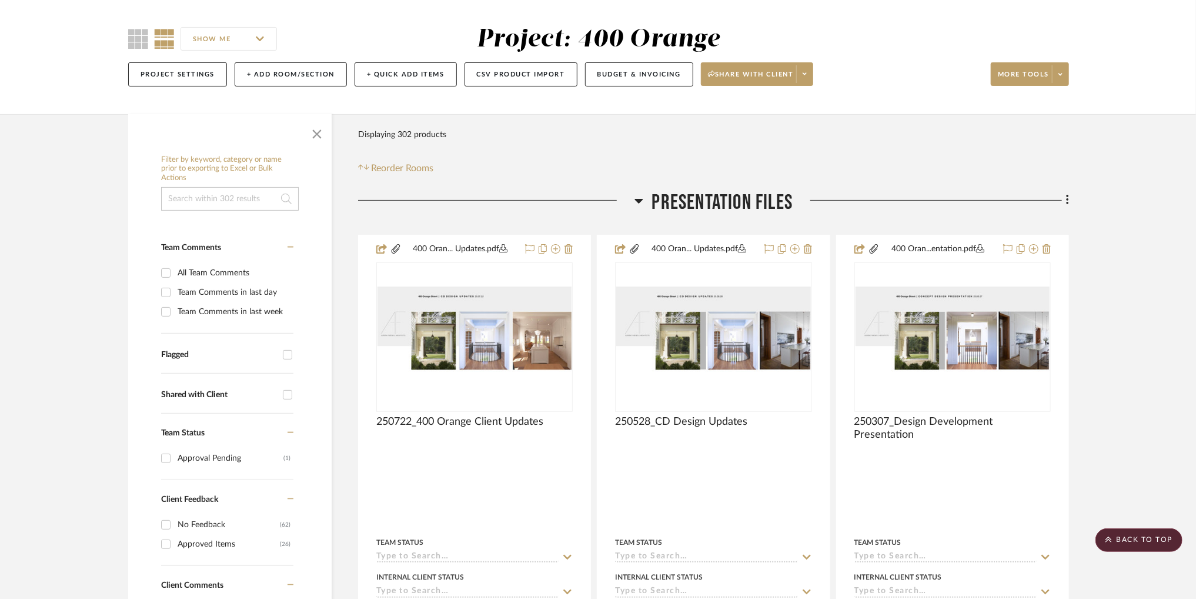
scroll to position [0, 0]
